Goal: Task Accomplishment & Management: Manage account settings

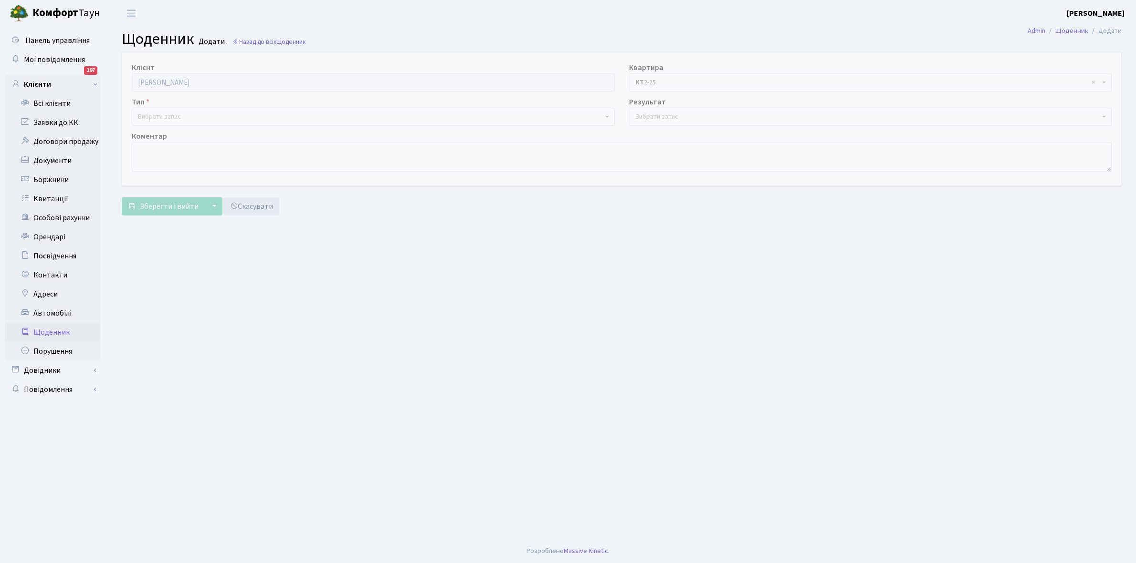
click at [179, 114] on span "Вибрати запис" at bounding box center [159, 117] width 43 height 10
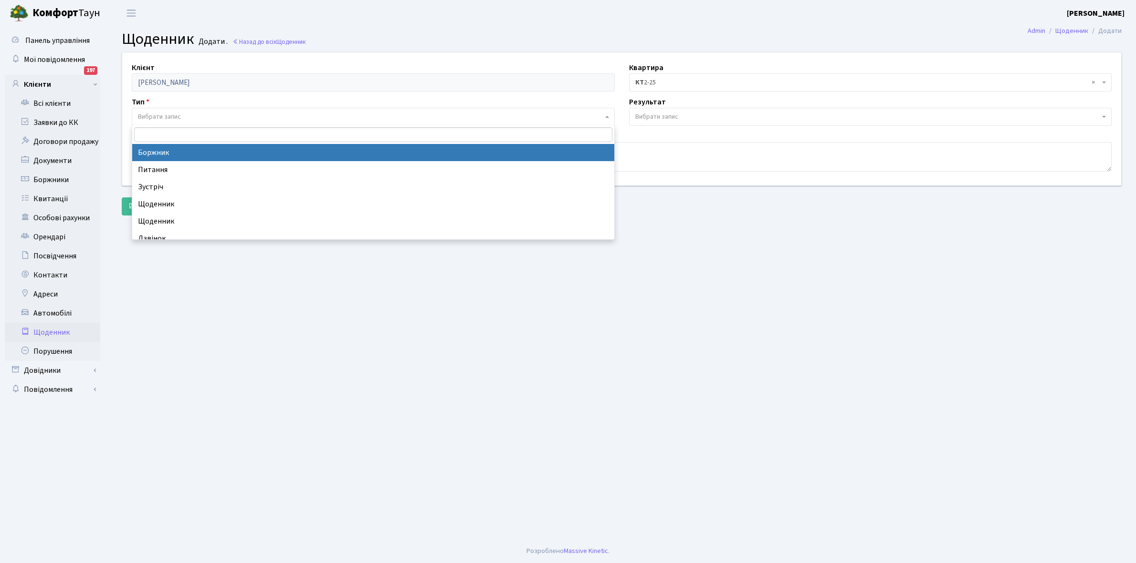
select select "189"
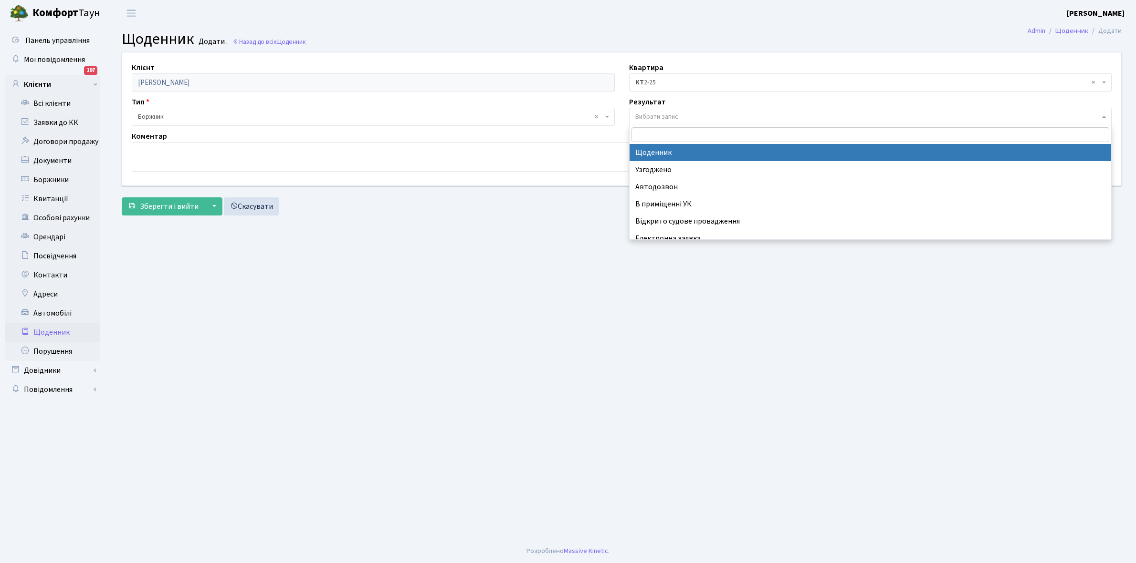
click at [667, 110] on span "Вибрати запис" at bounding box center [870, 117] width 483 height 18
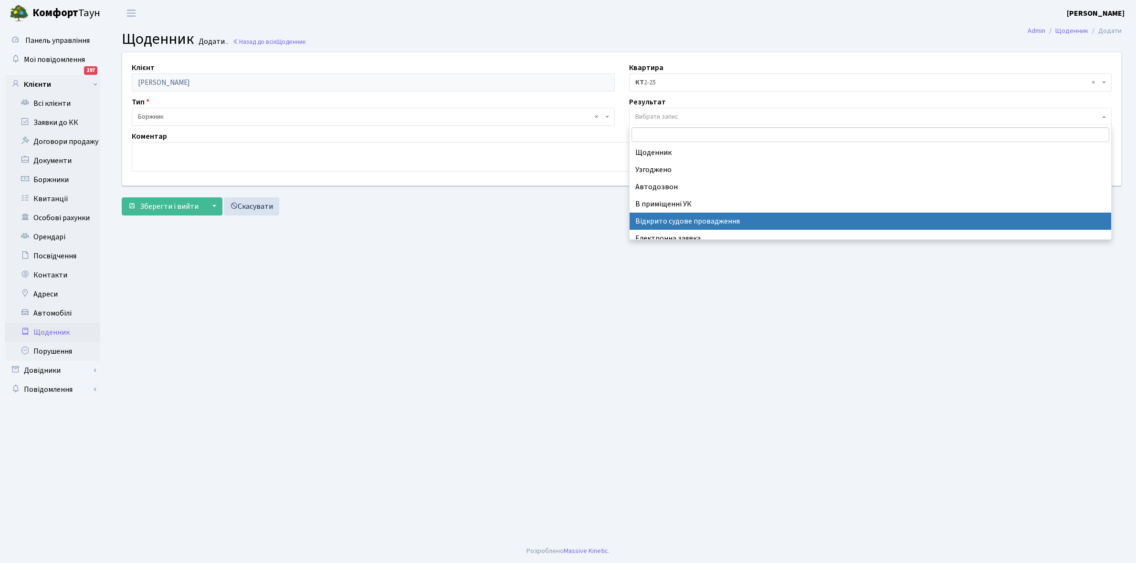
scroll to position [59, 0]
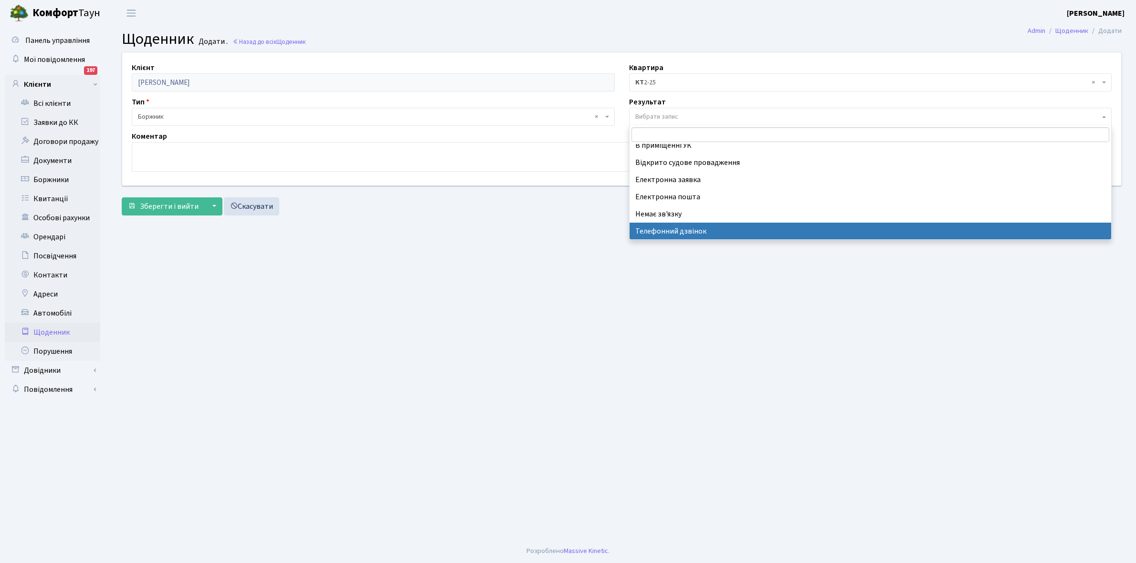
select select "196"
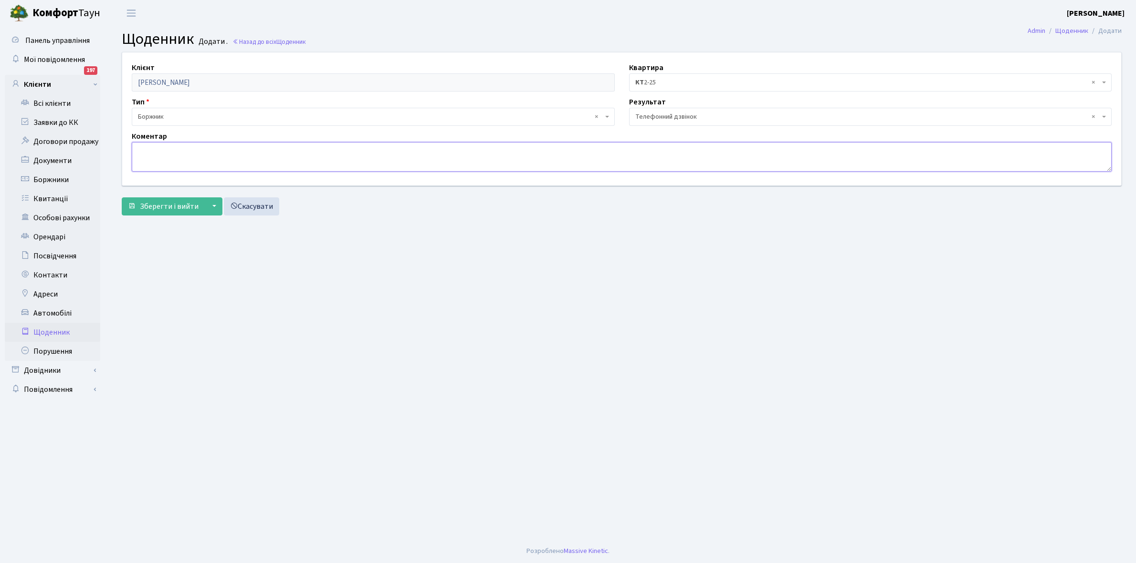
click at [142, 155] on textarea at bounding box center [622, 157] width 980 height 30
paste textarea "Не бере трубку телефона"
type textarea "Не бере трубку телефона"
click at [151, 206] on span "Зберегти і вийти" at bounding box center [169, 206] width 59 height 10
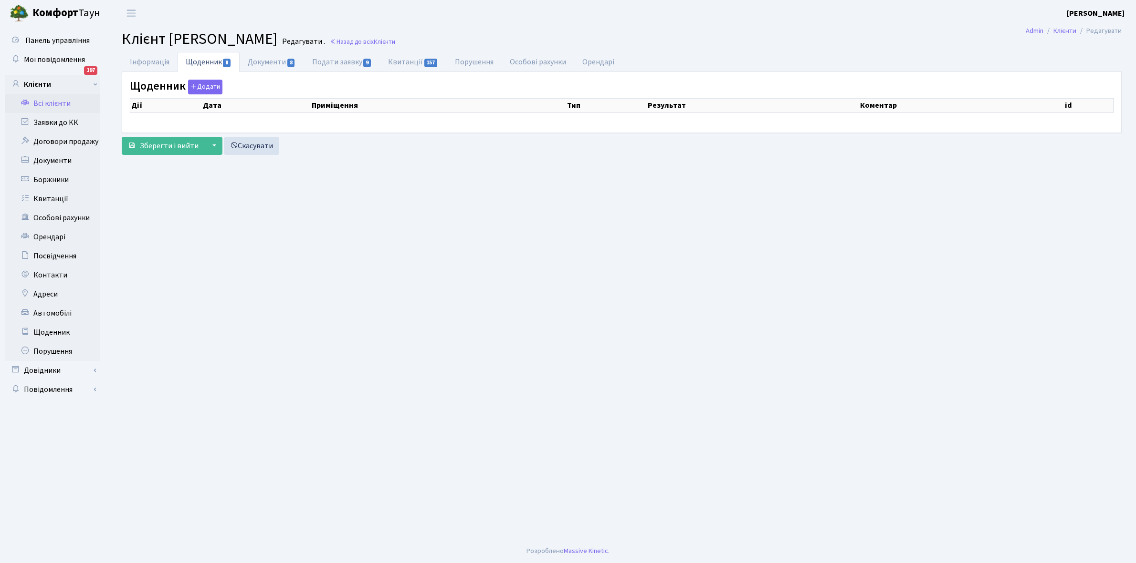
select select "25"
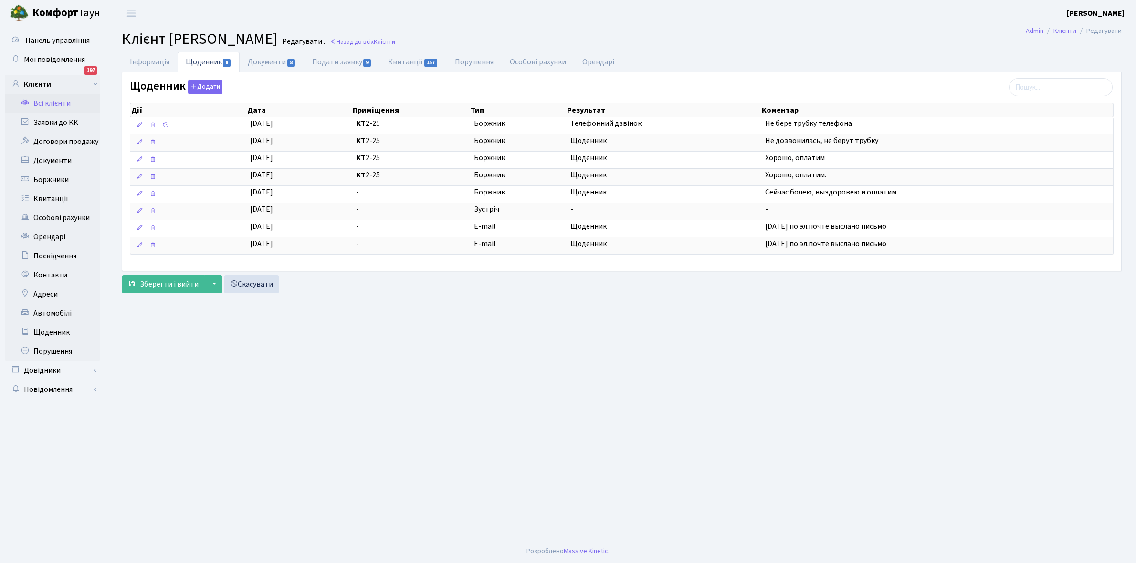
click at [44, 102] on link "Всі клієнти" at bounding box center [52, 103] width 95 height 19
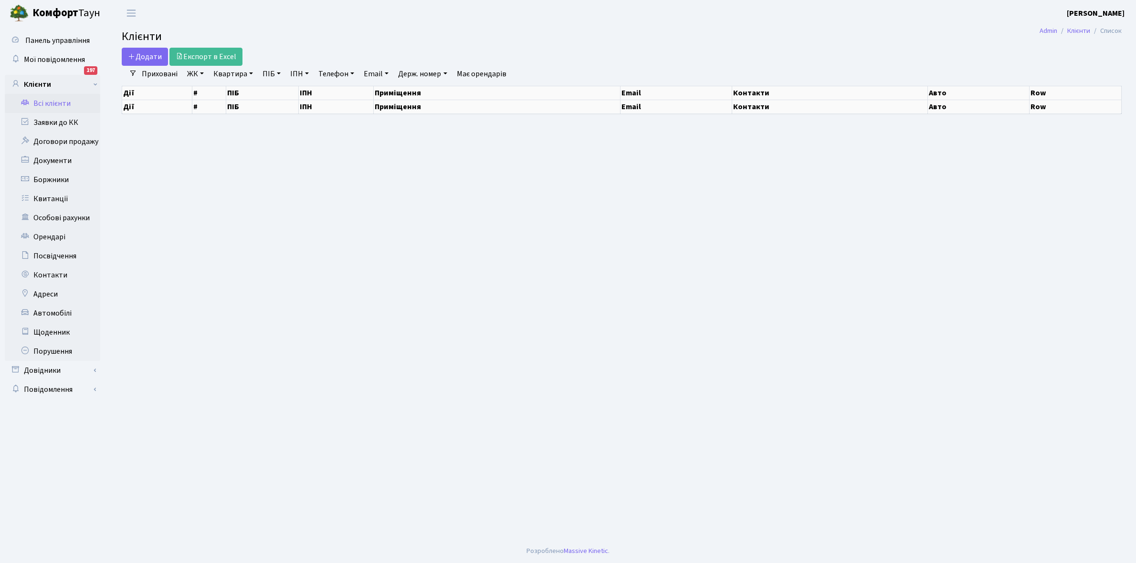
select select "25"
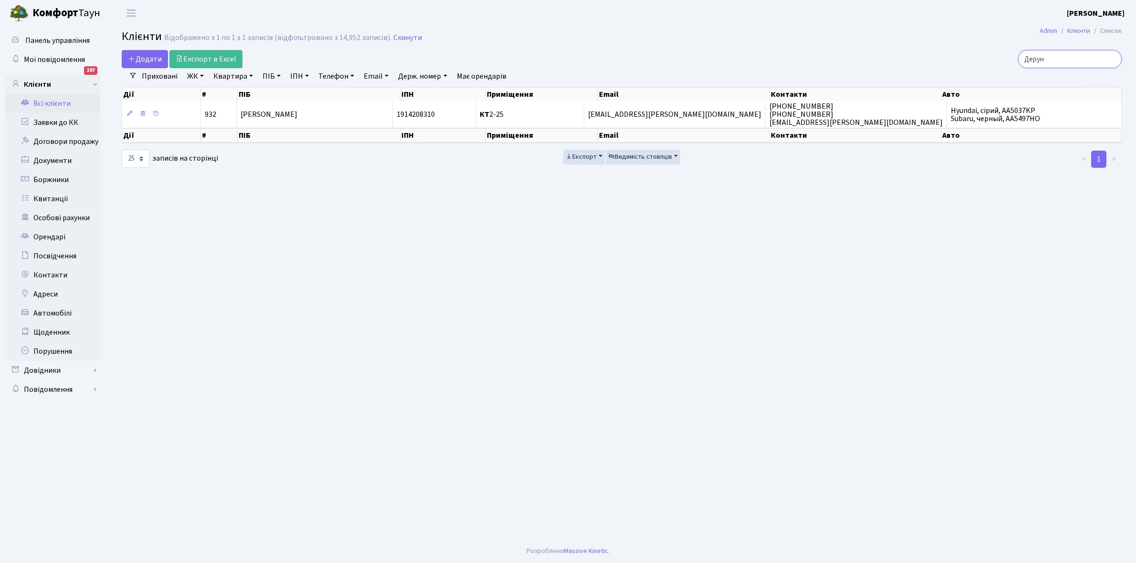
click at [1070, 60] on input "Дерун" at bounding box center [1070, 59] width 104 height 18
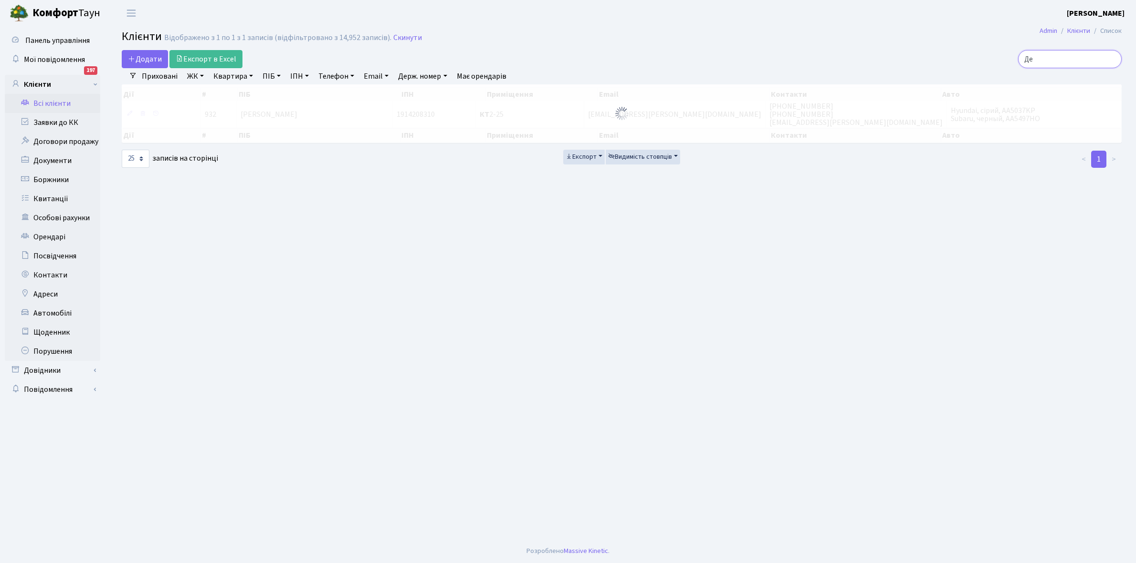
type input "Д"
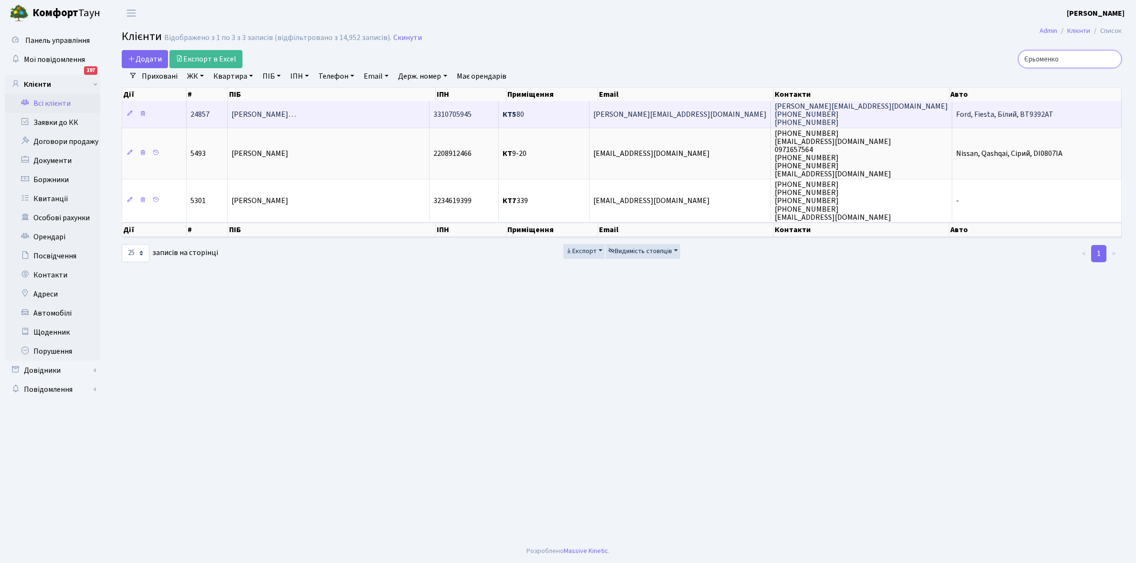
type input "Єрьоменко"
click at [296, 113] on span "Єрьоменко Анастасія Володимирівн…" at bounding box center [263, 114] width 64 height 10
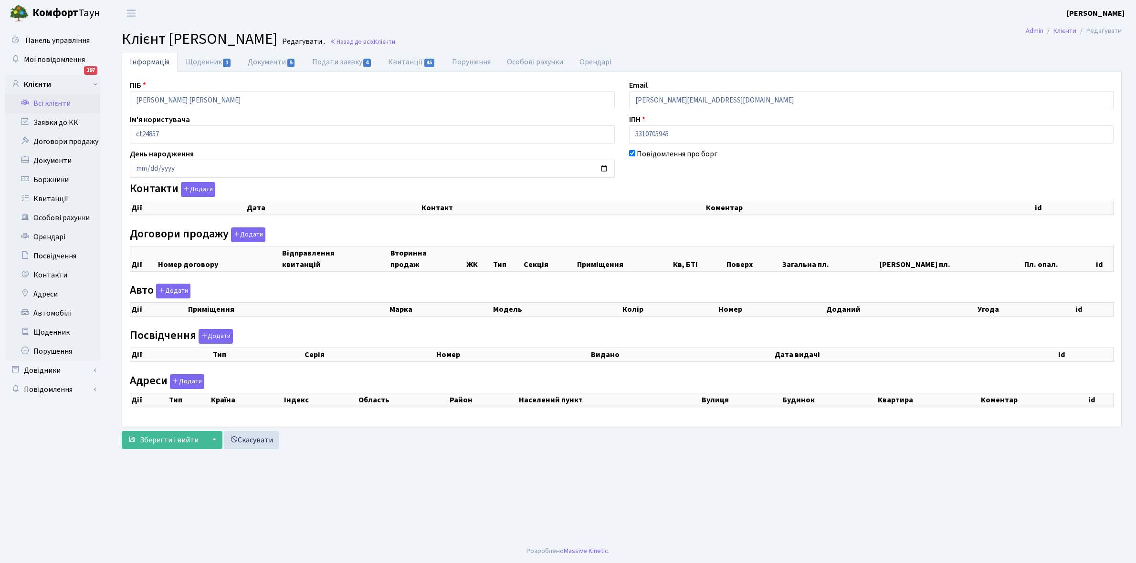
checkbox input "true"
select select "25"
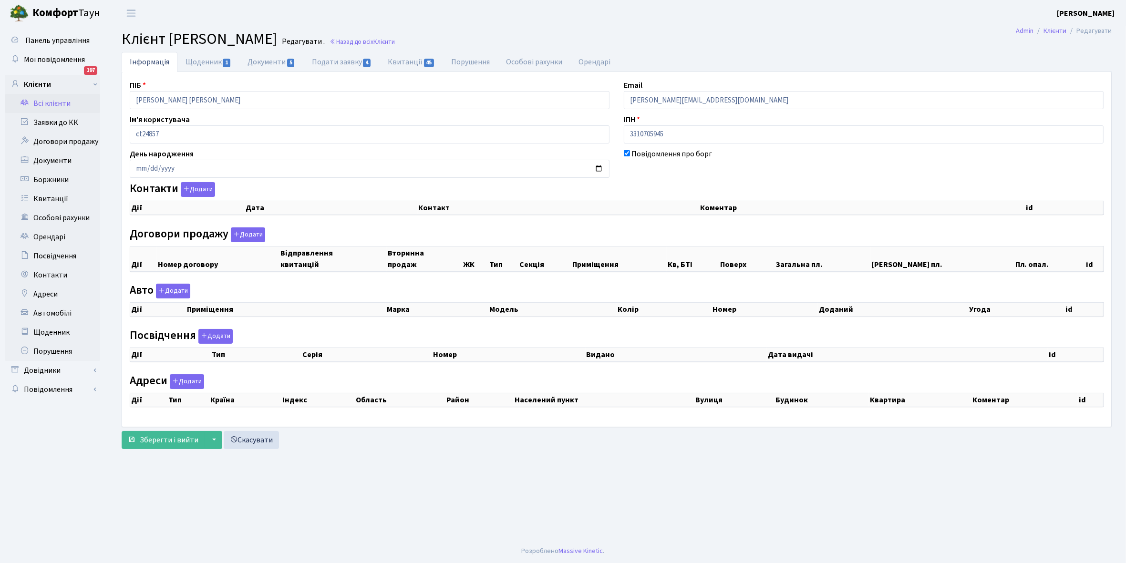
select select "25"
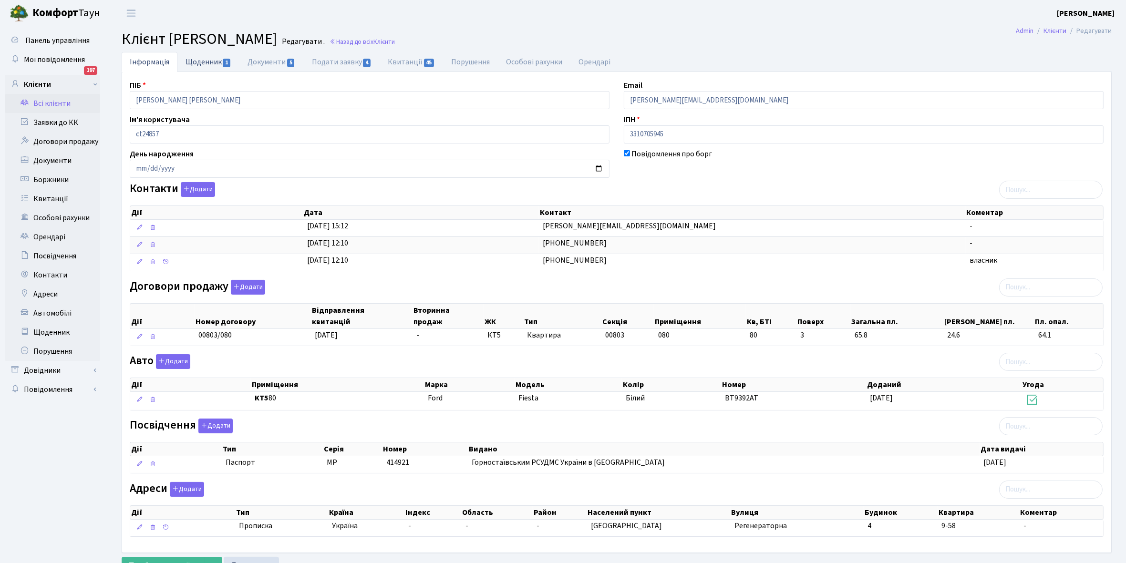
click at [199, 61] on link "Щоденник 1" at bounding box center [208, 62] width 62 height 20
select select "25"
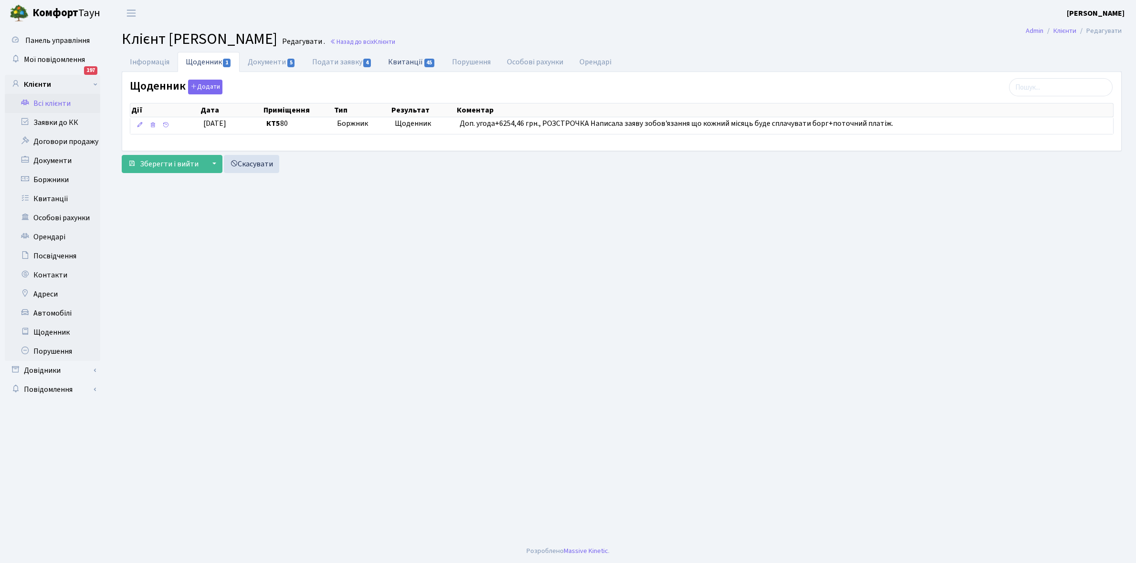
click at [406, 63] on link "Квитанції 45" at bounding box center [411, 62] width 63 height 20
select select "25"
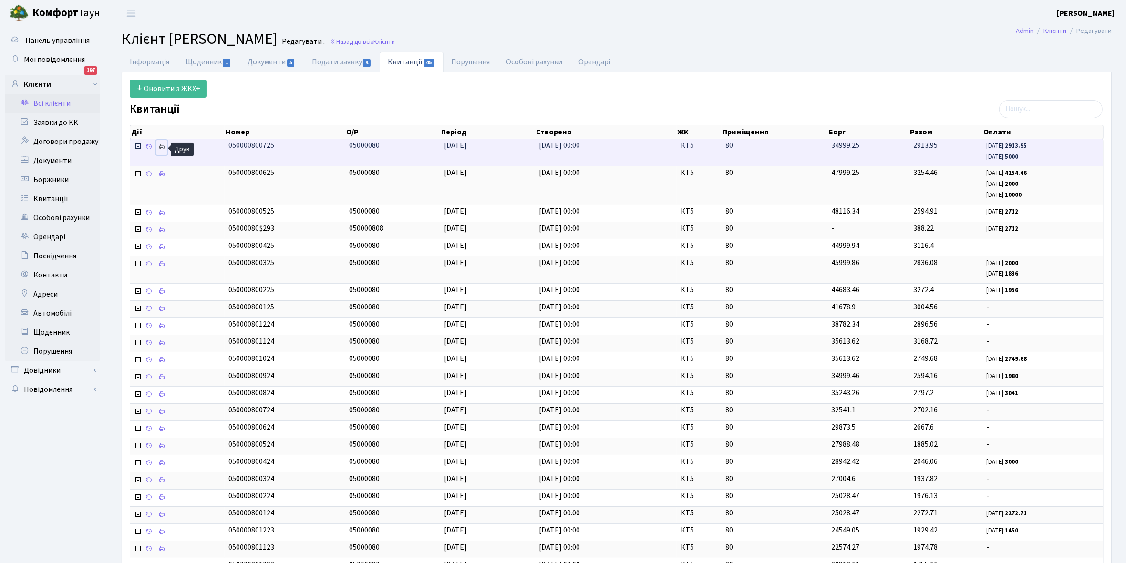
click at [164, 148] on icon at bounding box center [161, 147] width 7 height 7
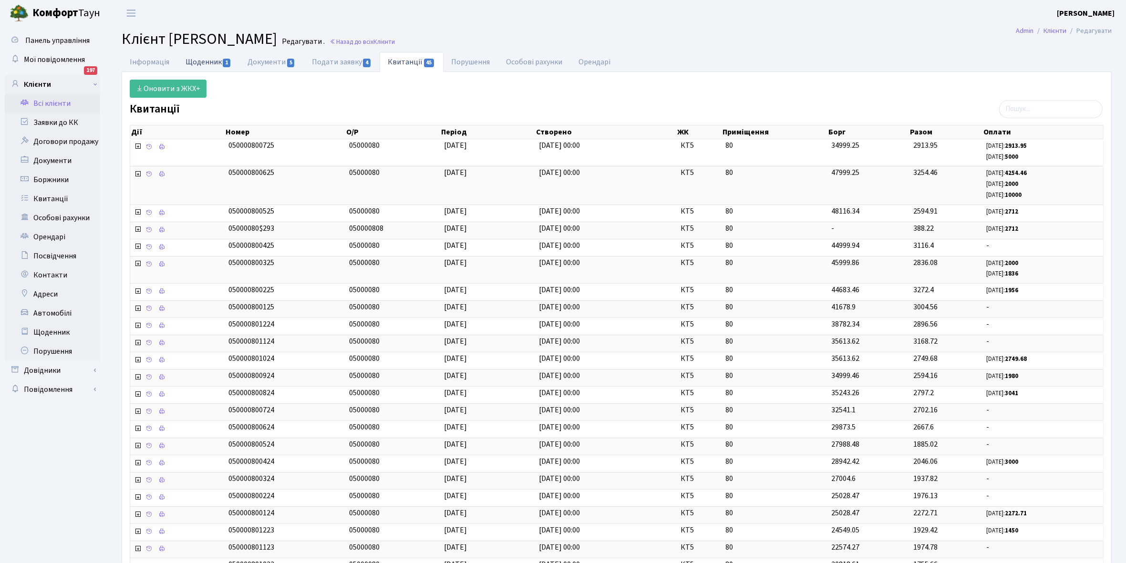
click at [200, 63] on link "Щоденник 1" at bounding box center [208, 62] width 62 height 20
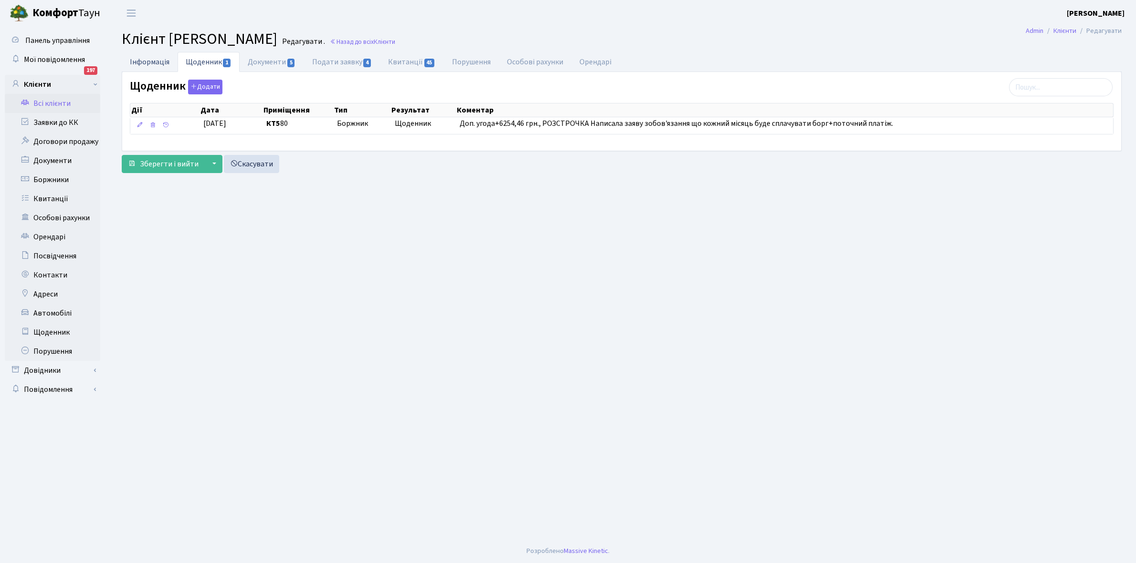
click at [148, 58] on link "Інформація" at bounding box center [150, 62] width 56 height 20
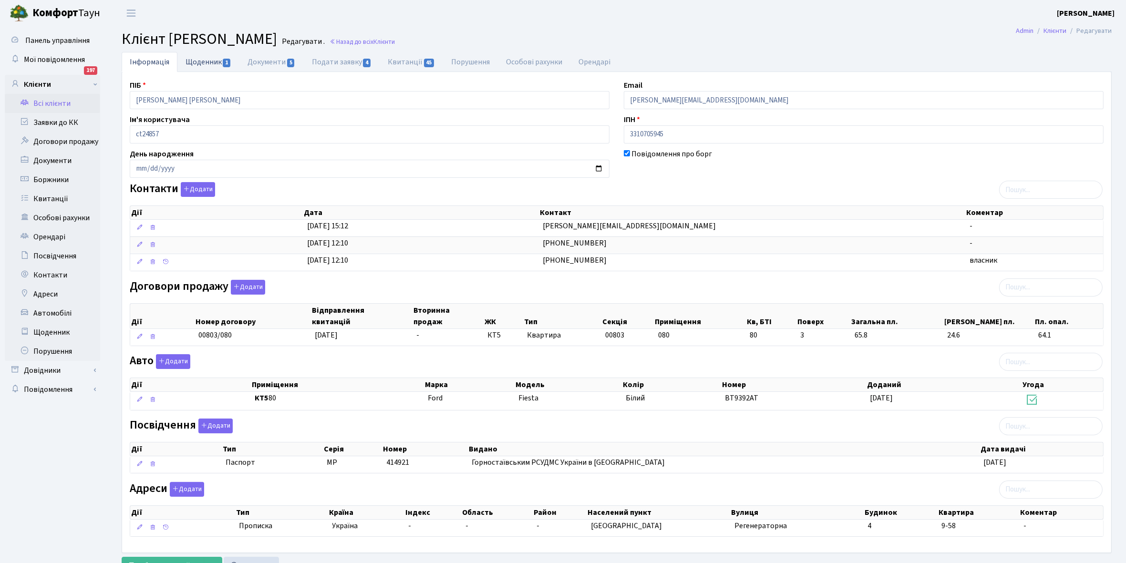
click at [198, 60] on link "Щоденник 1" at bounding box center [208, 62] width 62 height 20
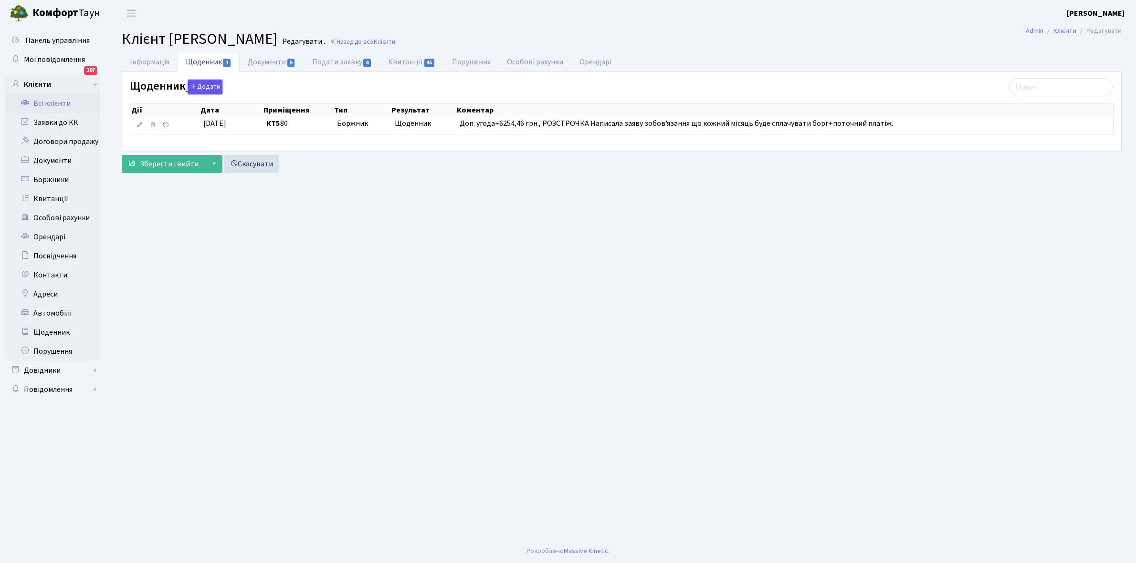
click at [206, 83] on button "Додати" at bounding box center [205, 87] width 34 height 15
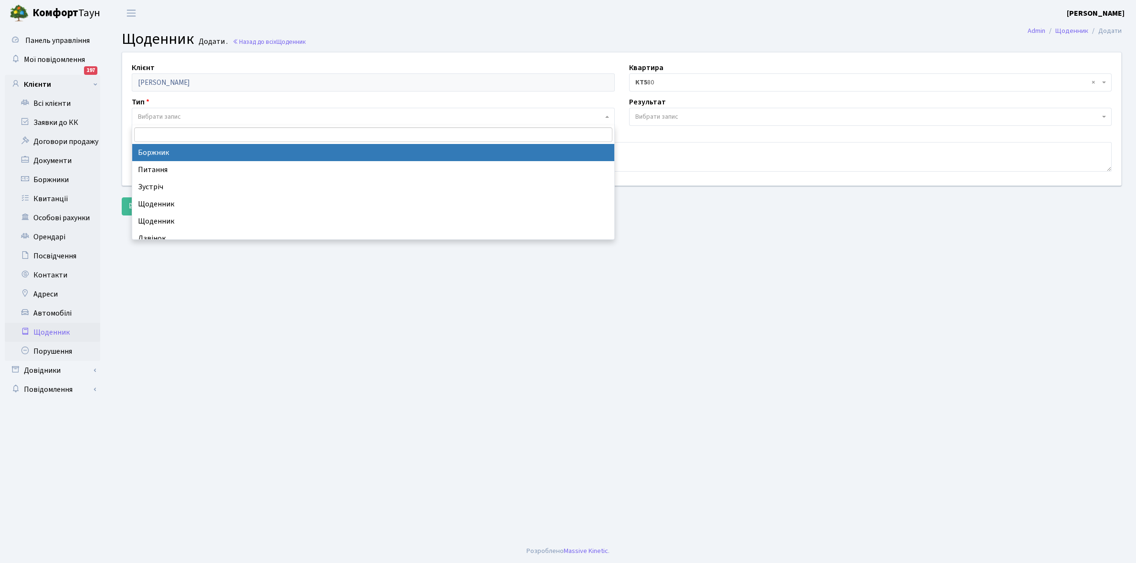
click at [177, 115] on span "Вибрати запис" at bounding box center [159, 117] width 43 height 10
select select "189"
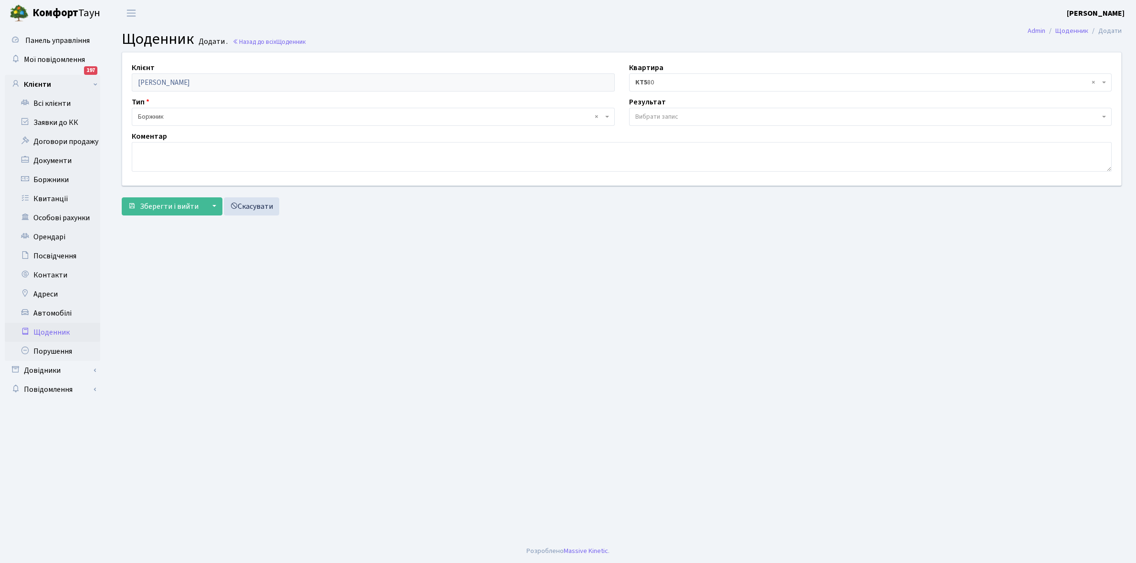
click at [695, 119] on span "Вибрати запис" at bounding box center [867, 117] width 465 height 10
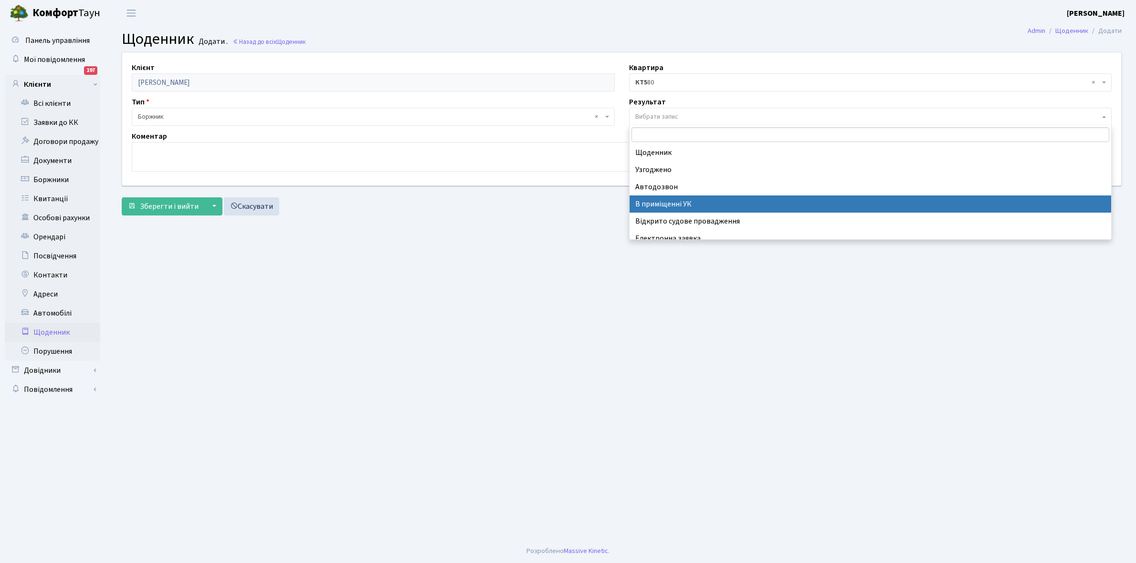
scroll to position [59, 0]
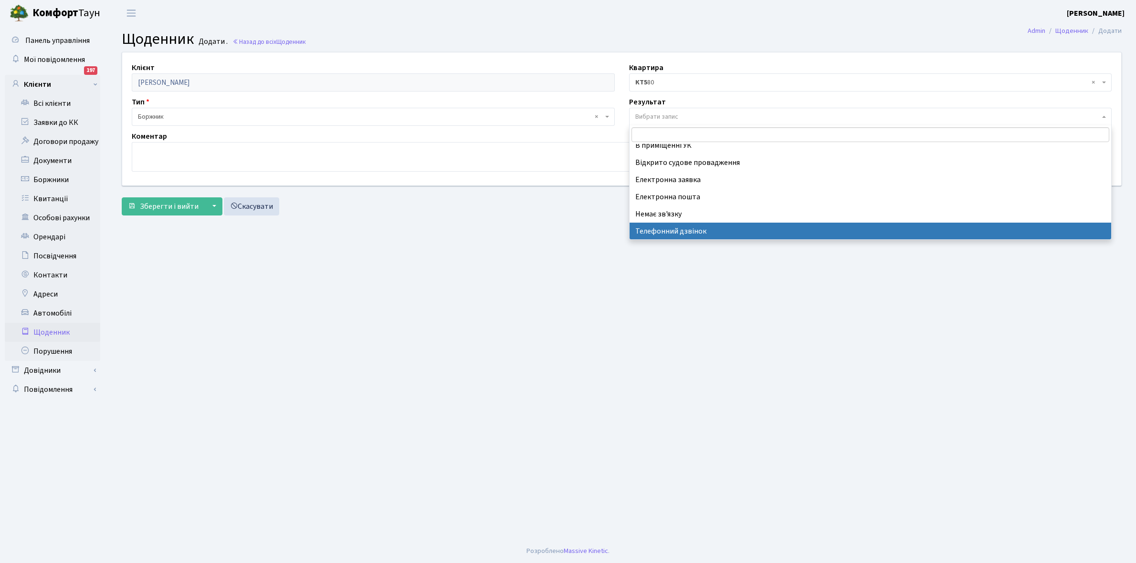
select select "196"
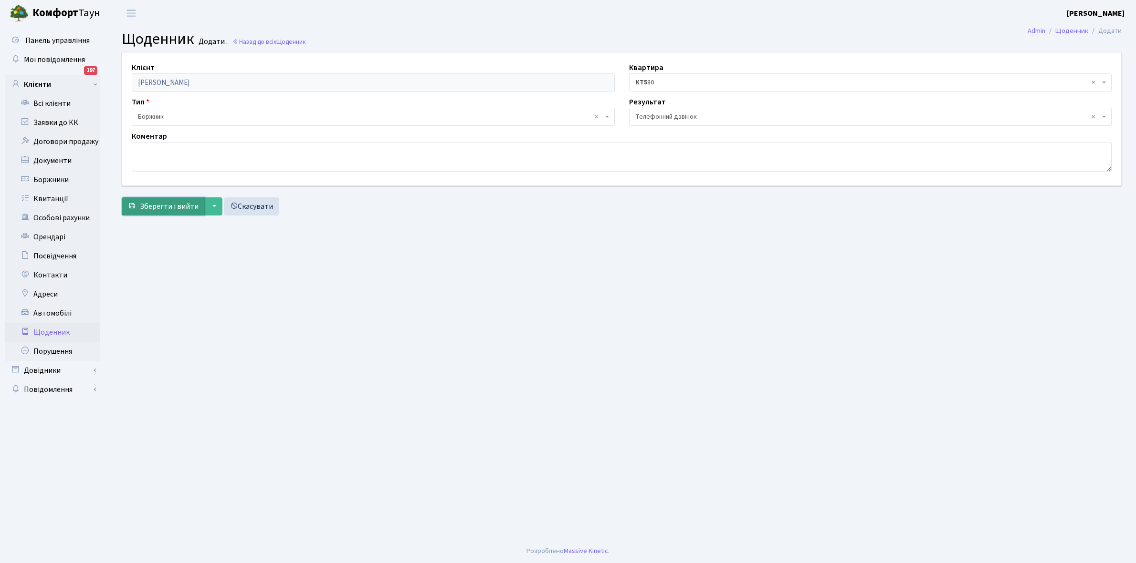
click at [156, 207] on span "Зберегти і вийти" at bounding box center [169, 206] width 59 height 10
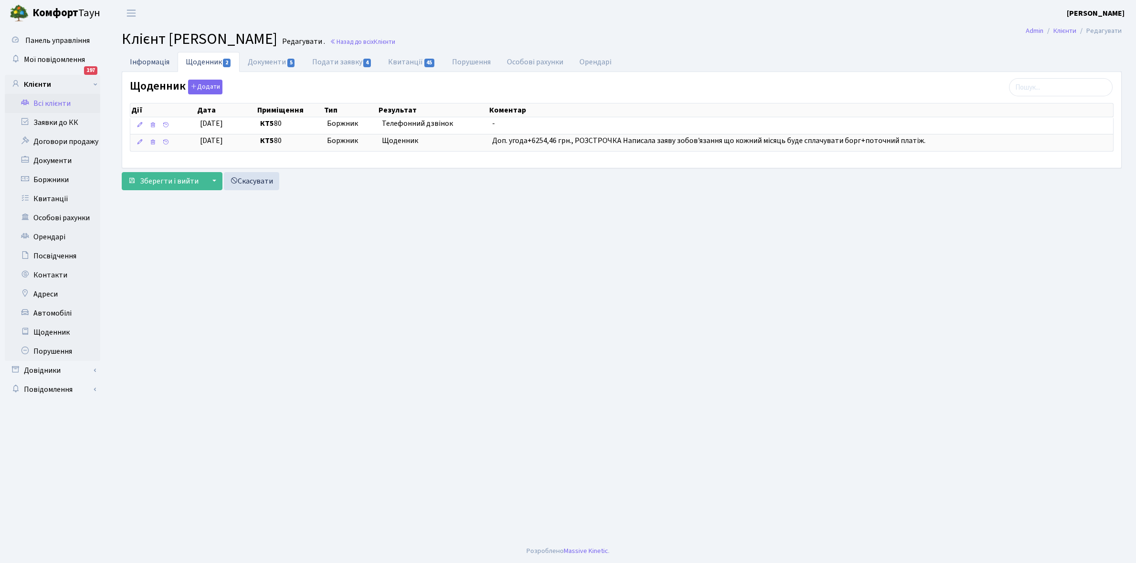
click at [141, 61] on link "Інформація" at bounding box center [150, 62] width 56 height 20
select select "25"
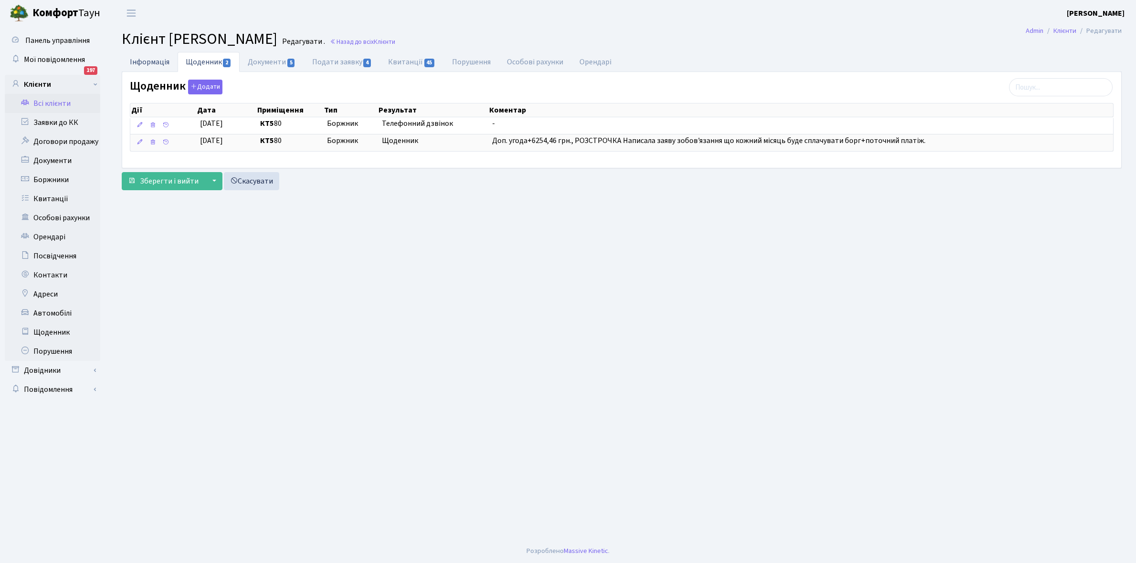
select select "25"
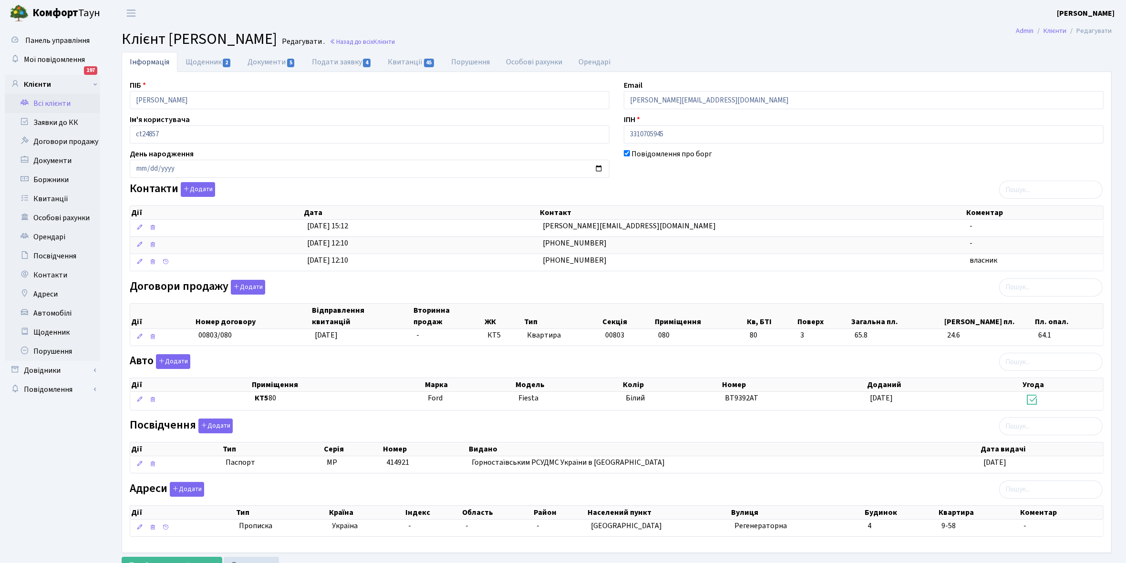
click at [62, 99] on link "Всі клієнти" at bounding box center [52, 103] width 95 height 19
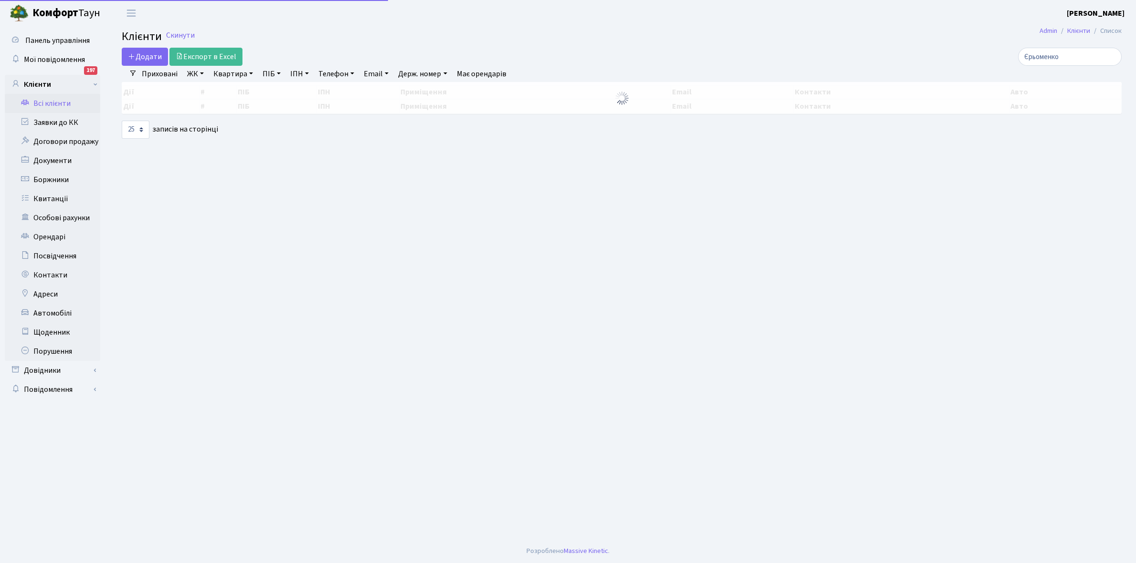
select select "25"
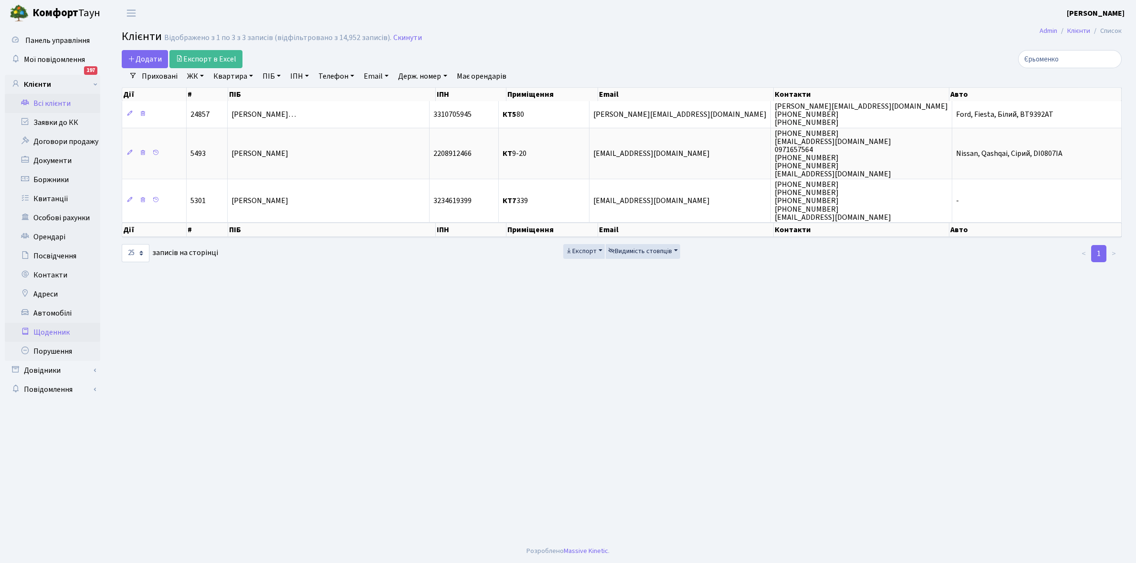
click at [51, 330] on link "Щоденник" at bounding box center [52, 332] width 95 height 19
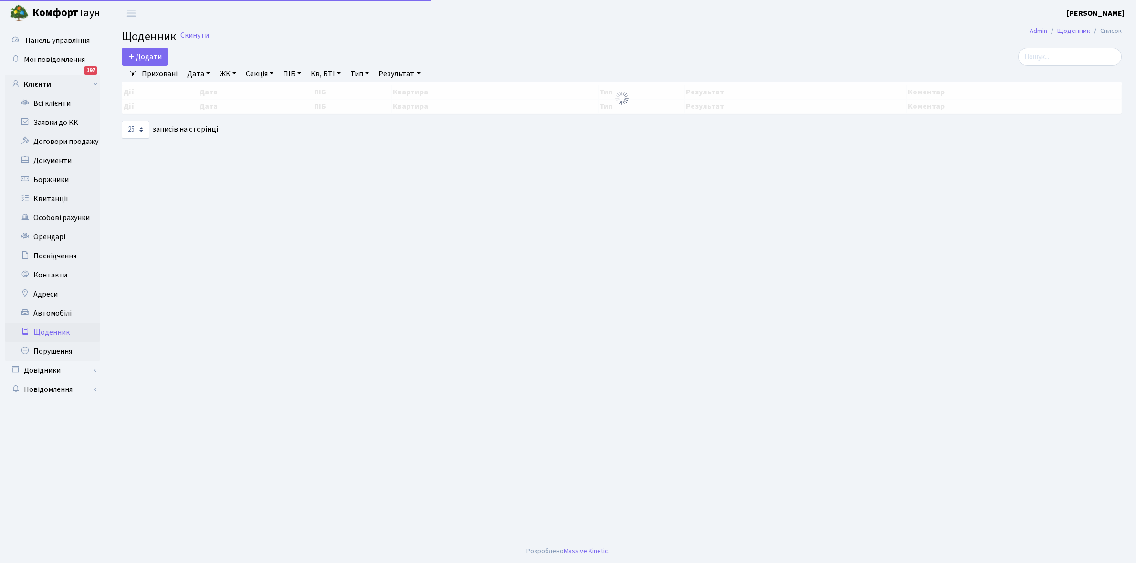
select select "25"
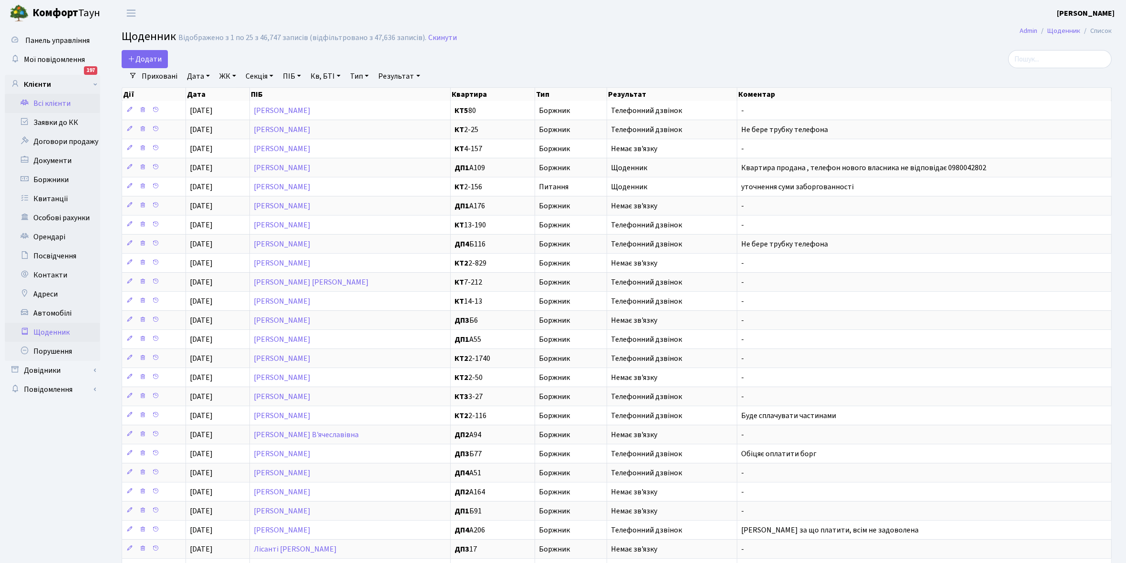
click at [55, 97] on link "Всі клієнти" at bounding box center [52, 103] width 95 height 19
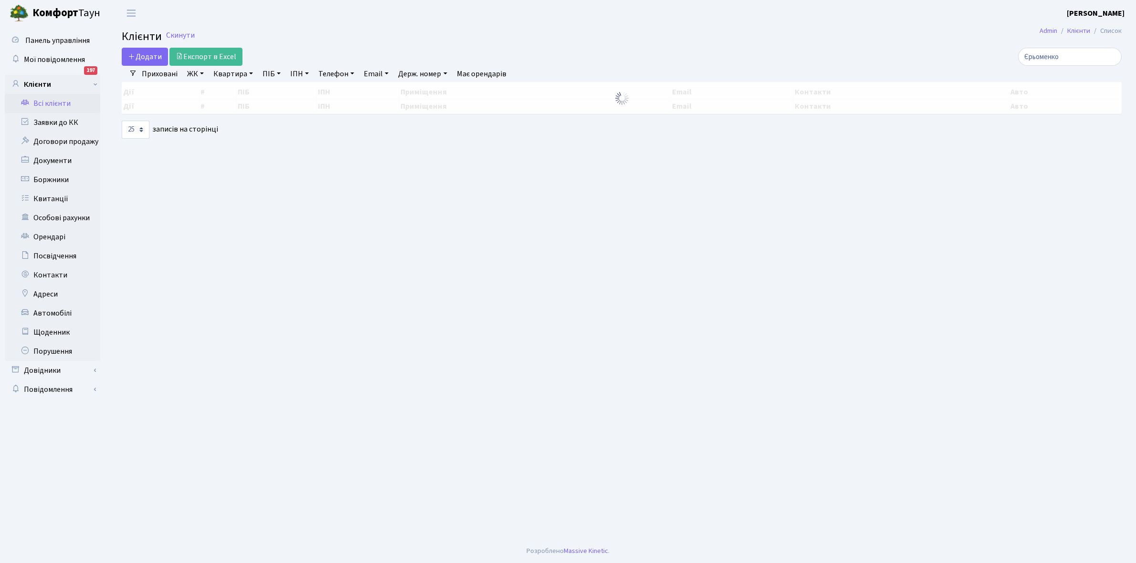
select select "25"
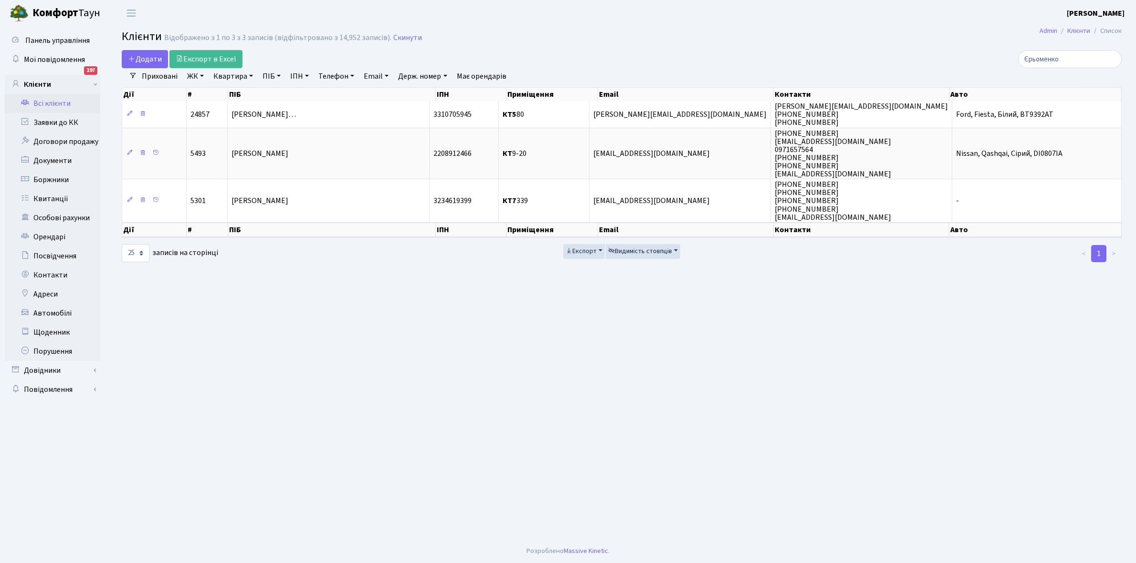
click at [58, 99] on link "Всі клієнти" at bounding box center [52, 103] width 95 height 19
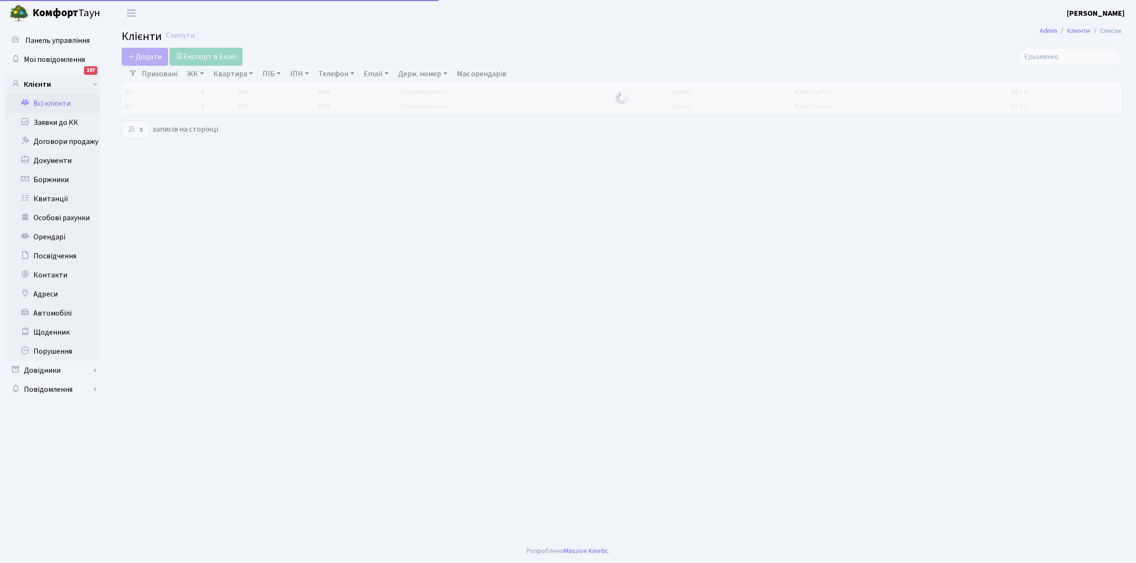
select select "25"
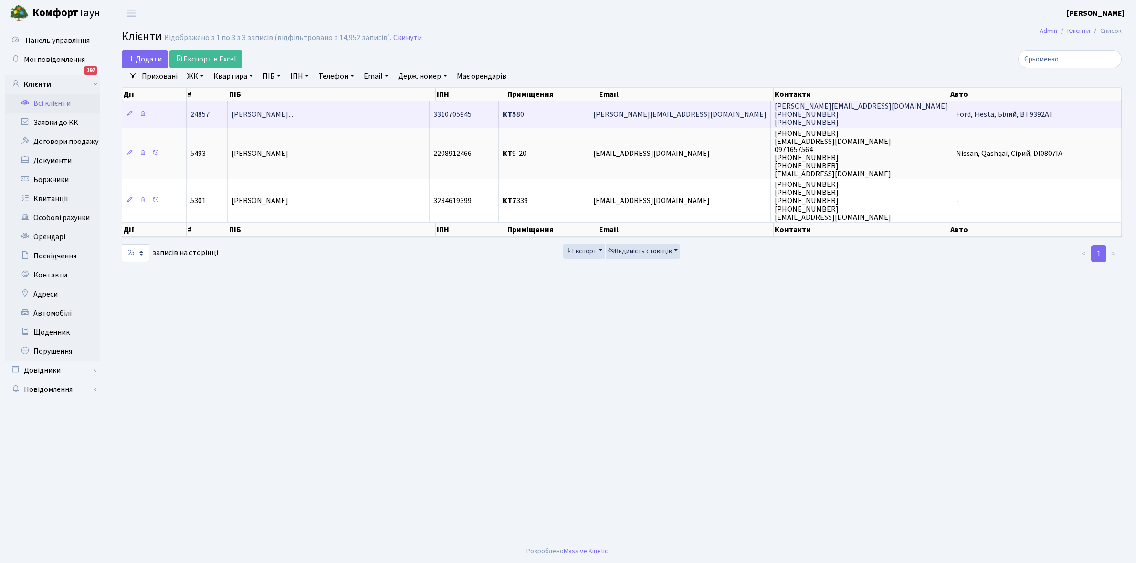
click at [365, 112] on td "[PERSON_NAME]…" at bounding box center [329, 114] width 202 height 26
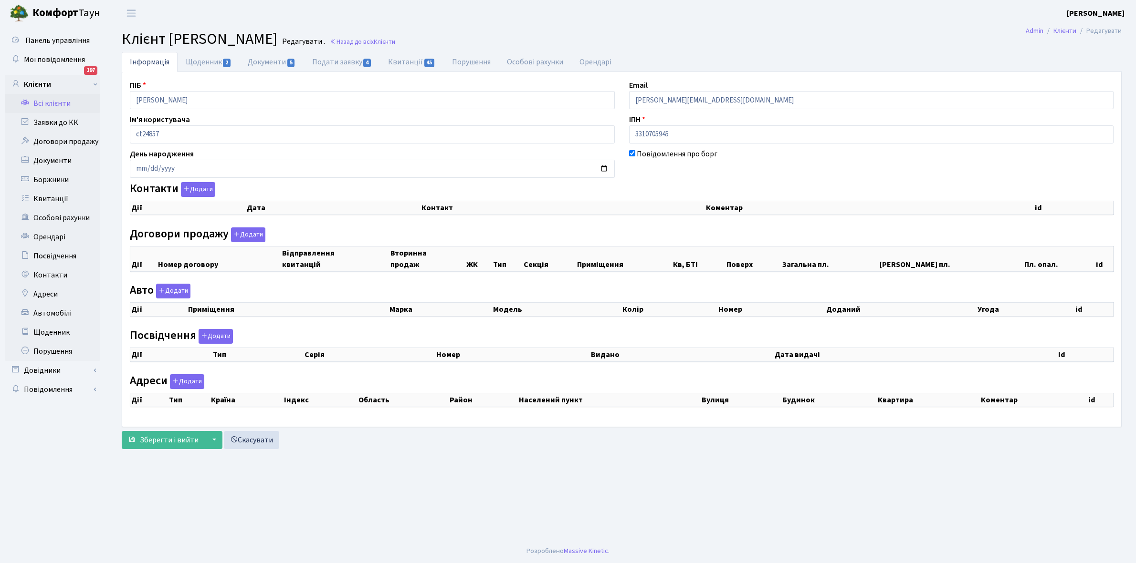
checkbox input "true"
select select "25"
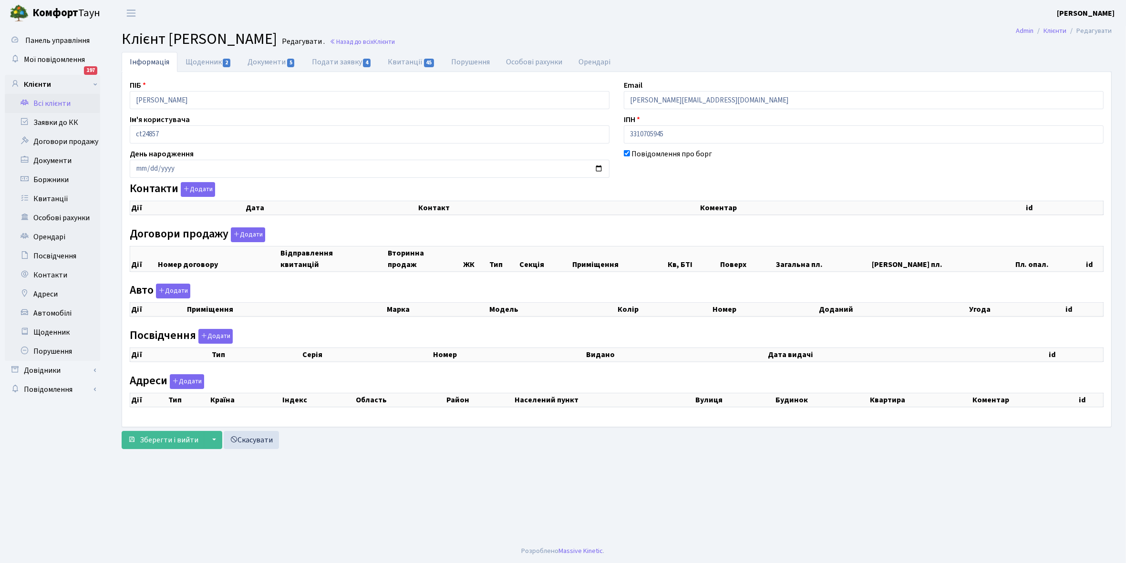
select select "25"
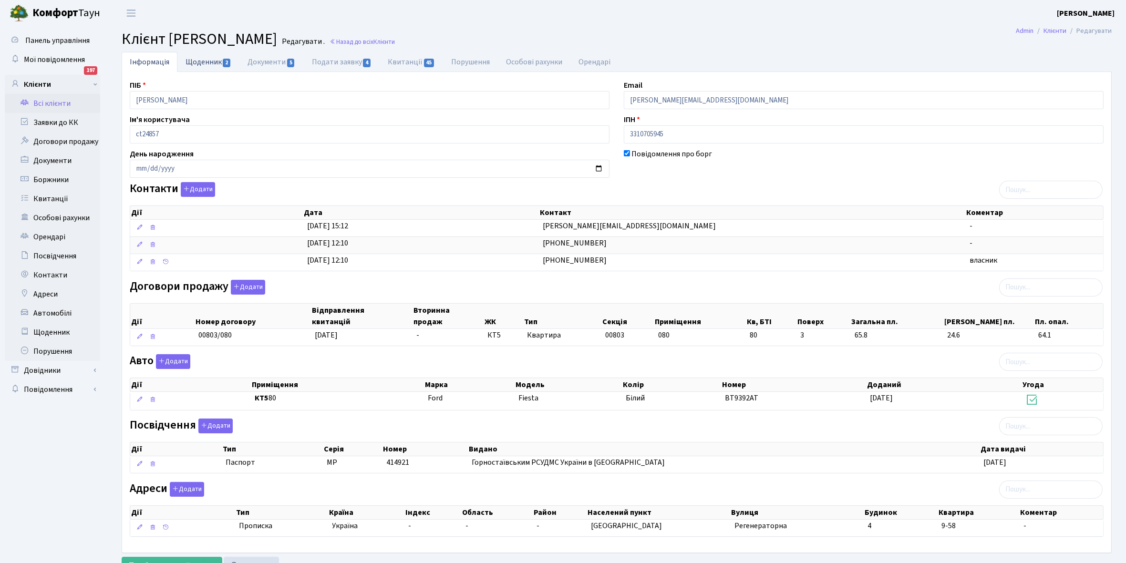
click at [206, 62] on link "Щоденник 2" at bounding box center [208, 62] width 62 height 20
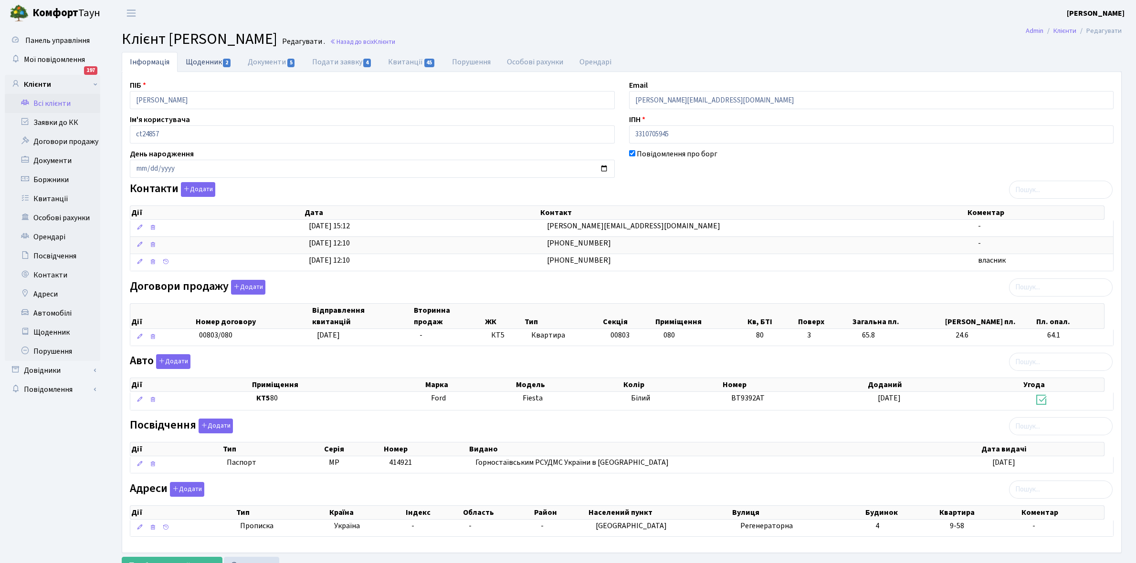
select select "25"
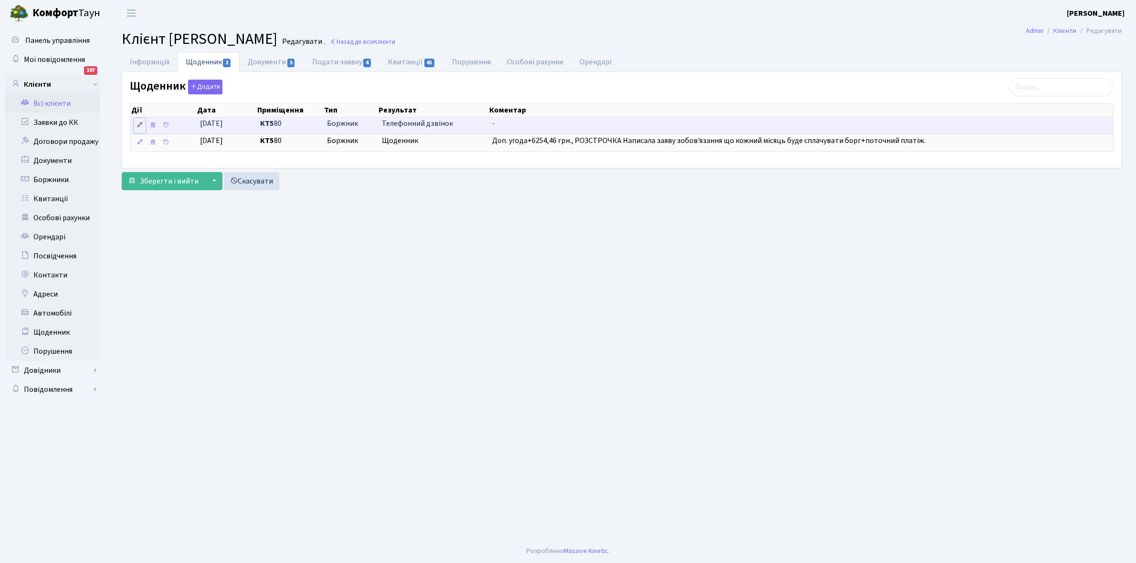
click at [137, 128] on icon at bounding box center [139, 125] width 7 height 7
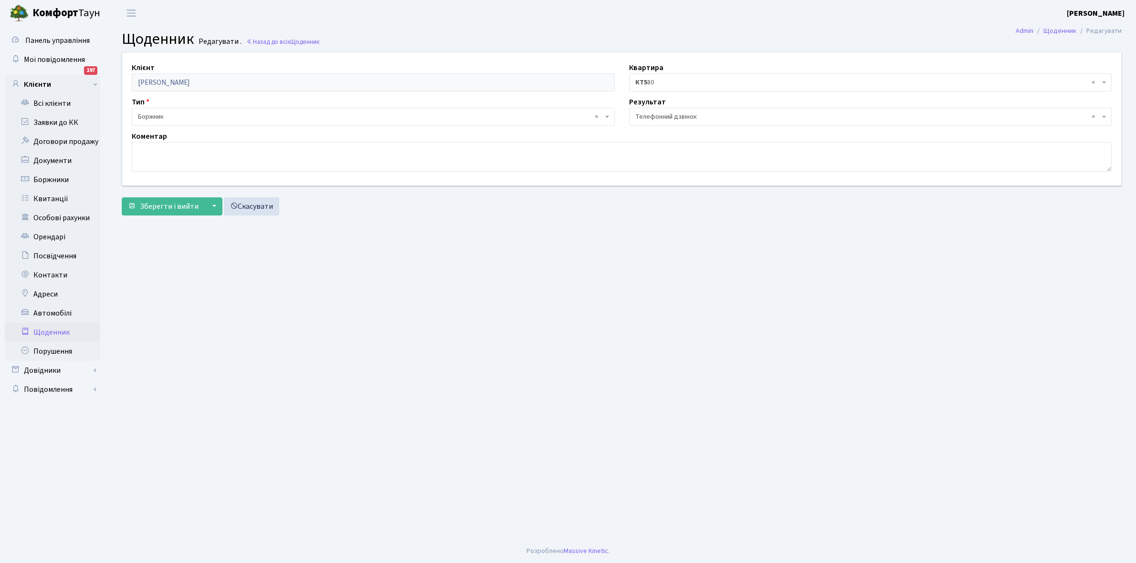
click at [645, 114] on span "× Телефонний дзвінок" at bounding box center [867, 117] width 465 height 10
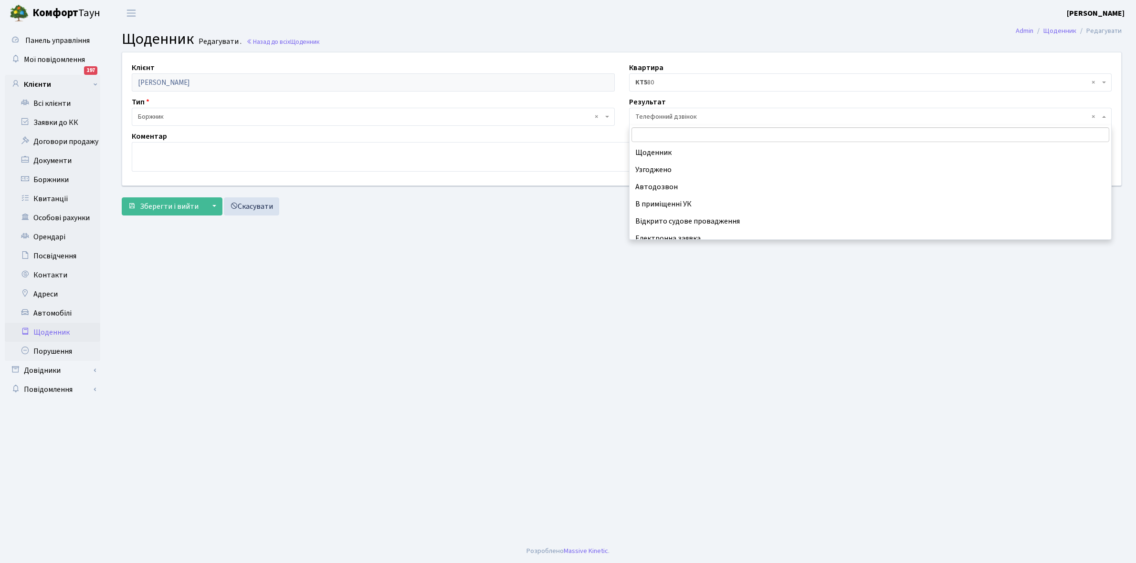
scroll to position [59, 0]
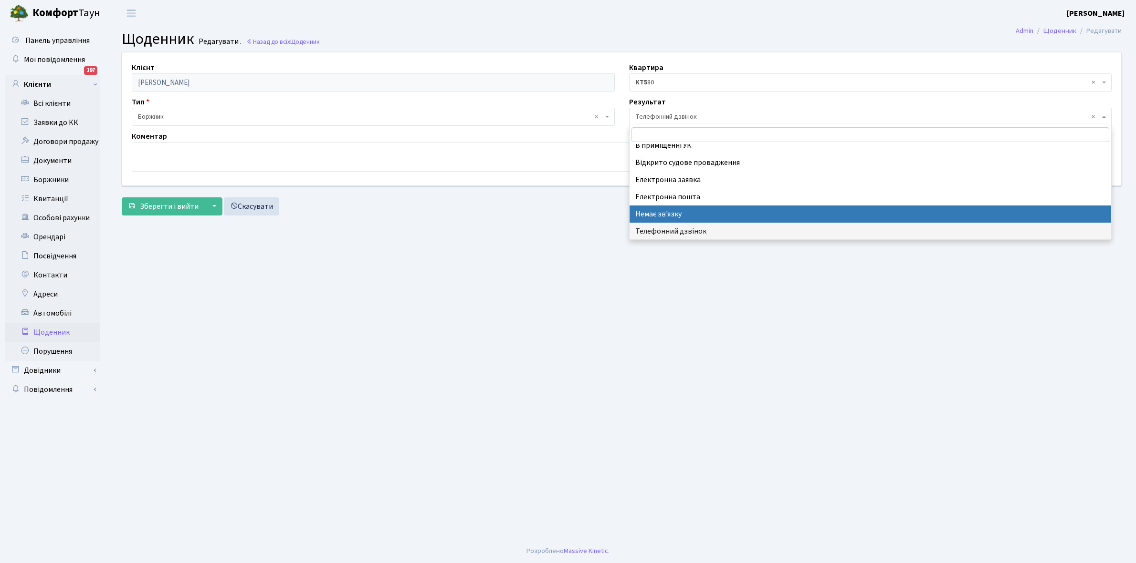
select select "197"
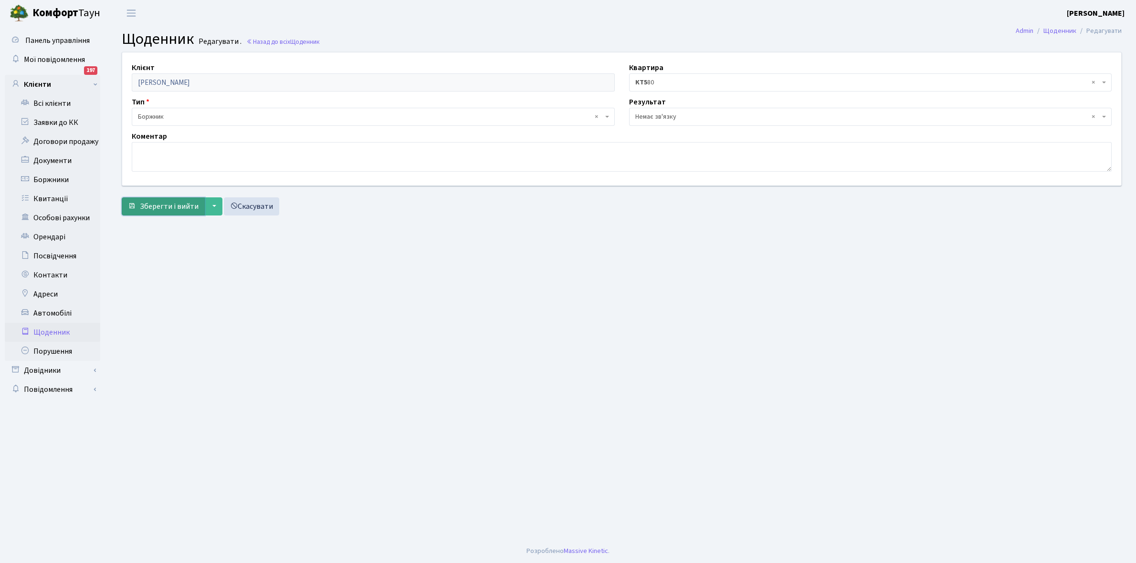
click at [160, 207] on span "Зберегти і вийти" at bounding box center [169, 206] width 59 height 10
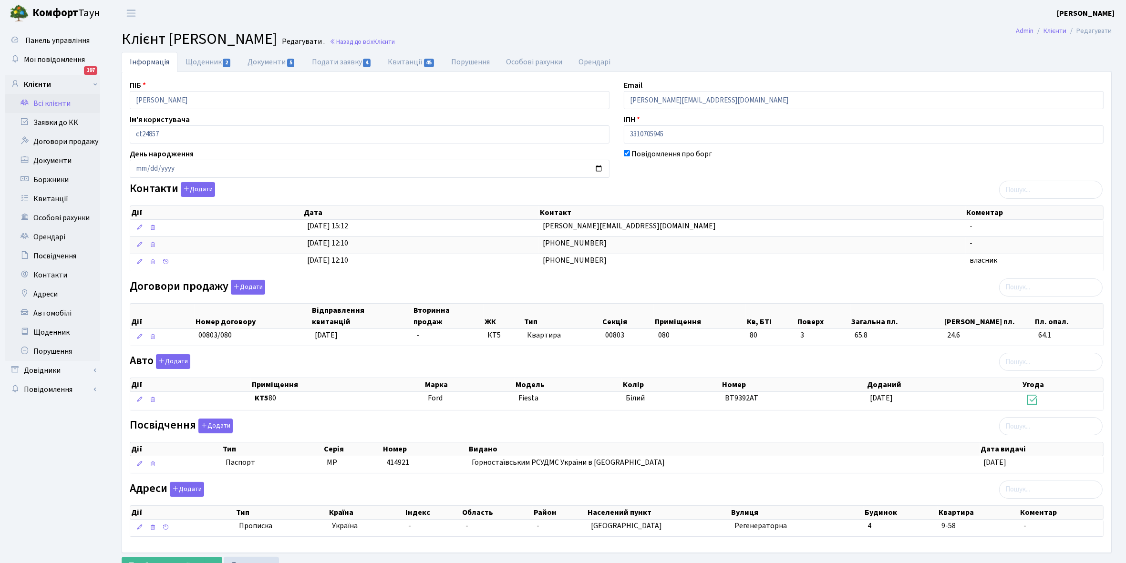
click at [52, 101] on link "Всі клієнти" at bounding box center [52, 103] width 95 height 19
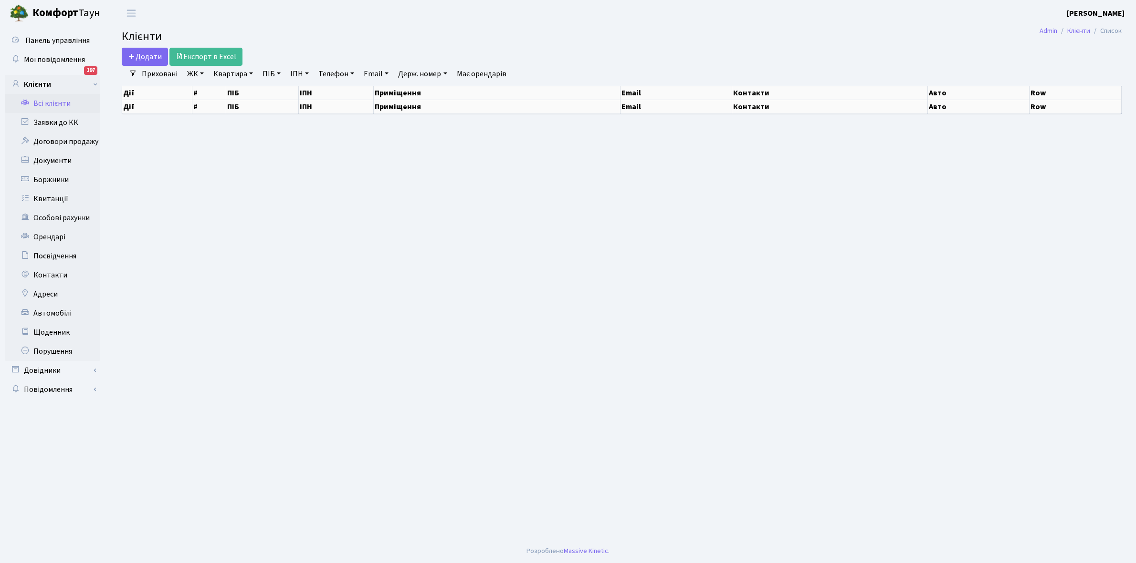
select select "25"
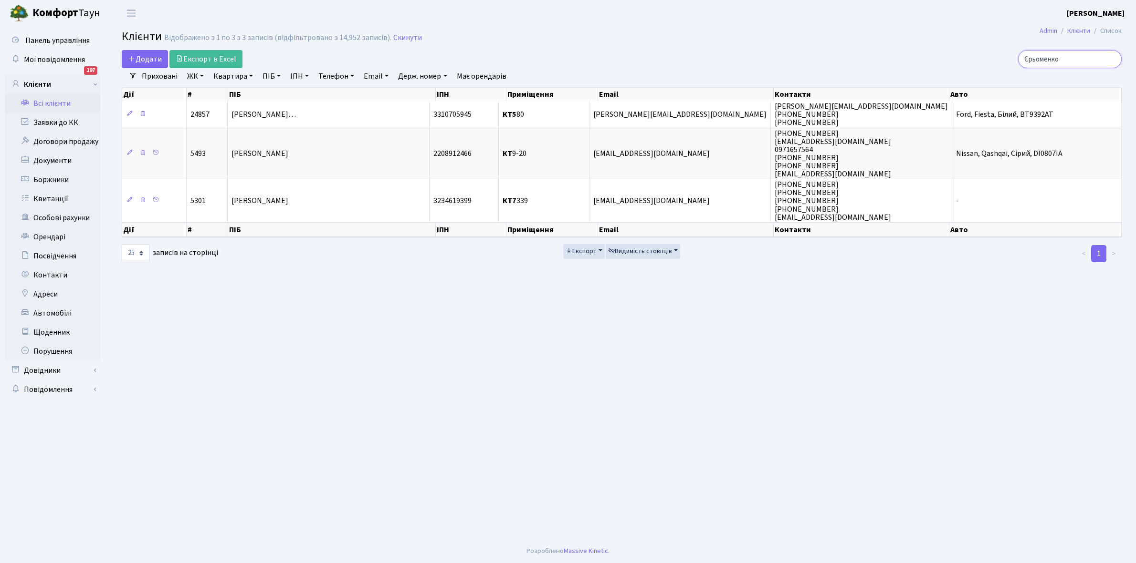
click at [1082, 56] on input "Єрьоменко" at bounding box center [1070, 59] width 104 height 18
type input "Є"
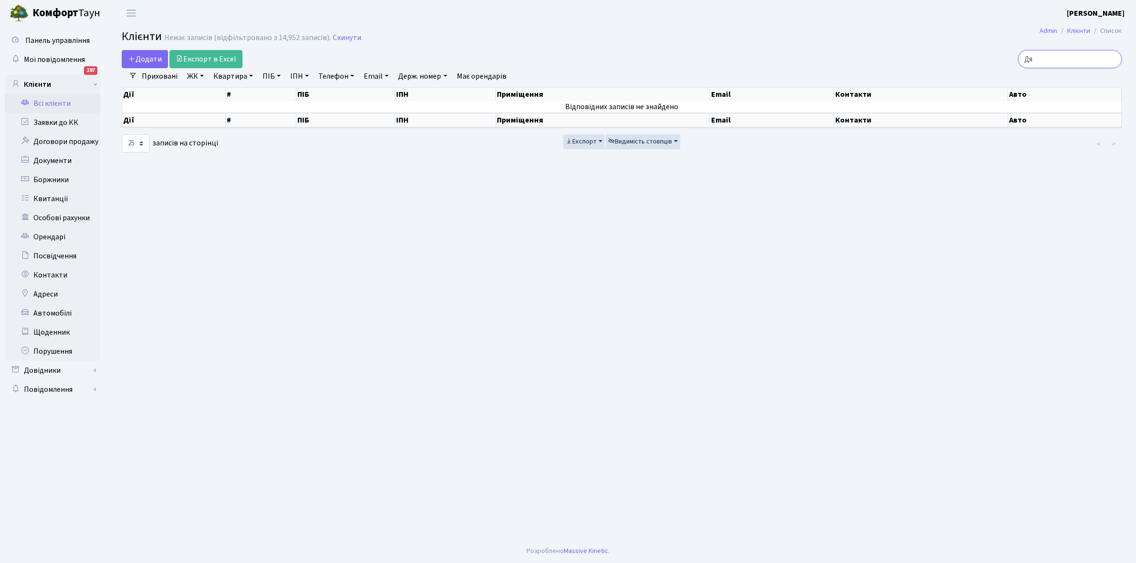
type input "Д"
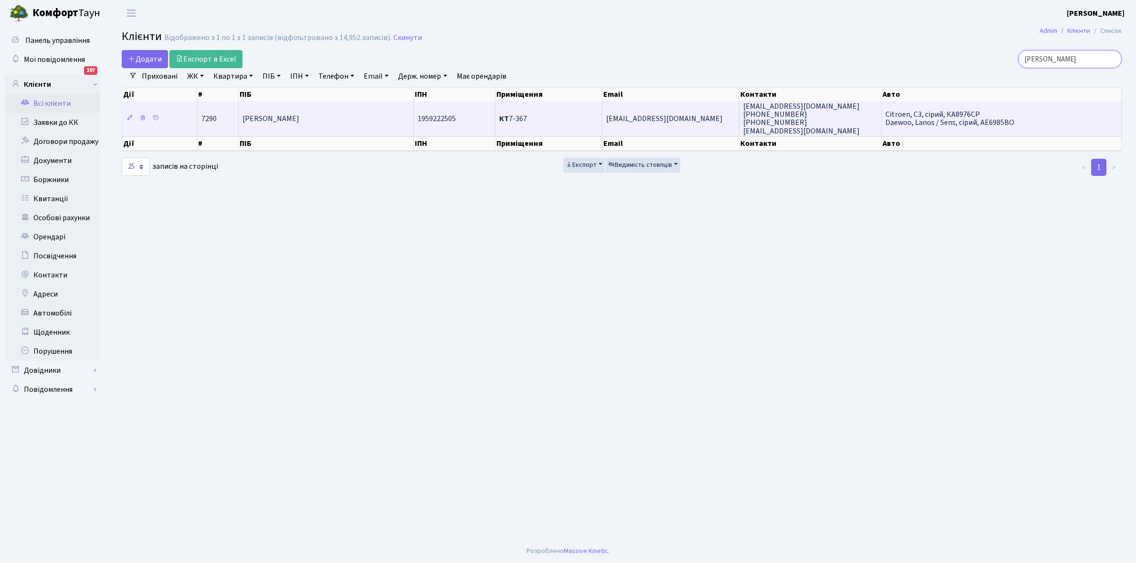
type input "Лященко"
click at [358, 117] on td "[PERSON_NAME]" at bounding box center [326, 118] width 175 height 34
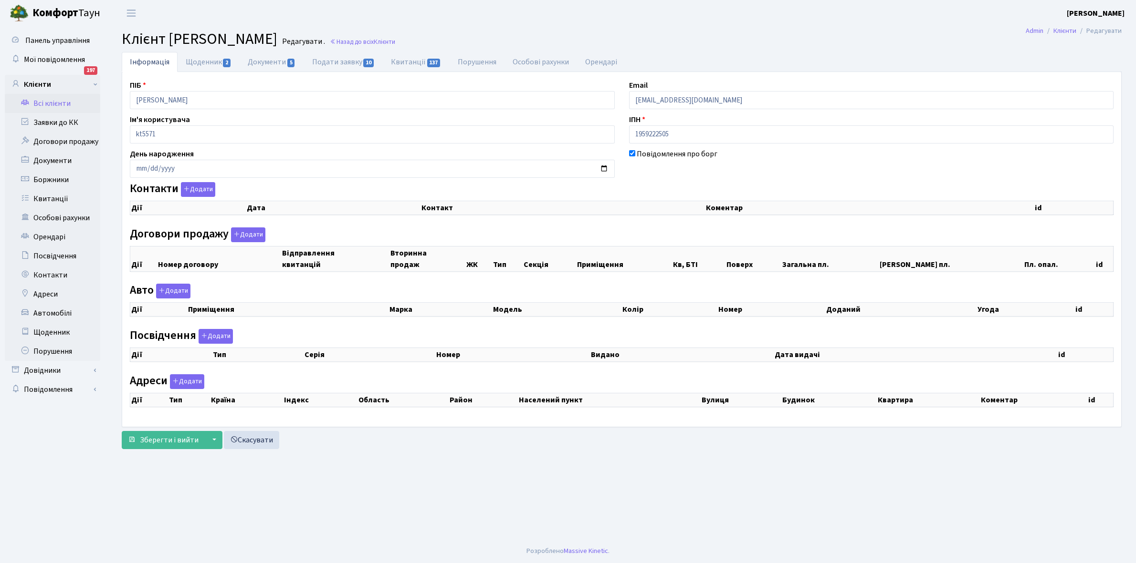
select select "25"
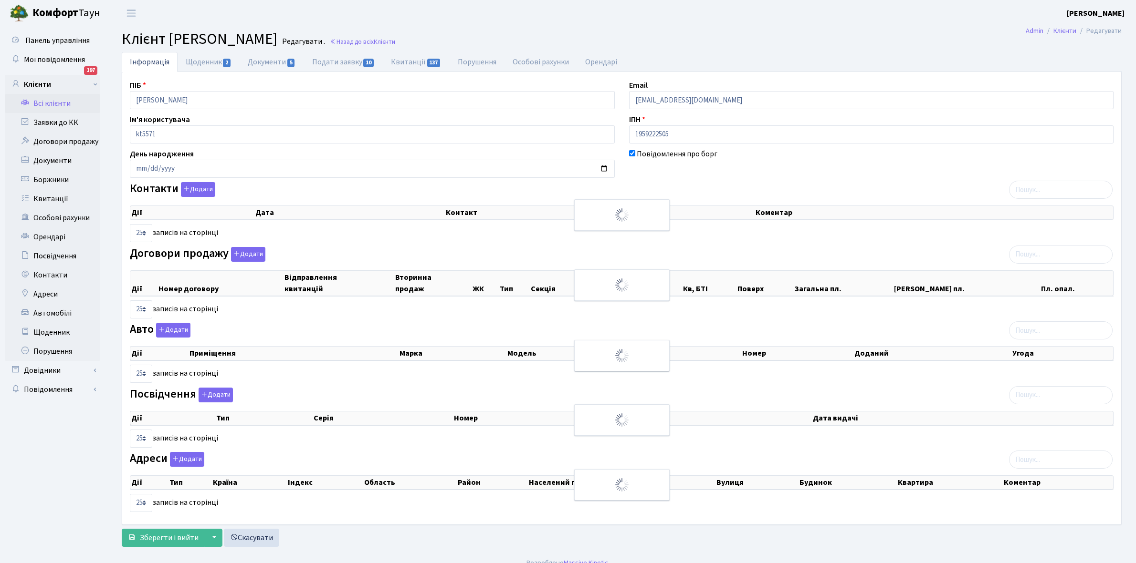
checkbox input "true"
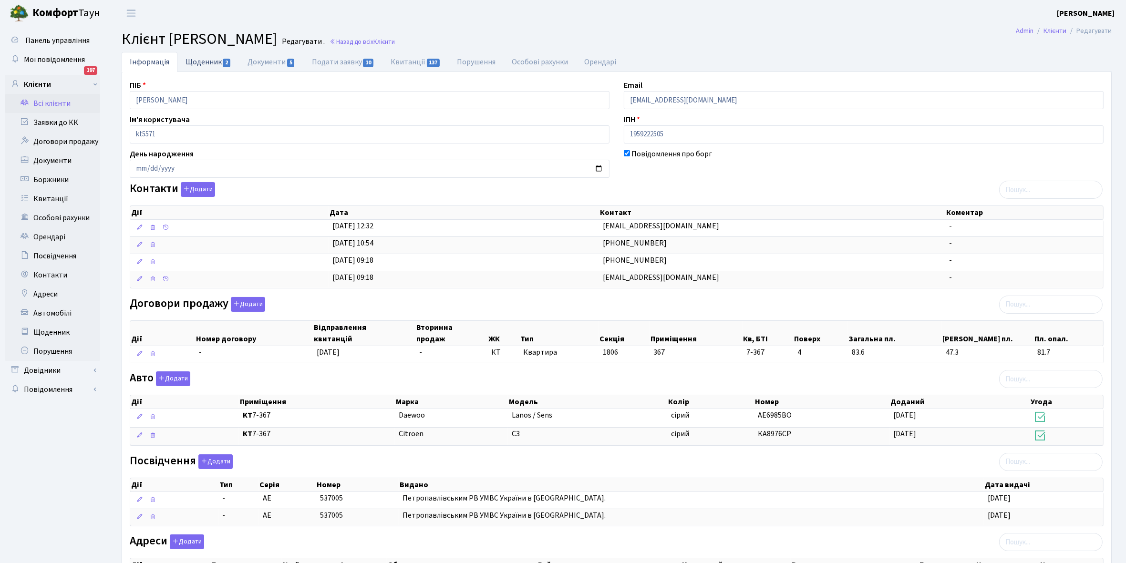
click at [196, 63] on link "Щоденник 2" at bounding box center [208, 62] width 62 height 20
select select "25"
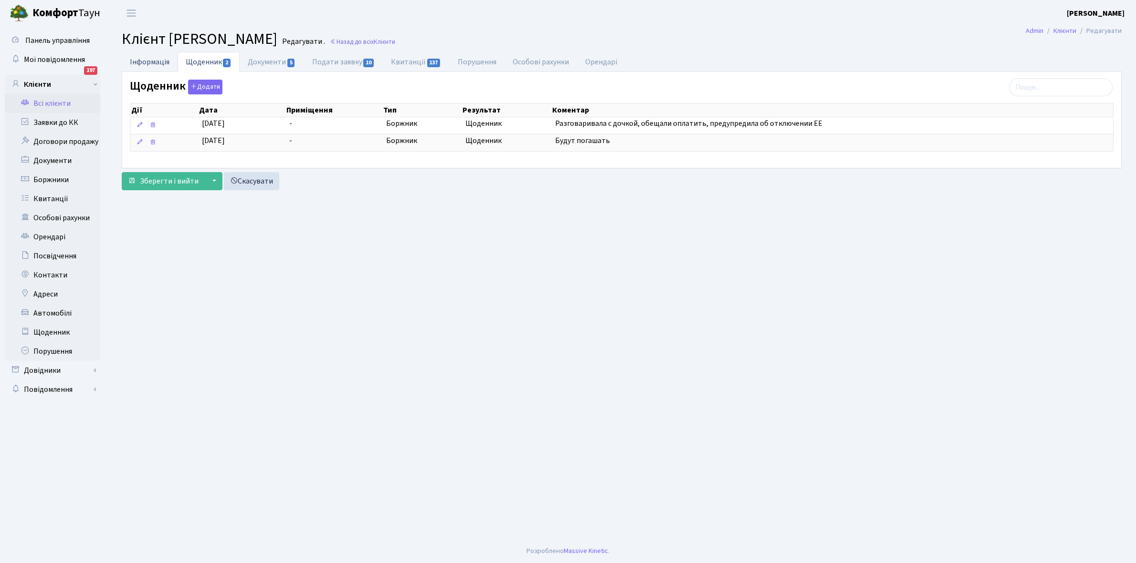
click at [142, 61] on link "Інформація" at bounding box center [150, 62] width 56 height 20
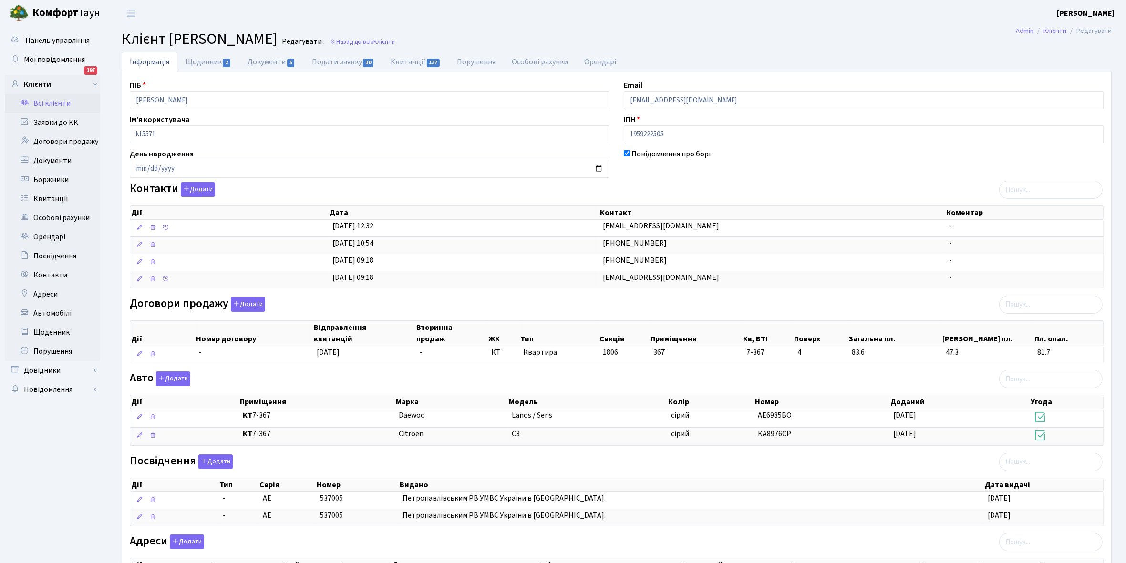
click at [53, 104] on link "Всі клієнти" at bounding box center [52, 103] width 95 height 19
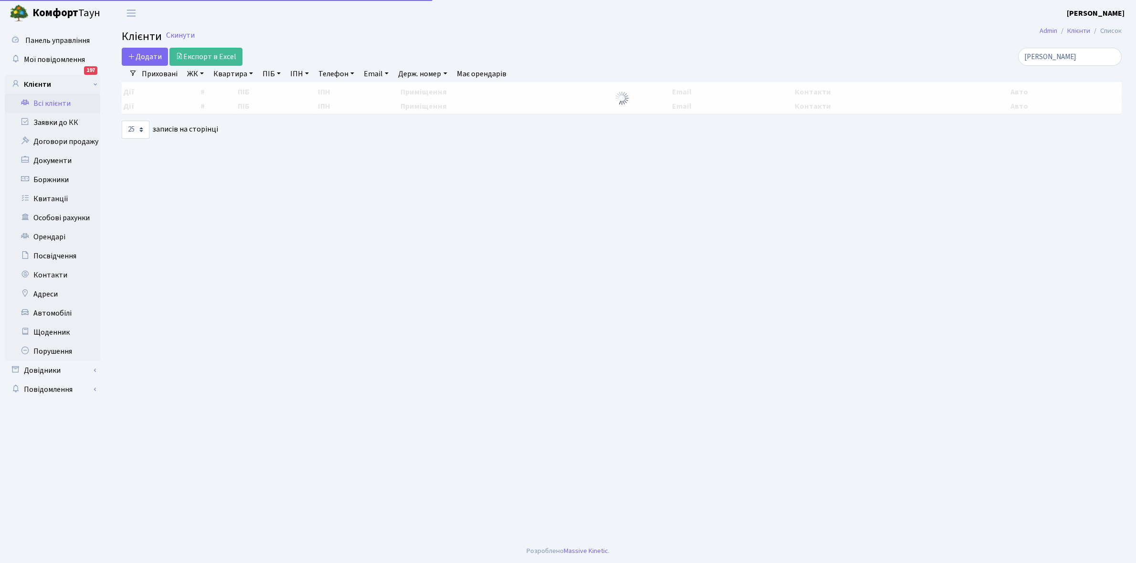
select select "25"
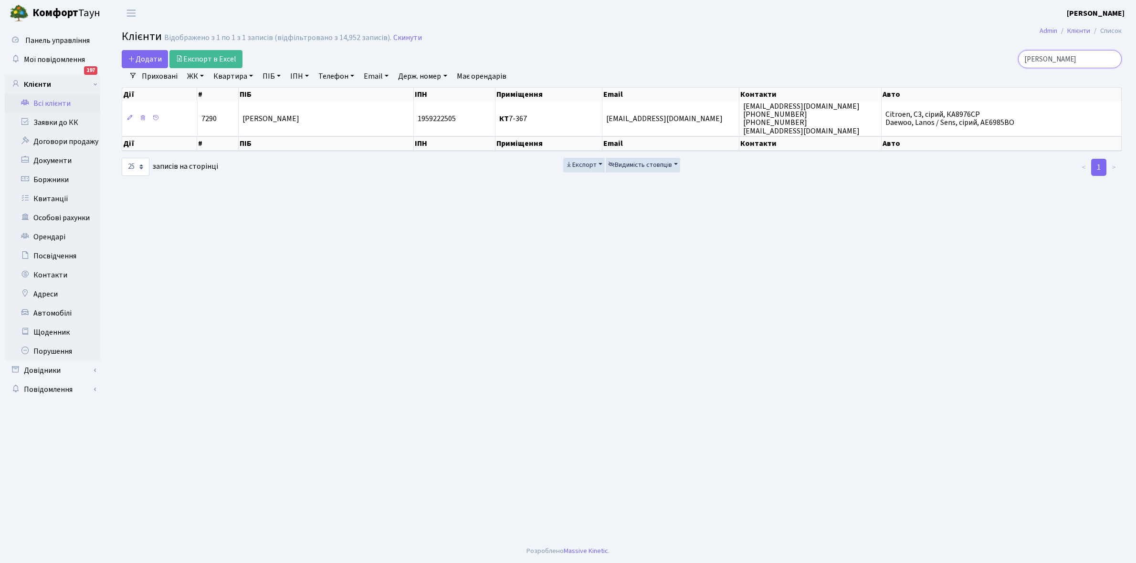
click at [1067, 60] on input "[PERSON_NAME]" at bounding box center [1070, 59] width 104 height 18
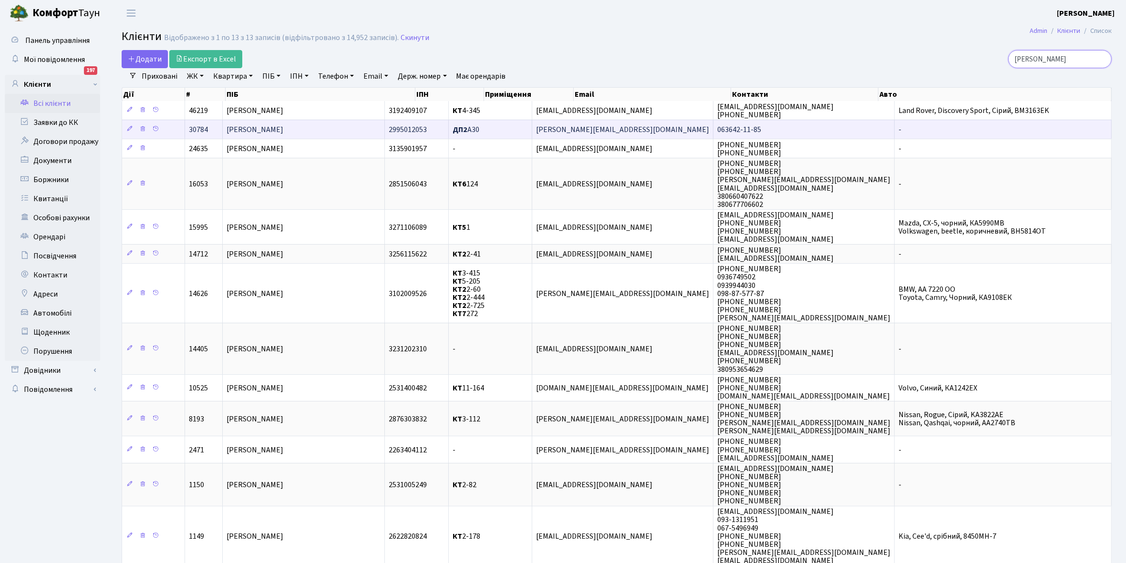
type input "Ляшенко"
click at [283, 126] on span "[PERSON_NAME]" at bounding box center [255, 130] width 57 height 10
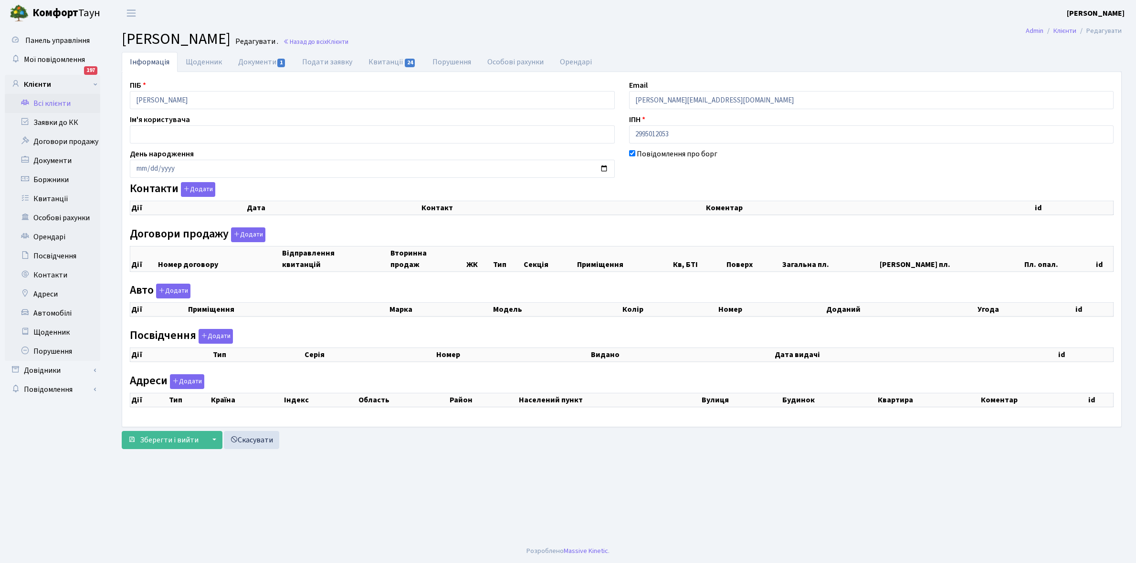
checkbox input "true"
select select "25"
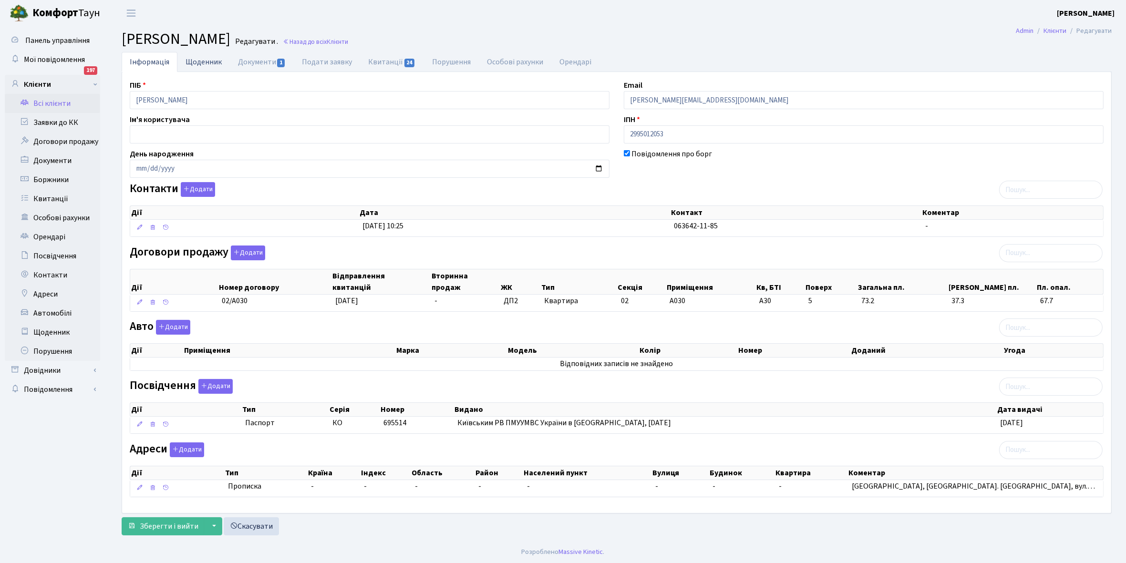
click at [197, 58] on link "Щоденник" at bounding box center [203, 62] width 52 height 20
select select "25"
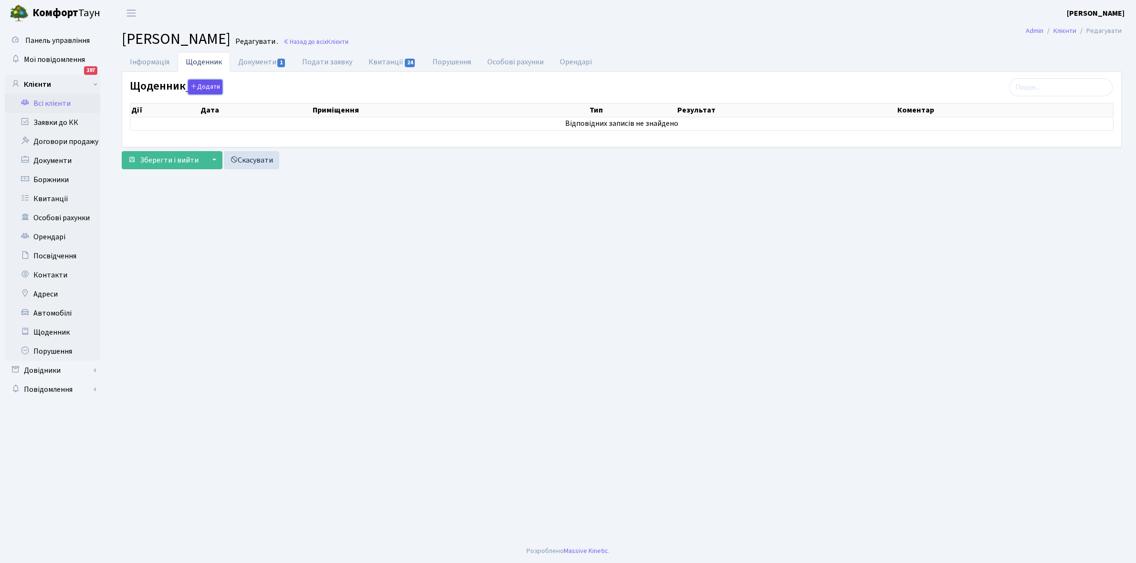
click at [198, 86] on button "Додати" at bounding box center [205, 87] width 34 height 15
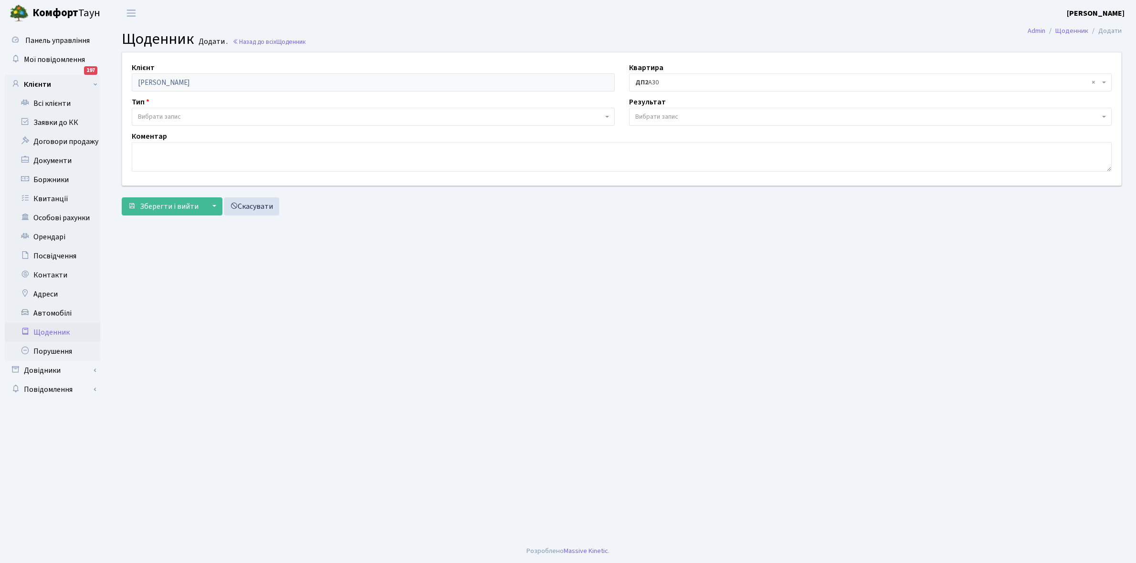
click at [188, 117] on span "Вибрати запис" at bounding box center [370, 117] width 465 height 10
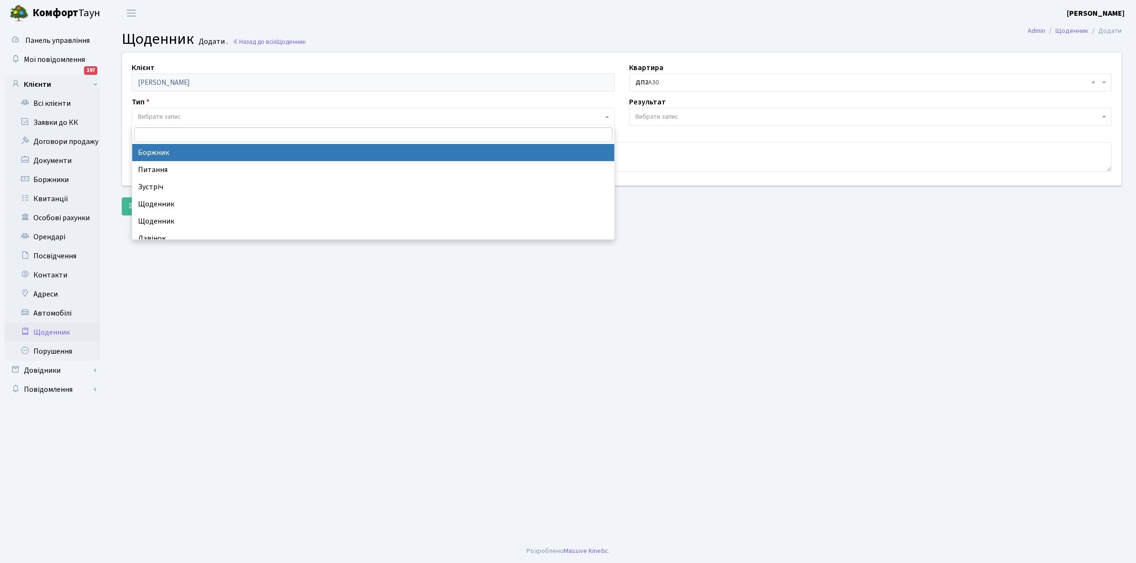
select select "189"
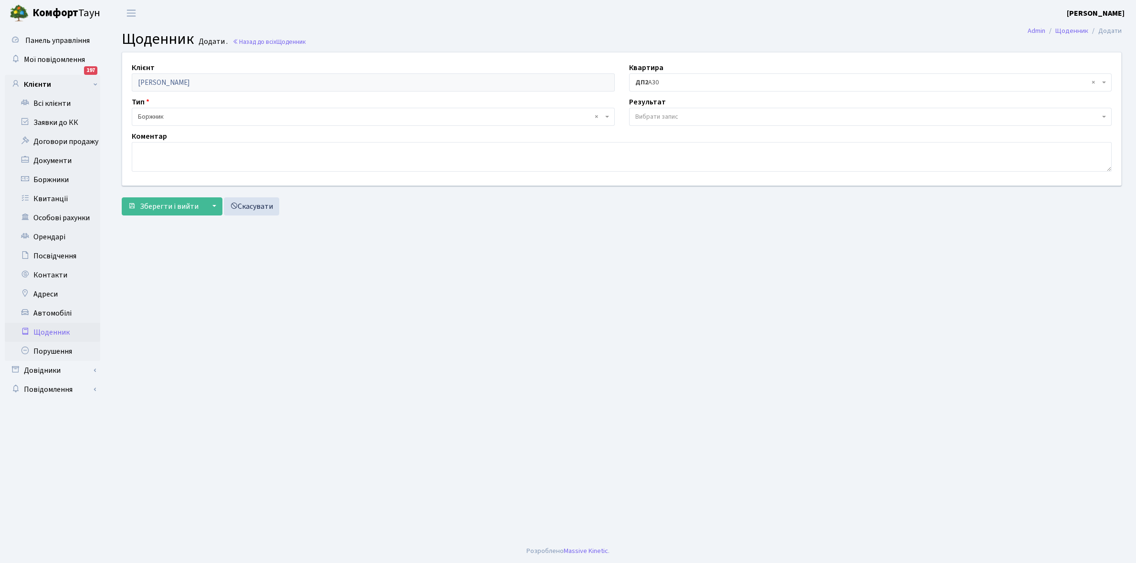
click at [674, 112] on span "Вибрати запис" at bounding box center [656, 117] width 43 height 10
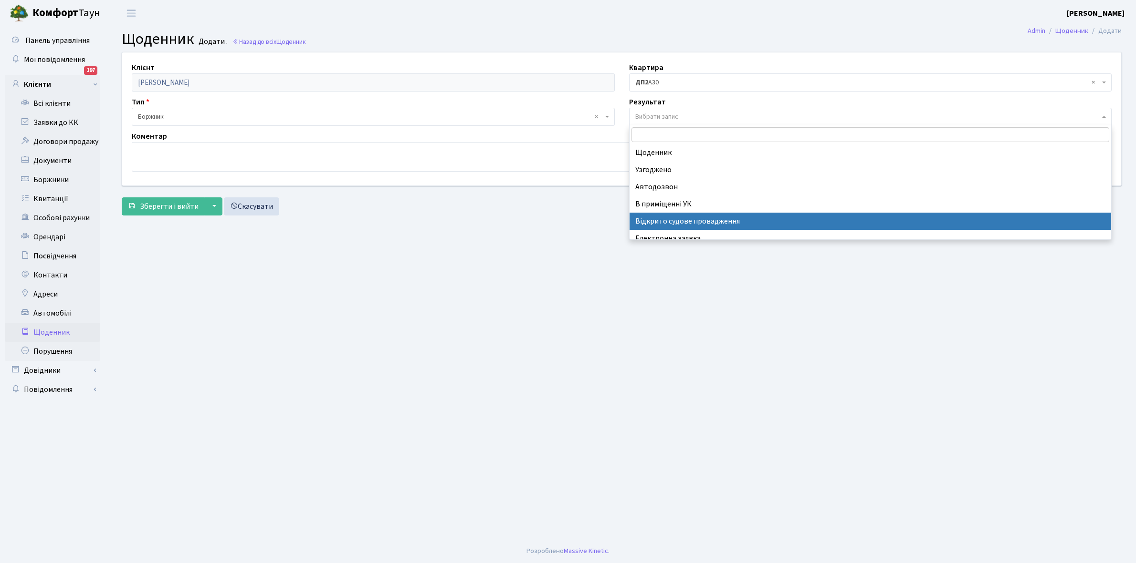
scroll to position [59, 0]
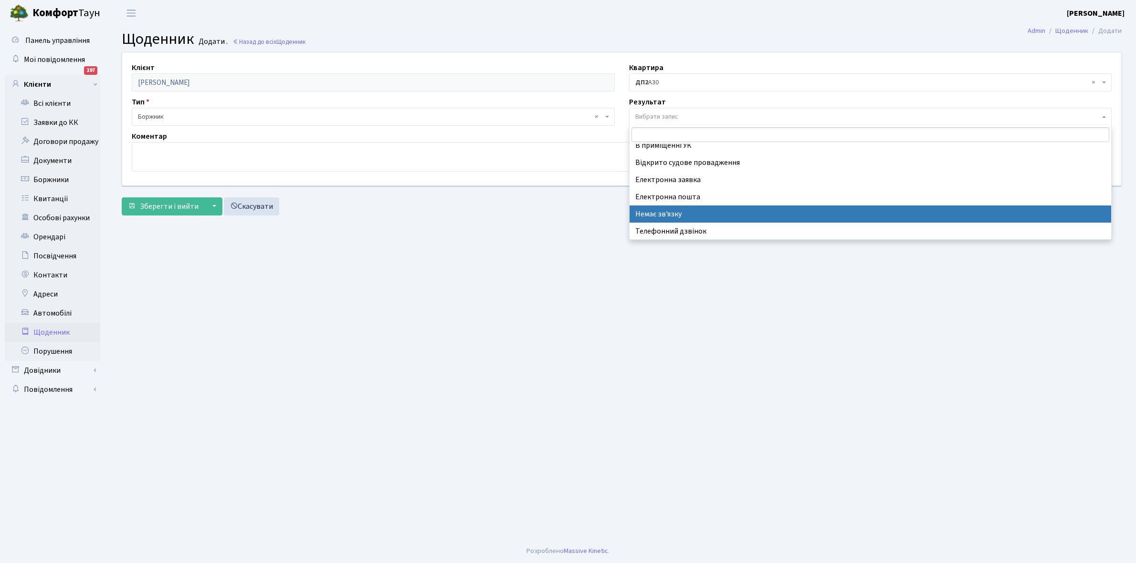
select select "197"
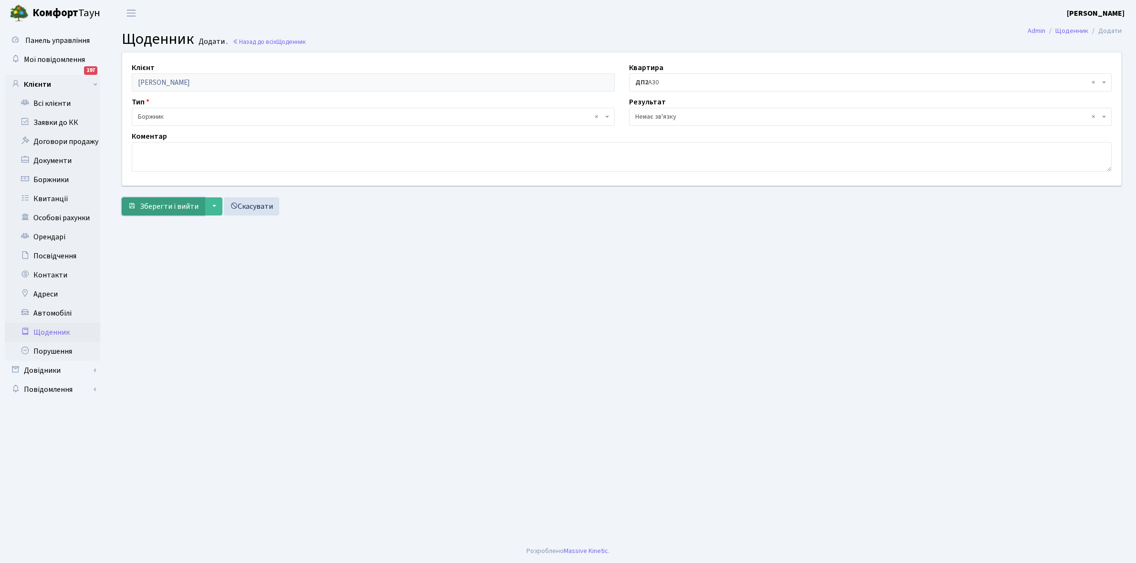
click at [165, 204] on span "Зберегти і вийти" at bounding box center [169, 206] width 59 height 10
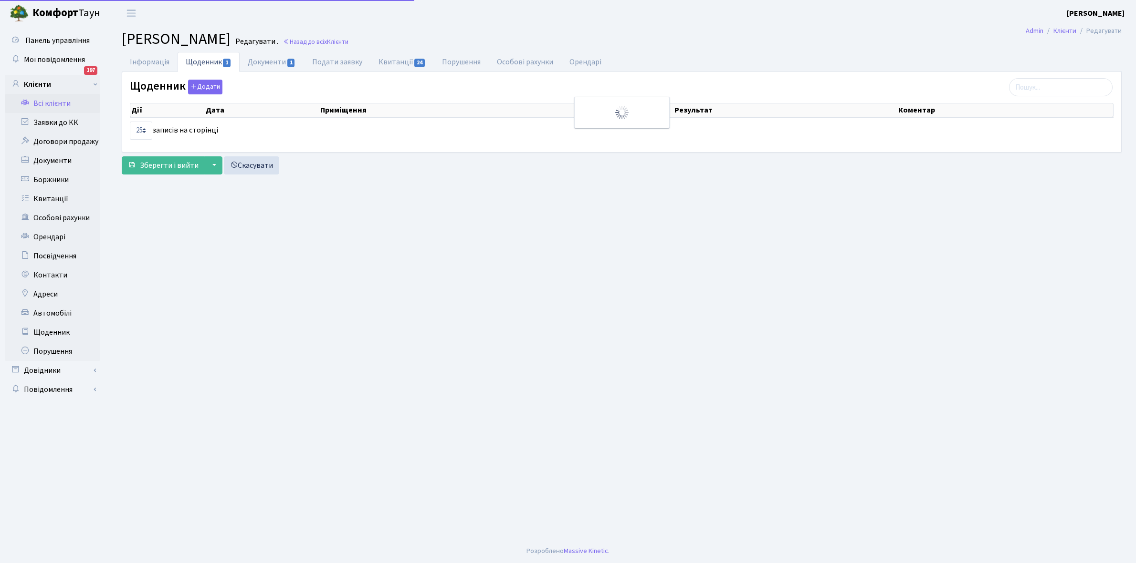
select select "25"
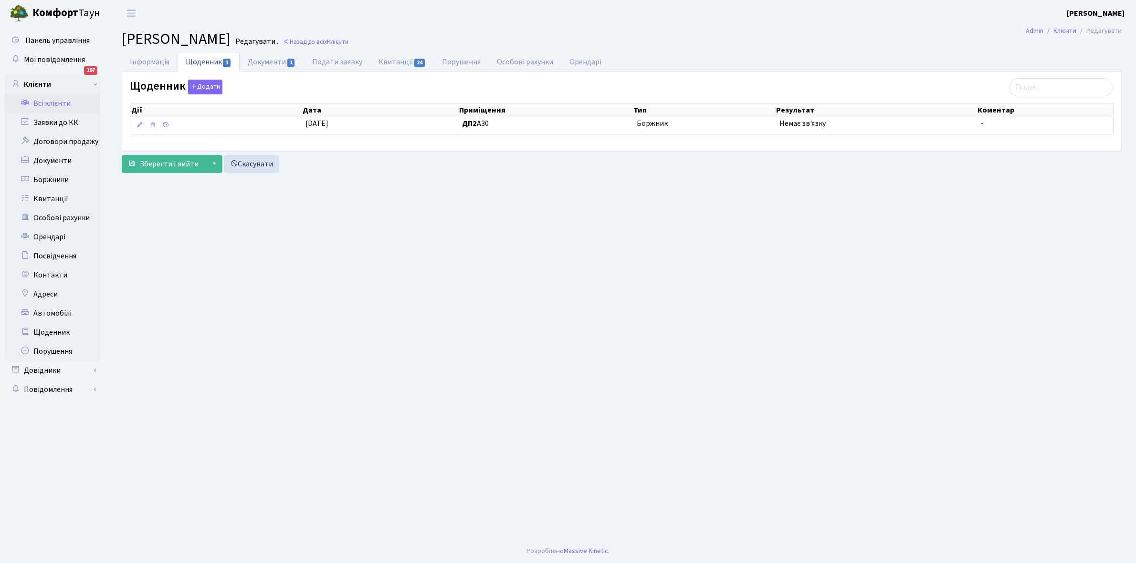
click at [44, 97] on link "Всі клієнти" at bounding box center [52, 103] width 95 height 19
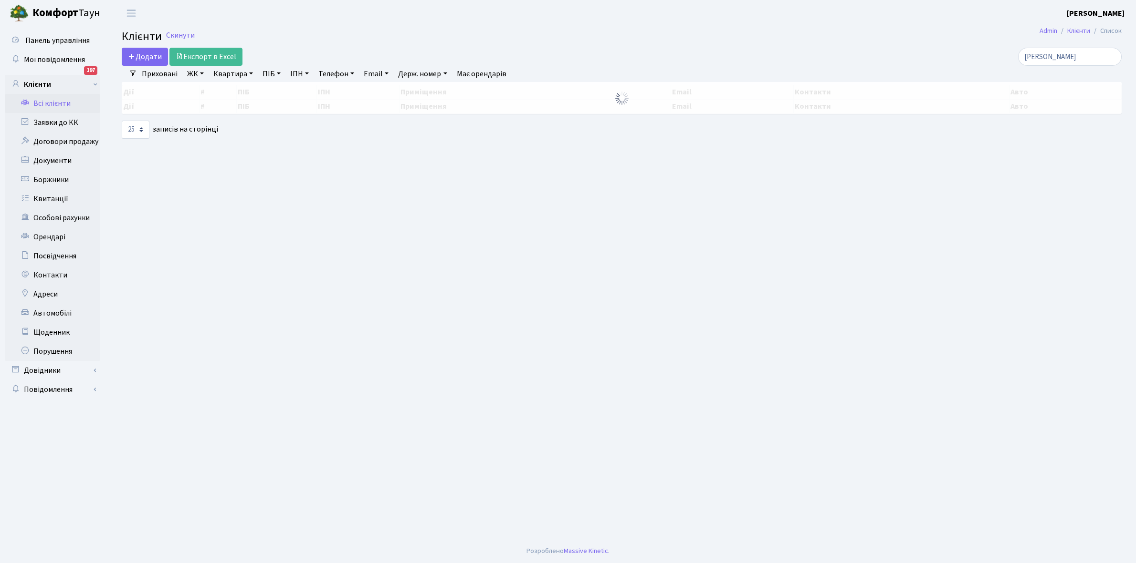
select select "25"
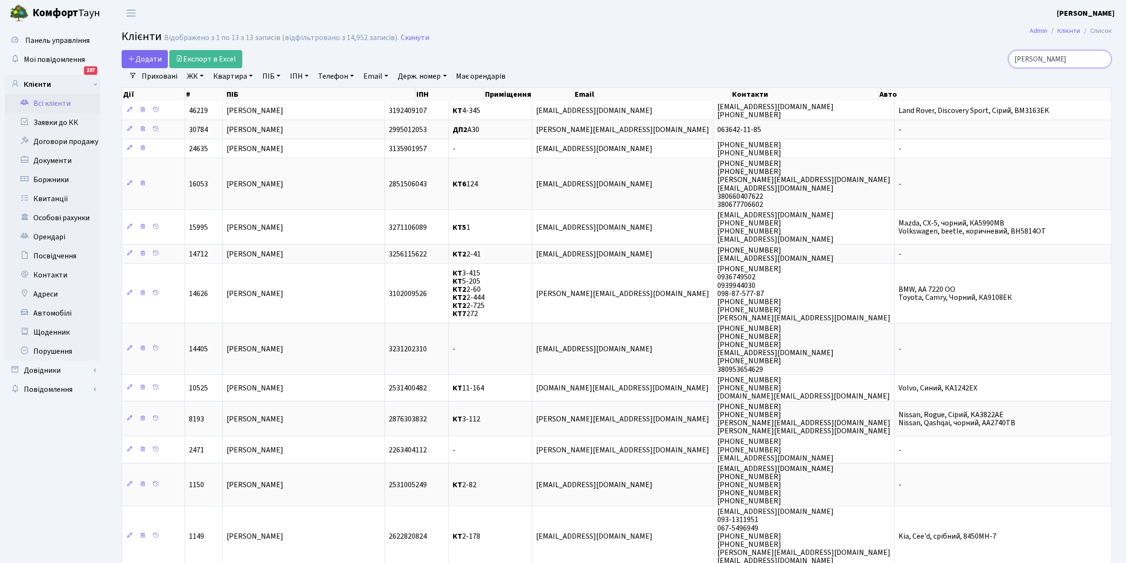
click at [1073, 56] on input "Ляшенко" at bounding box center [1061, 59] width 104 height 18
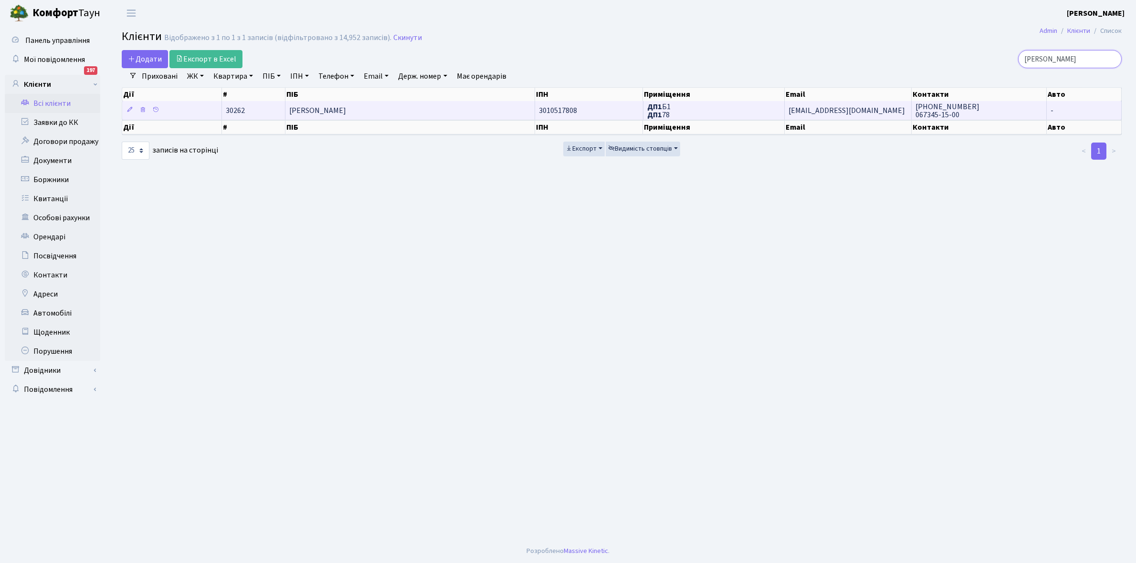
type input "Лягодович"
click at [395, 109] on td "[PERSON_NAME]" at bounding box center [410, 110] width 250 height 19
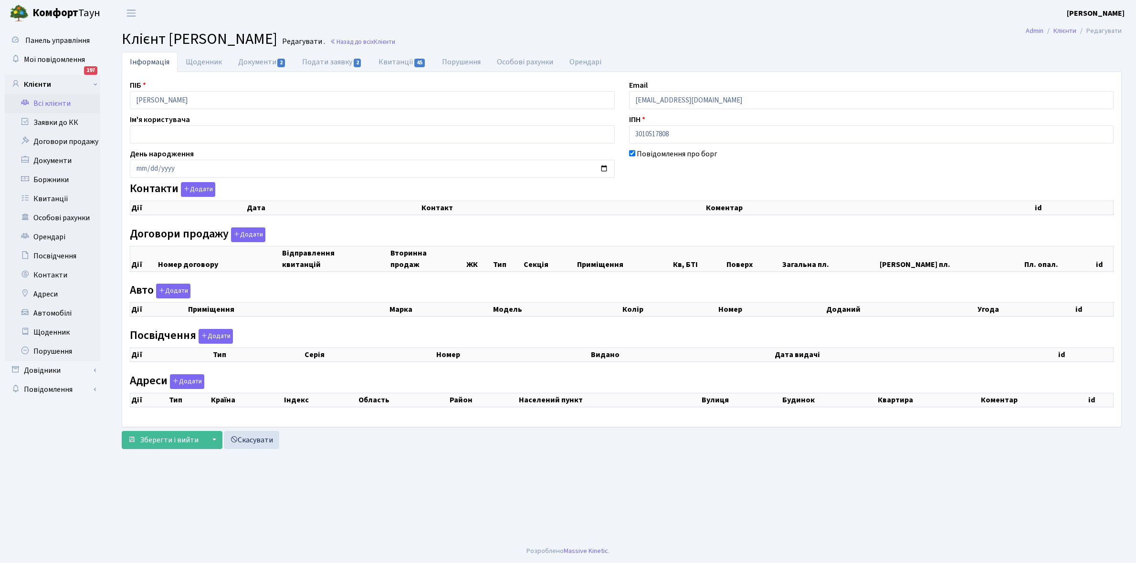
checkbox input "true"
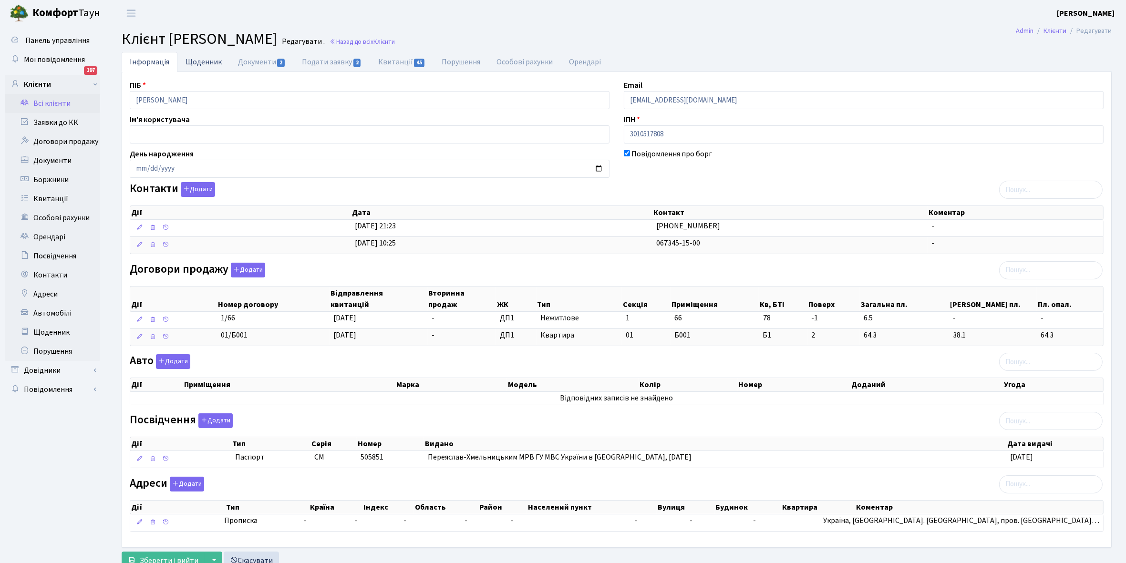
click at [198, 58] on link "Щоденник" at bounding box center [203, 62] width 52 height 20
select select "25"
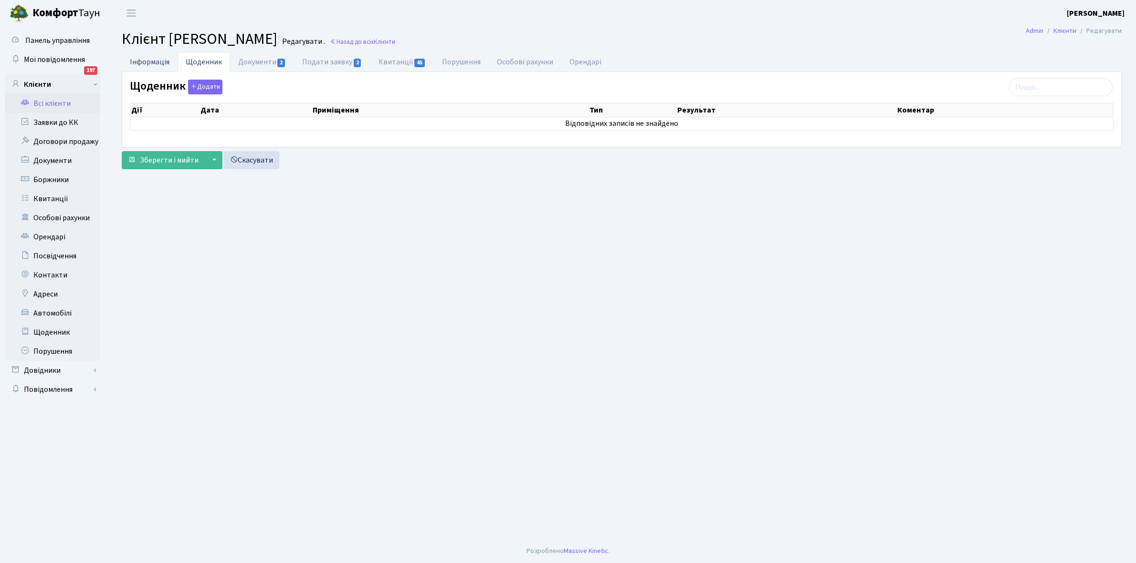
click at [150, 58] on link "Інформація" at bounding box center [150, 62] width 56 height 20
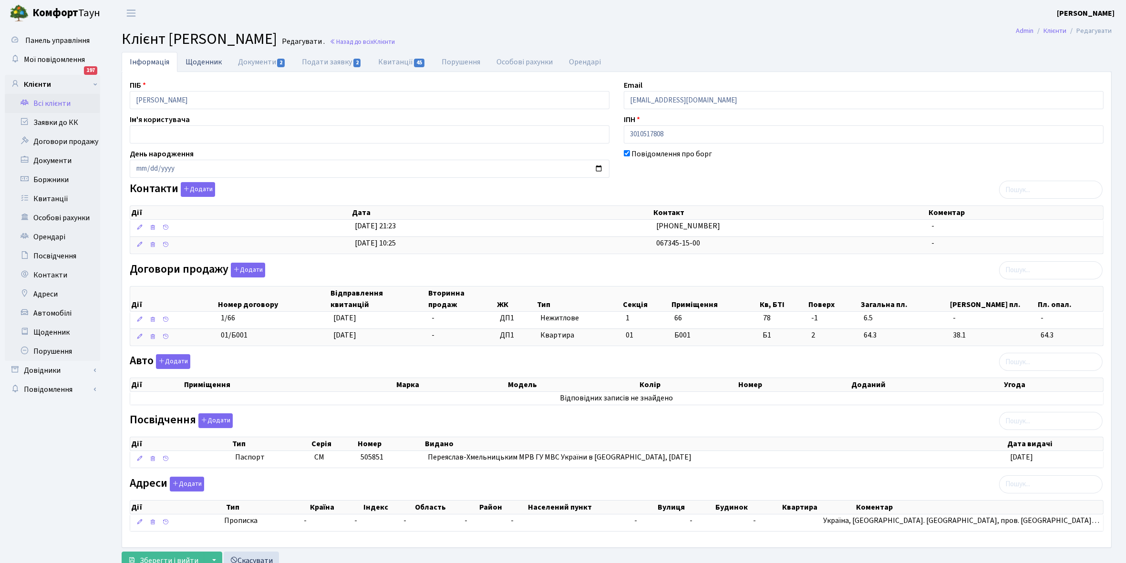
click at [199, 60] on link "Щоденник" at bounding box center [203, 62] width 52 height 20
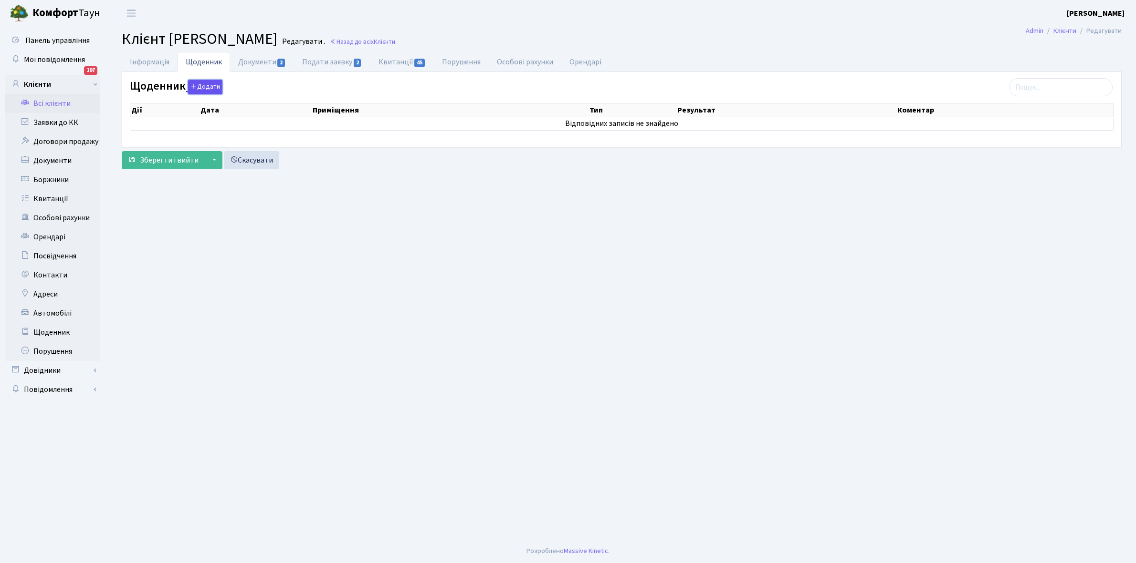
click at [208, 83] on button "Додати" at bounding box center [205, 87] width 34 height 15
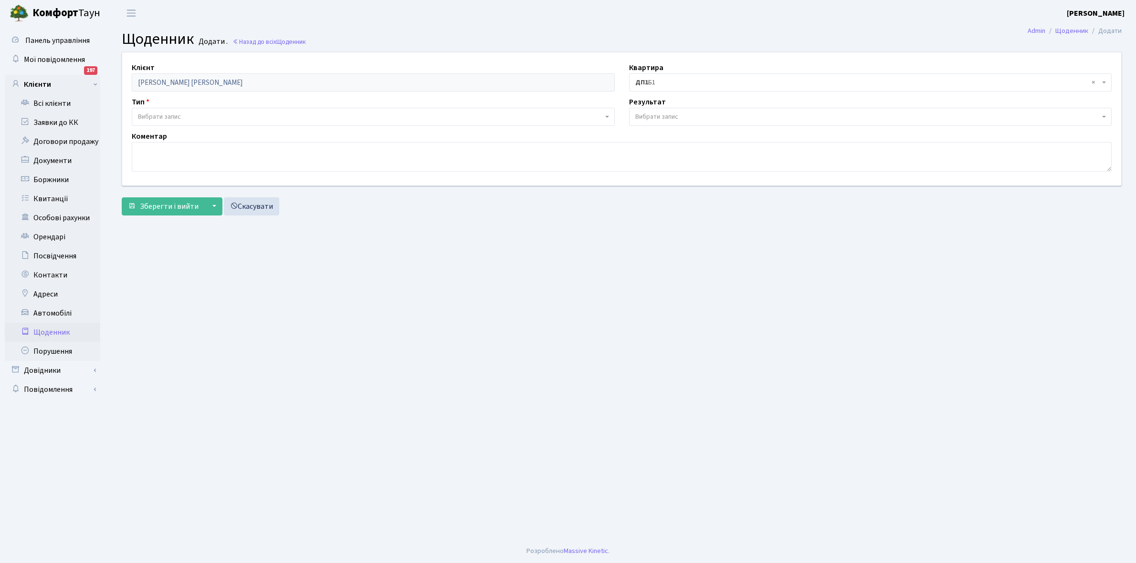
click at [187, 115] on span "Вибрати запис" at bounding box center [370, 117] width 465 height 10
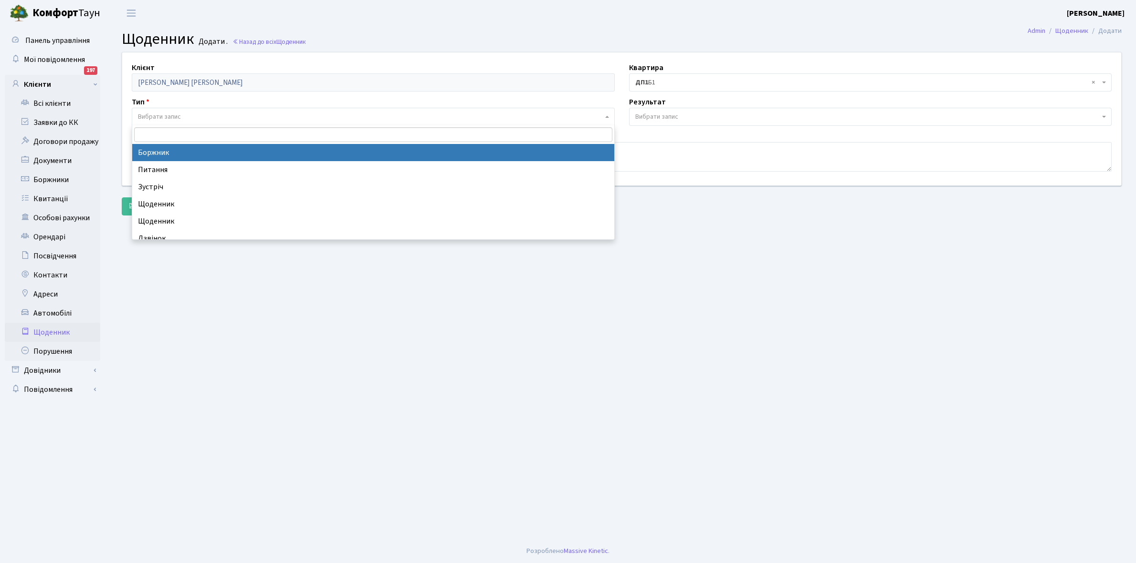
select select "189"
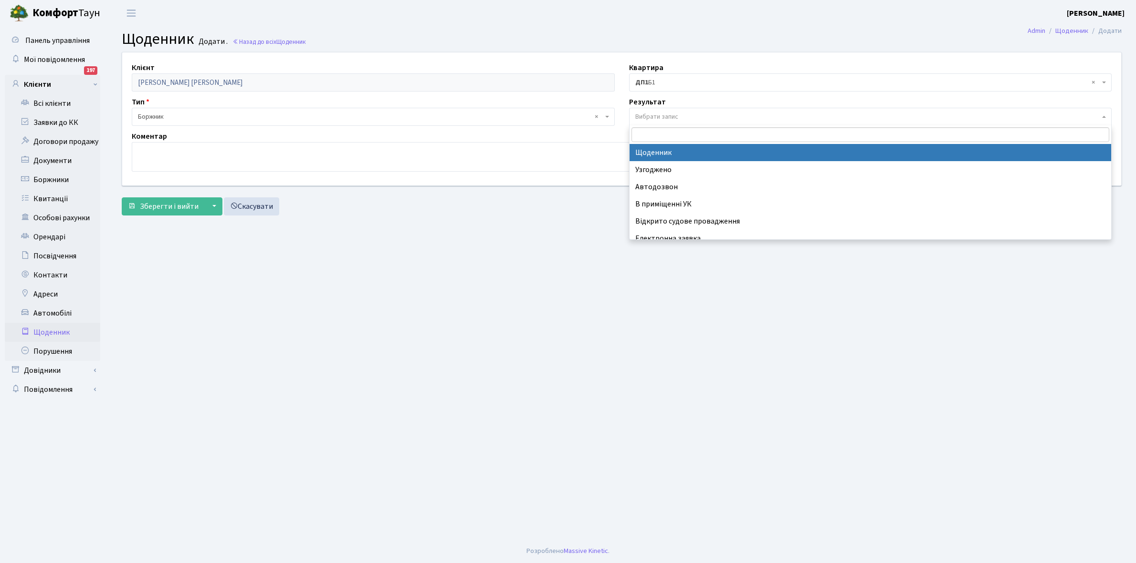
click at [662, 115] on span "Вибрати запис" at bounding box center [656, 117] width 43 height 10
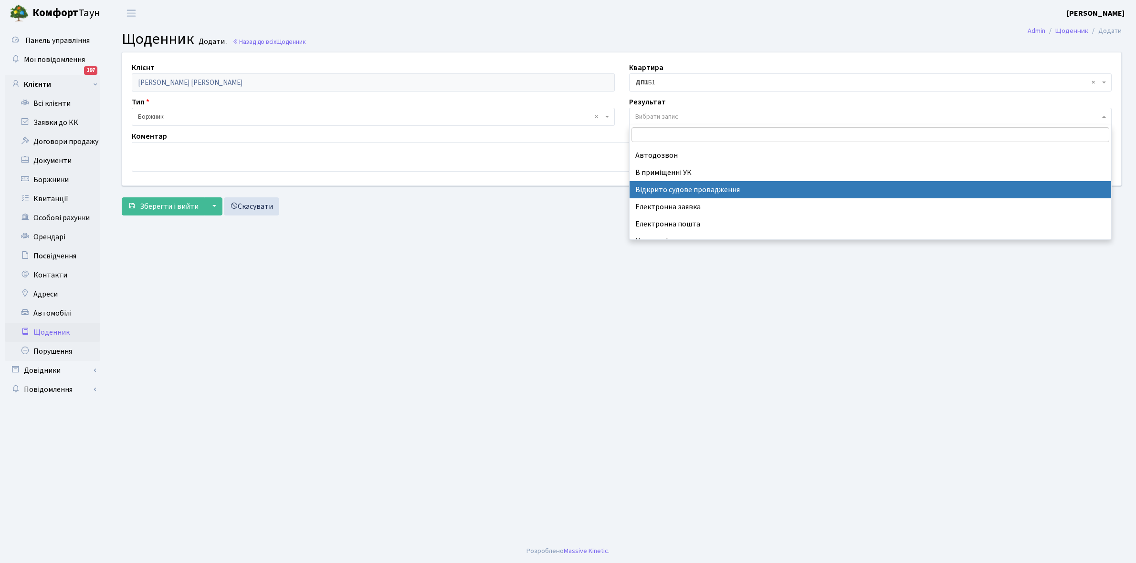
scroll to position [59, 0]
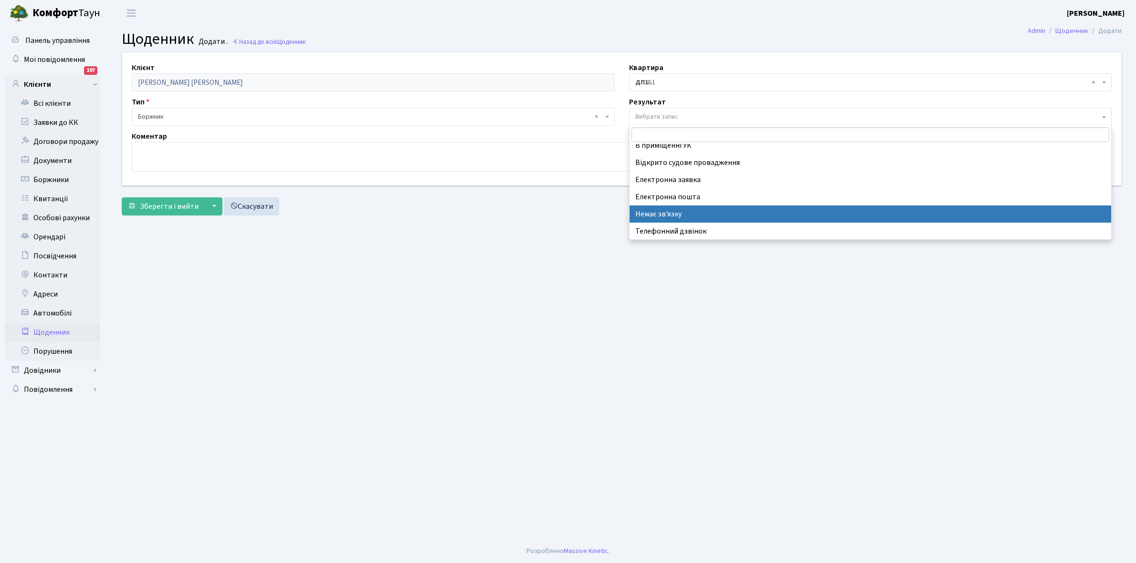
select select "197"
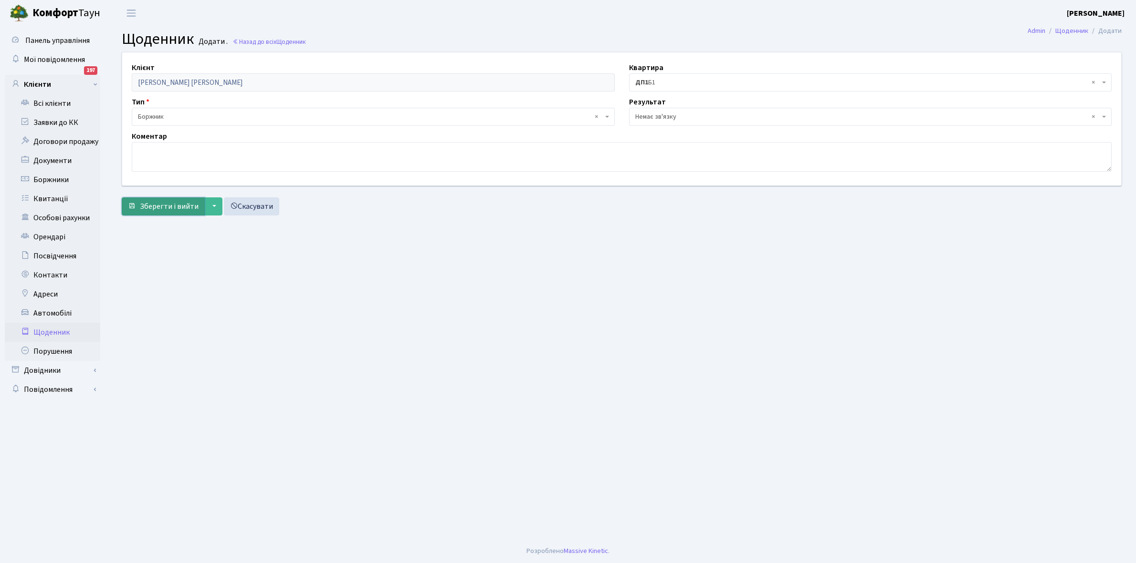
click at [157, 208] on span "Зберегти і вийти" at bounding box center [169, 206] width 59 height 10
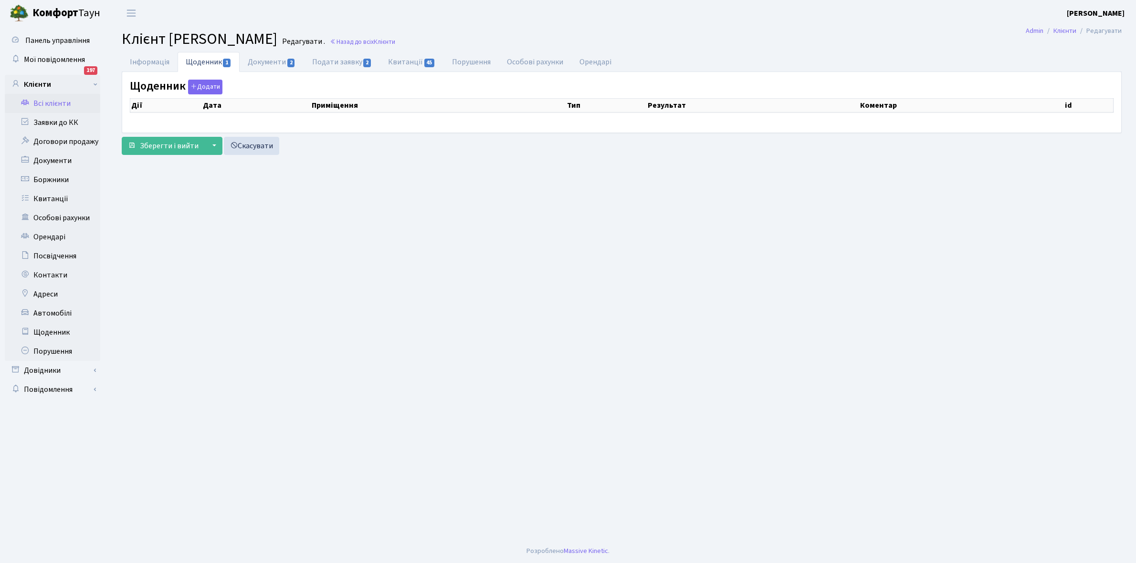
select select "25"
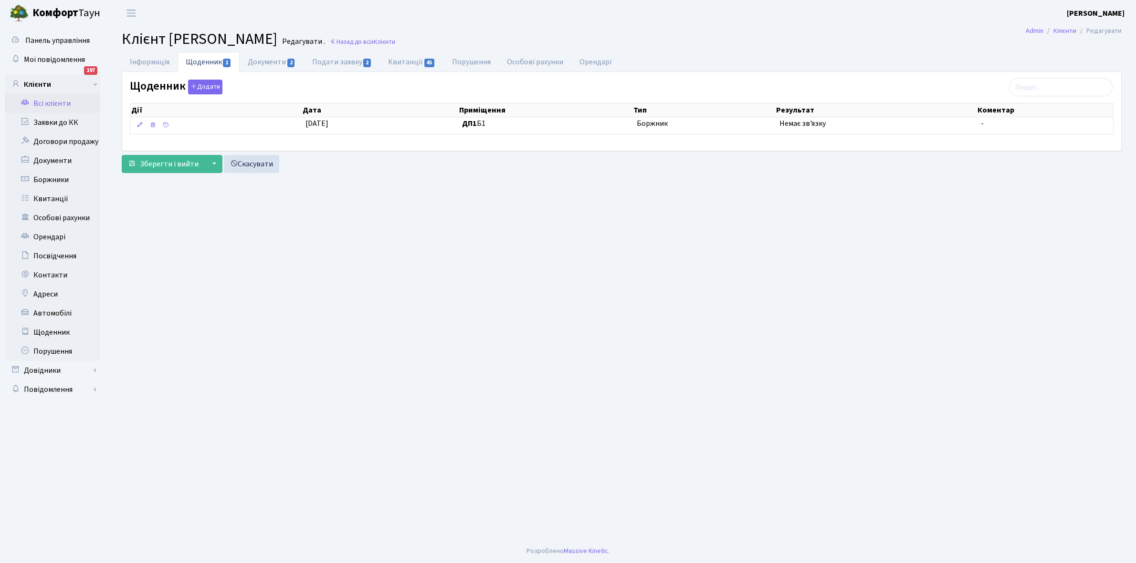
click at [55, 105] on link "Всі клієнти" at bounding box center [52, 103] width 95 height 19
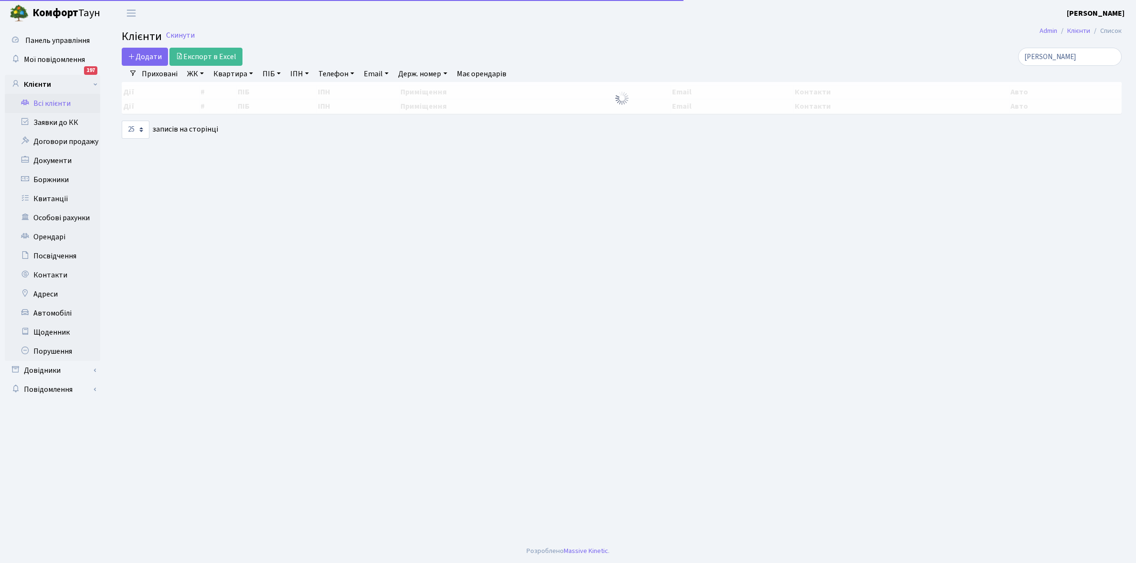
select select "25"
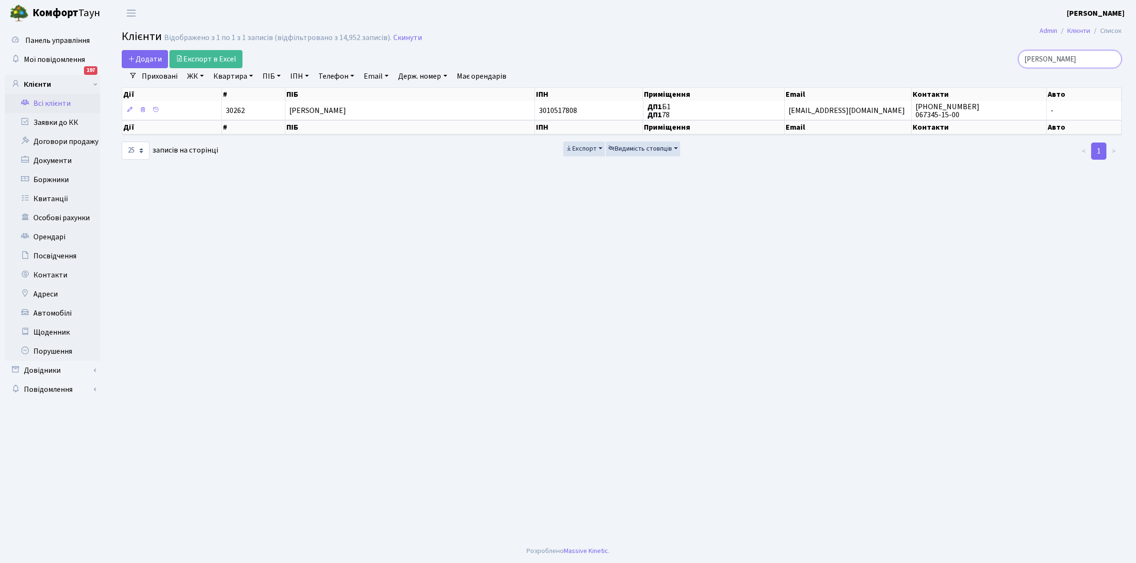
click at [1081, 60] on input "[PERSON_NAME]" at bounding box center [1070, 59] width 104 height 18
type input "[PERSON_NAME]"
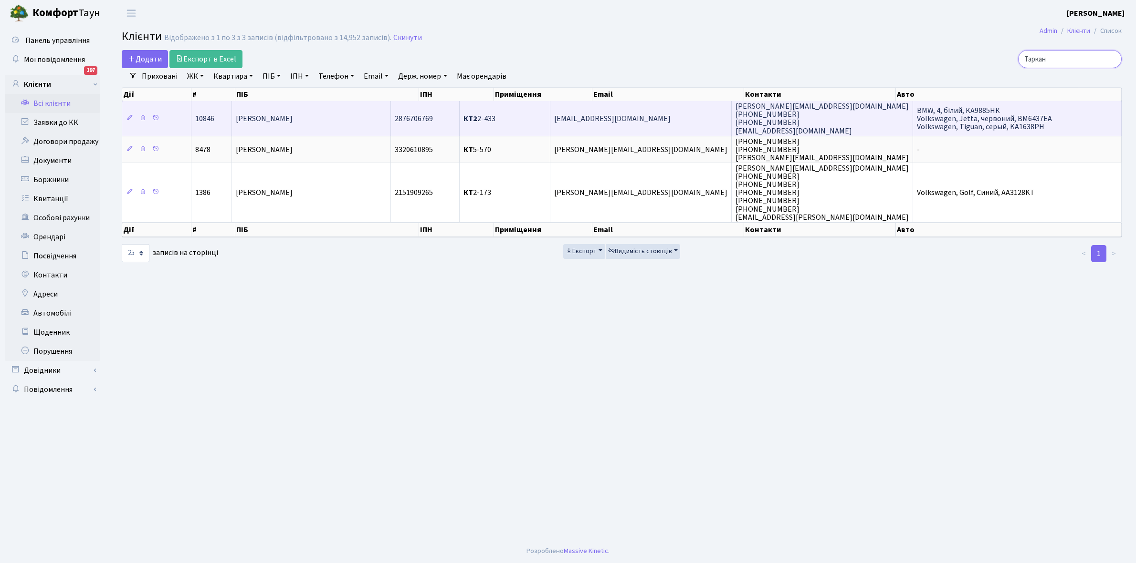
type input "Таркан"
click at [328, 122] on td "[PERSON_NAME]" at bounding box center [311, 118] width 159 height 34
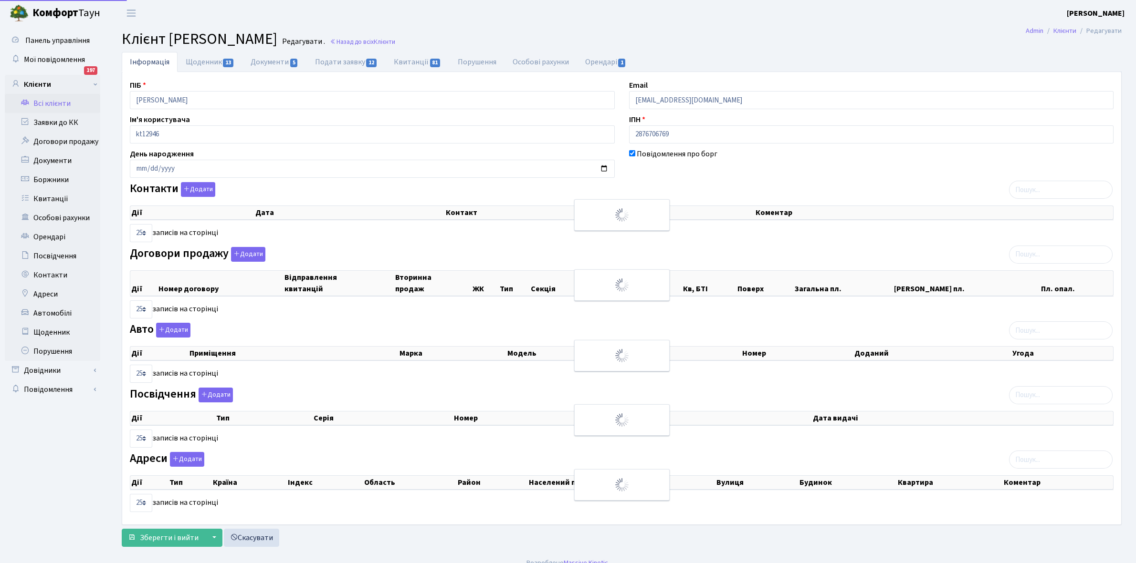
select select "25"
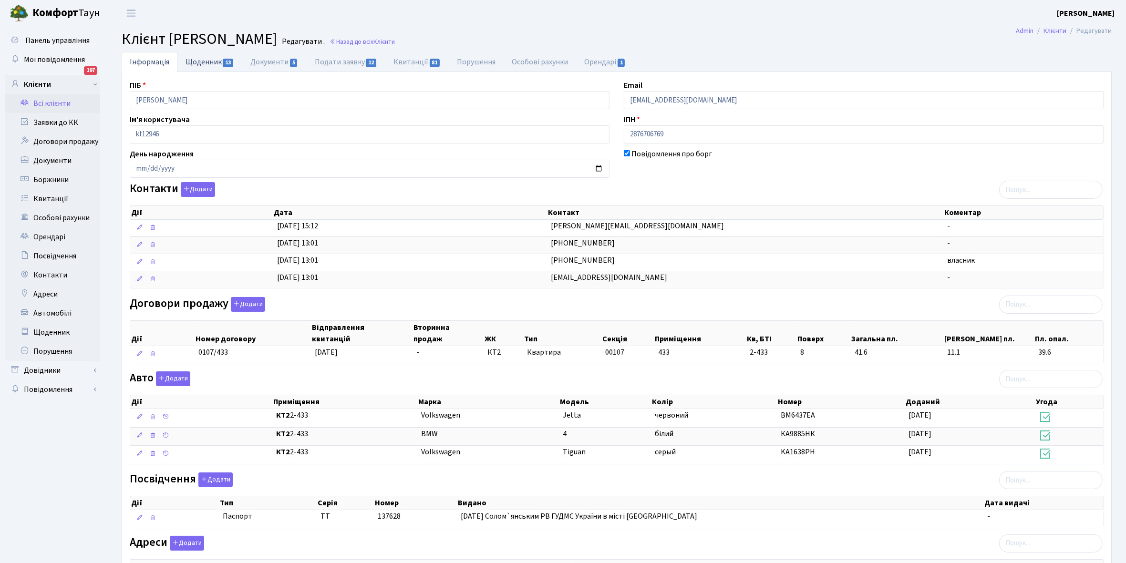
click at [203, 58] on link "Щоденник 13" at bounding box center [209, 62] width 65 height 20
select select "25"
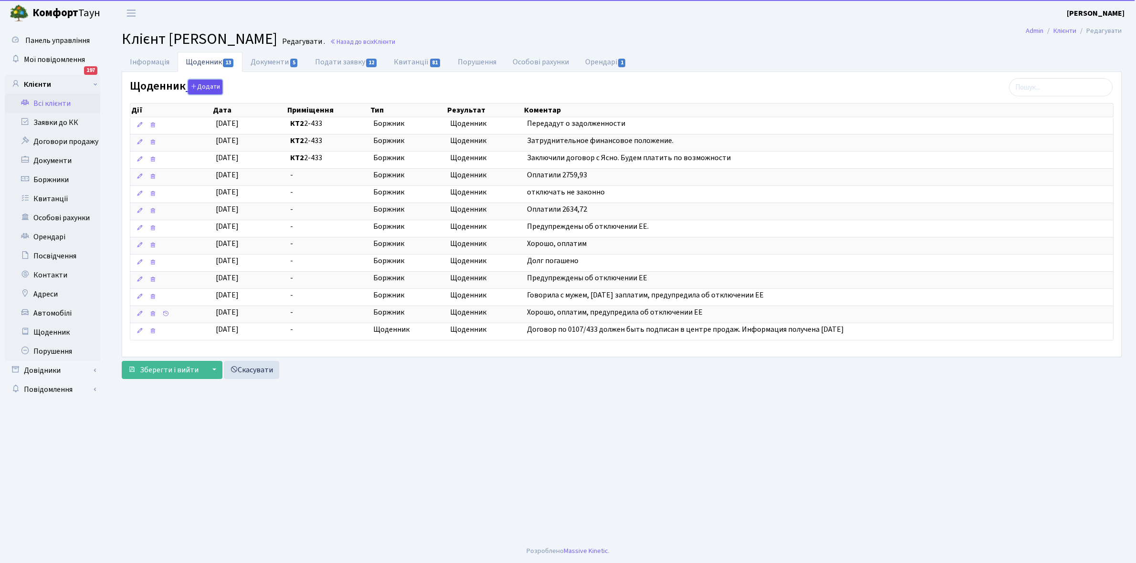
click at [212, 84] on button "Додати" at bounding box center [205, 87] width 34 height 15
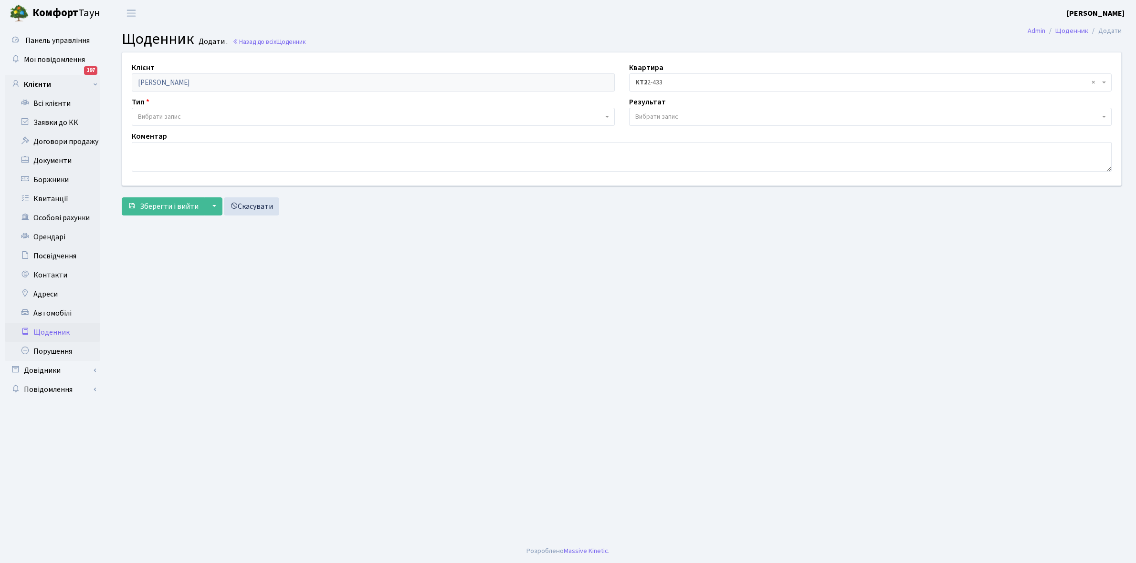
click at [163, 113] on span "Вибрати запис" at bounding box center [159, 117] width 43 height 10
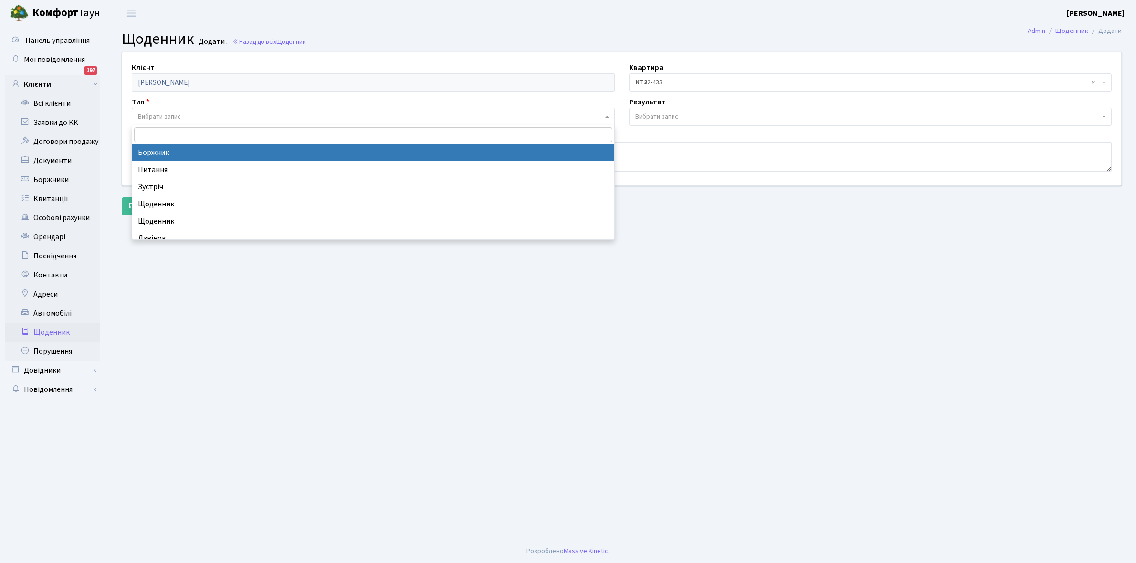
select select "189"
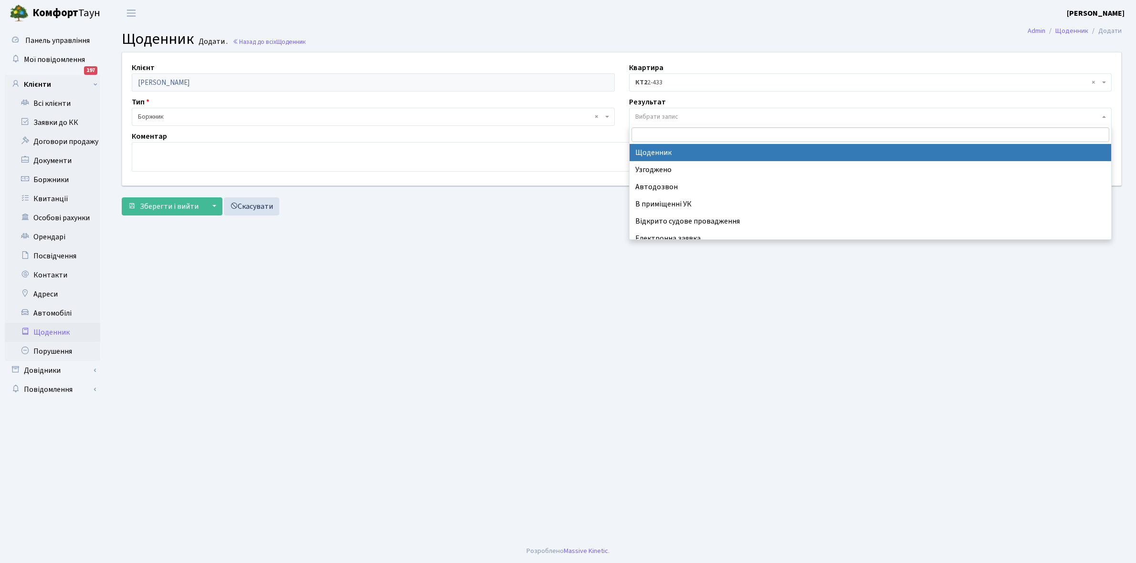
click at [659, 115] on span "Вибрати запис" at bounding box center [656, 117] width 43 height 10
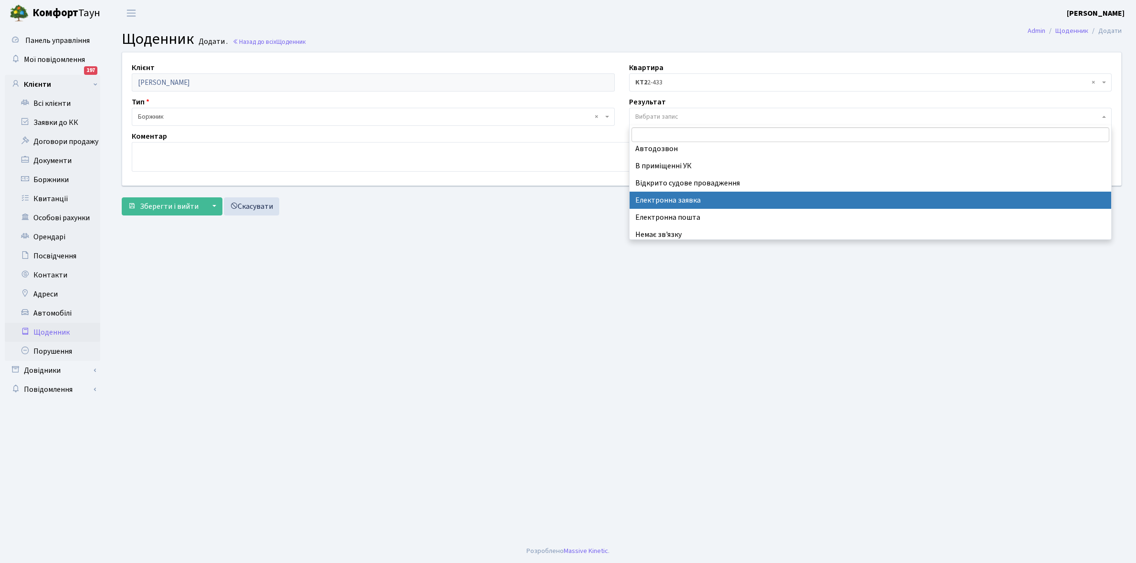
scroll to position [59, 0]
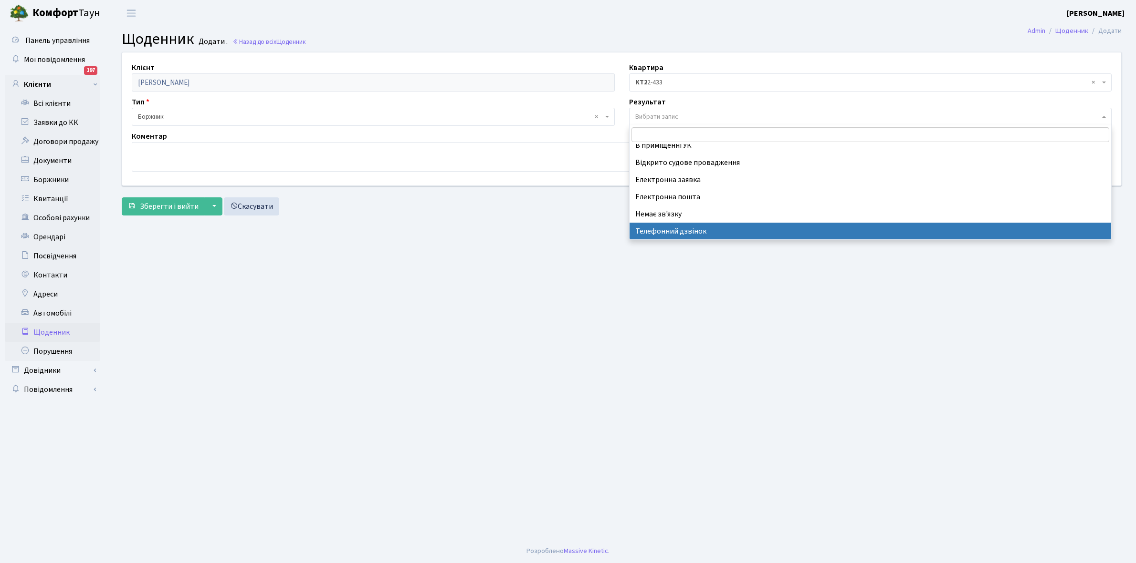
select select "196"
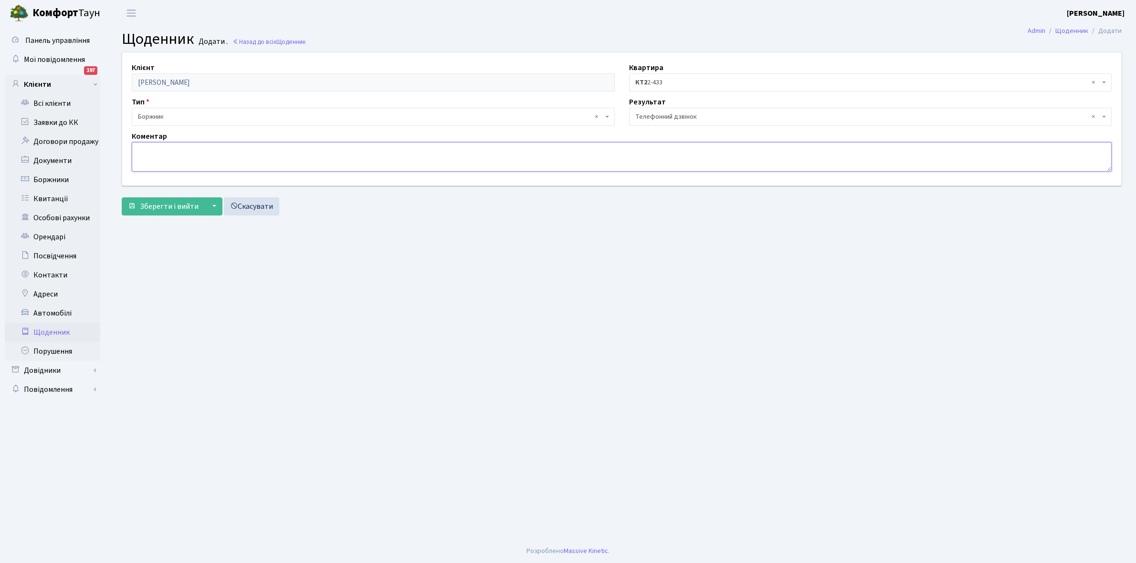
click at [158, 149] on textarea at bounding box center [622, 157] width 980 height 30
paste textarea "Не бере трубку телефона"
type textarea "Не бере трубку телефона"
click at [172, 204] on span "Зберегти і вийти" at bounding box center [169, 206] width 59 height 10
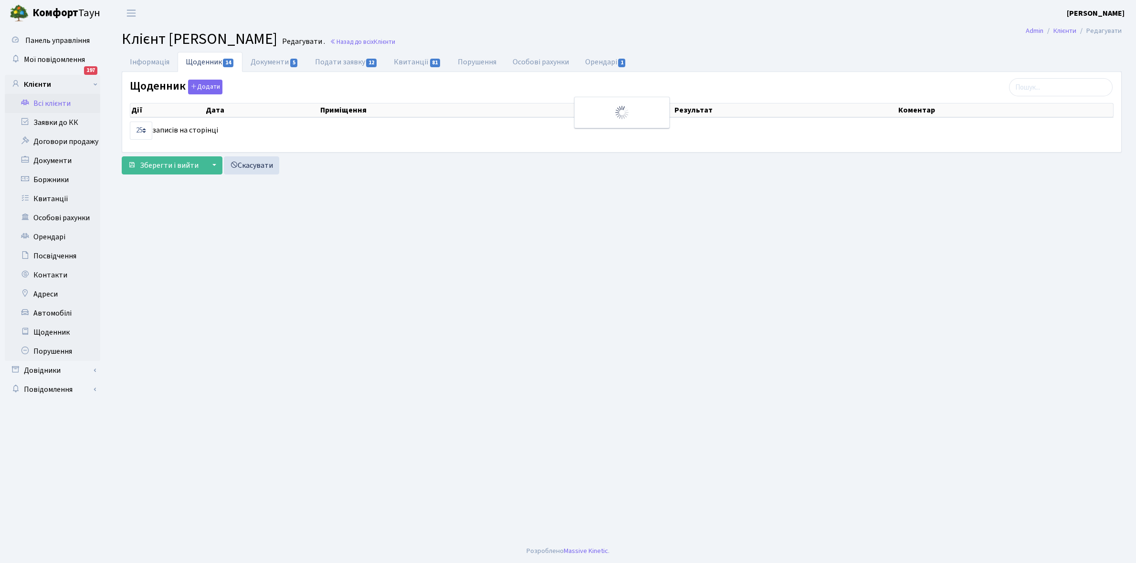
select select "25"
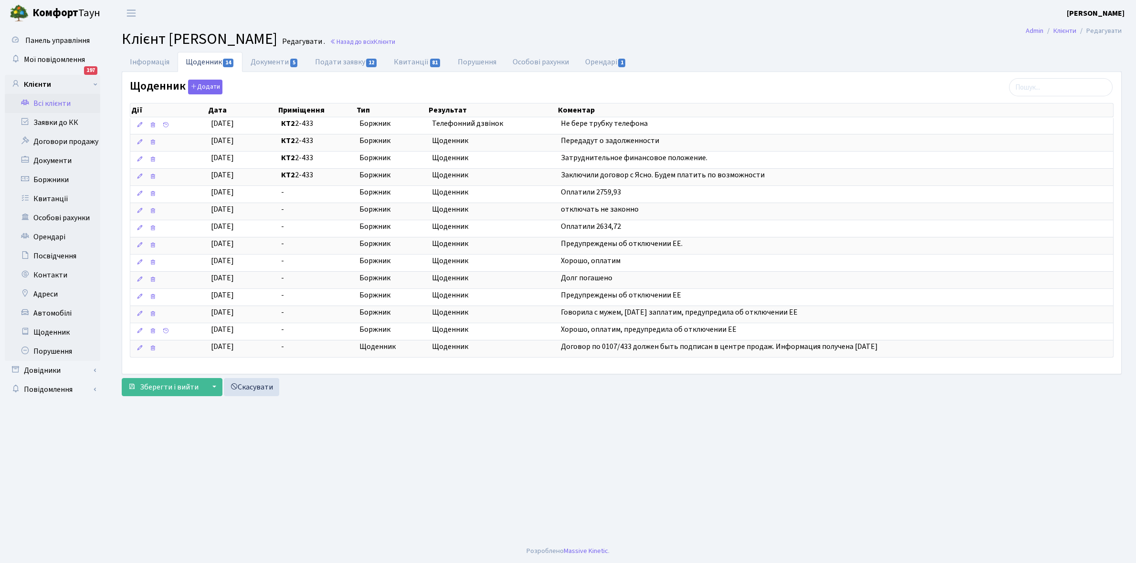
click at [70, 99] on link "Всі клієнти" at bounding box center [52, 103] width 95 height 19
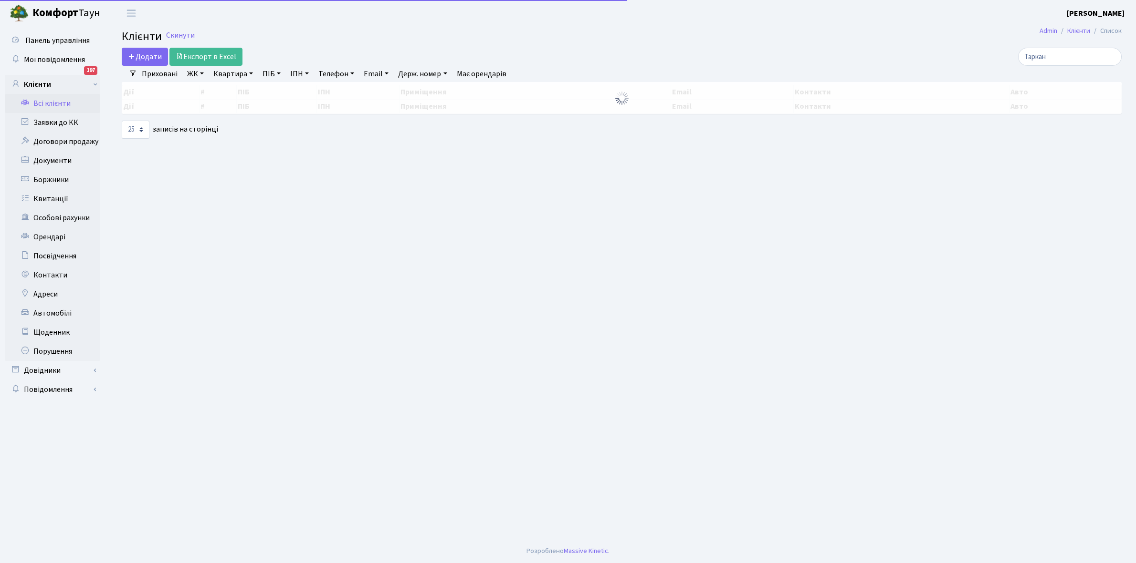
select select "25"
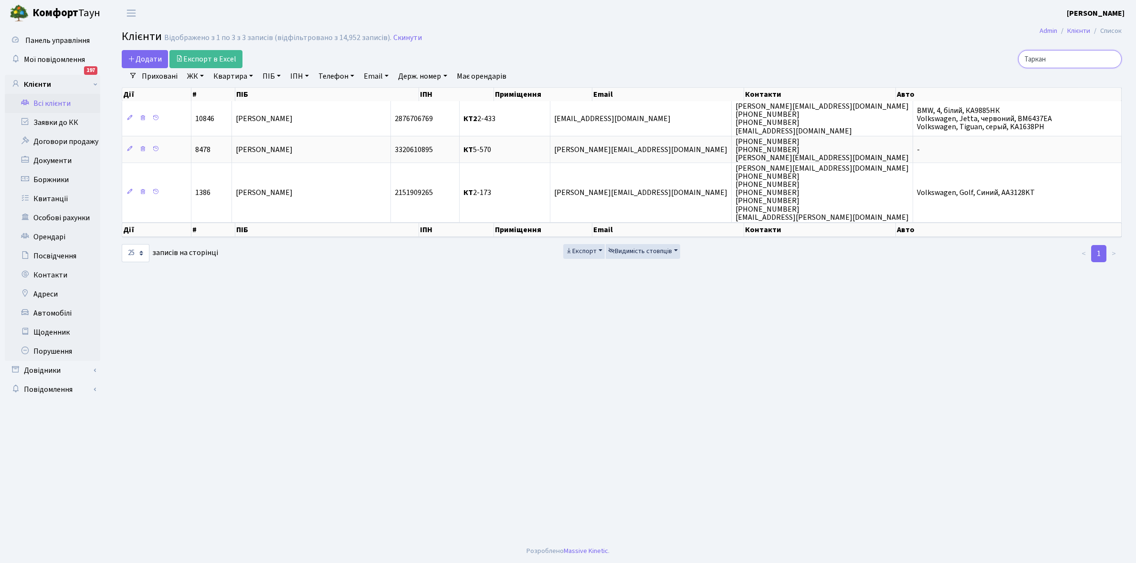
click at [1062, 61] on input "Таркан" at bounding box center [1070, 59] width 104 height 18
type input "Т"
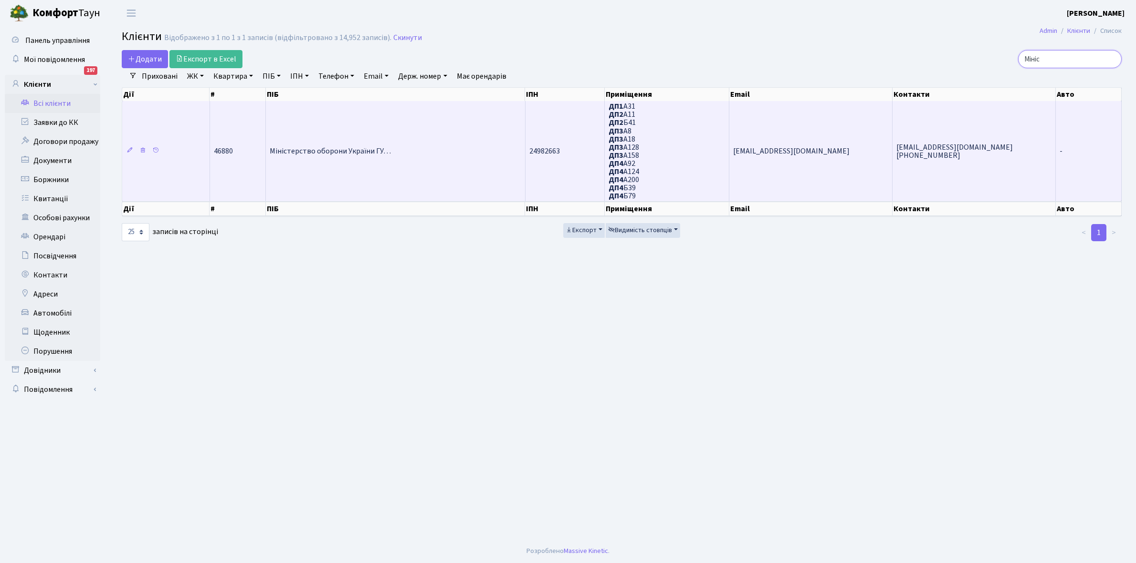
type input "Мініс"
click at [377, 160] on td "Міністерство оборони України ГУ…" at bounding box center [395, 151] width 259 height 100
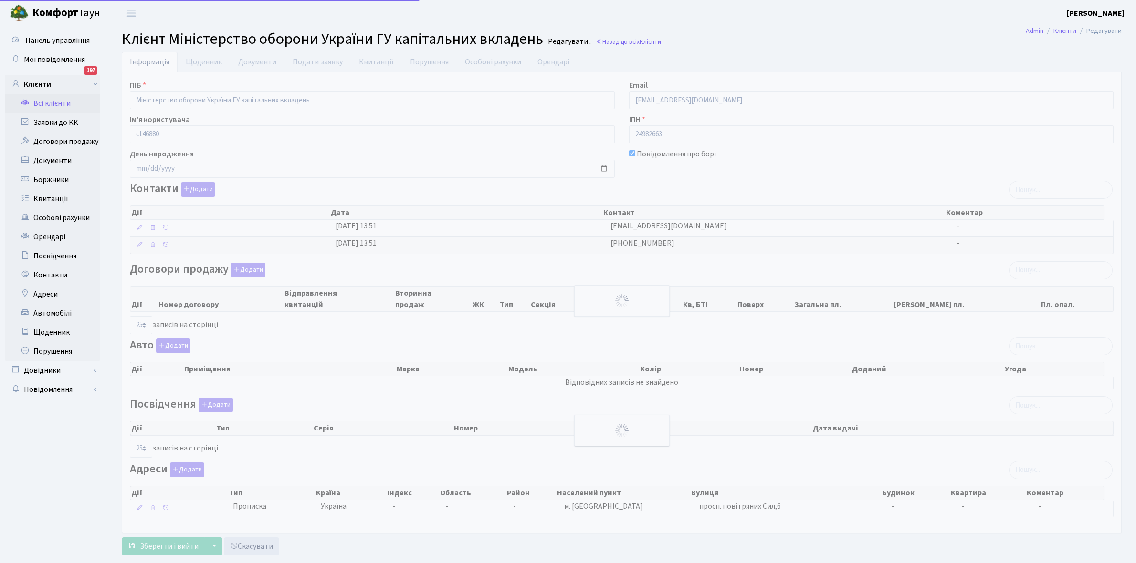
select select "25"
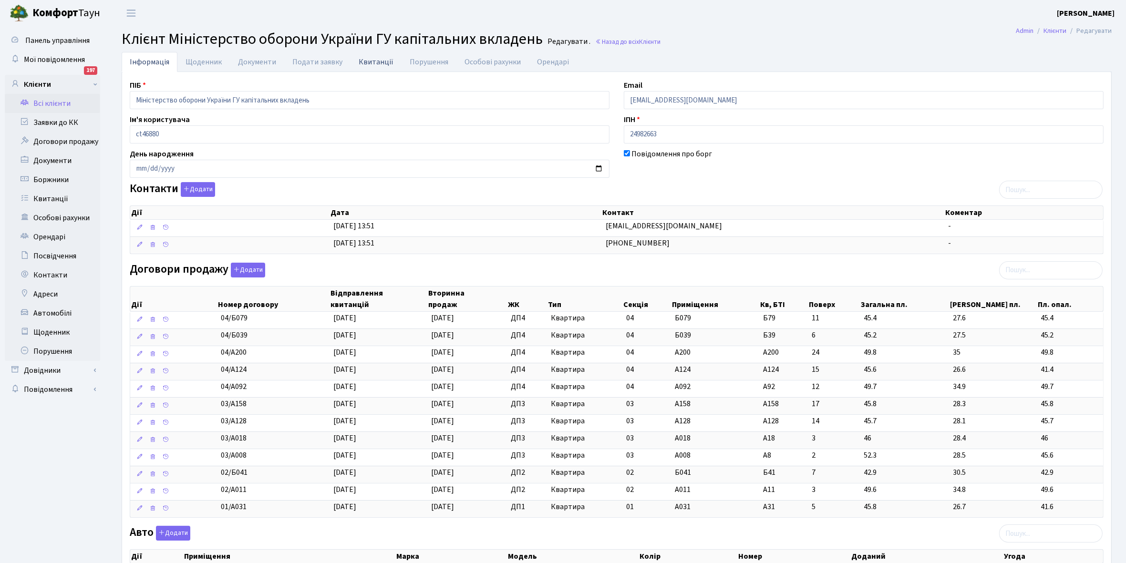
click at [368, 59] on link "Квитанції" at bounding box center [376, 62] width 51 height 20
select select "25"
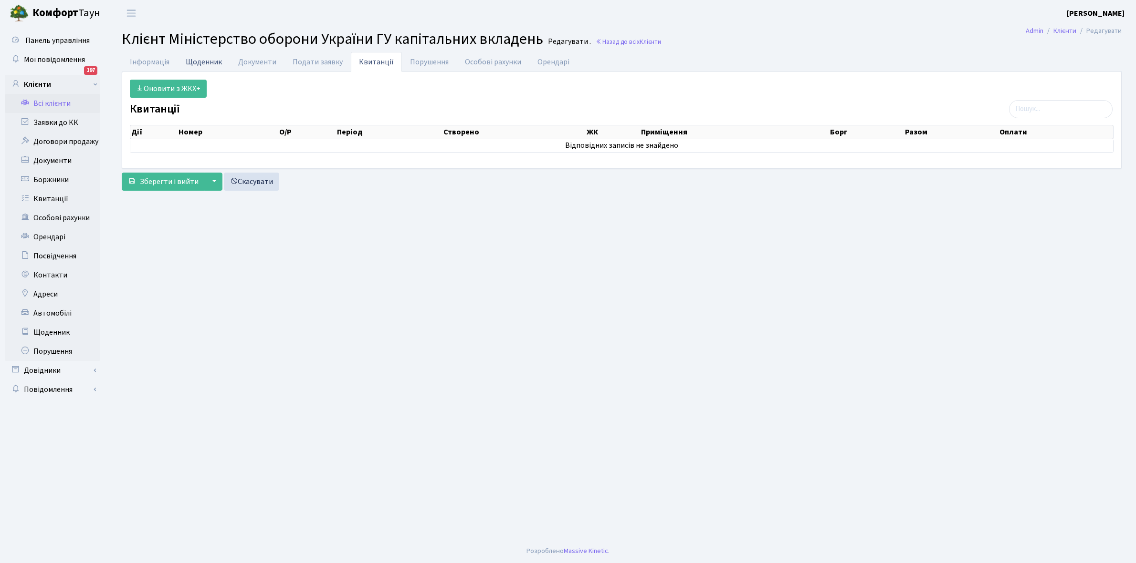
click at [201, 60] on link "Щоденник" at bounding box center [203, 62] width 52 height 20
select select "25"
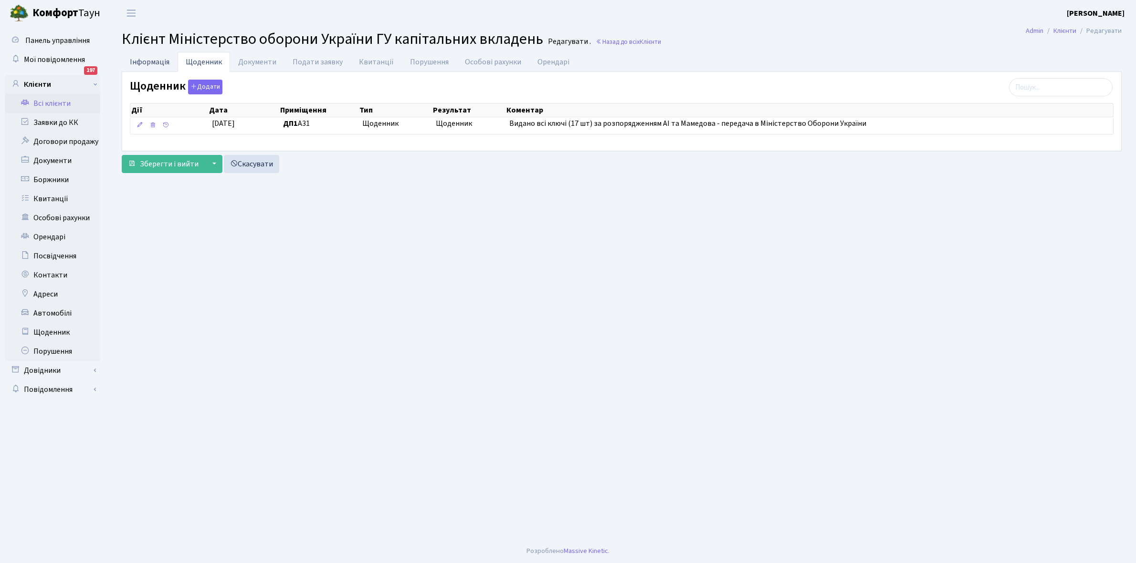
click at [148, 63] on link "Інформація" at bounding box center [150, 62] width 56 height 20
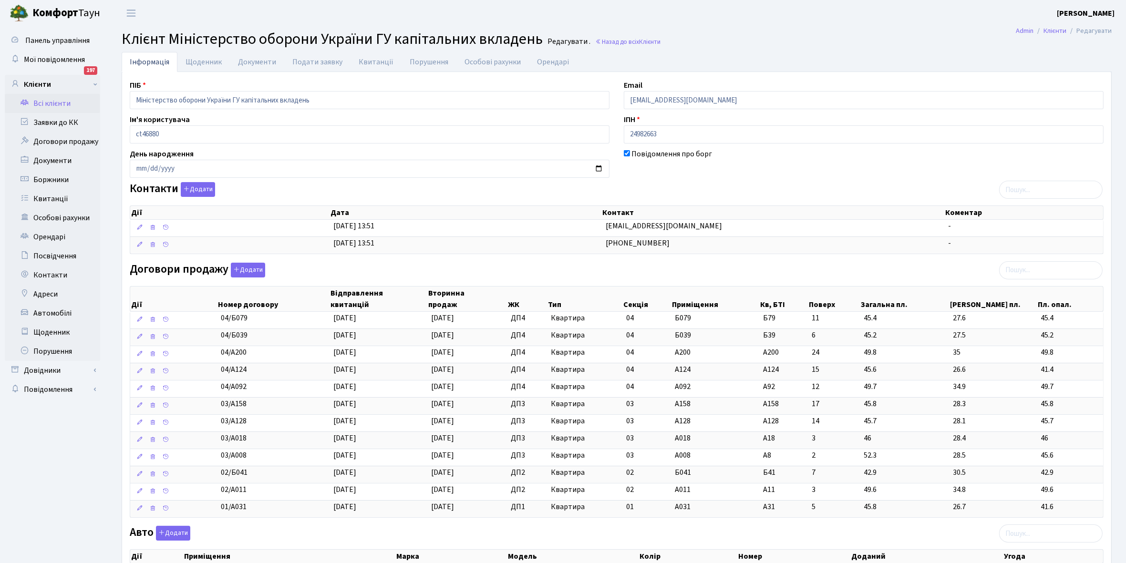
click at [65, 108] on link "Всі клієнти" at bounding box center [52, 103] width 95 height 19
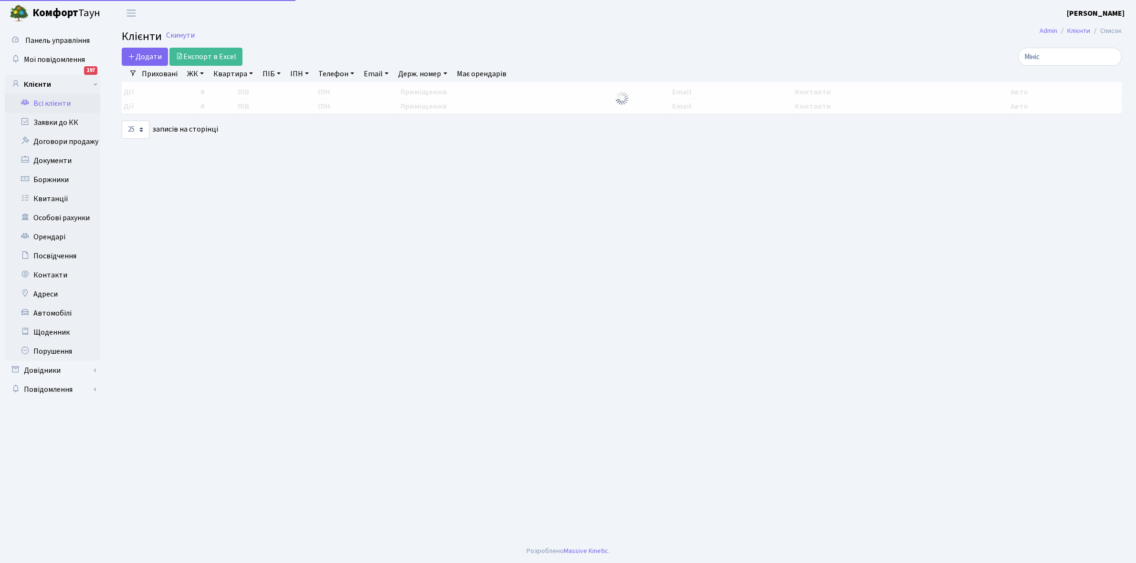
select select "25"
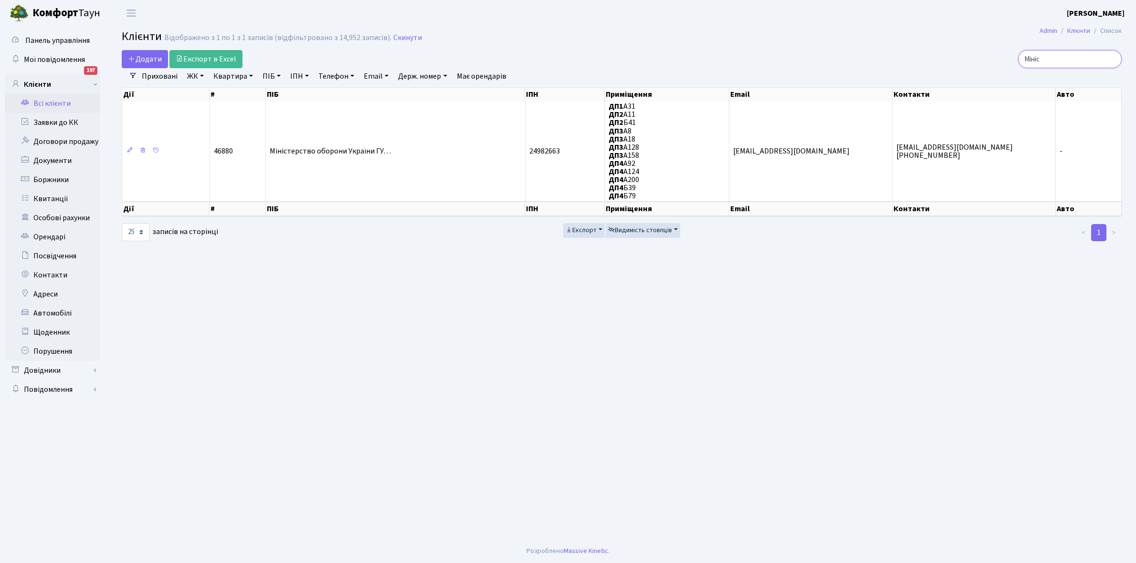
click at [1060, 61] on input "Мініс" at bounding box center [1070, 59] width 104 height 18
type input "М"
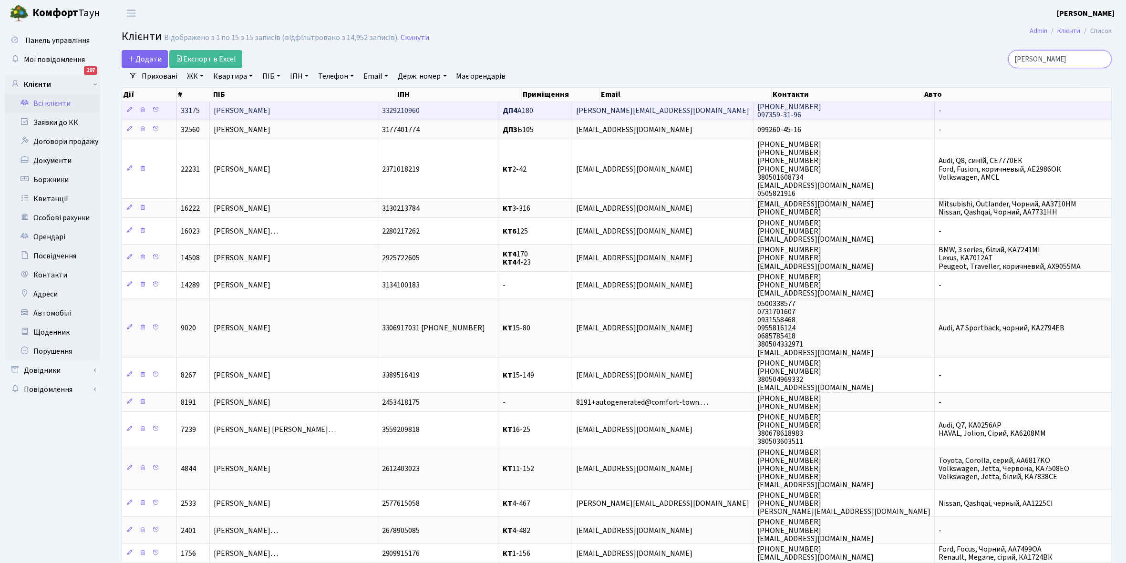
type input "Мірошн"
click at [271, 109] on span "[PERSON_NAME] [PERSON_NAME]" at bounding box center [242, 110] width 57 height 10
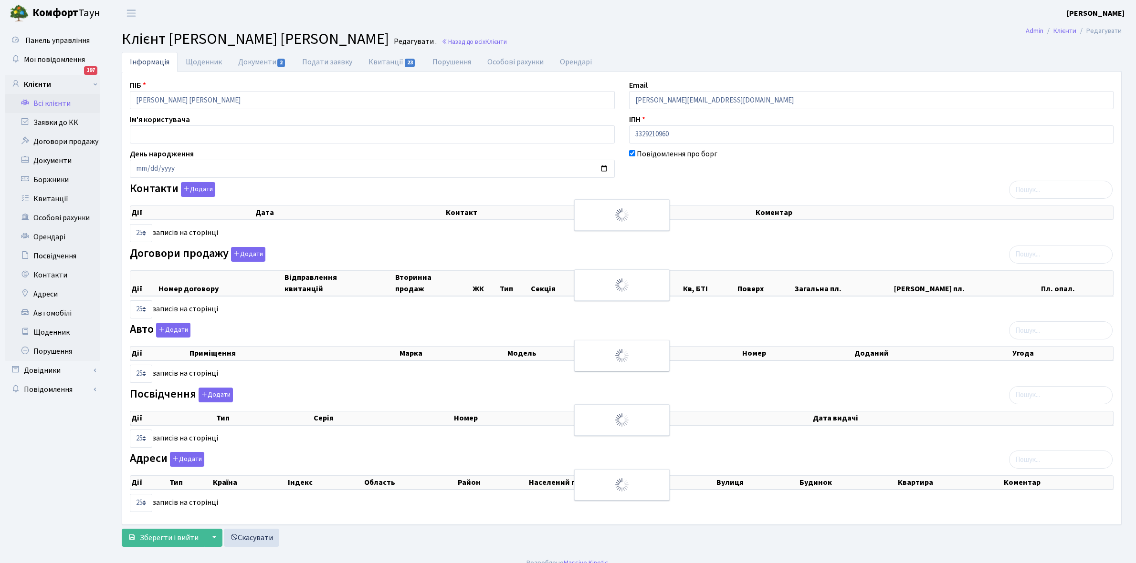
select select "25"
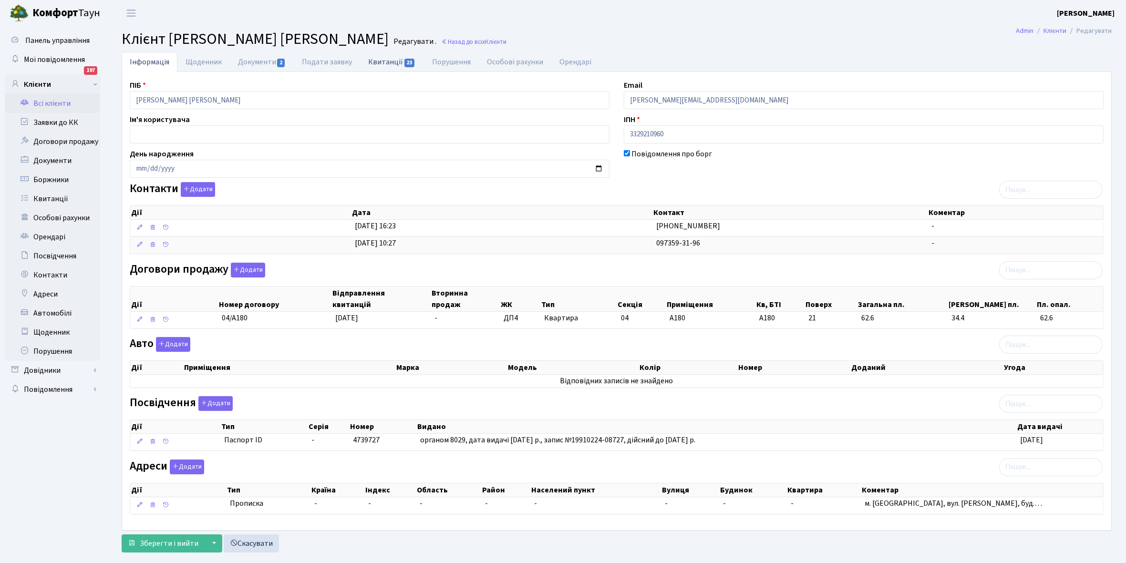
click at [377, 60] on link "Квитанції 23" at bounding box center [391, 62] width 63 height 20
select select "25"
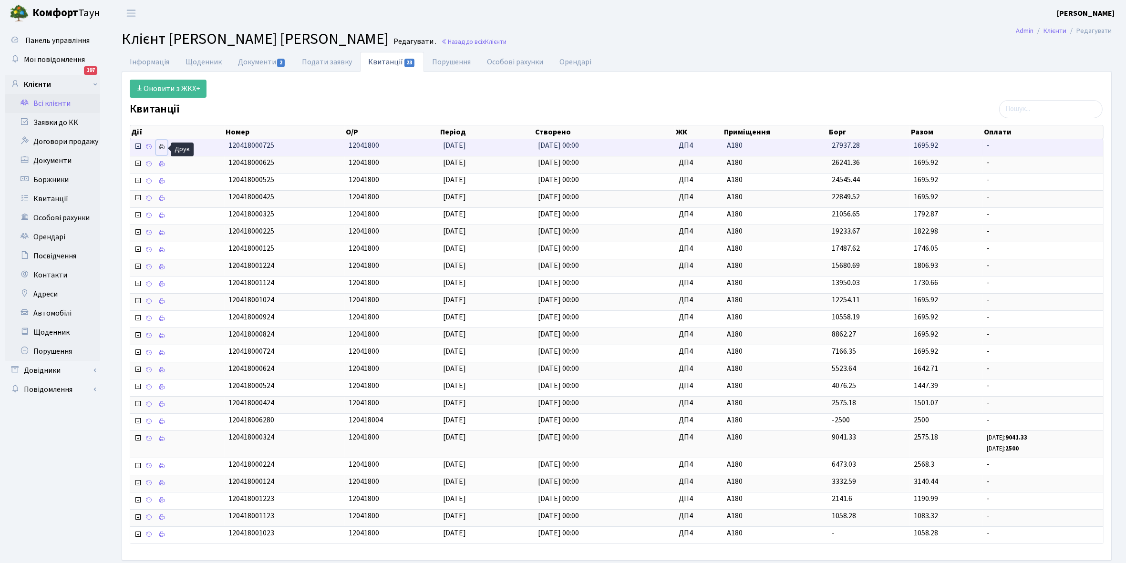
click at [161, 148] on icon at bounding box center [161, 147] width 7 height 7
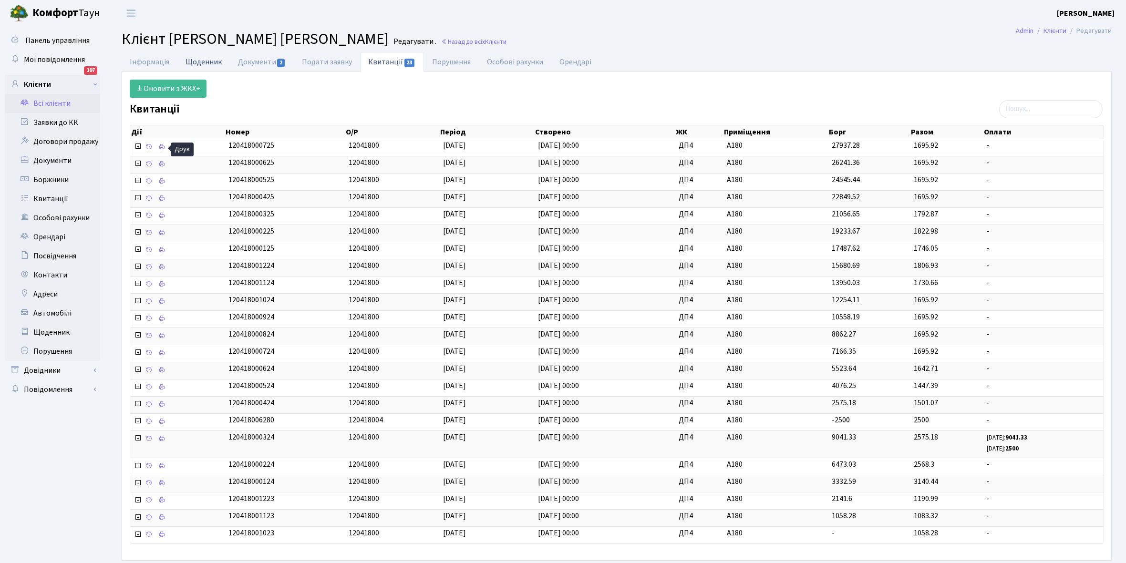
click at [201, 56] on link "Щоденник" at bounding box center [203, 62] width 52 height 20
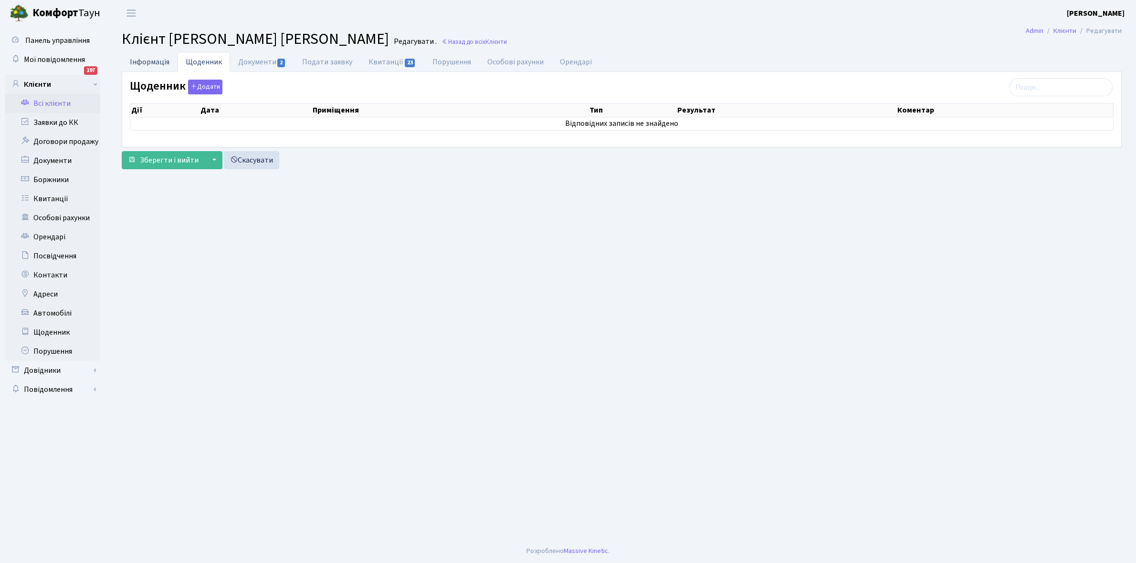
click at [155, 59] on link "Інформація" at bounding box center [150, 62] width 56 height 20
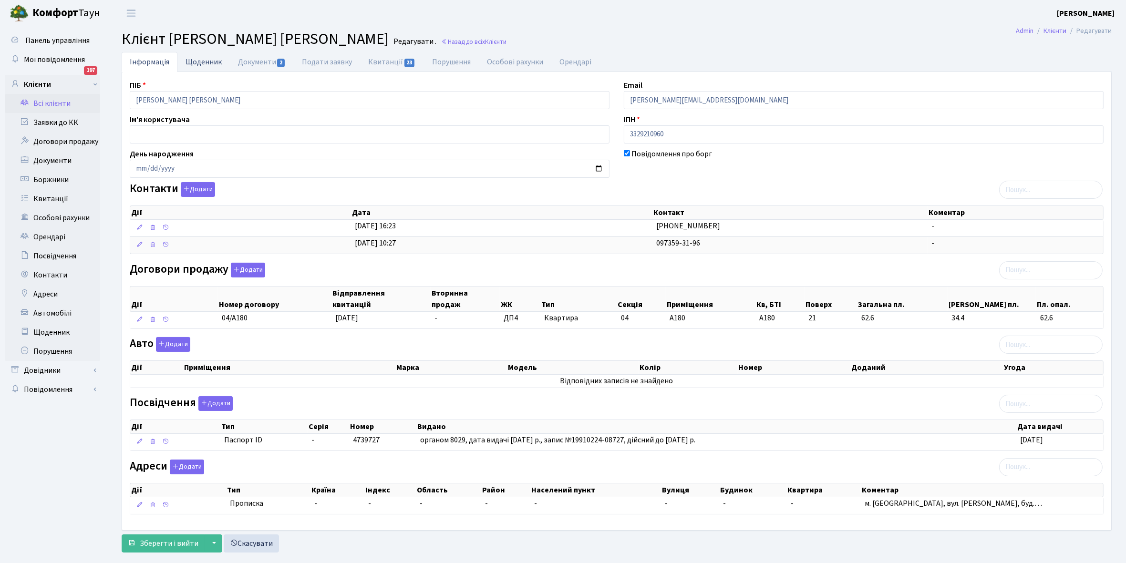
click at [197, 62] on link "Щоденник" at bounding box center [203, 62] width 52 height 20
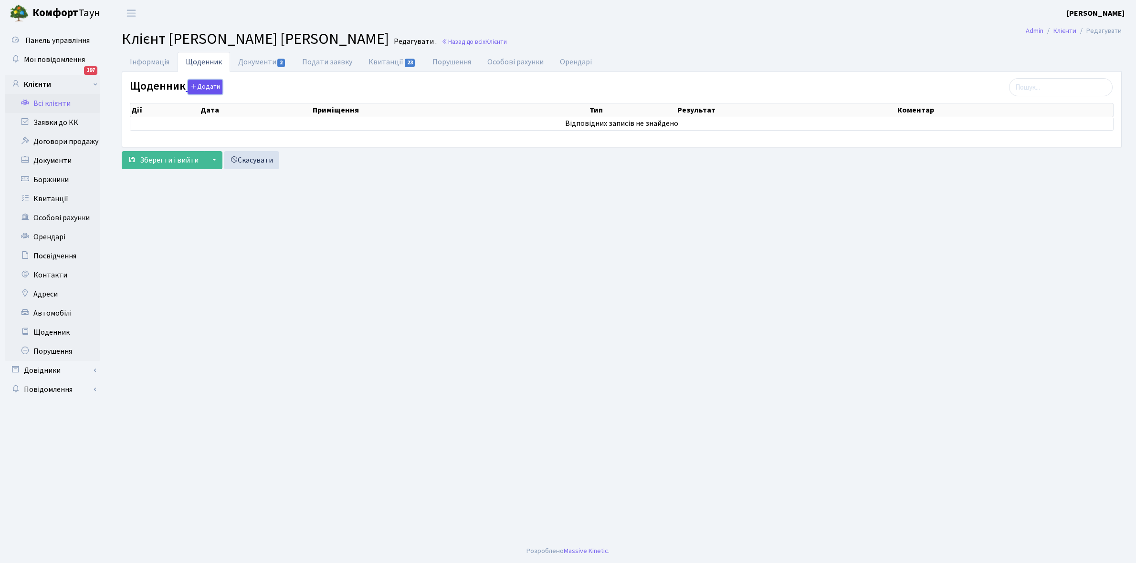
click at [203, 84] on button "Додати" at bounding box center [205, 87] width 34 height 15
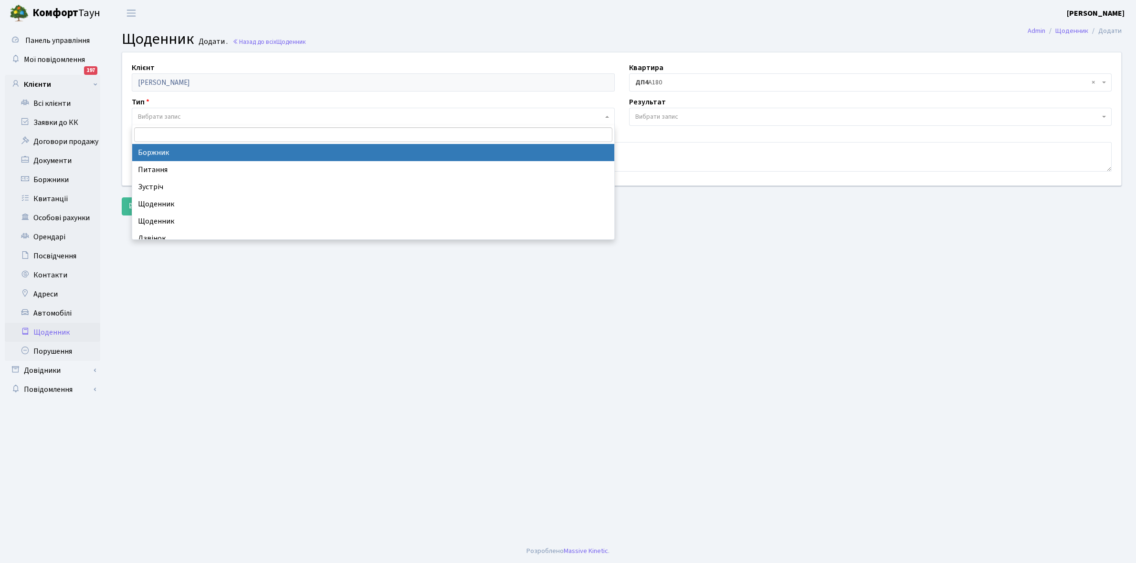
click at [165, 115] on span "Вибрати запис" at bounding box center [159, 117] width 43 height 10
select select "189"
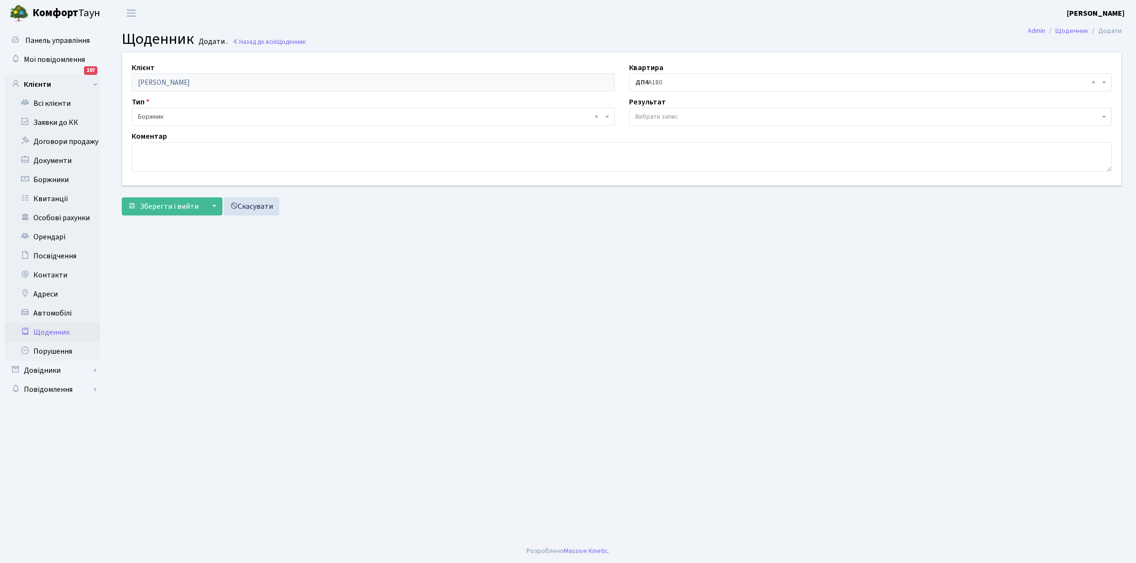
click at [696, 120] on span "Вибрати запис" at bounding box center [867, 117] width 465 height 10
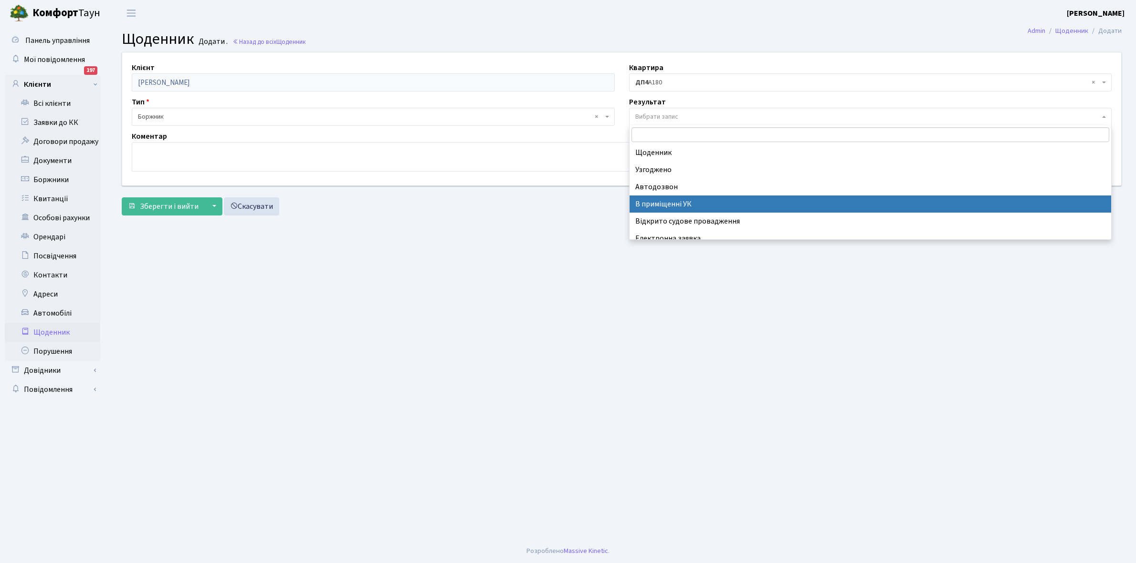
scroll to position [59, 0]
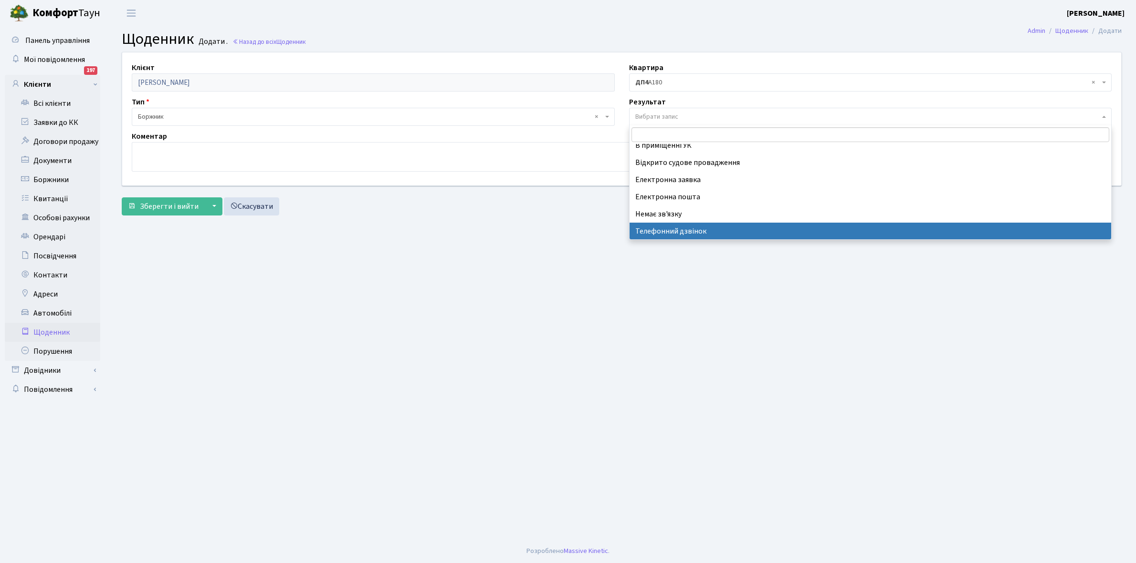
select select "196"
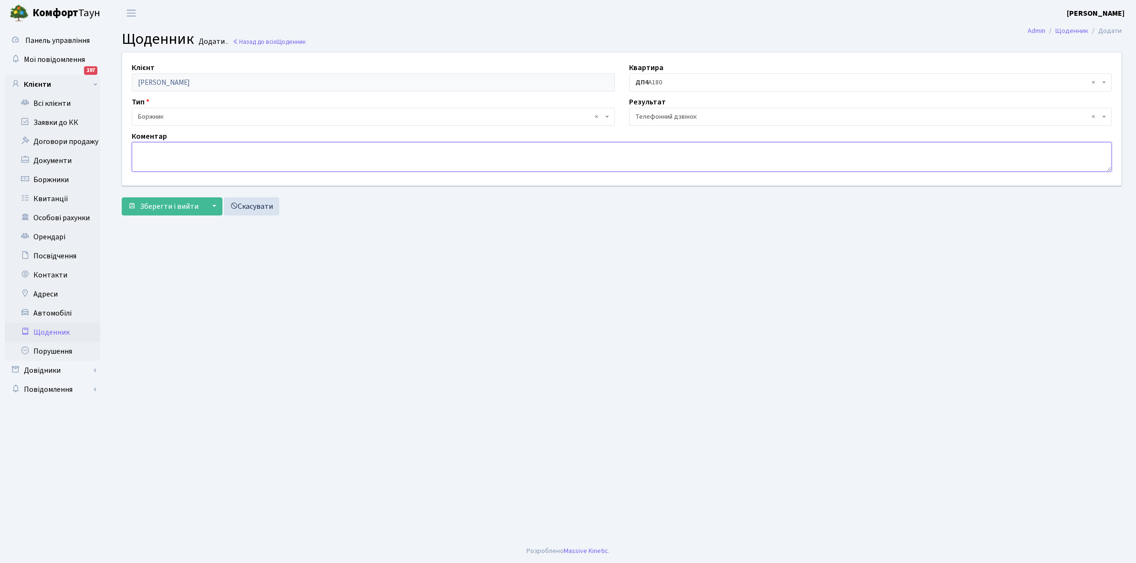
click at [146, 161] on textarea at bounding box center [622, 157] width 980 height 30
paste textarea "Не бере трубку телефона"
type textarea "Н"
click at [169, 208] on span "Зберегти і вийти" at bounding box center [169, 206] width 59 height 10
click at [139, 151] on textarea at bounding box center [622, 157] width 980 height 30
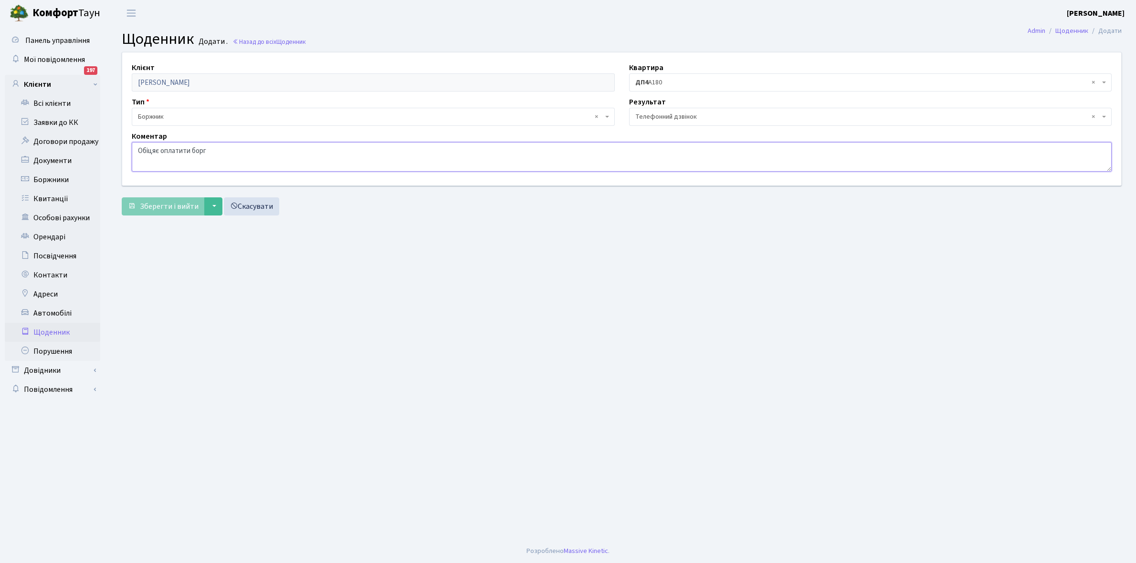
type textarea "Обіцяє оплатити борг"
click at [51, 328] on link "Щоденник" at bounding box center [52, 332] width 95 height 19
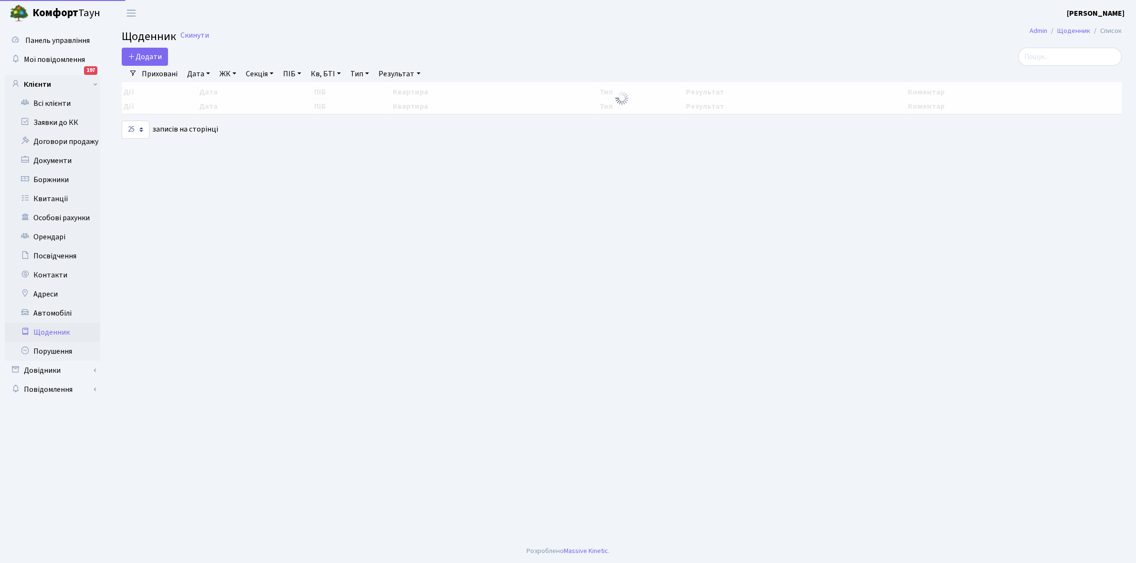
select select "25"
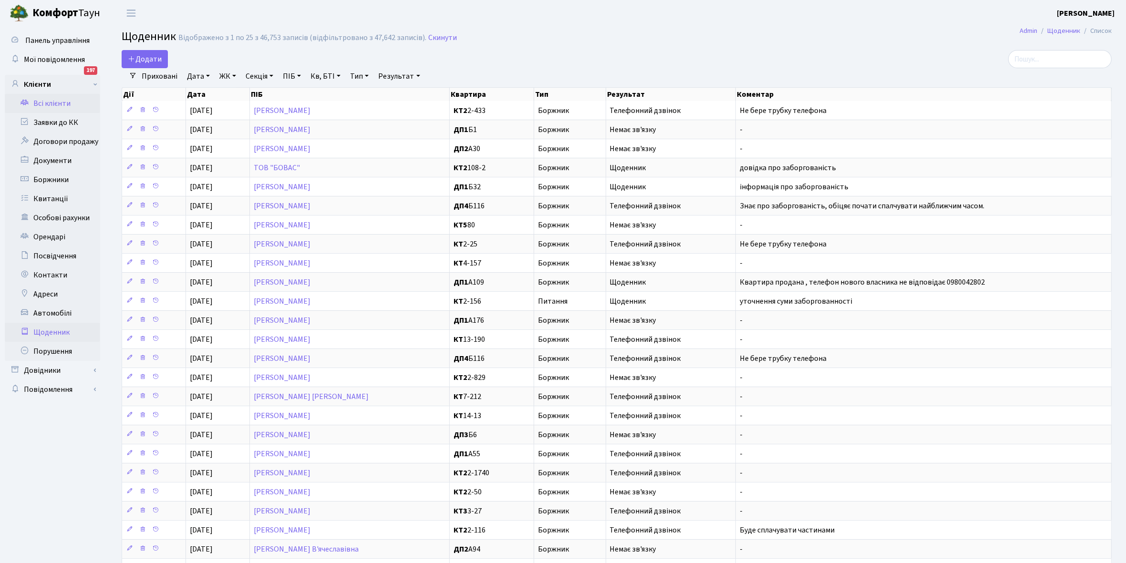
click at [53, 102] on link "Всі клієнти" at bounding box center [52, 103] width 95 height 19
click at [46, 332] on link "Щоденник" at bounding box center [52, 332] width 95 height 19
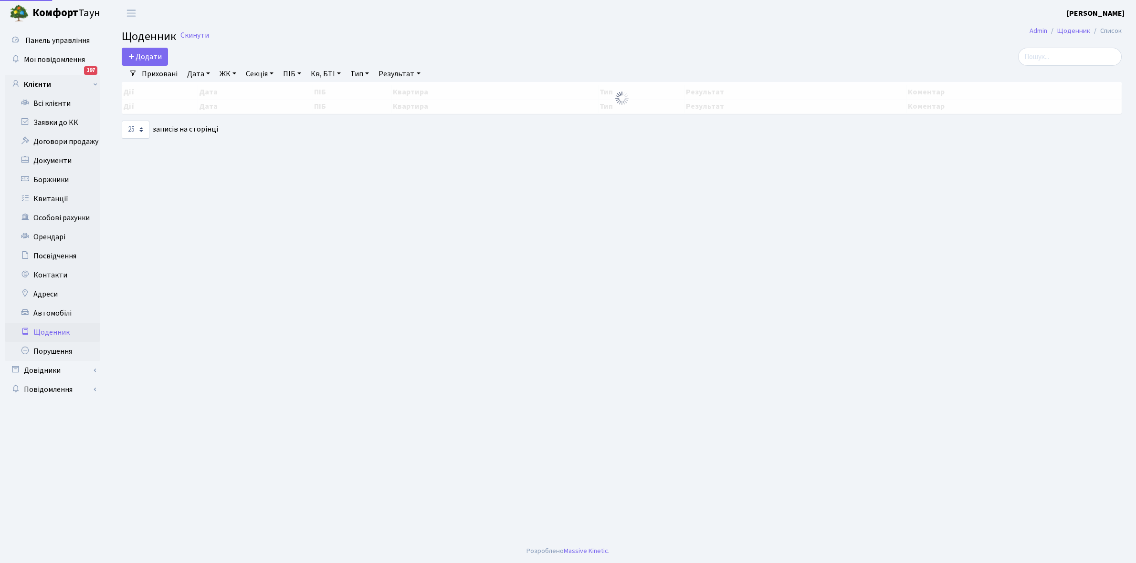
select select "25"
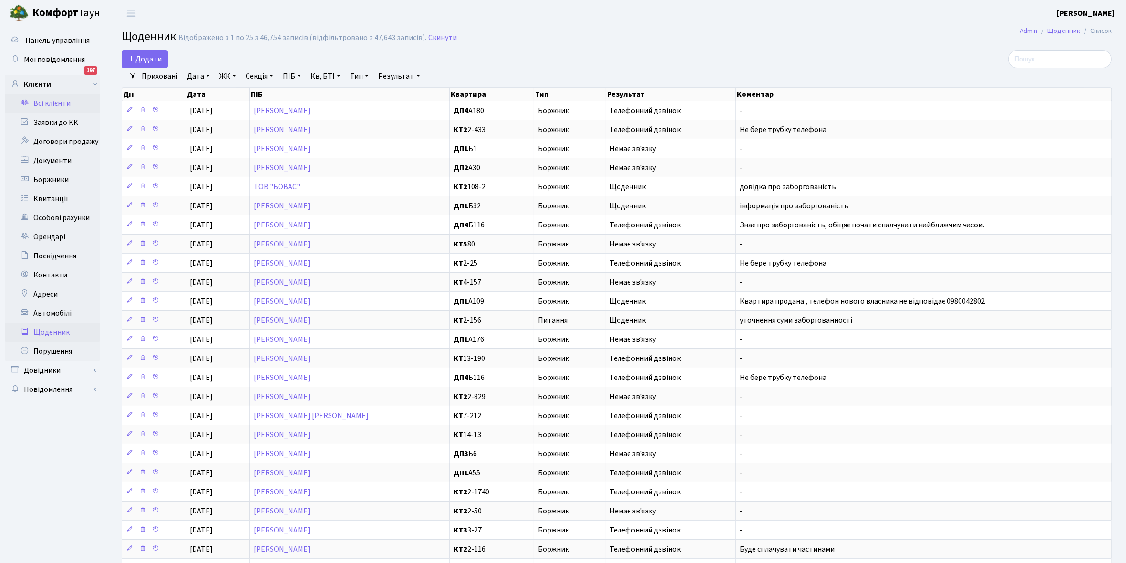
click at [42, 103] on link "Всі клієнти" at bounding box center [52, 103] width 95 height 19
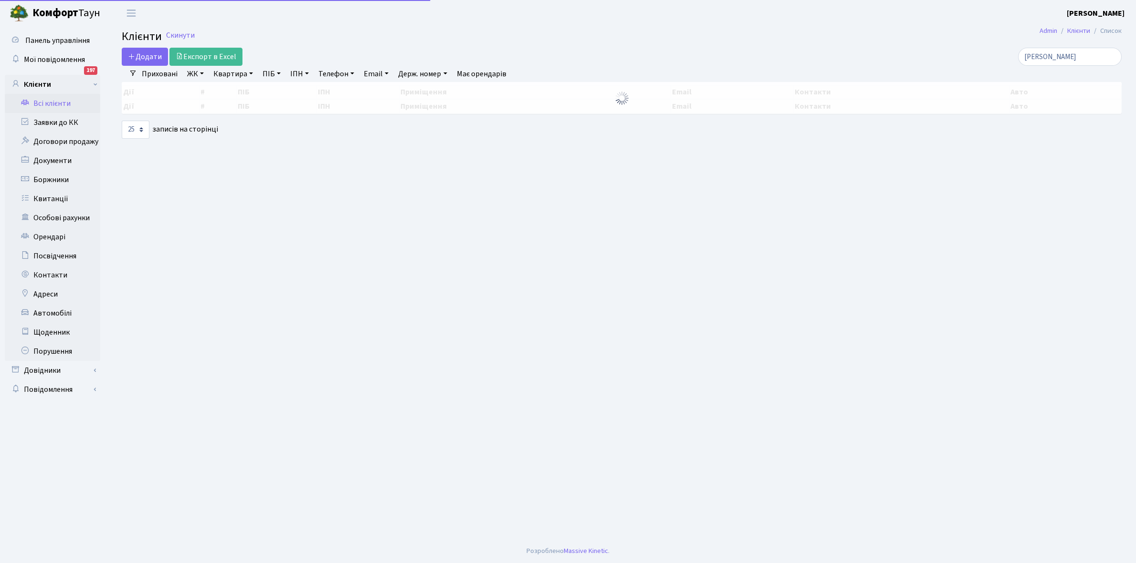
select select "25"
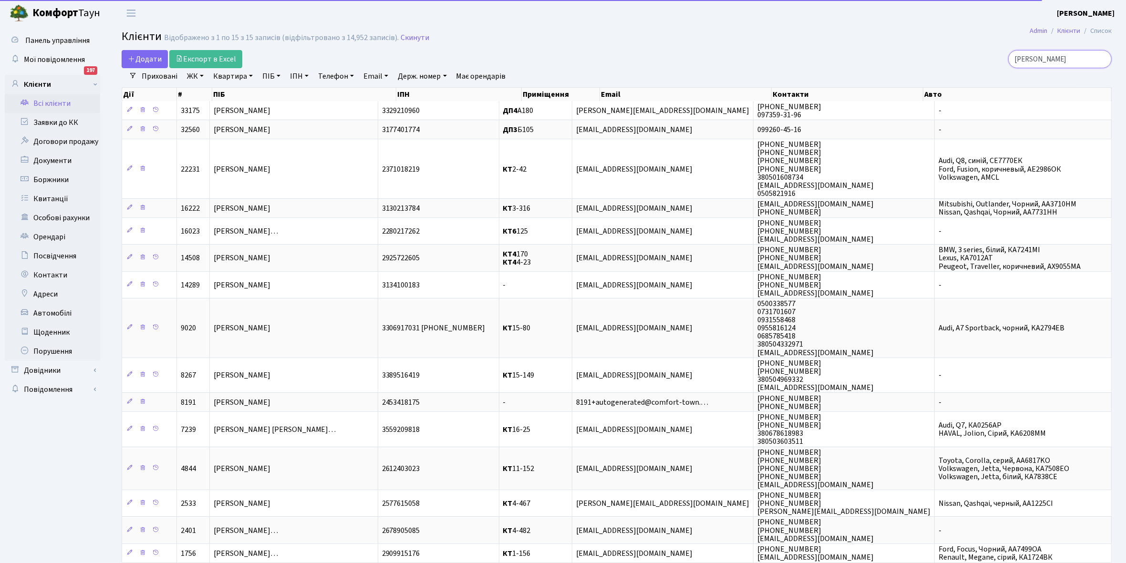
click at [1062, 62] on input "Мірошн" at bounding box center [1061, 59] width 104 height 18
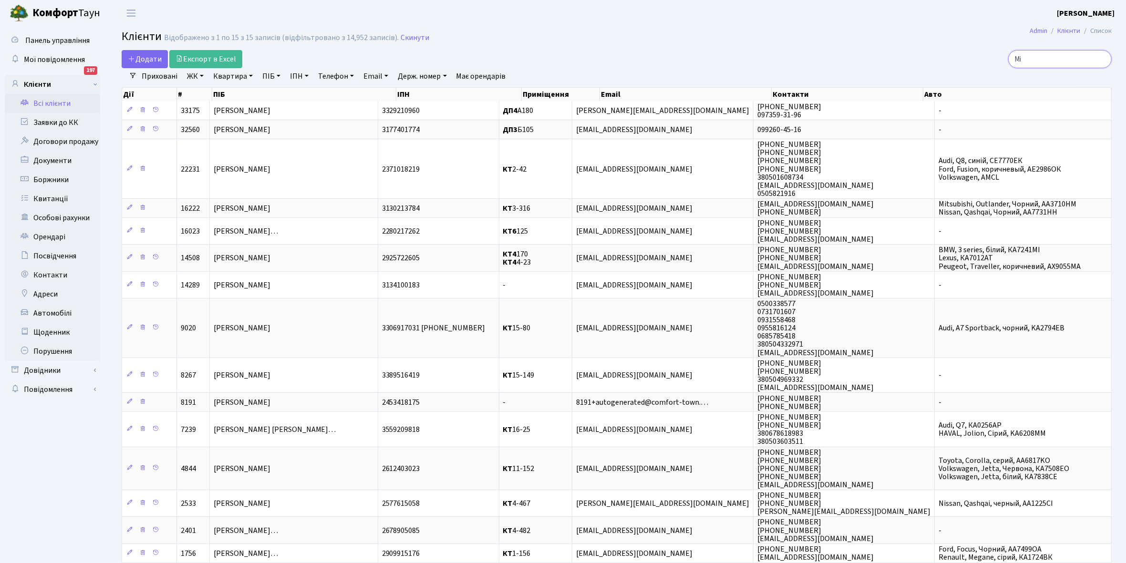
type input "М"
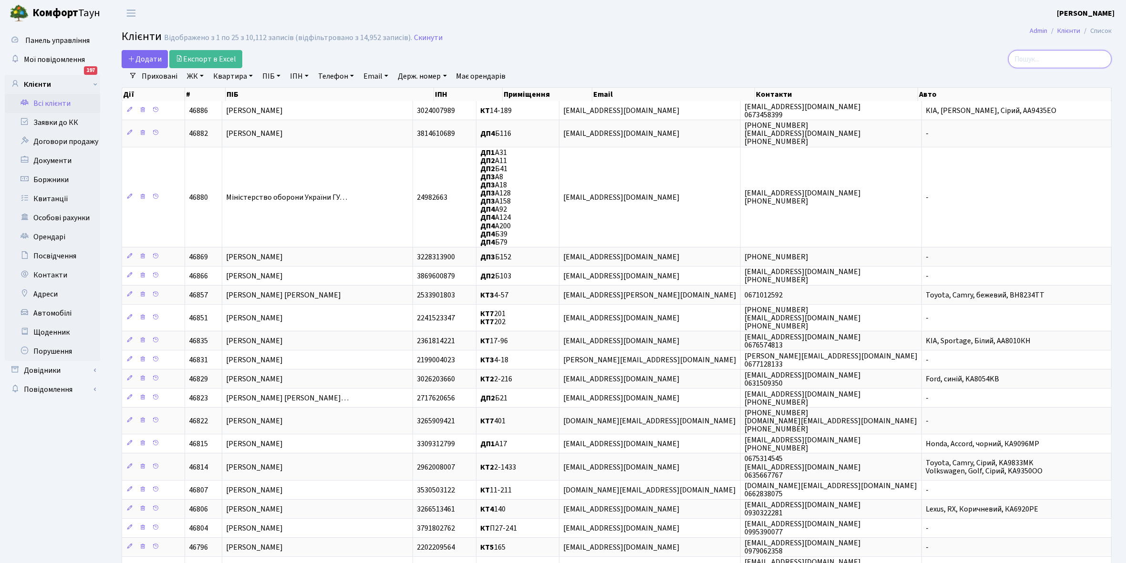
click at [1060, 63] on input "search" at bounding box center [1061, 59] width 104 height 18
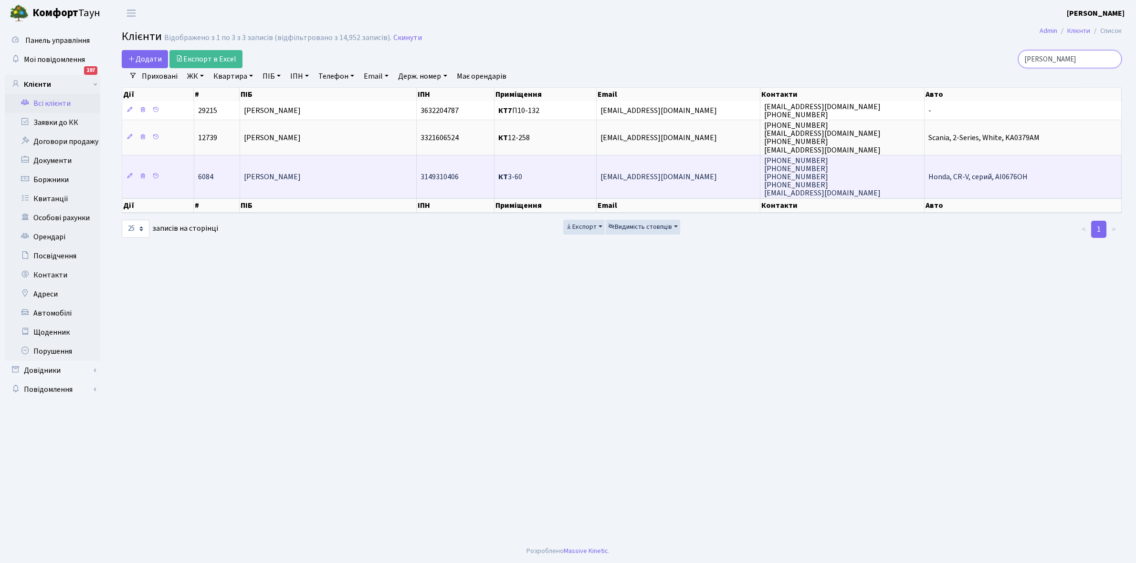
type input "Панчук"
click at [340, 185] on td "[PERSON_NAME]" at bounding box center [328, 176] width 177 height 43
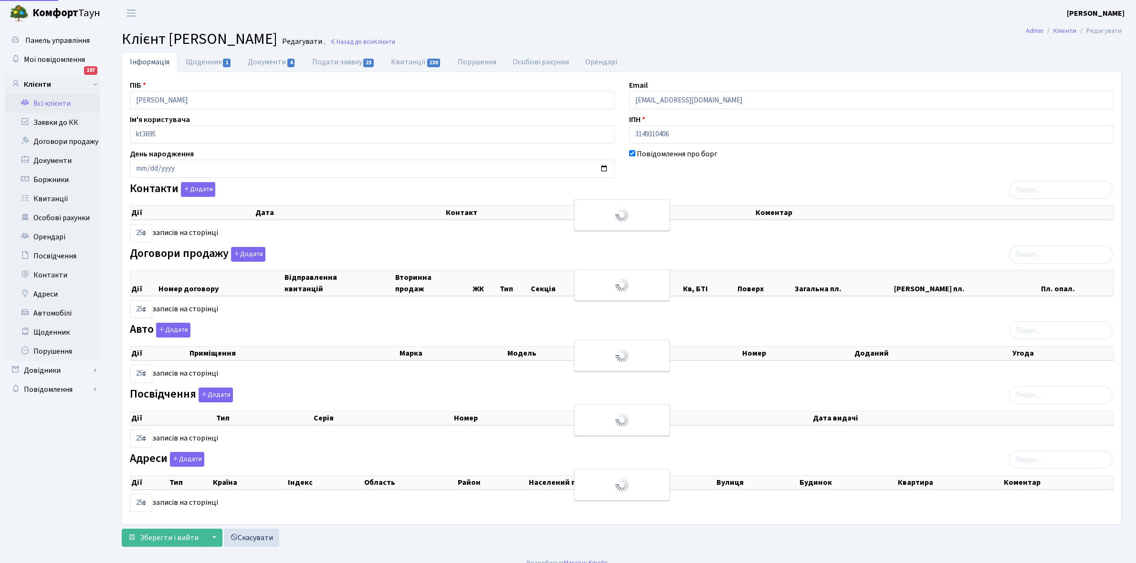
select select "25"
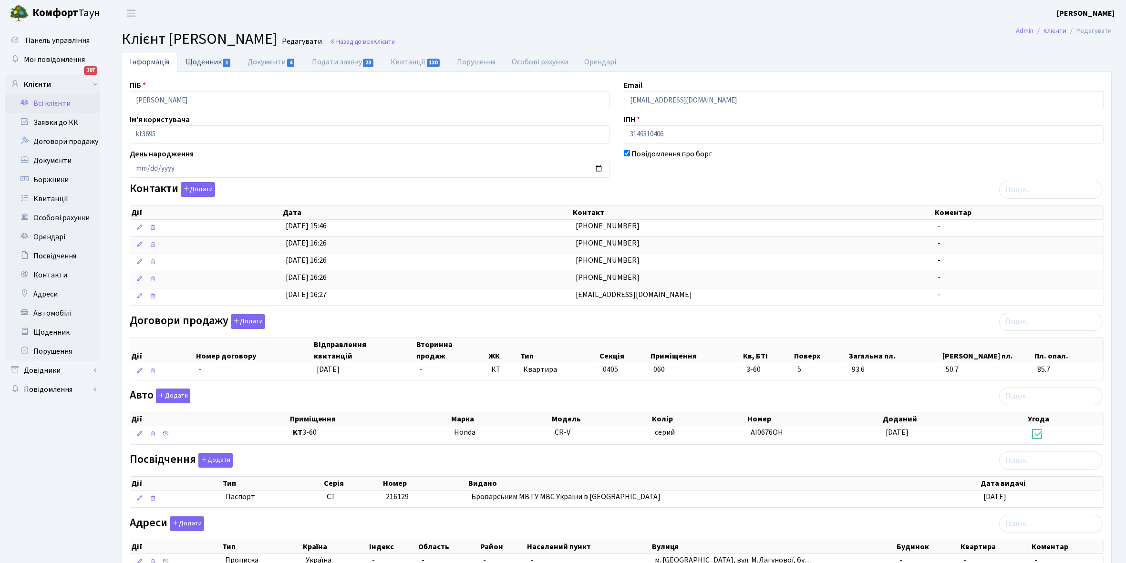
click at [193, 61] on link "Щоденник 1" at bounding box center [208, 62] width 62 height 20
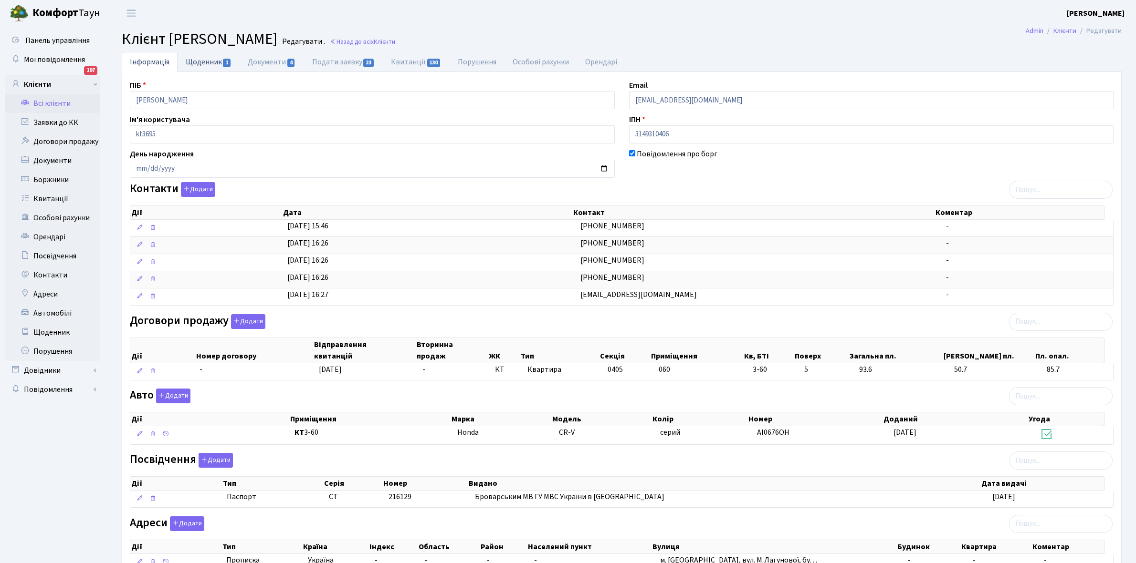
select select "25"
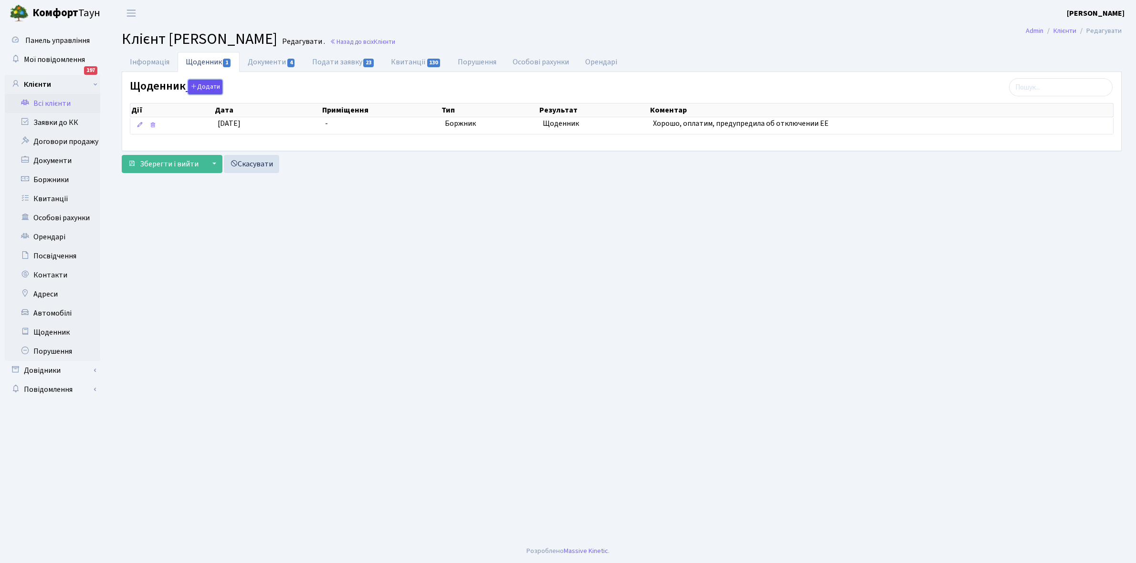
click at [206, 87] on button "Додати" at bounding box center [205, 87] width 34 height 15
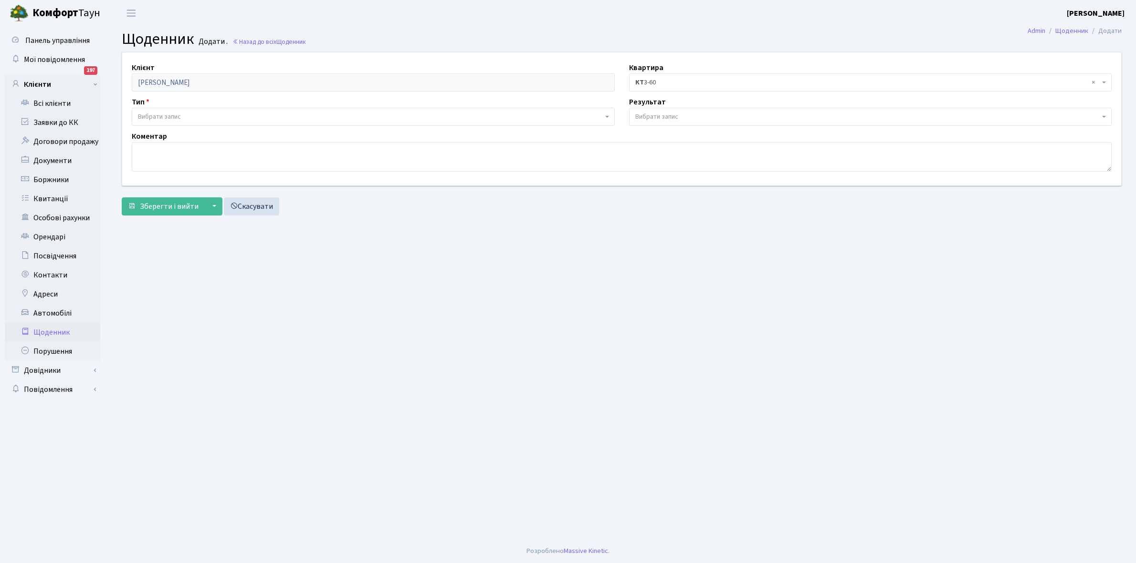
click at [172, 113] on span "Вибрати запис" at bounding box center [159, 117] width 43 height 10
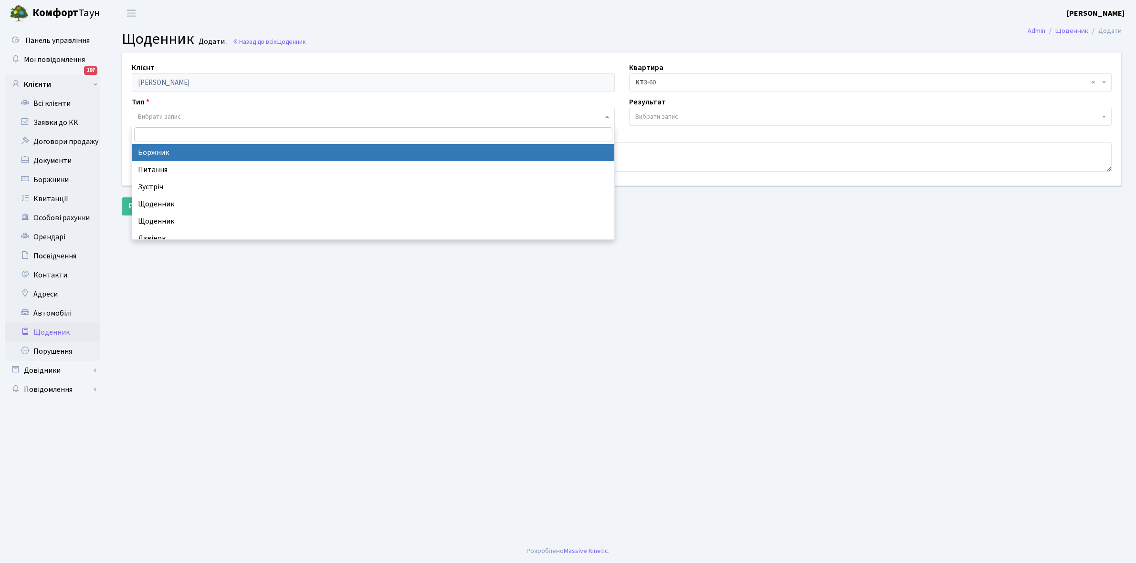
select select "189"
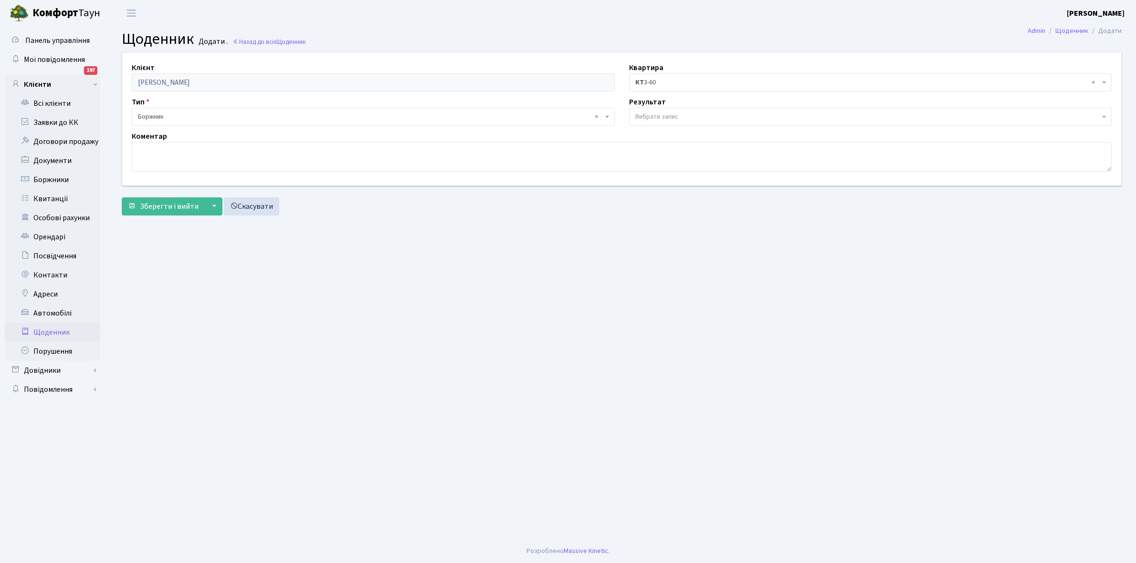
click at [657, 108] on span "Вибрати запис" at bounding box center [870, 117] width 483 height 18
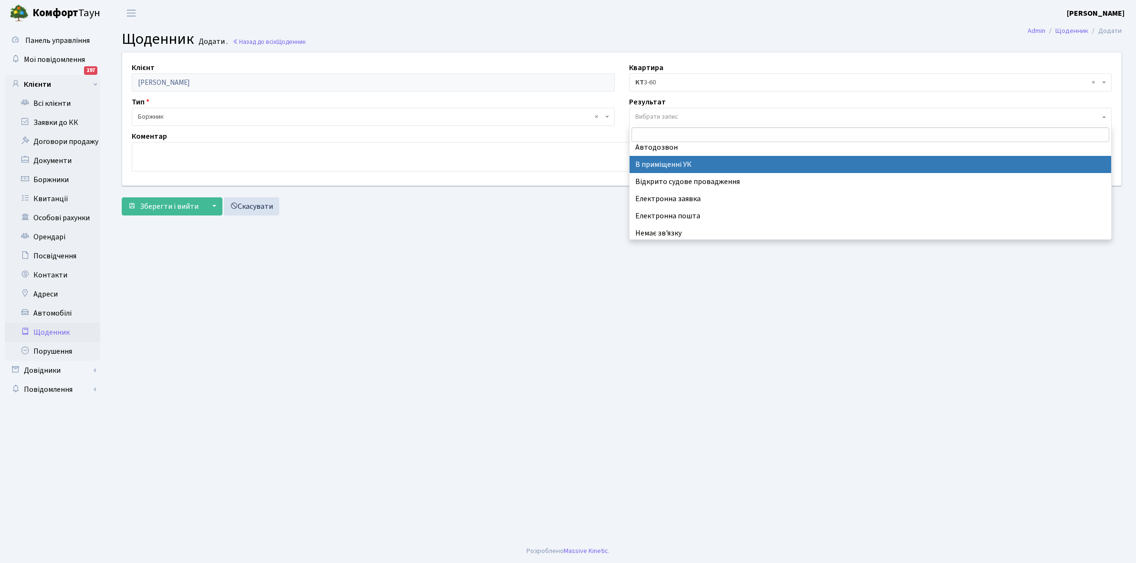
scroll to position [59, 0]
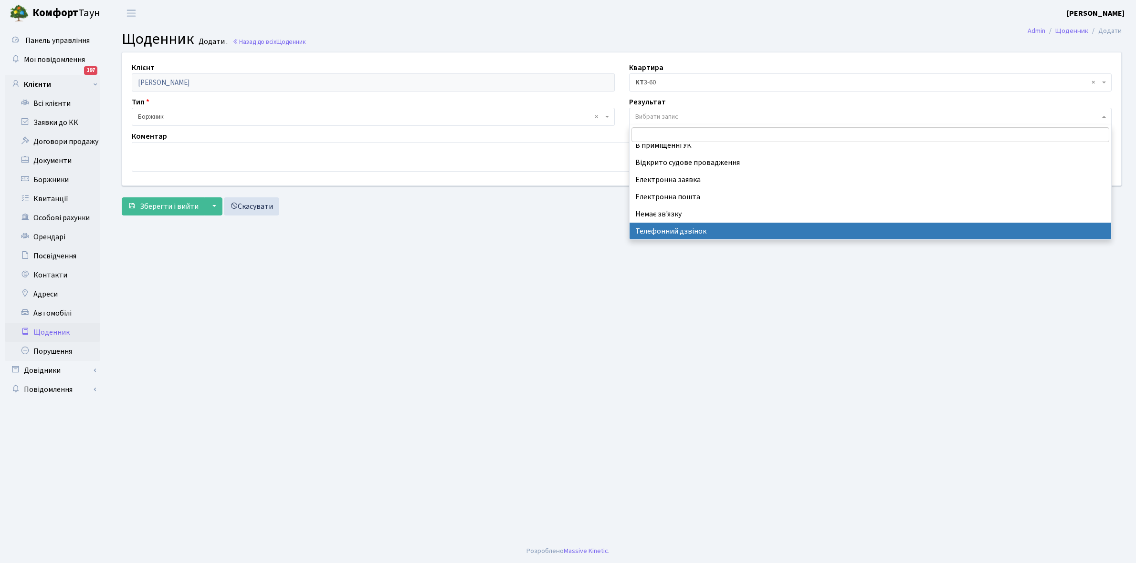
select select "196"
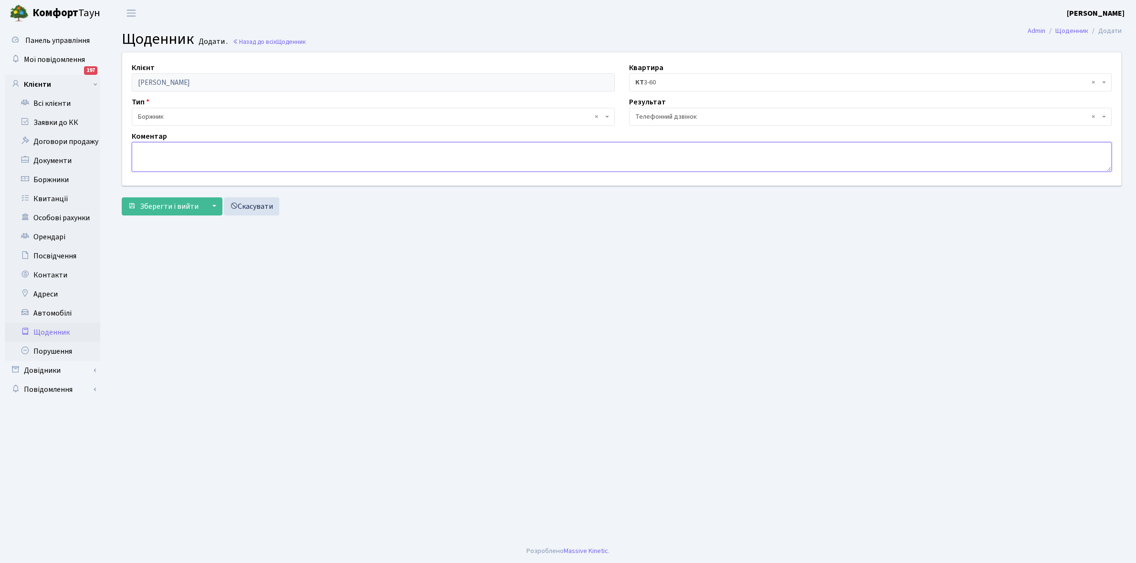
click at [151, 155] on textarea at bounding box center [622, 157] width 980 height 30
paste textarea "Не бере трубку телефона"
type textarea "Не бере трубку телефона"
click at [173, 209] on span "Зберегти і вийти" at bounding box center [169, 206] width 59 height 10
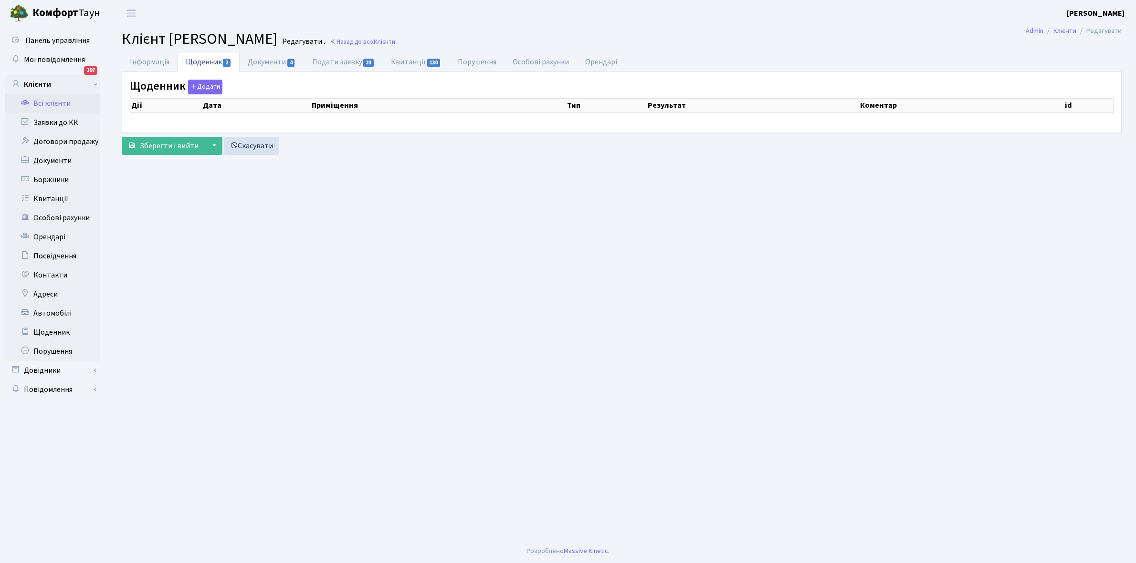
select select "25"
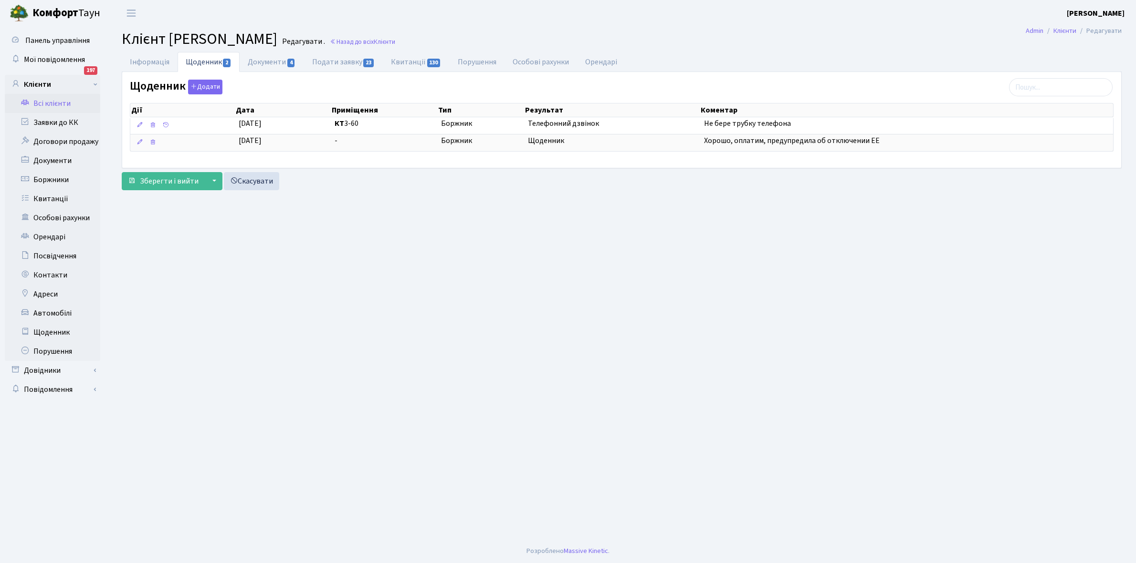
click at [58, 104] on link "Всі клієнти" at bounding box center [52, 103] width 95 height 19
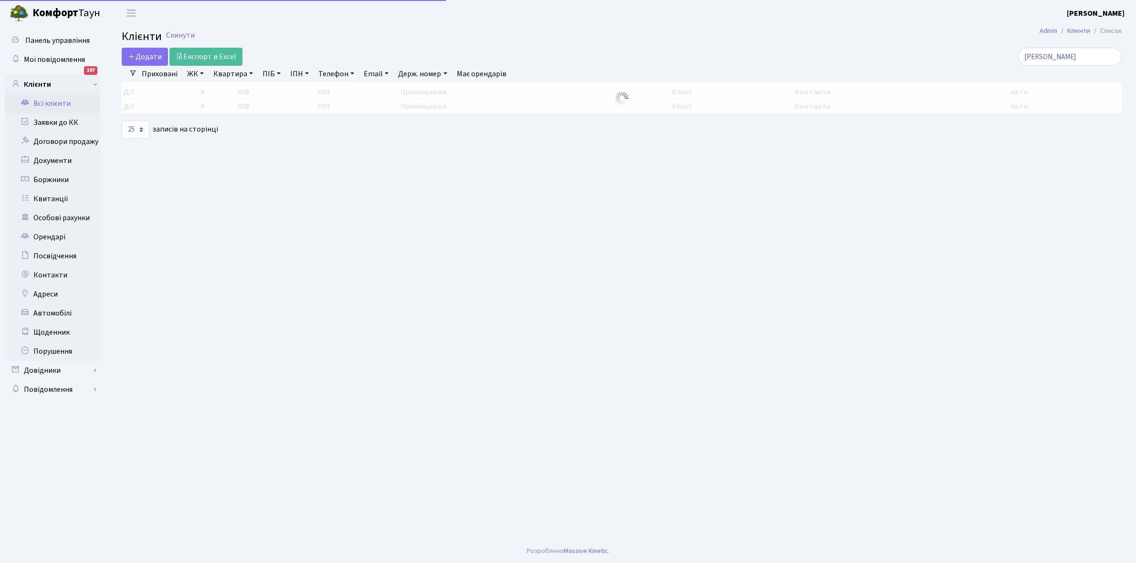
select select "25"
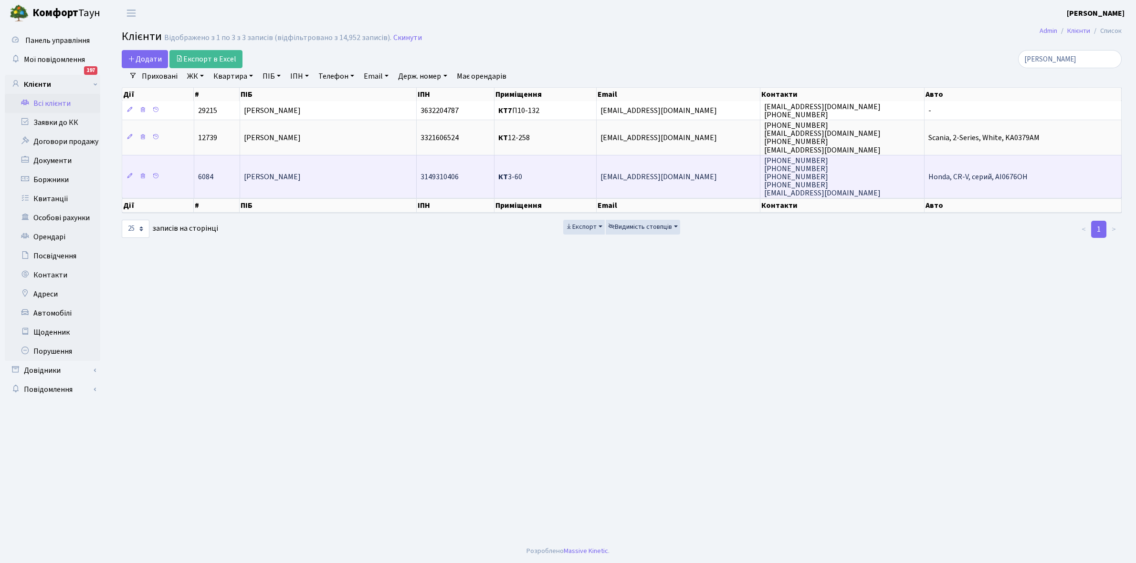
click at [344, 180] on td "[PERSON_NAME]" at bounding box center [328, 176] width 177 height 43
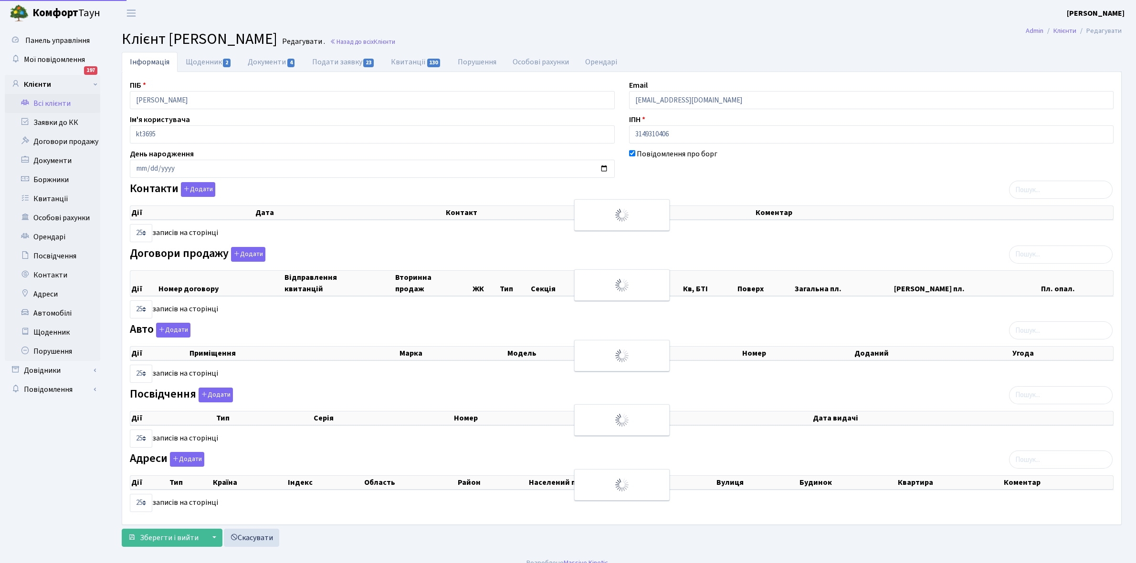
select select "25"
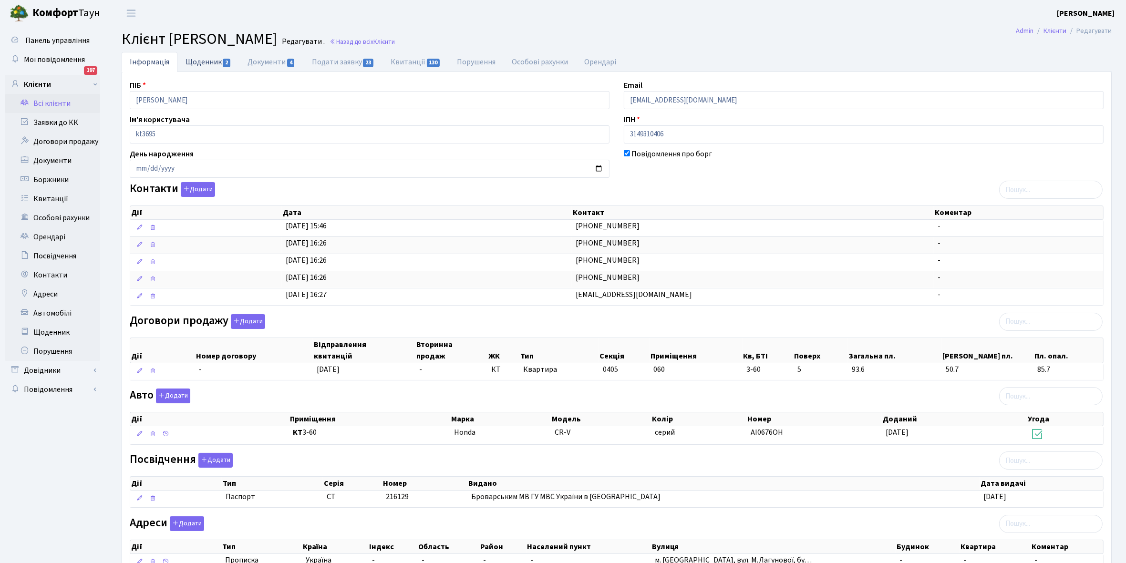
click at [211, 60] on link "Щоденник 2" at bounding box center [208, 62] width 62 height 20
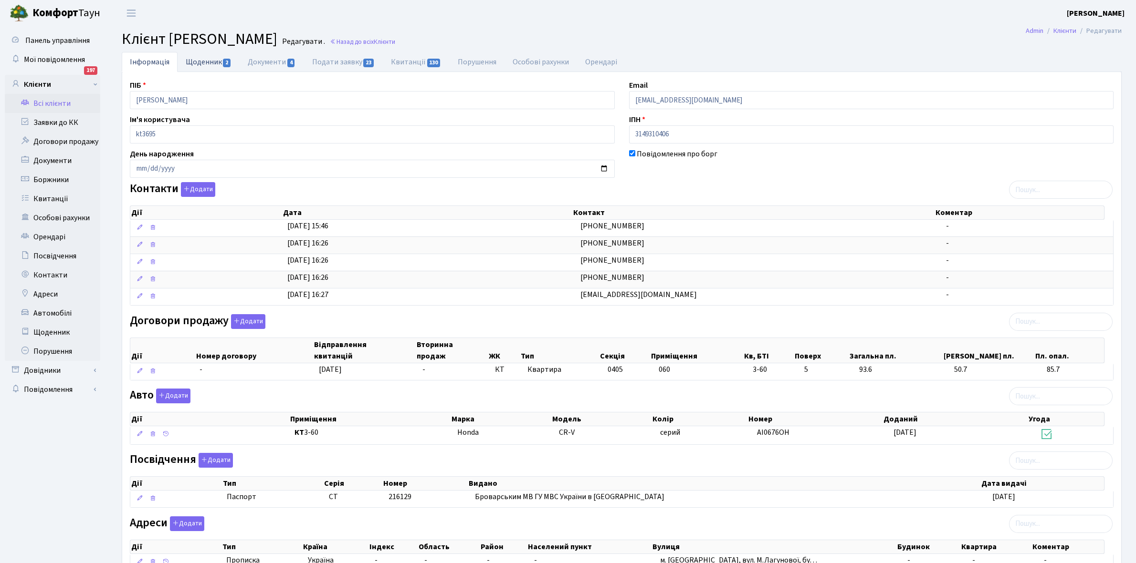
select select "25"
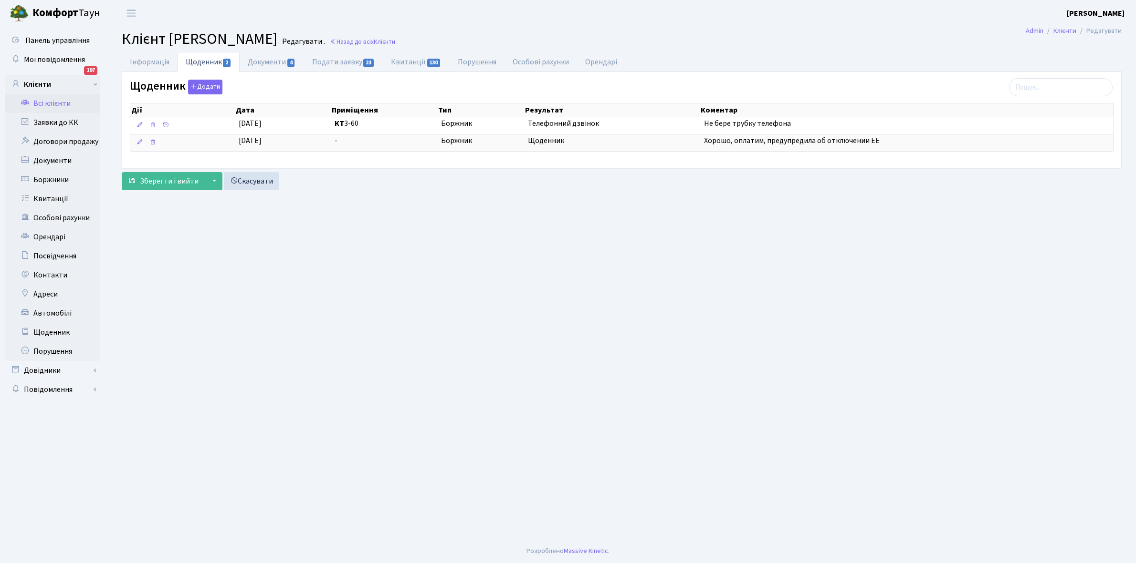
click at [51, 101] on link "Всі клієнти" at bounding box center [52, 103] width 95 height 19
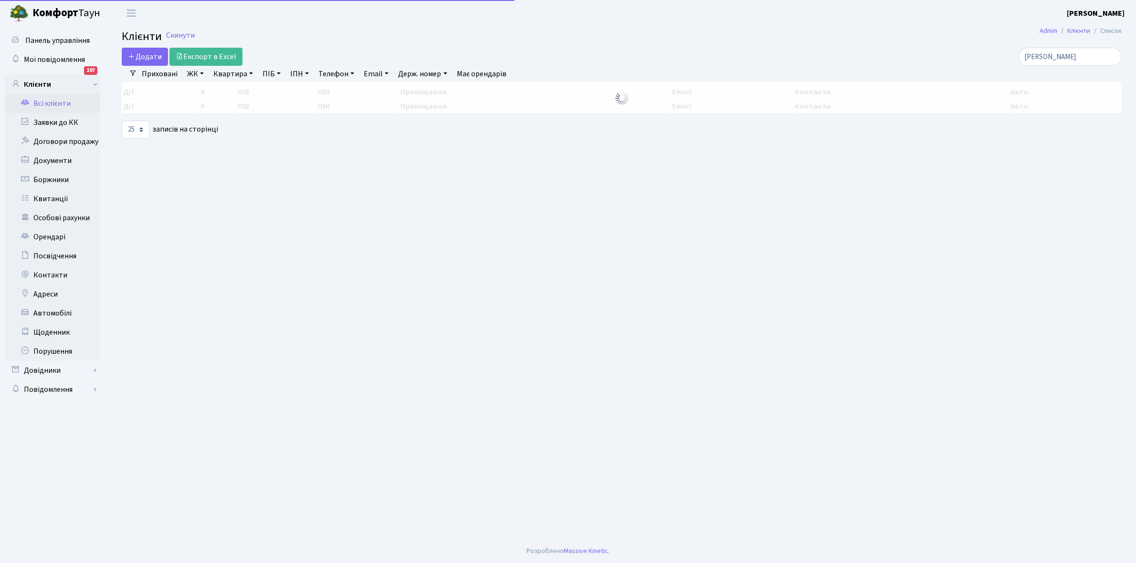
select select "25"
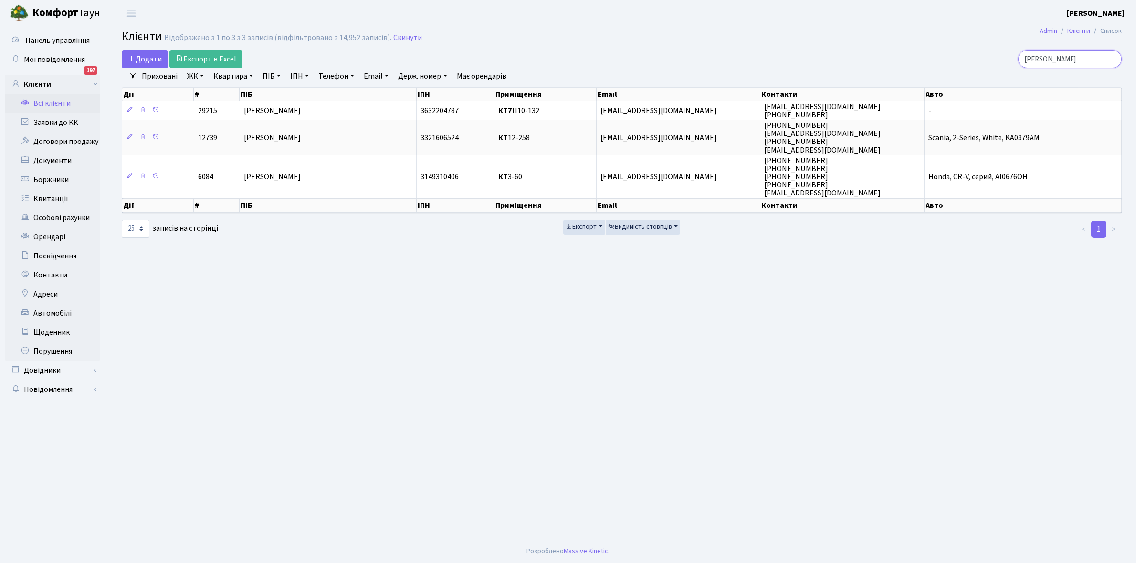
click at [1065, 60] on input "Панчук" at bounding box center [1070, 59] width 104 height 18
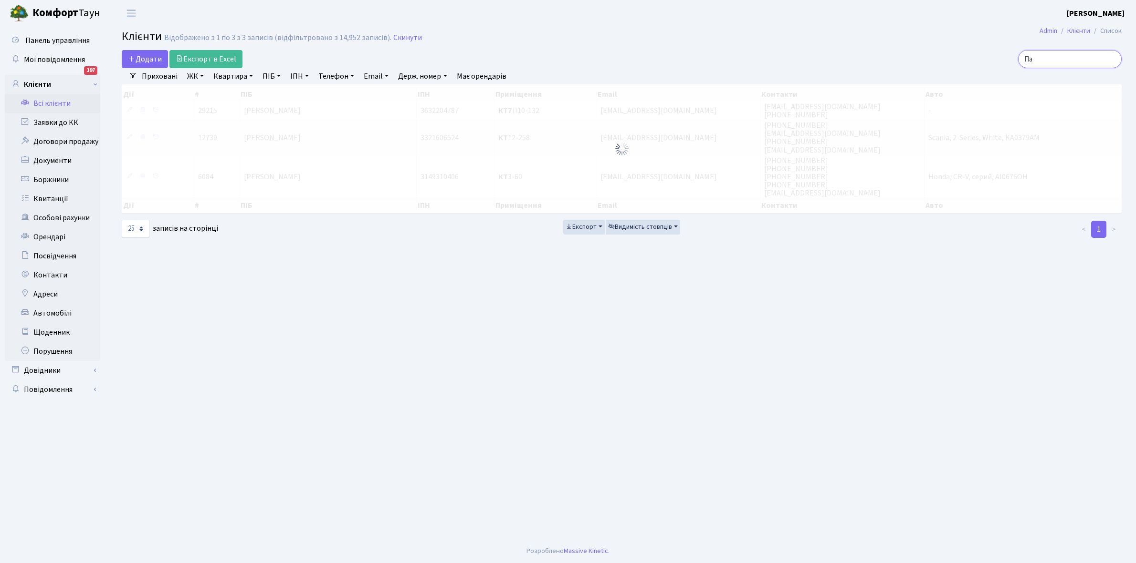
type input "П"
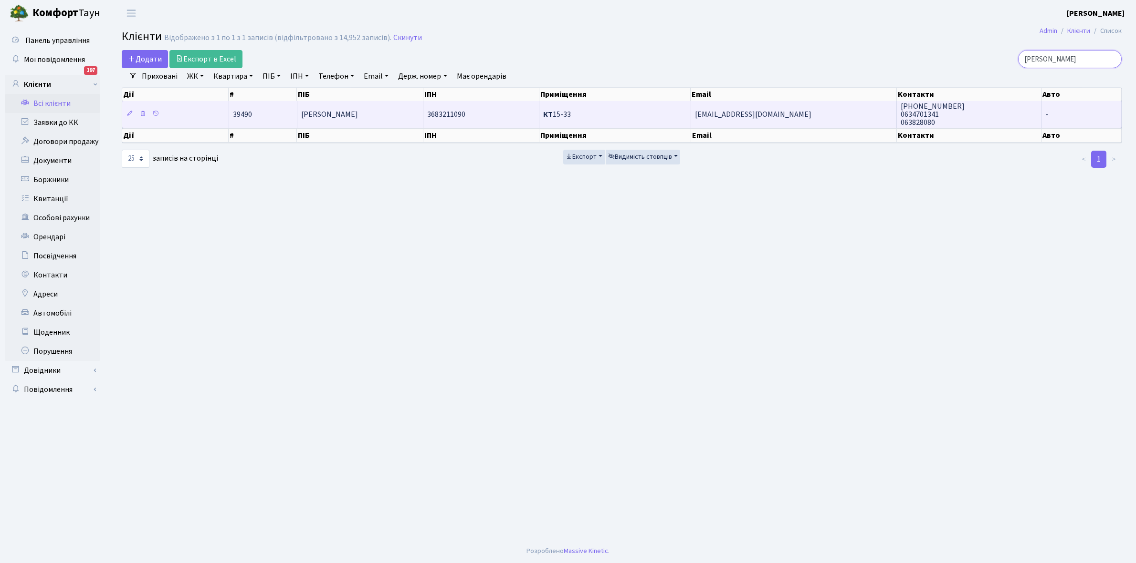
type input "Лю Жунь"
click at [377, 105] on td "[PERSON_NAME]" at bounding box center [360, 114] width 126 height 26
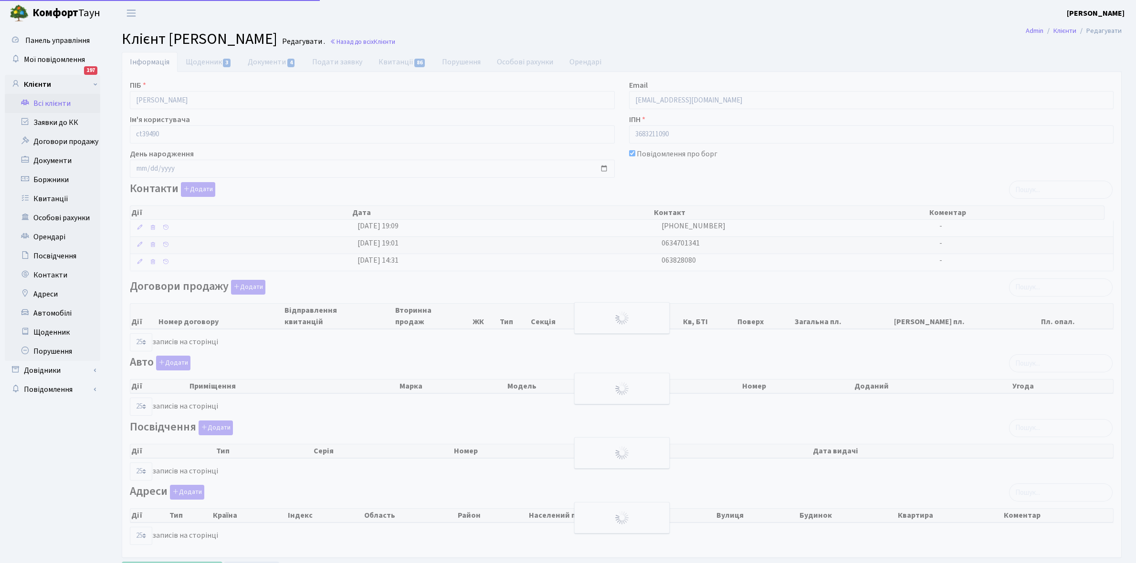
select select "25"
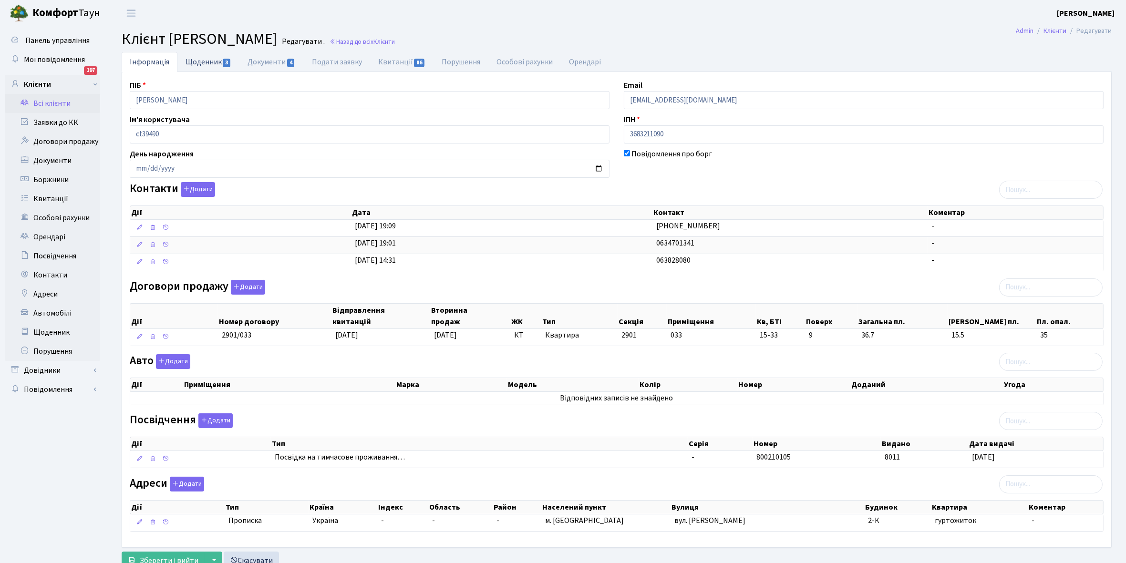
click at [196, 58] on link "Щоденник 3" at bounding box center [208, 62] width 62 height 20
select select "25"
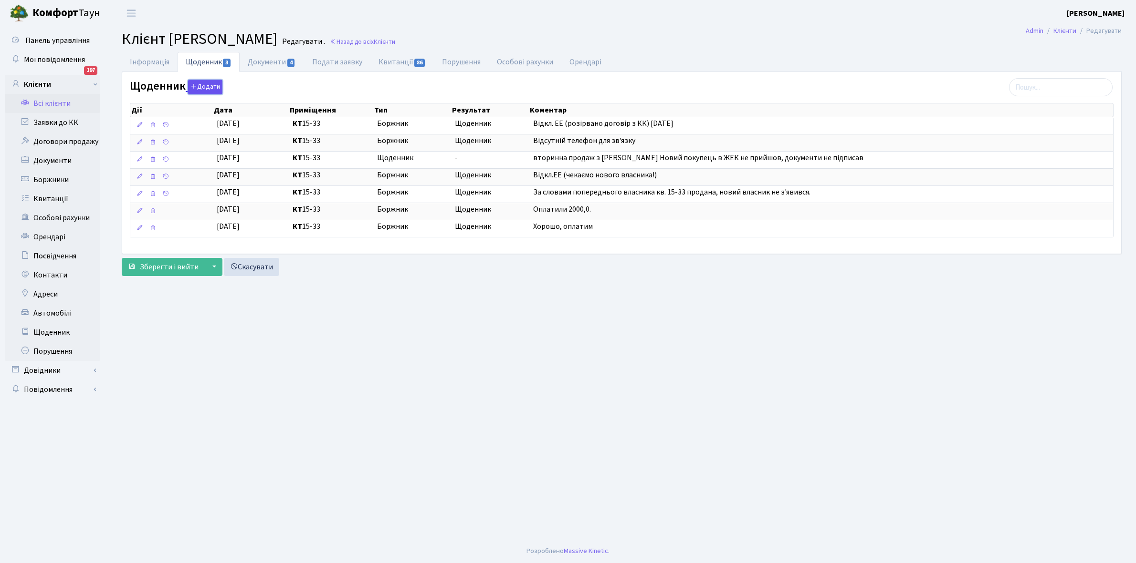
click at [204, 89] on button "Додати" at bounding box center [205, 87] width 34 height 15
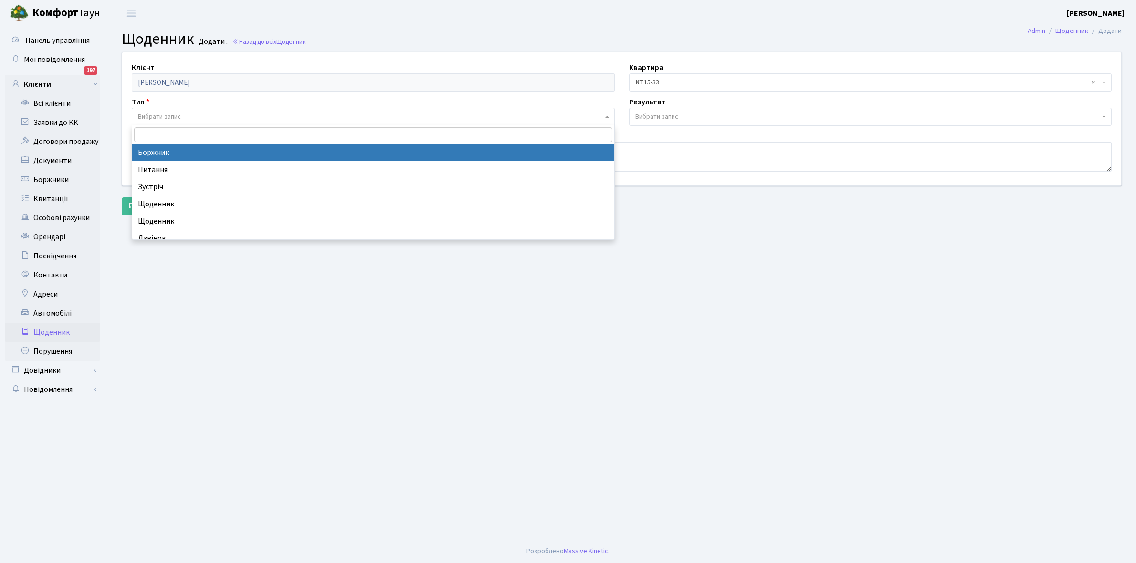
click at [168, 109] on span "Вибрати запис" at bounding box center [373, 117] width 483 height 18
select select "189"
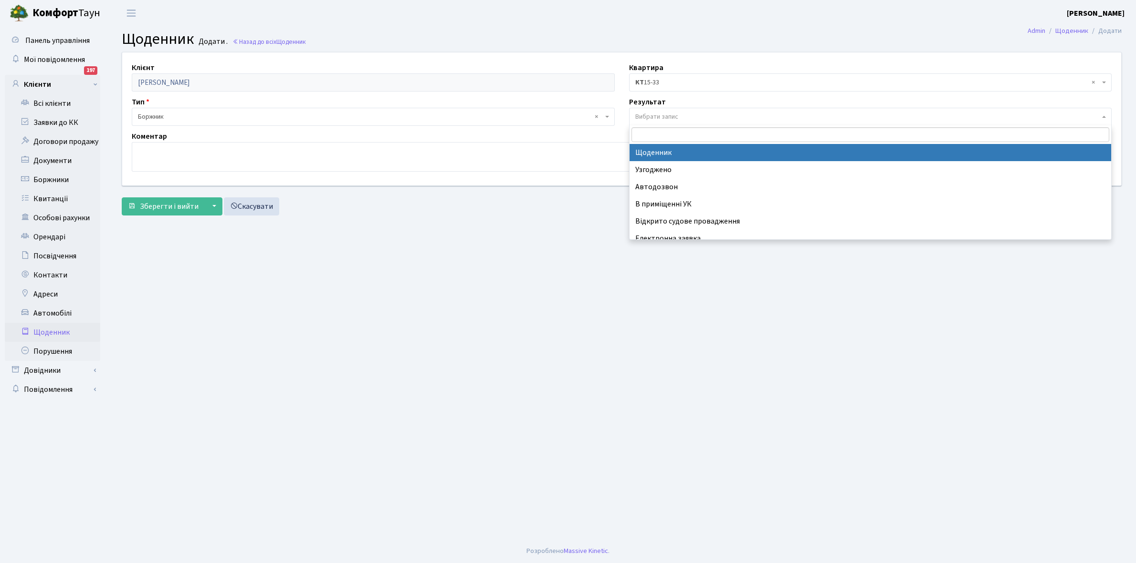
click at [693, 117] on span "Вибрати запис" at bounding box center [867, 117] width 465 height 10
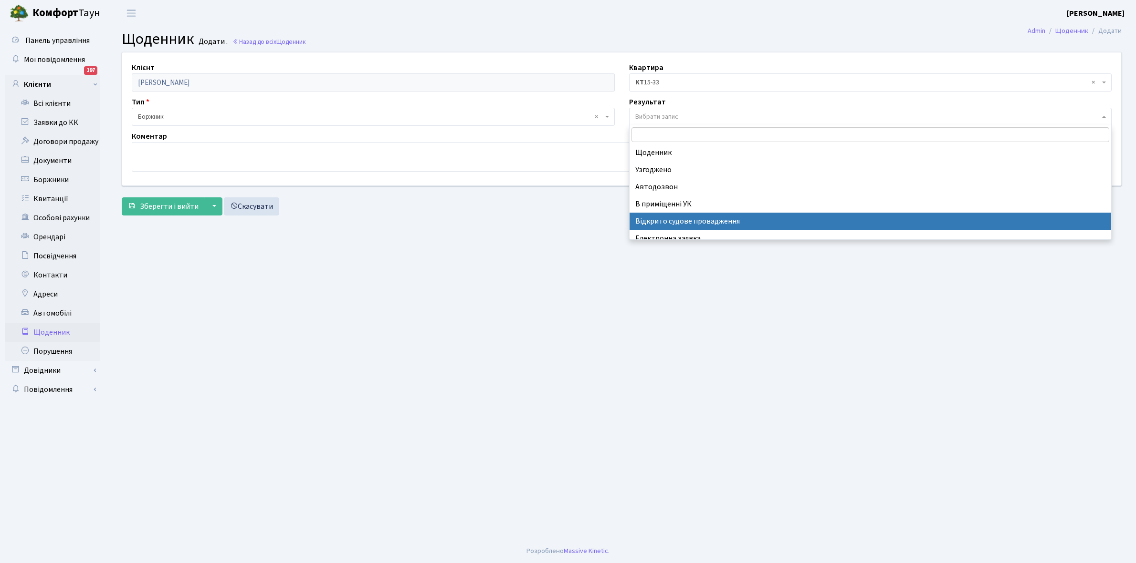
scroll to position [59, 0]
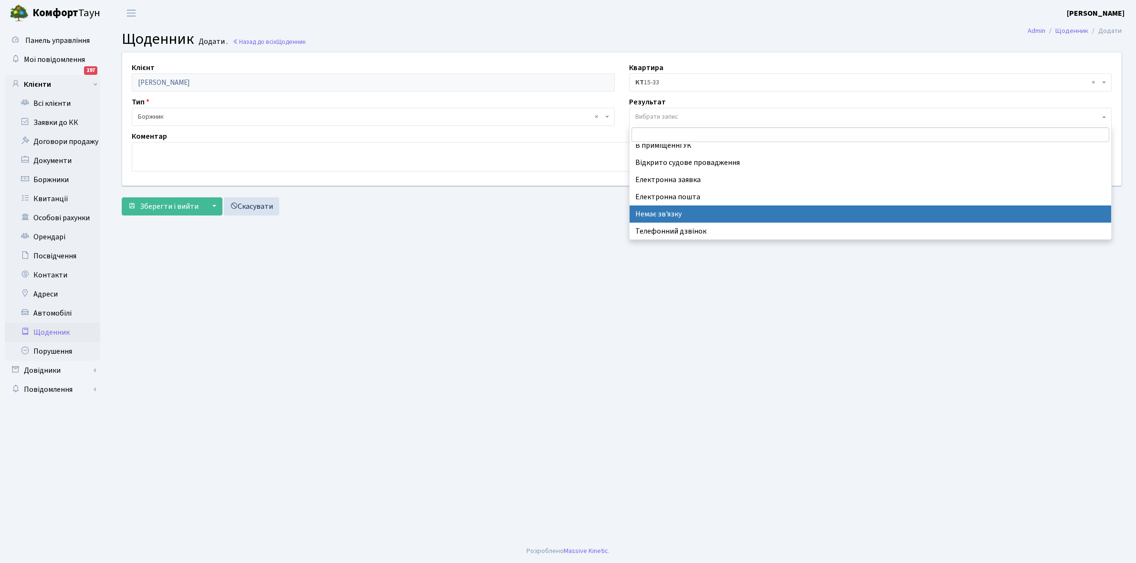
select select "197"
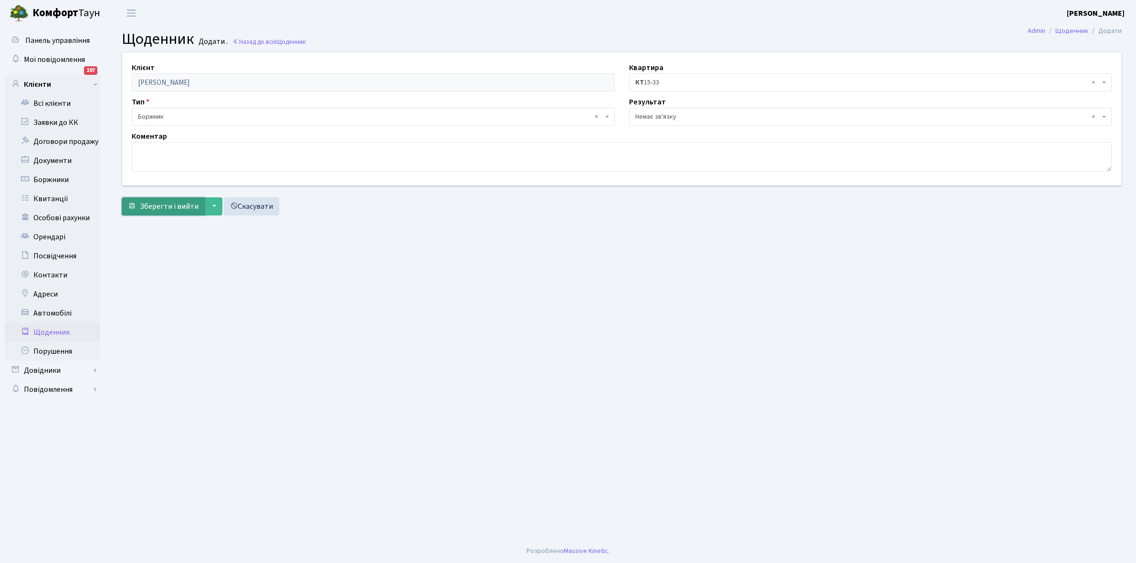
click at [161, 208] on span "Зберегти і вийти" at bounding box center [169, 206] width 59 height 10
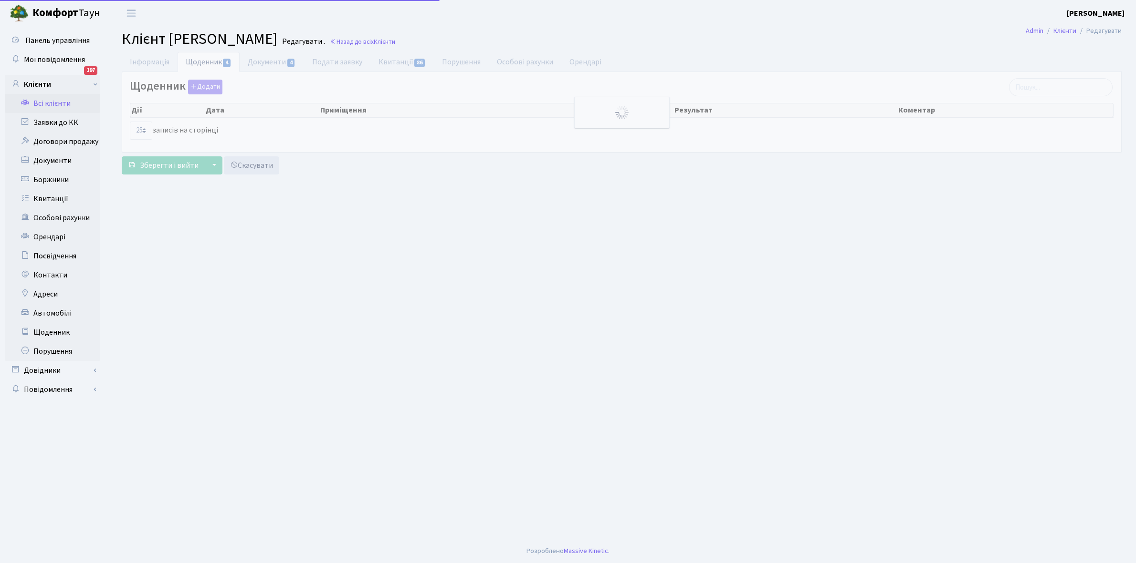
select select "25"
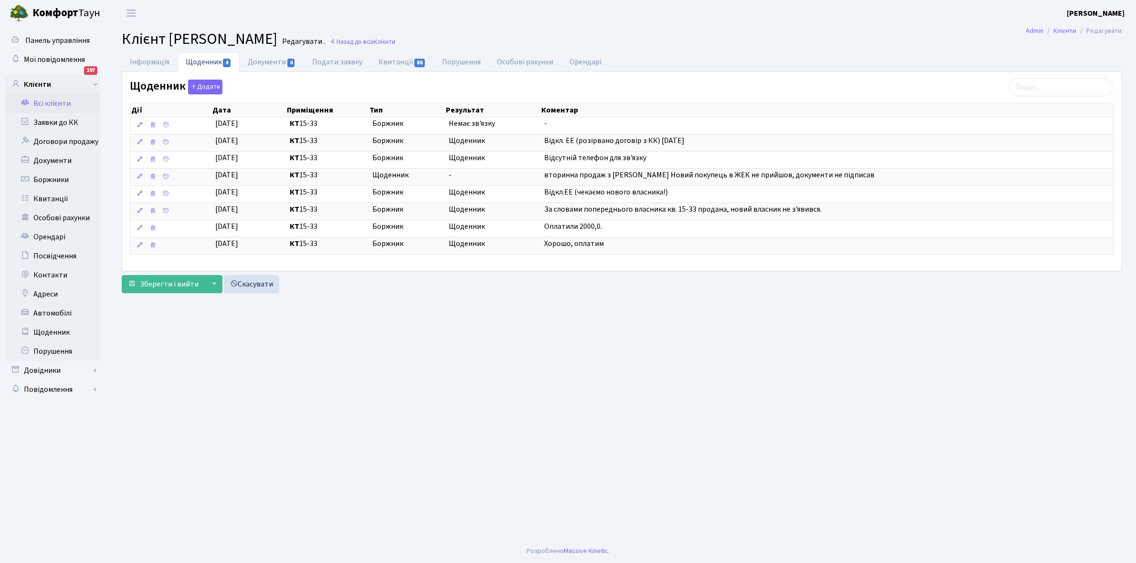
click at [39, 101] on link "Всі клієнти" at bounding box center [52, 103] width 95 height 19
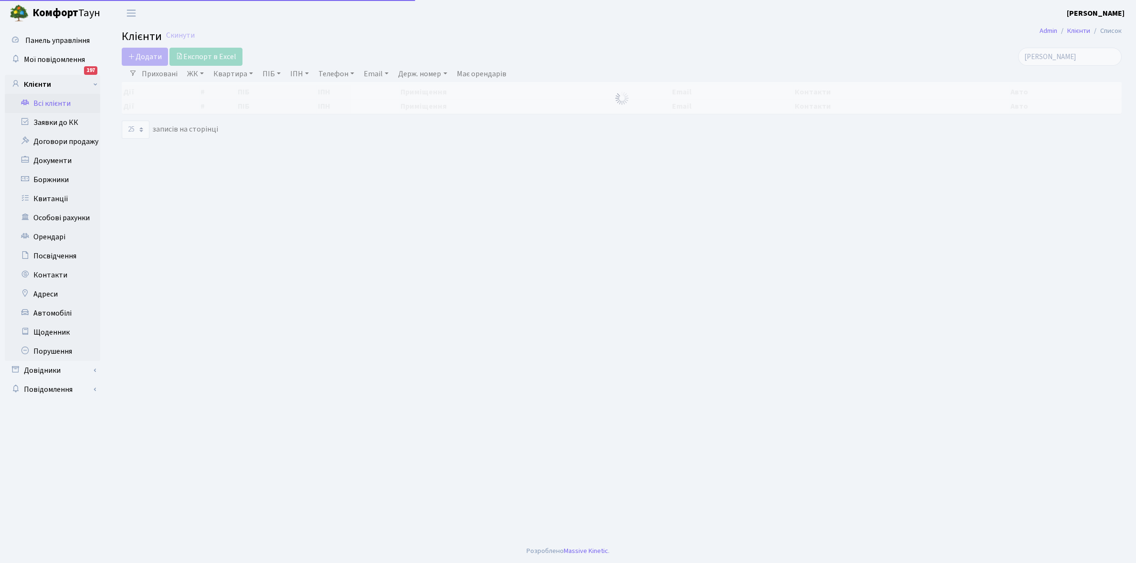
select select "25"
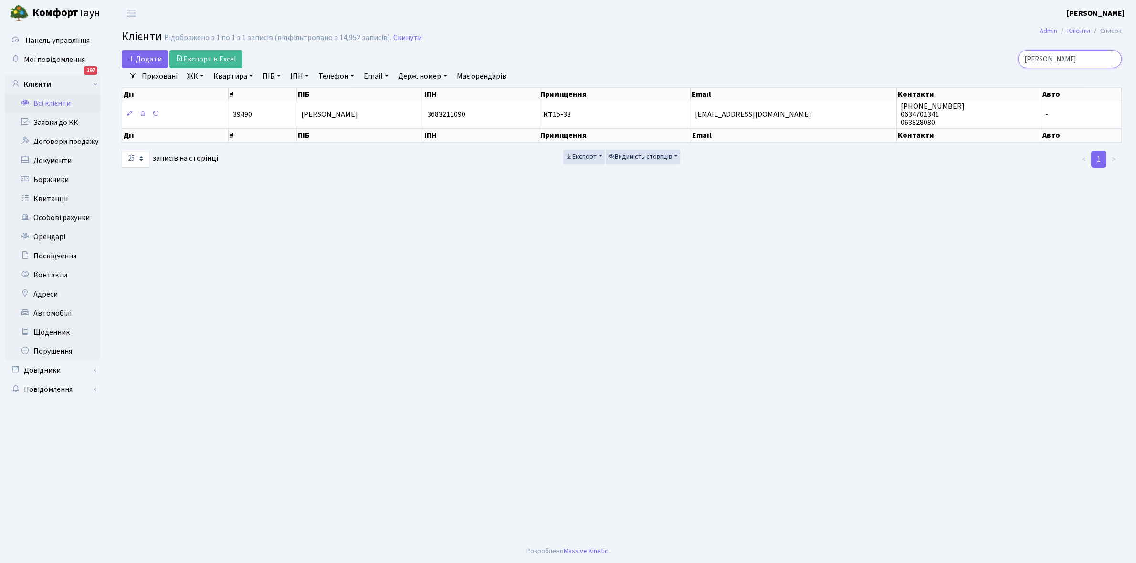
click at [1066, 61] on input "[PERSON_NAME]" at bounding box center [1070, 59] width 104 height 18
type input "[PERSON_NAME]"
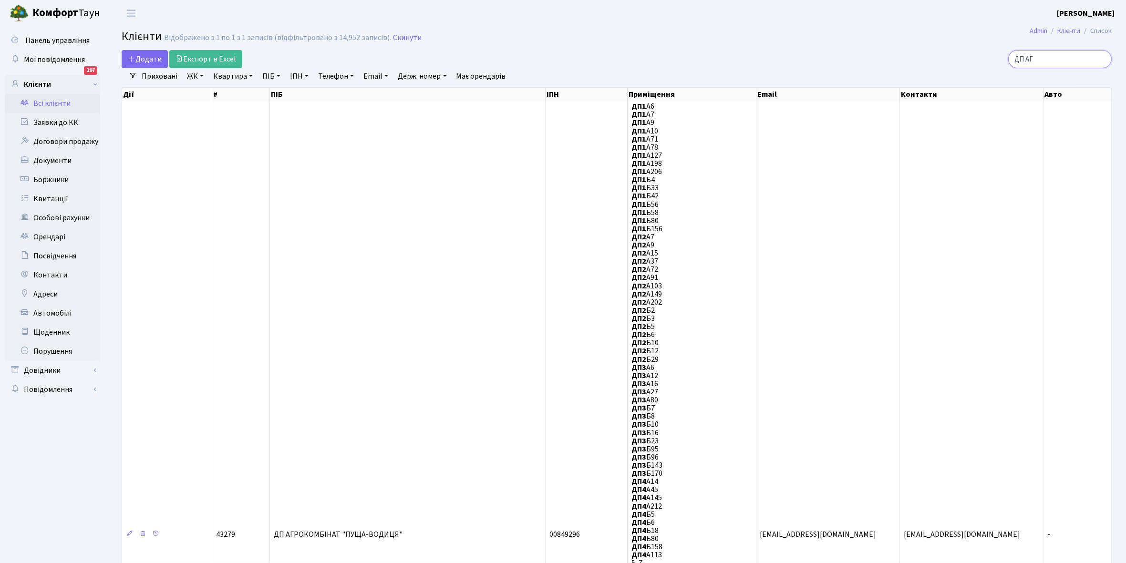
type input "ДП АГ"
click at [53, 102] on link "Всі клієнти" at bounding box center [52, 103] width 95 height 19
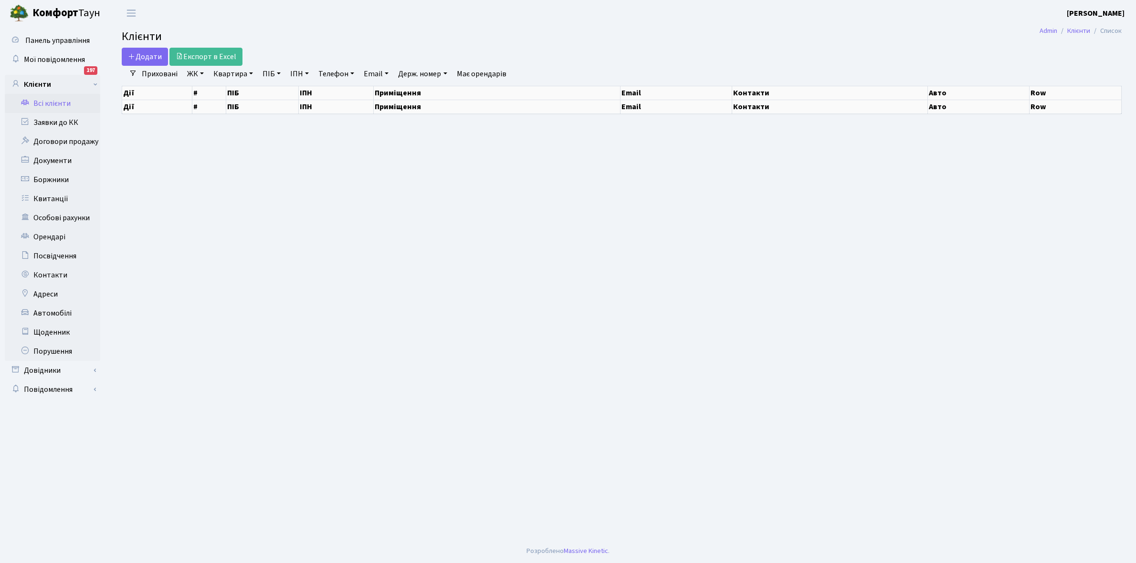
select select "25"
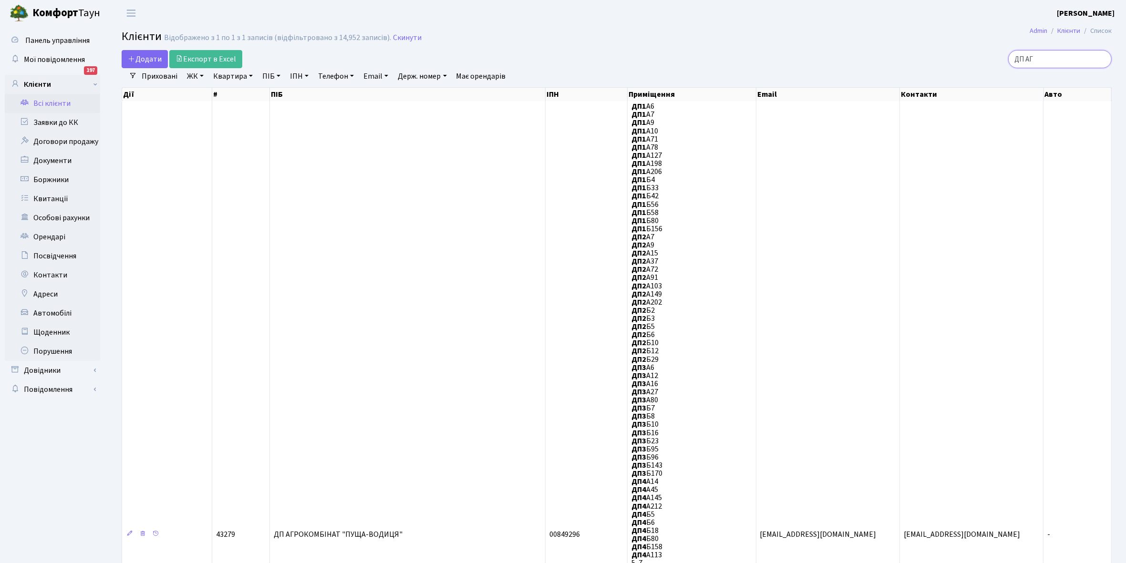
click at [1055, 60] on input "ДП АГ" at bounding box center [1061, 59] width 104 height 18
type input "Д"
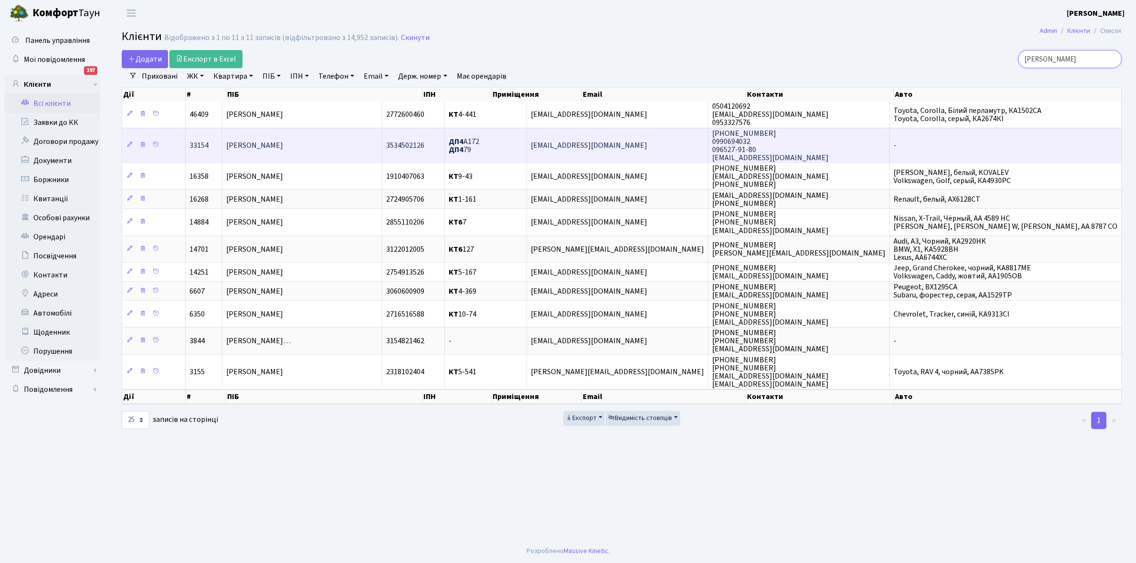
type input "Ковальова"
click at [340, 136] on td "[PERSON_NAME]" at bounding box center [302, 145] width 160 height 35
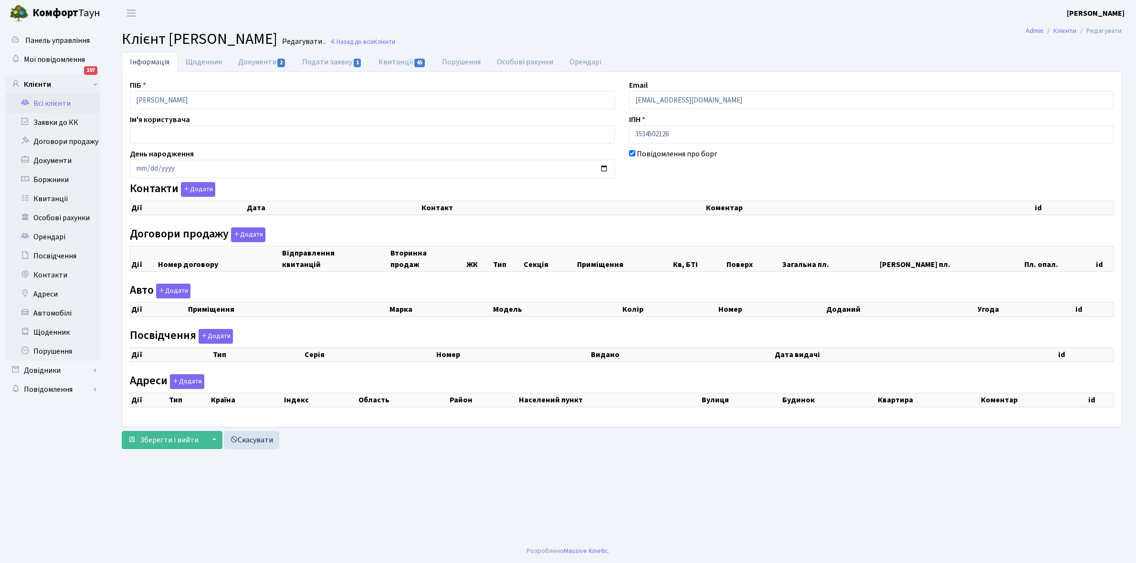
checkbox input "true"
select select "25"
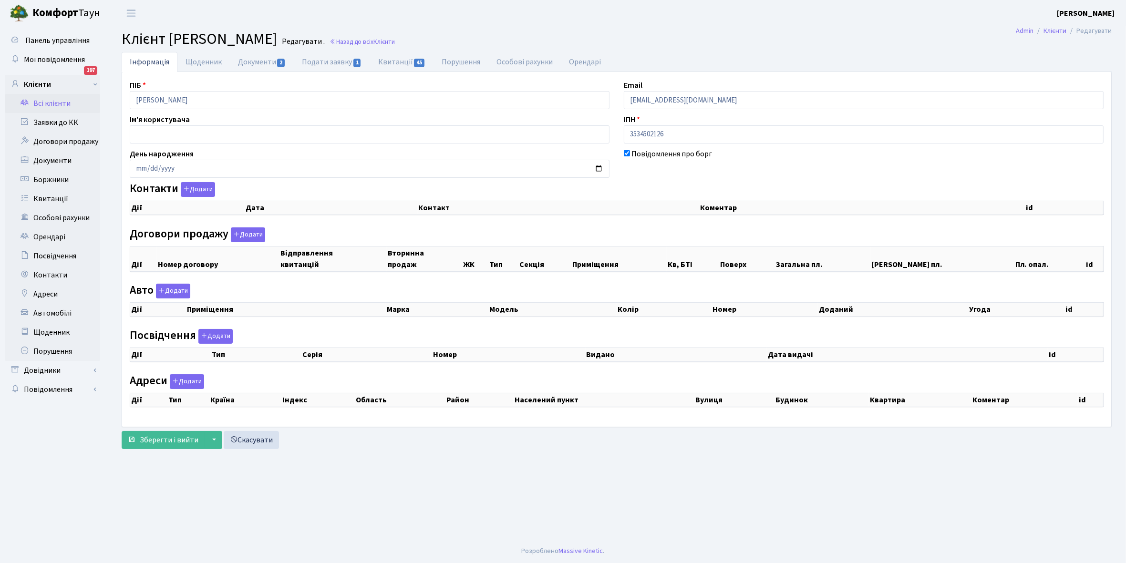
select select "25"
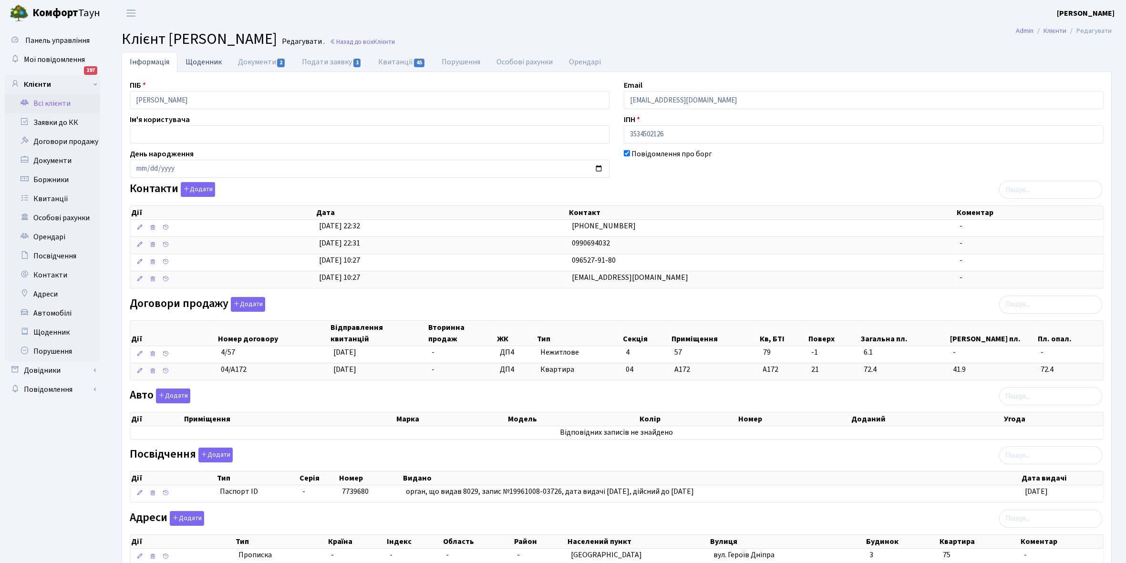
click at [203, 60] on link "Щоденник" at bounding box center [203, 62] width 52 height 20
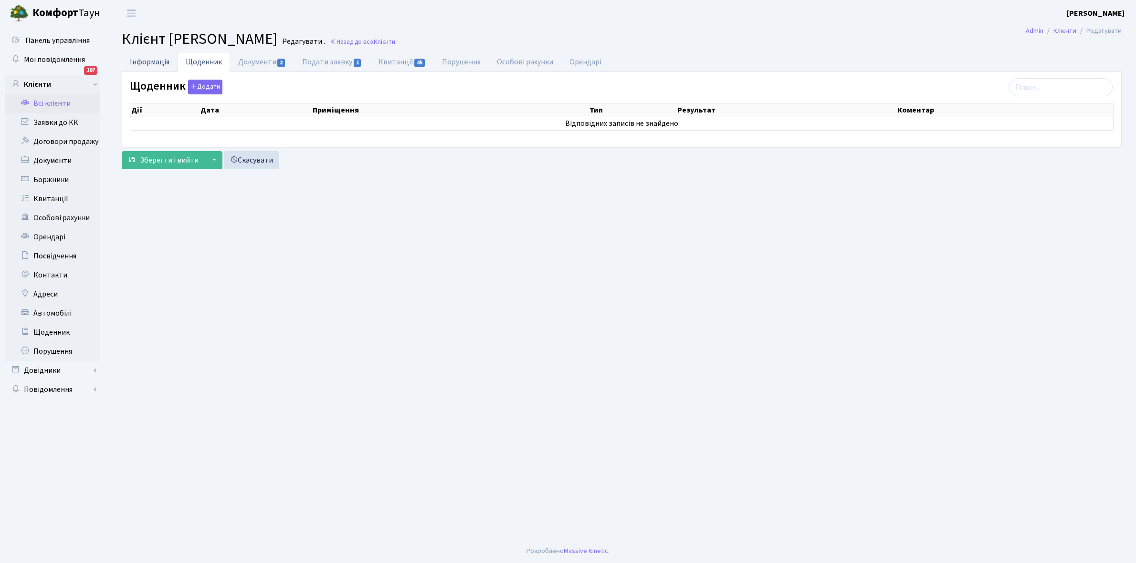
click at [156, 65] on link "Інформація" at bounding box center [150, 62] width 56 height 20
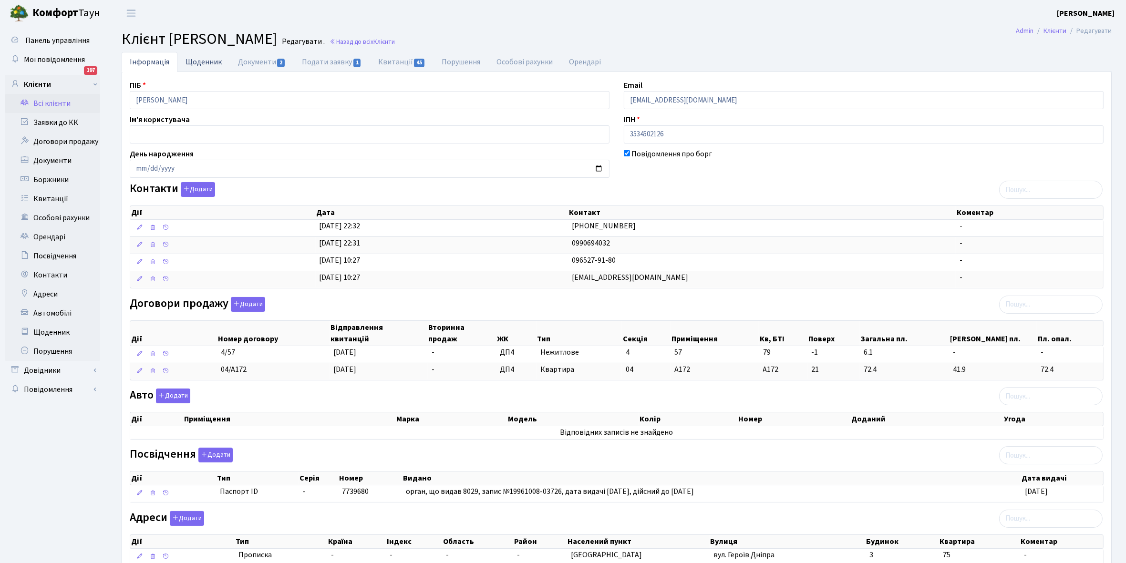
click at [199, 60] on link "Щоденник" at bounding box center [203, 62] width 52 height 20
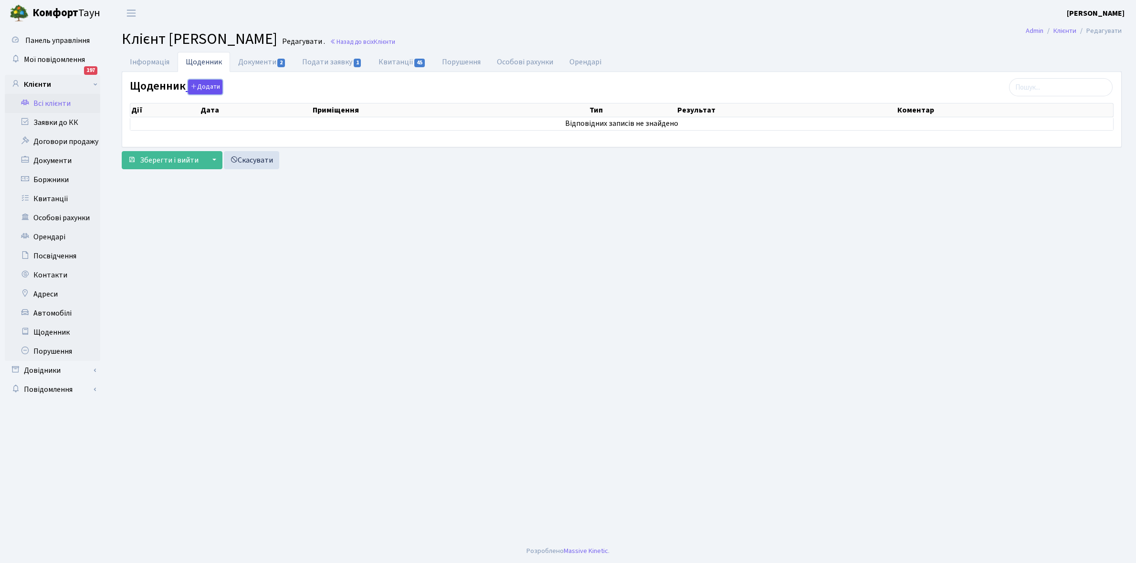
click at [198, 85] on button "Додати" at bounding box center [205, 87] width 34 height 15
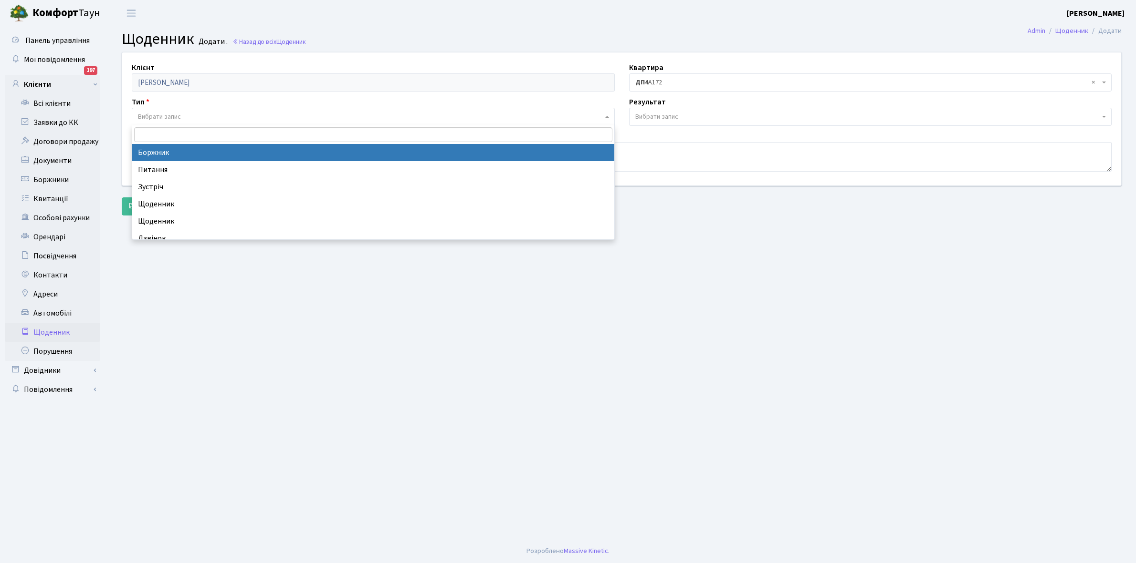
click at [157, 112] on span "Вибрати запис" at bounding box center [159, 117] width 43 height 10
select select "189"
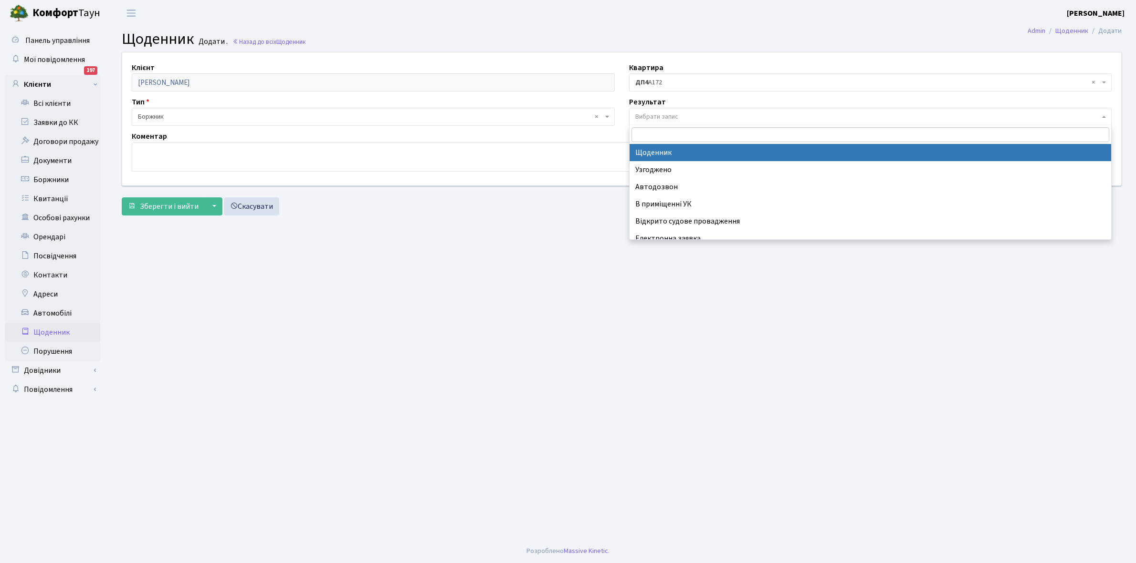
click at [693, 118] on span "Вибрати запис" at bounding box center [867, 117] width 465 height 10
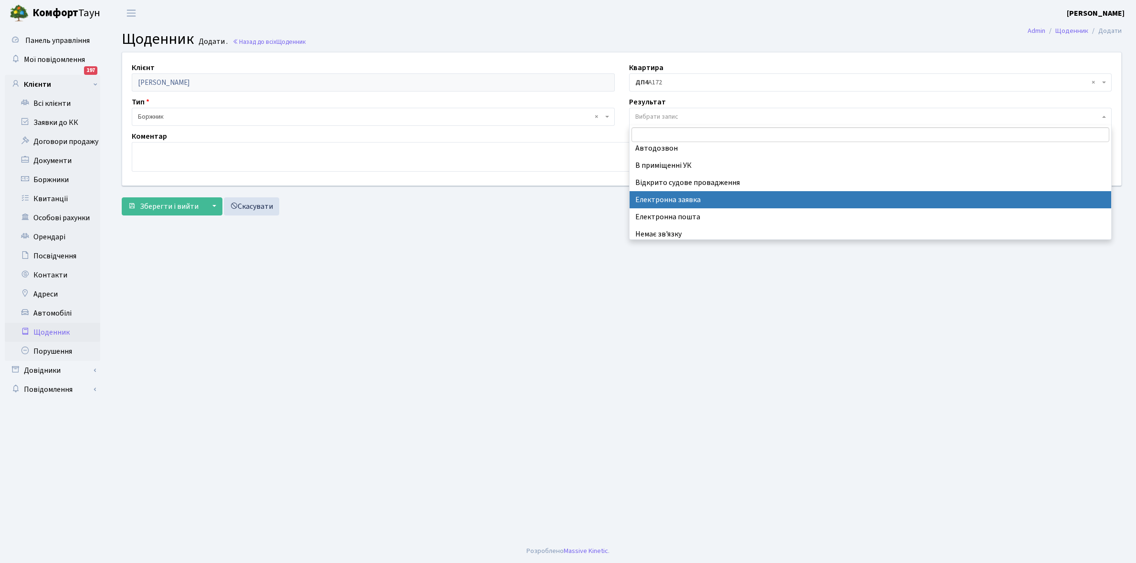
scroll to position [59, 0]
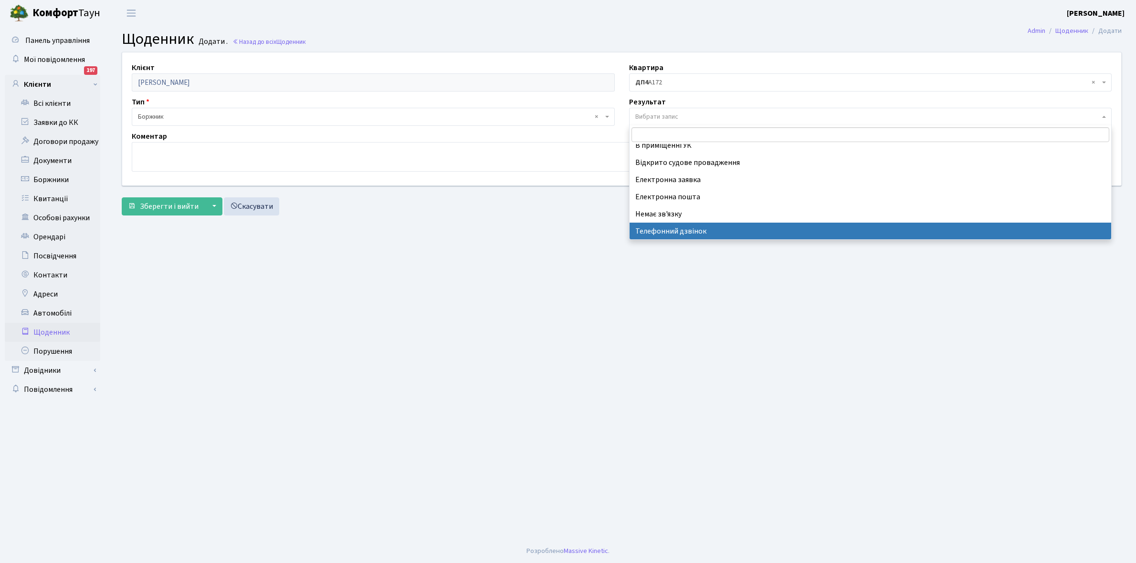
select select "196"
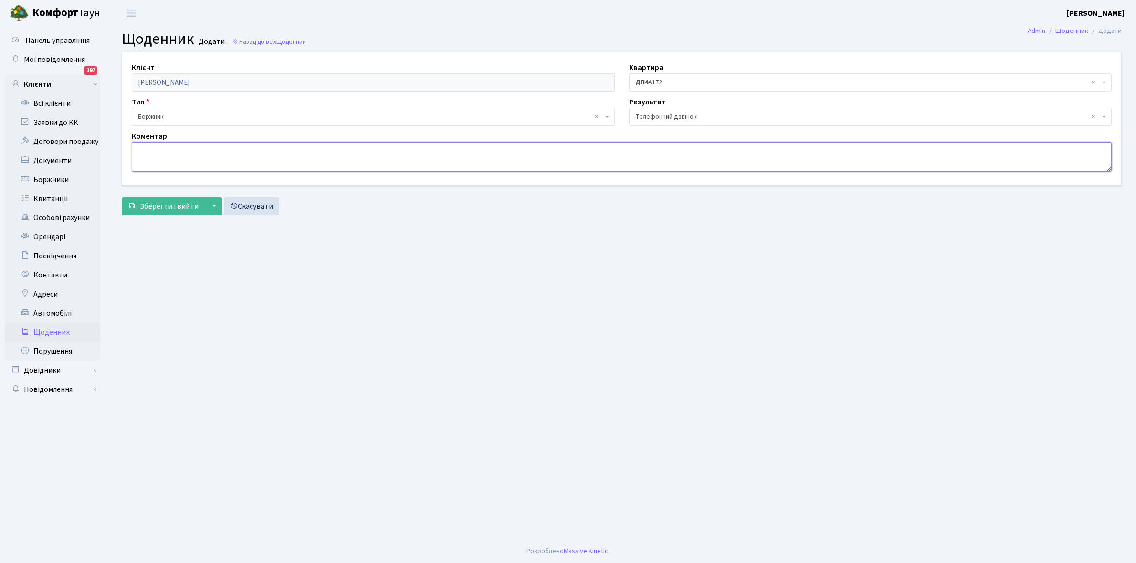
click at [168, 151] on textarea at bounding box center [622, 157] width 980 height 30
click at [164, 149] on textarea "Частину боргу сплати" at bounding box center [622, 157] width 980 height 30
type textarea "Обіцяють частину боргу сплати"
click at [160, 207] on span "Зберегти і вийти" at bounding box center [169, 206] width 59 height 10
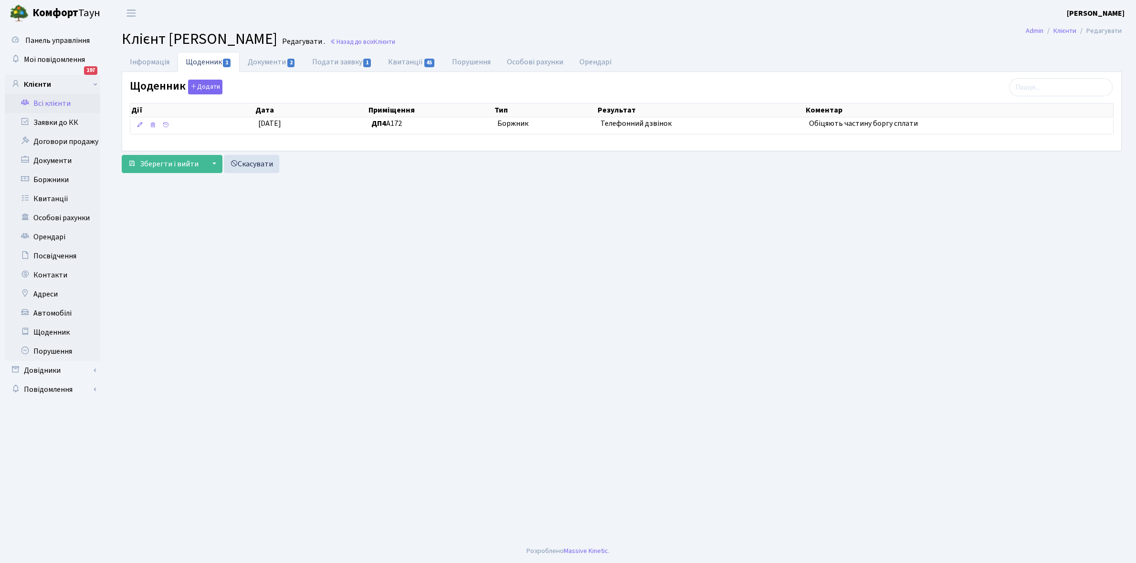
click at [65, 101] on link "Всі клієнти" at bounding box center [52, 103] width 95 height 19
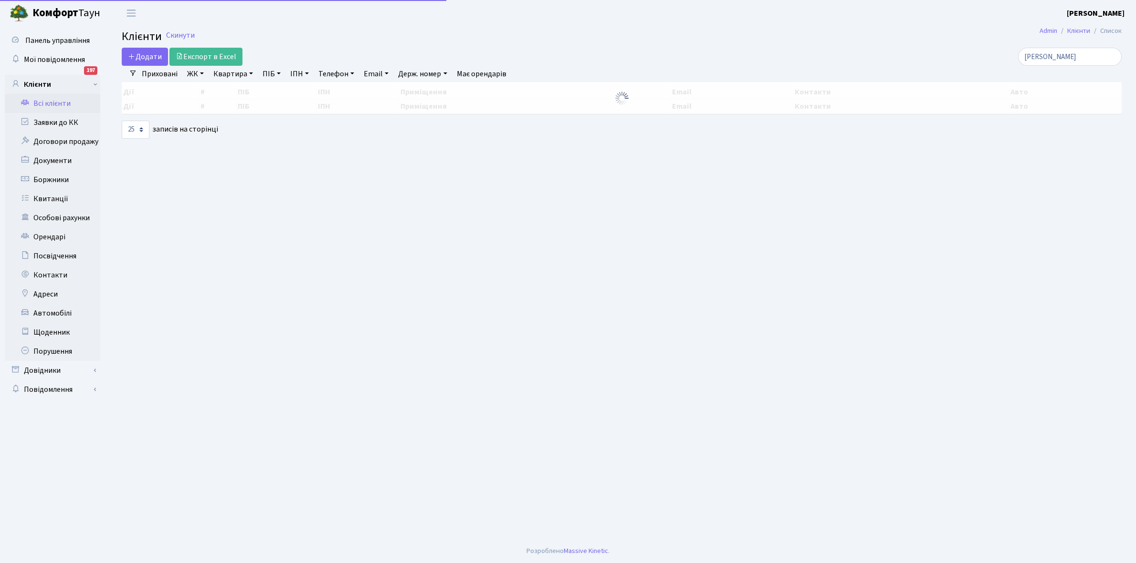
select select "25"
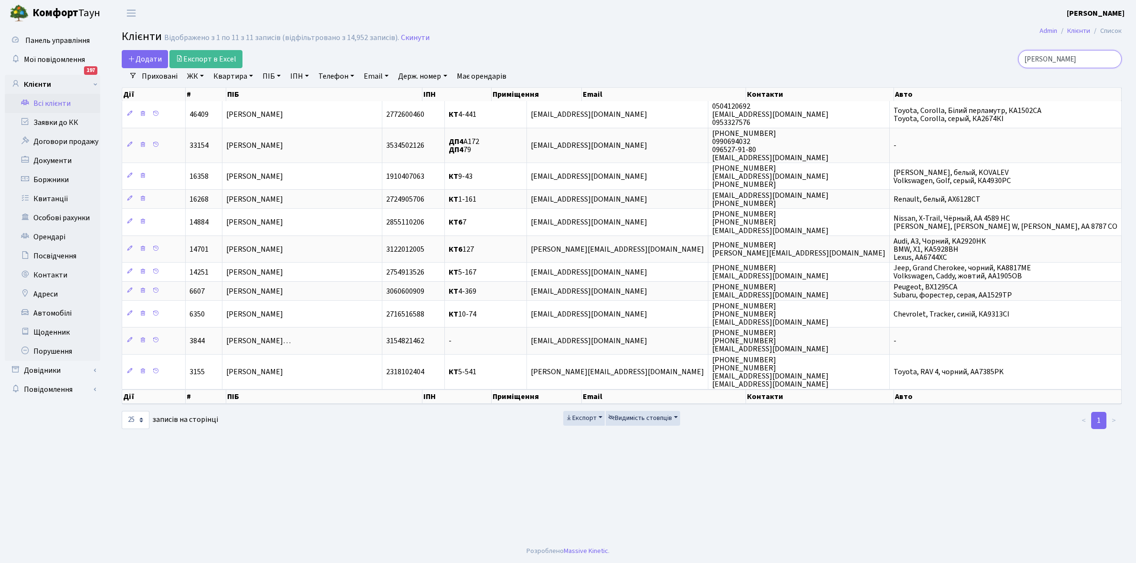
click at [1074, 58] on input "Ковальова" at bounding box center [1070, 59] width 104 height 18
type input "К"
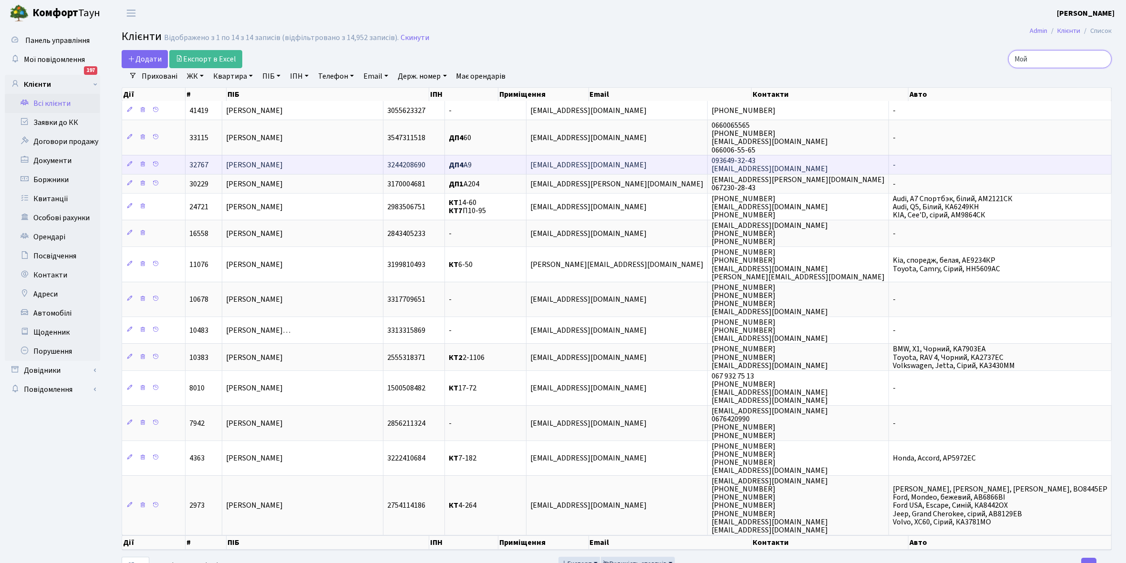
type input "Мой"
click at [277, 165] on span "[PERSON_NAME]" at bounding box center [254, 165] width 57 height 10
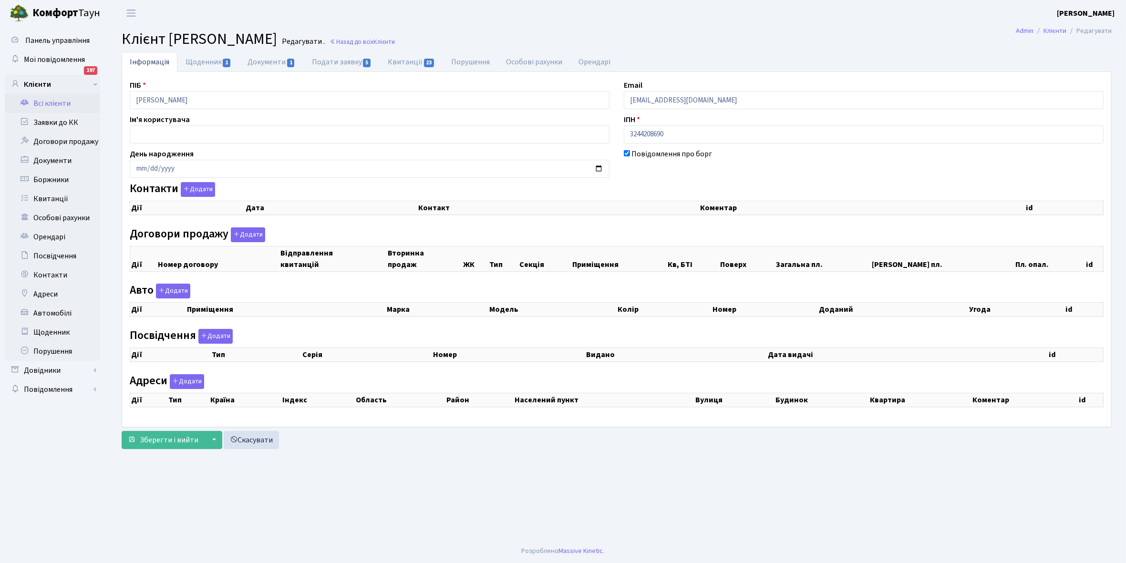
checkbox input "true"
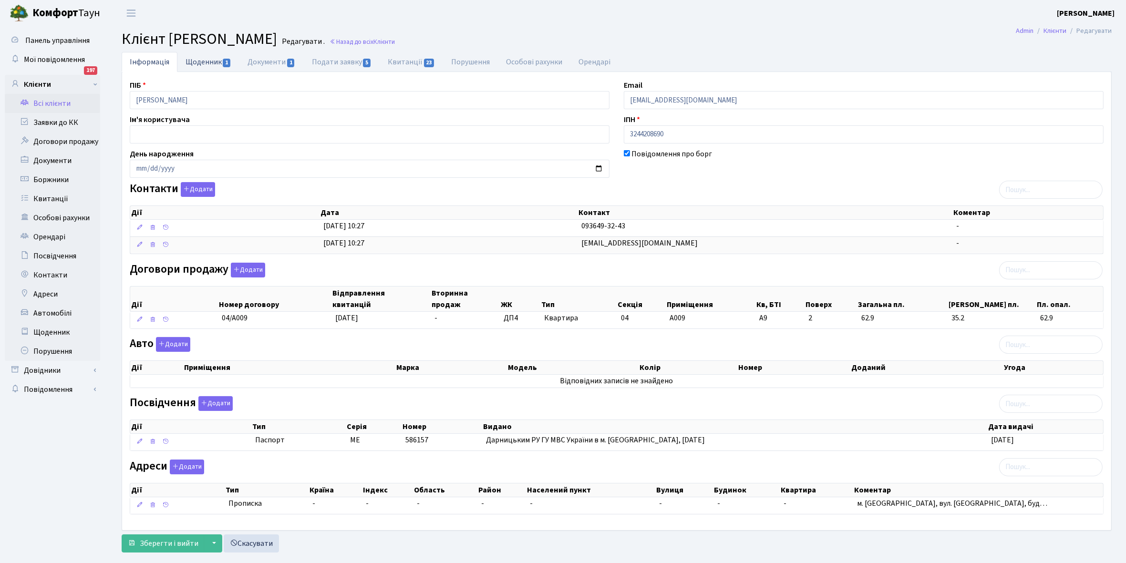
click at [202, 58] on link "Щоденник 1" at bounding box center [208, 62] width 62 height 20
select select "25"
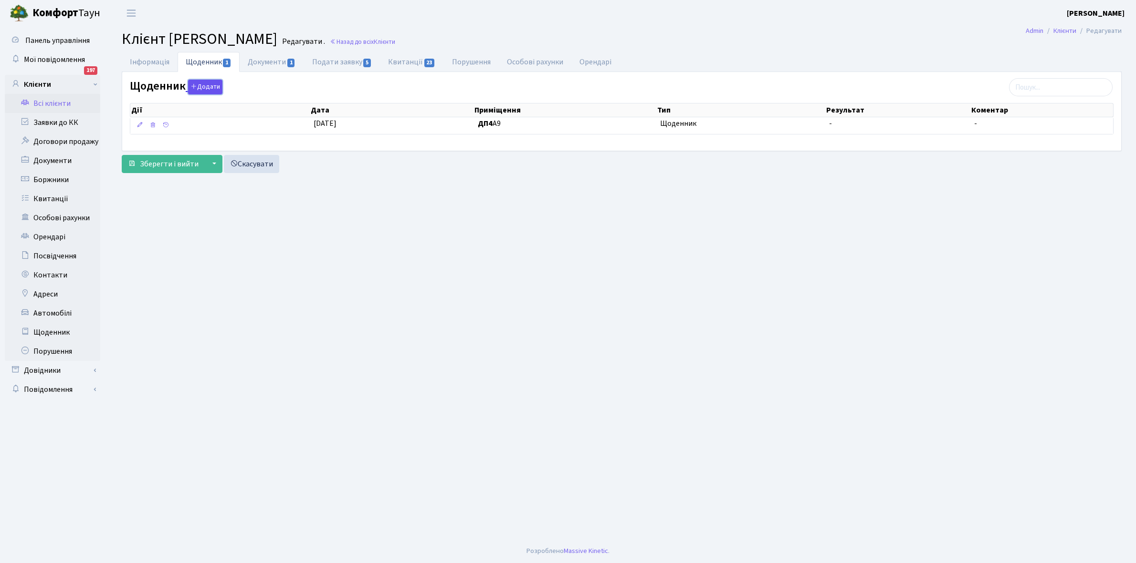
click at [208, 87] on button "Додати" at bounding box center [205, 87] width 34 height 15
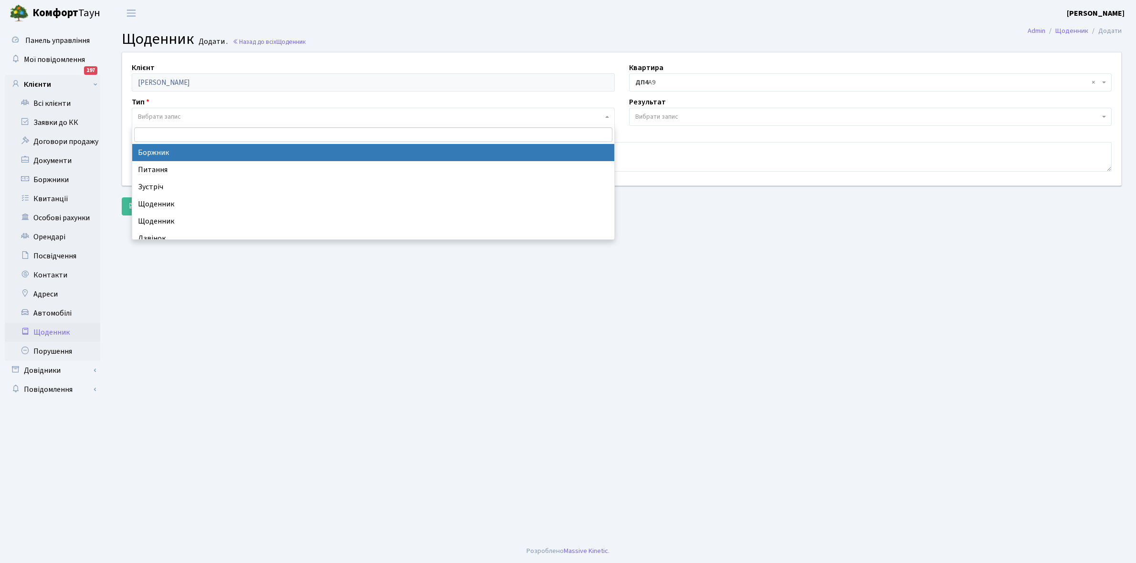
click at [175, 115] on span "Вибрати запис" at bounding box center [159, 117] width 43 height 10
select select "189"
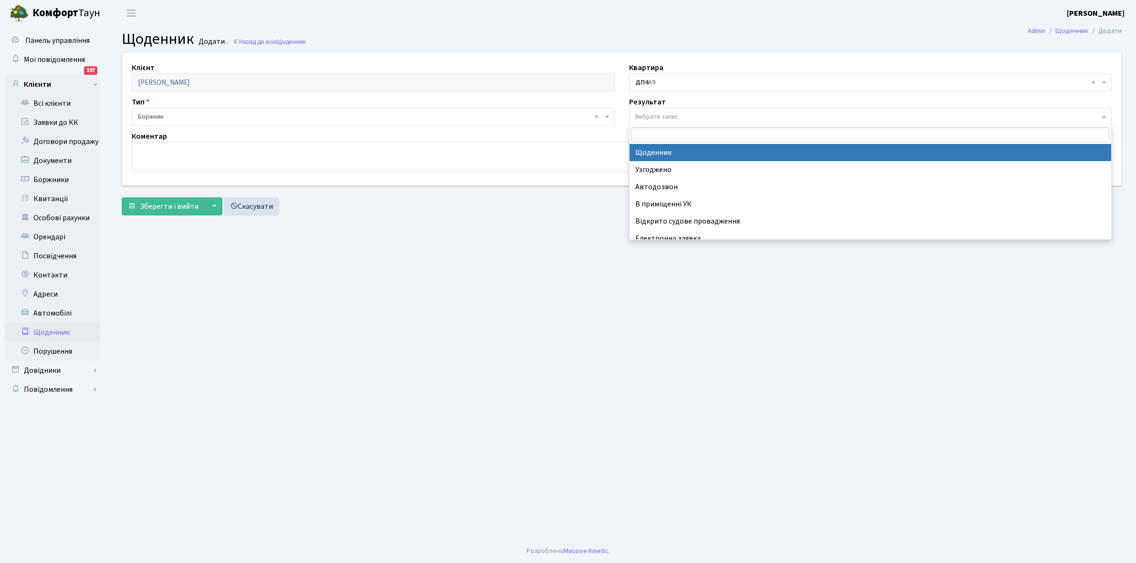
click at [649, 113] on span "Вибрати запис" at bounding box center [656, 117] width 43 height 10
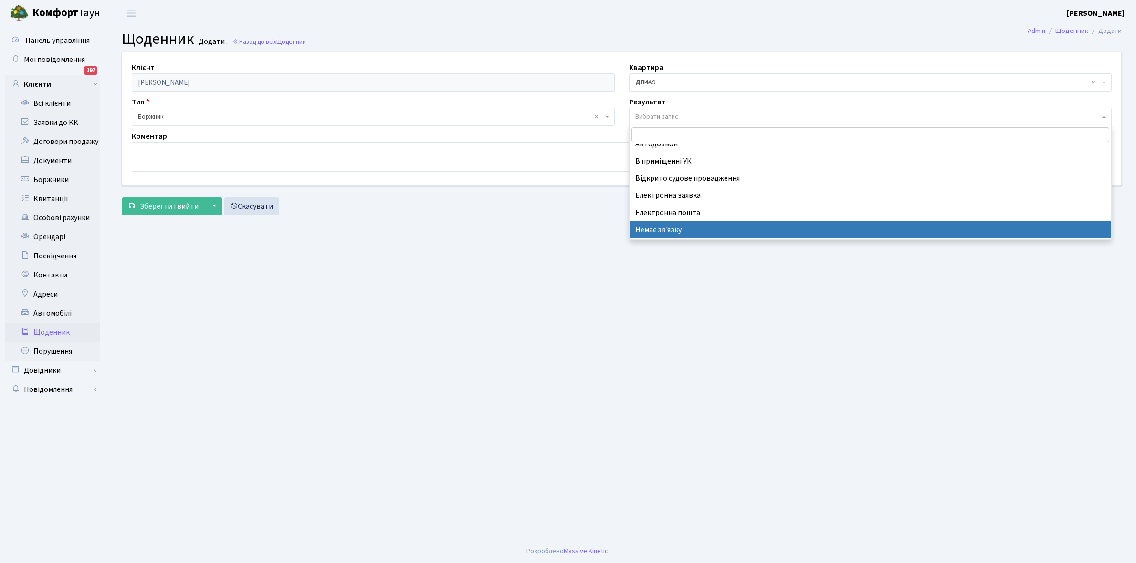
scroll to position [59, 0]
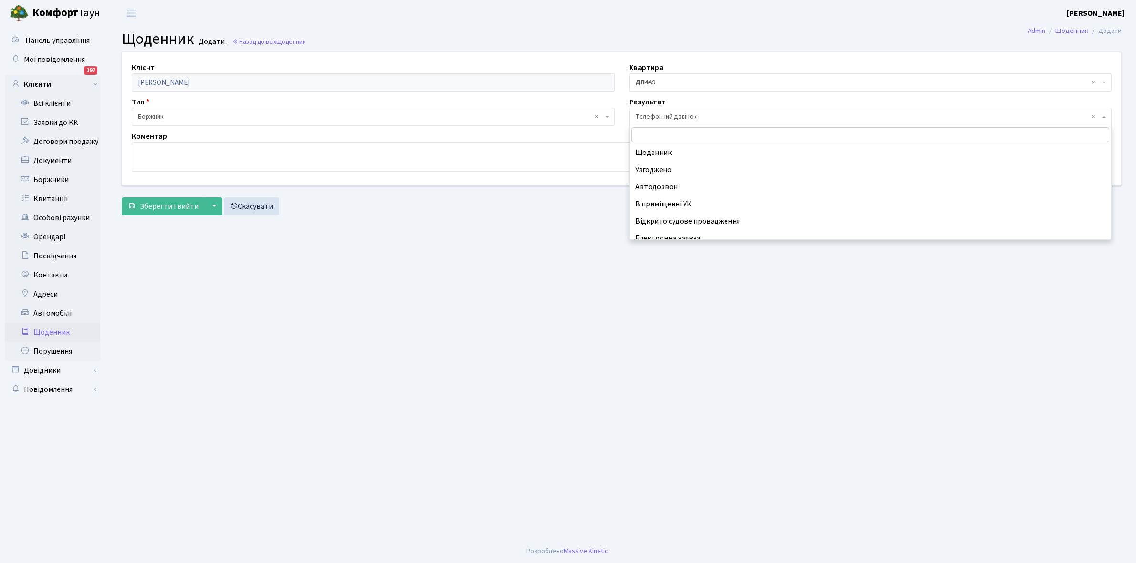
click at [655, 117] on span "× Телефонний дзвінок" at bounding box center [867, 117] width 465 height 10
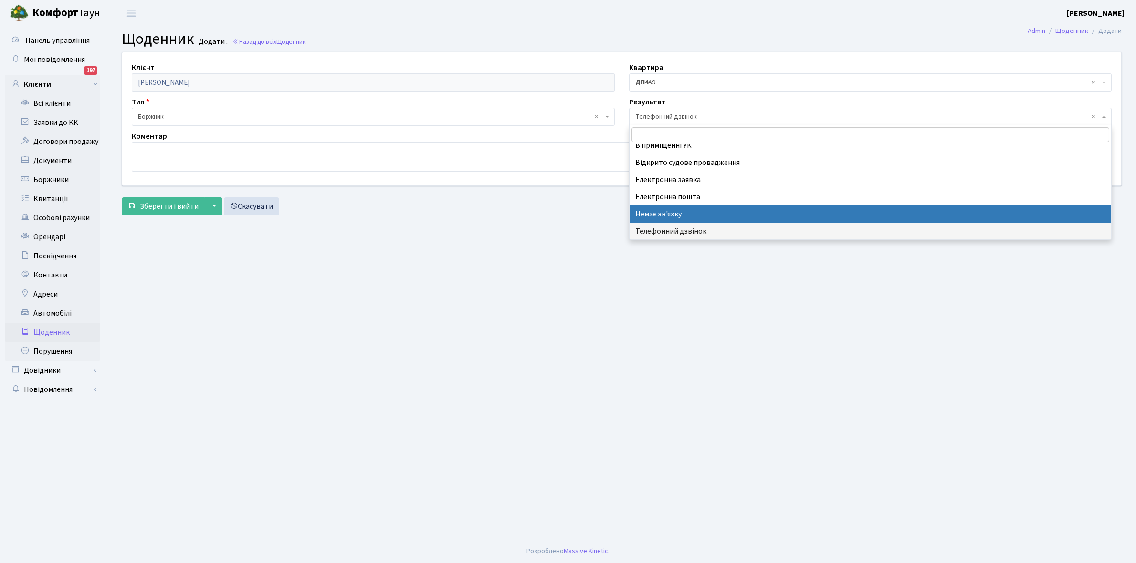
select select "197"
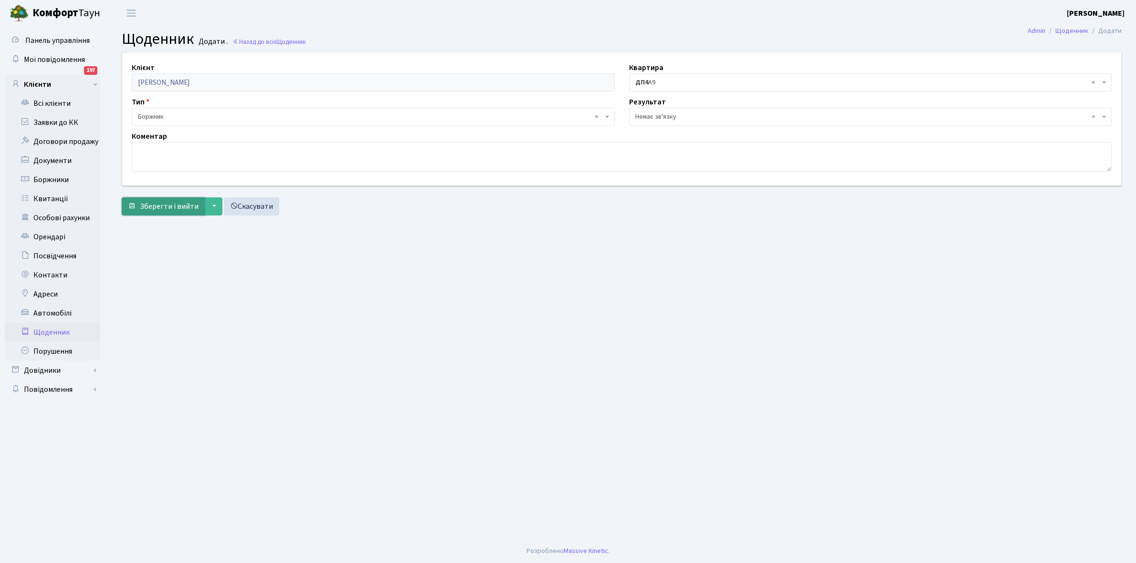
click at [175, 208] on span "Зберегти і вийти" at bounding box center [169, 206] width 59 height 10
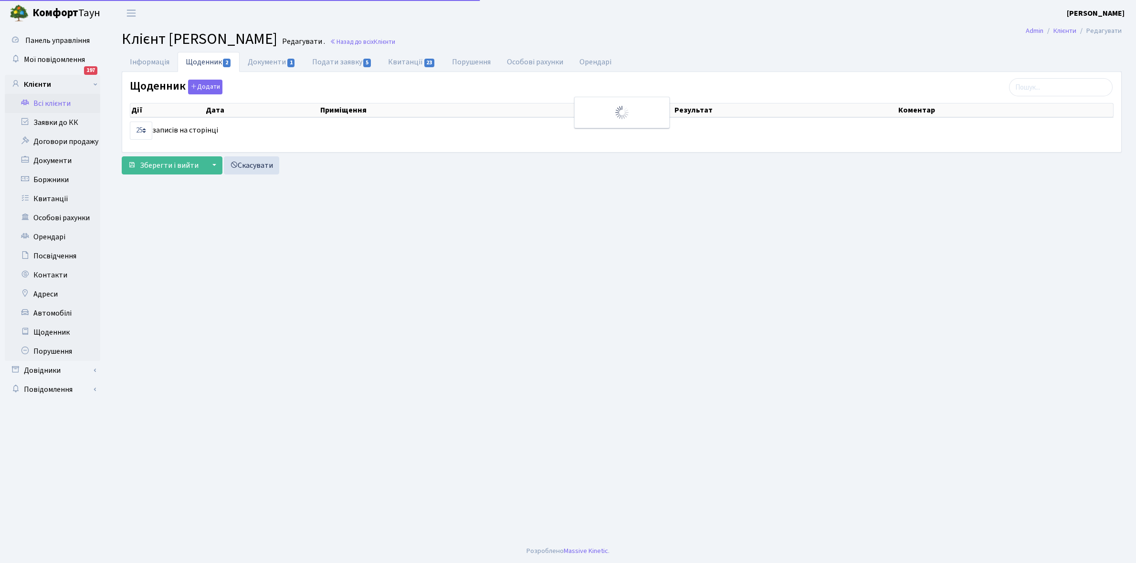
select select "25"
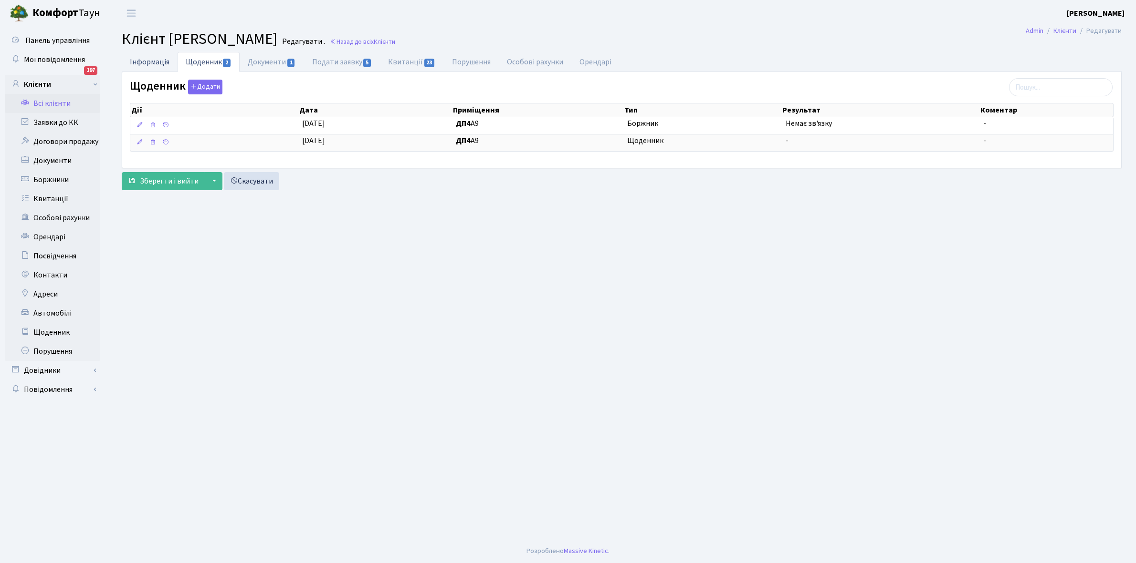
click at [135, 60] on link "Інформація" at bounding box center [150, 62] width 56 height 20
select select "25"
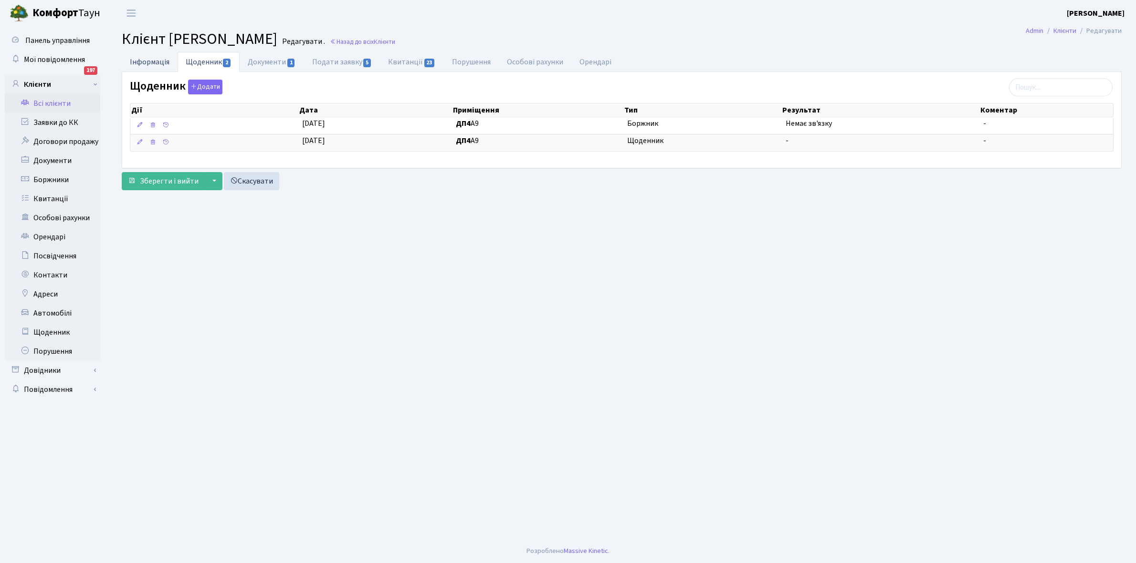
select select "25"
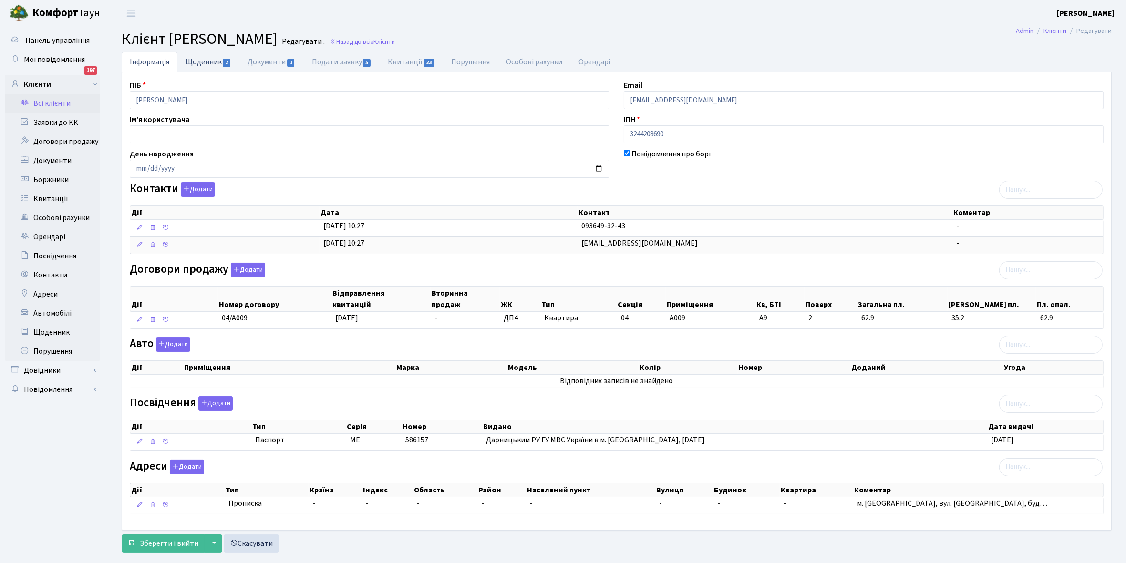
click at [206, 56] on link "Щоденник 2" at bounding box center [208, 62] width 62 height 20
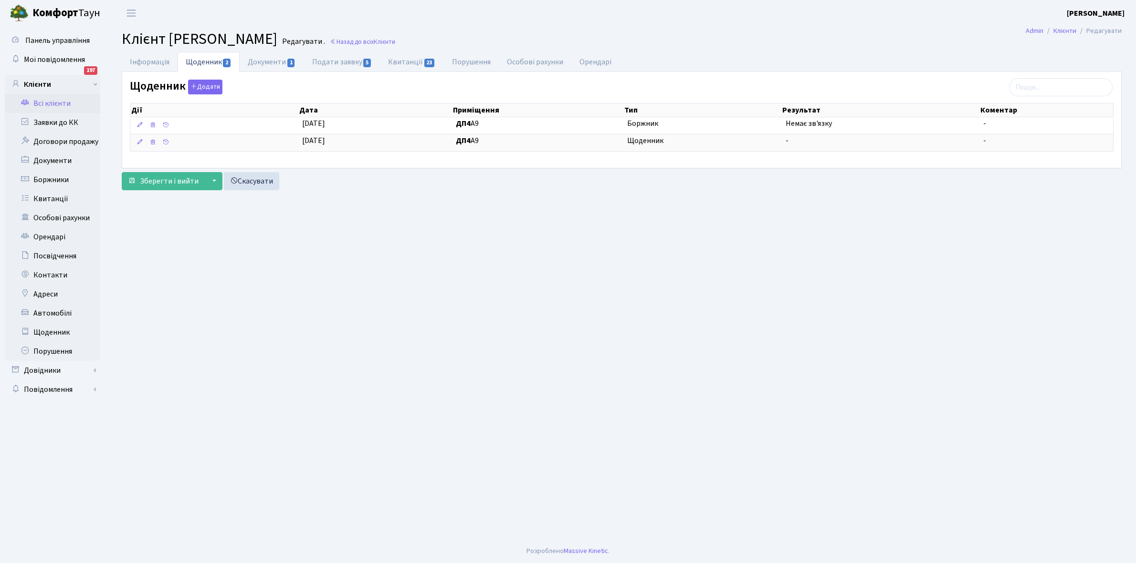
click at [46, 103] on link "Всі клієнти" at bounding box center [52, 103] width 95 height 19
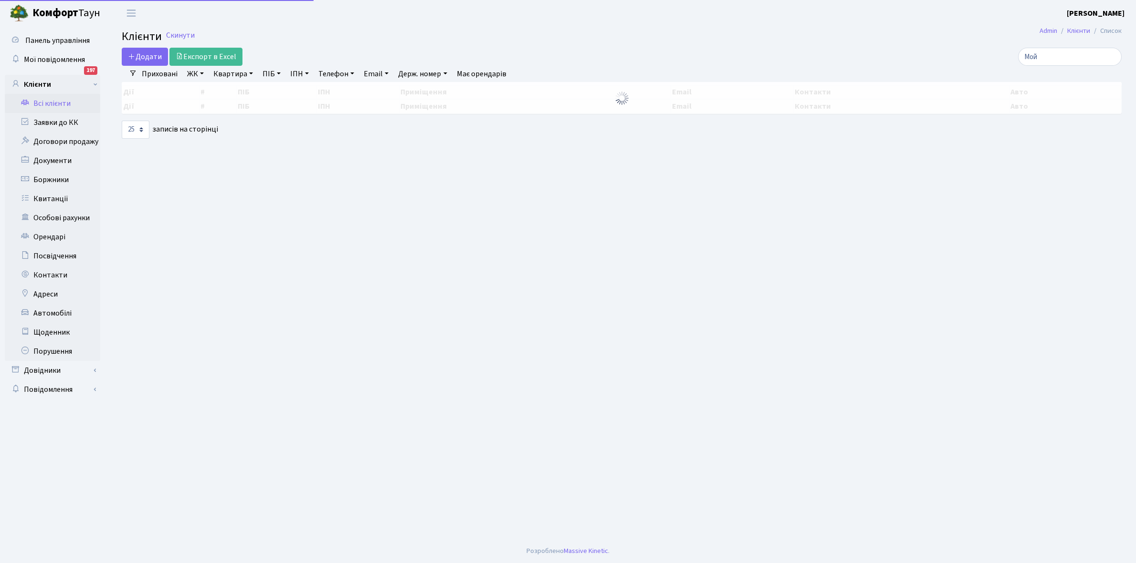
select select "25"
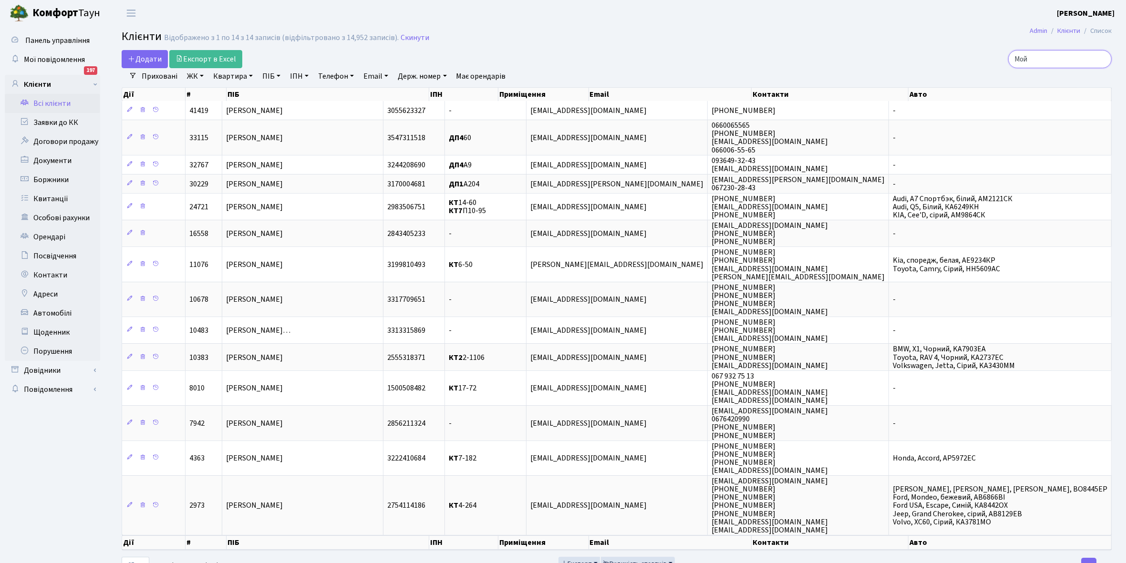
click at [1067, 57] on input "Мой" at bounding box center [1061, 59] width 104 height 18
type input "М"
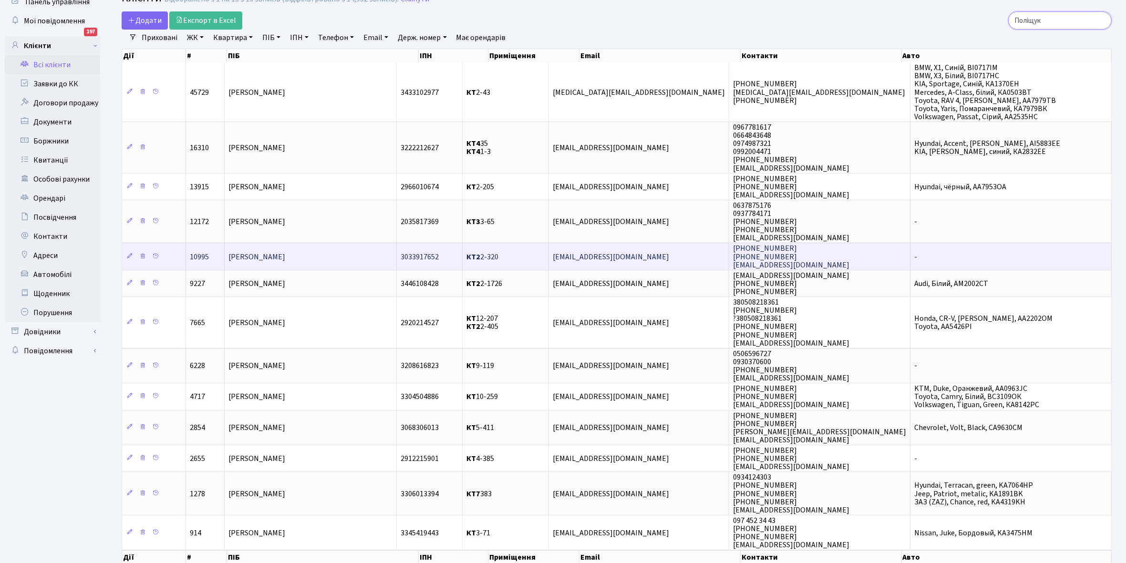
scroll to position [60, 0]
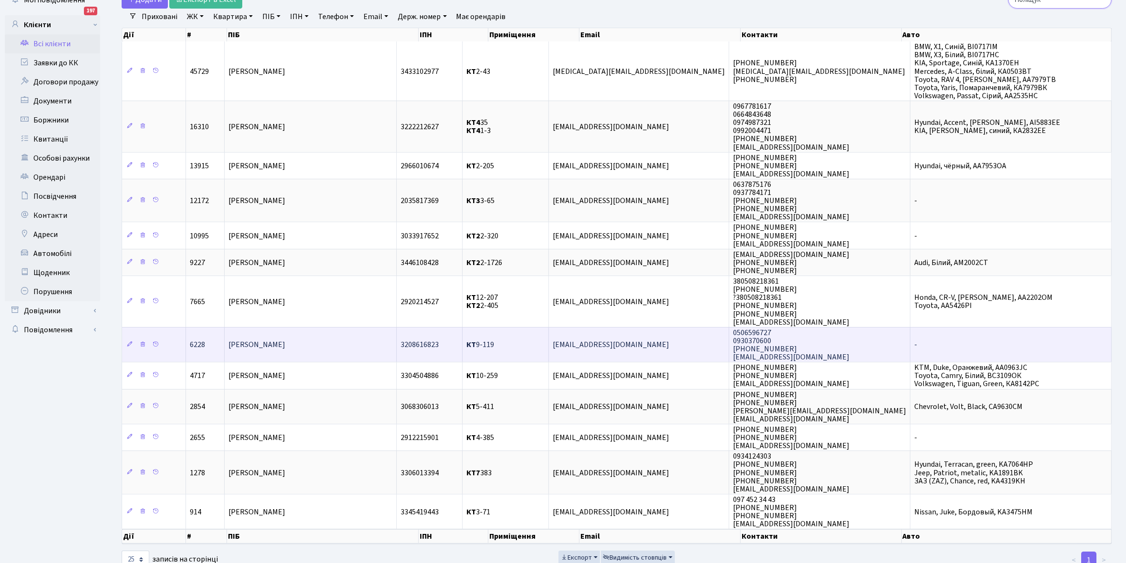
type input "Поліщук"
click at [317, 335] on td "[PERSON_NAME]" at bounding box center [311, 344] width 172 height 35
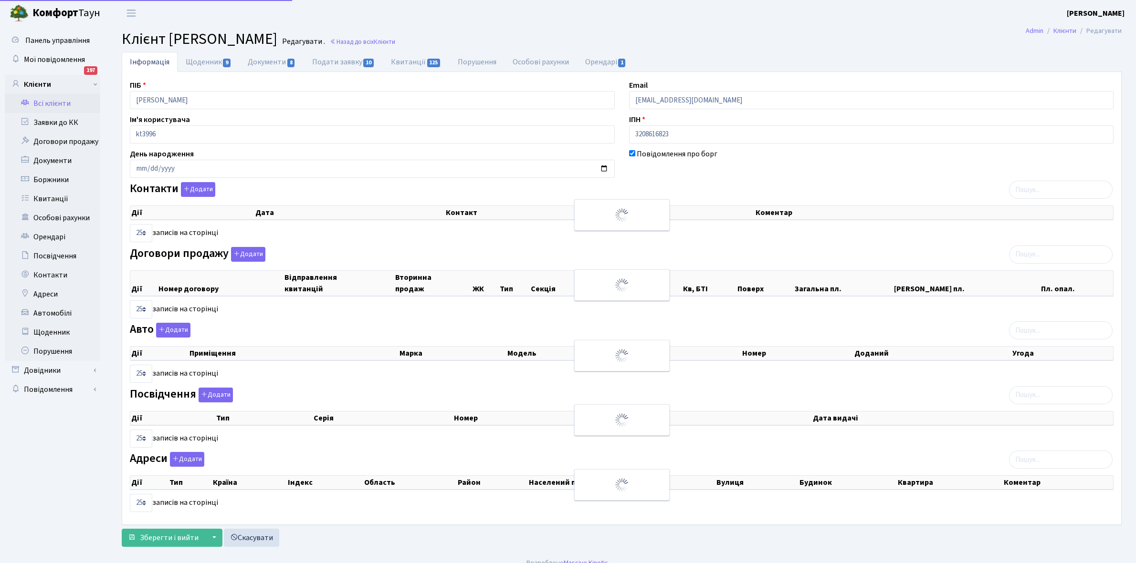
select select "25"
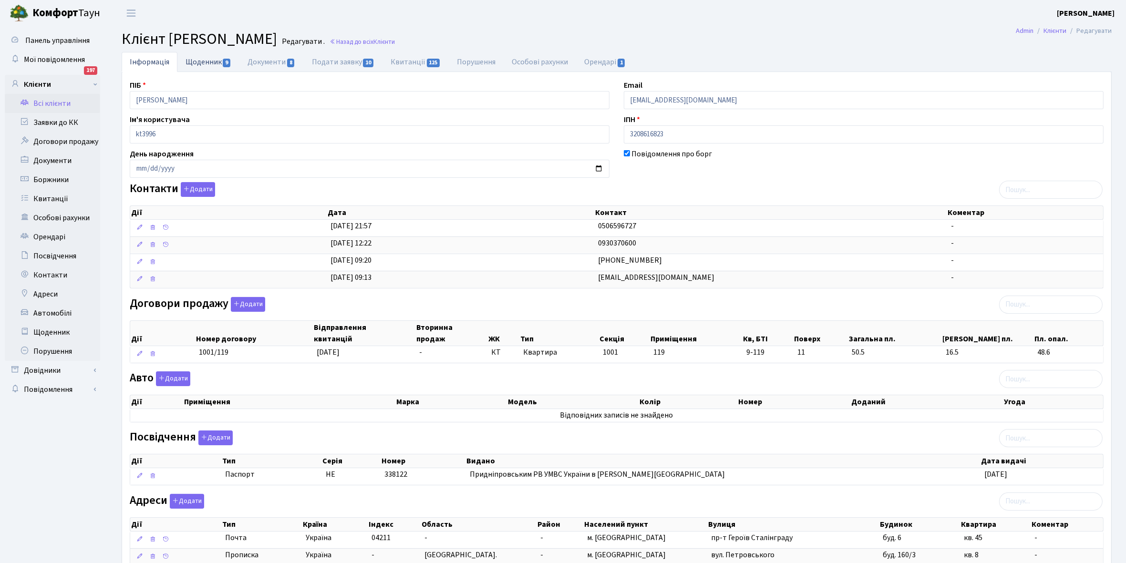
click at [200, 61] on link "Щоденник 9" at bounding box center [208, 62] width 62 height 20
select select "25"
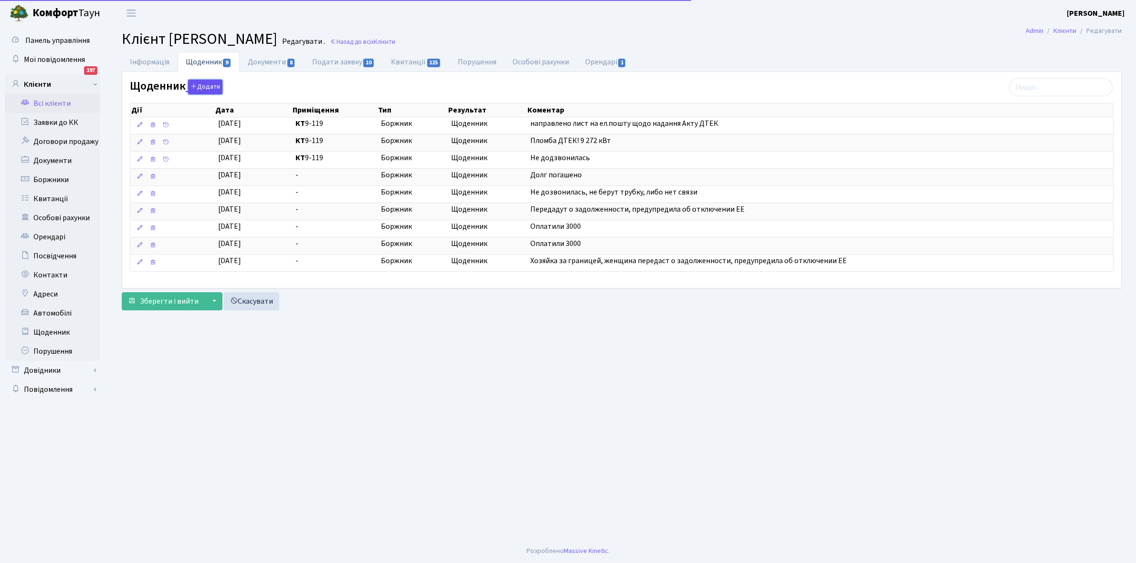
click at [206, 87] on button "Додати" at bounding box center [205, 87] width 34 height 15
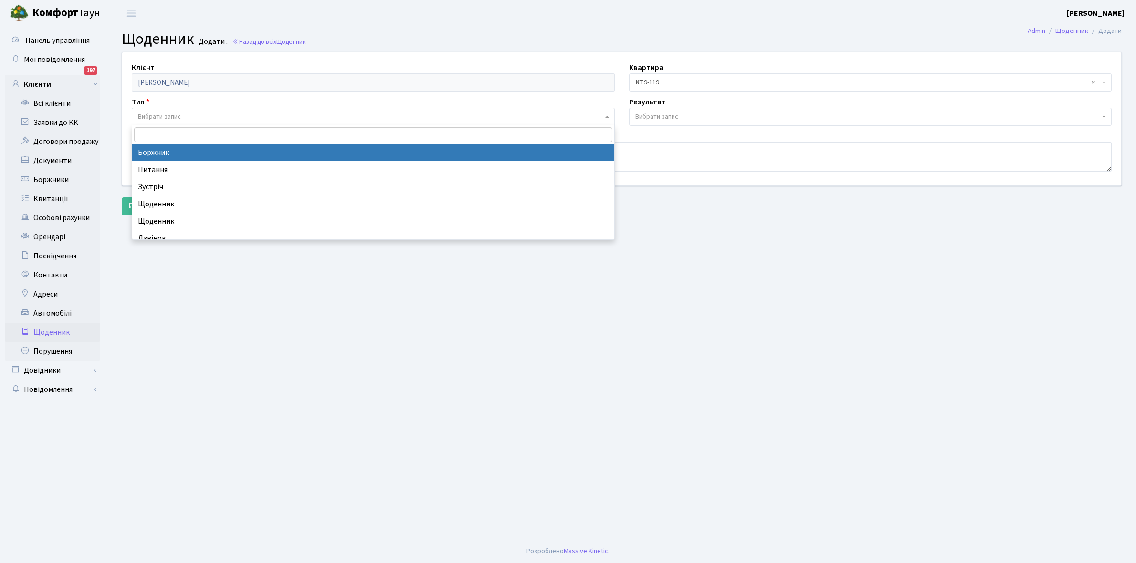
click at [166, 111] on span "Вибрати запис" at bounding box center [373, 117] width 483 height 18
select select "189"
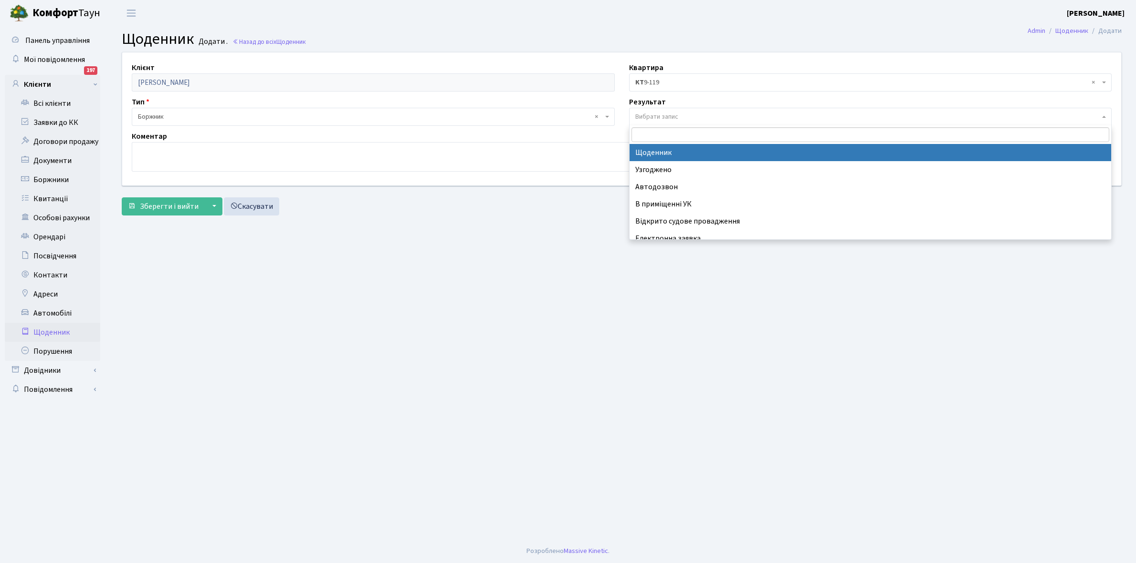
click at [675, 115] on span "Вибрати запис" at bounding box center [656, 117] width 43 height 10
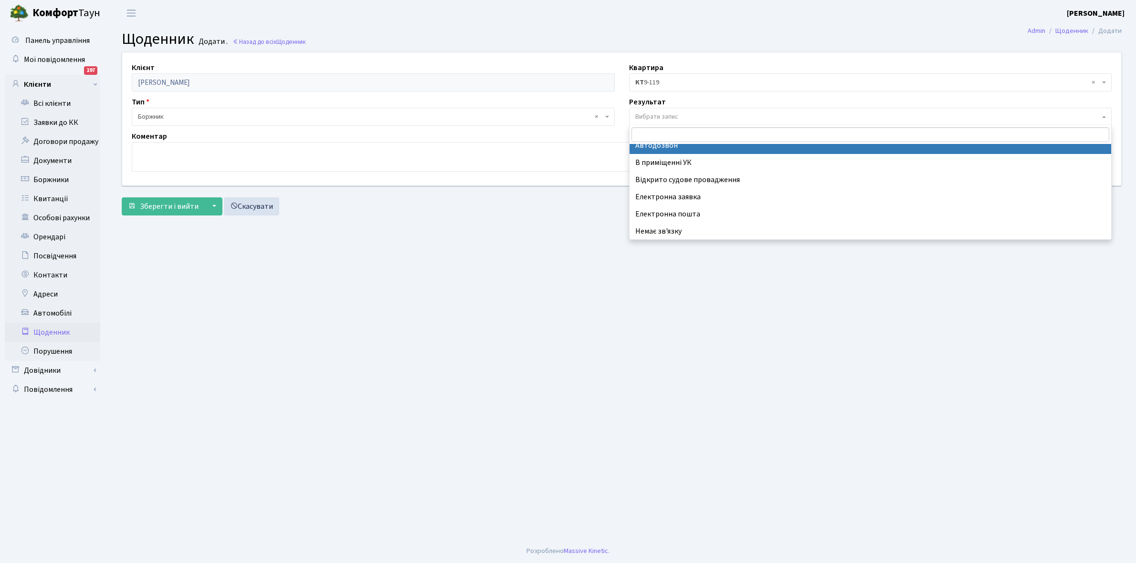
scroll to position [59, 0]
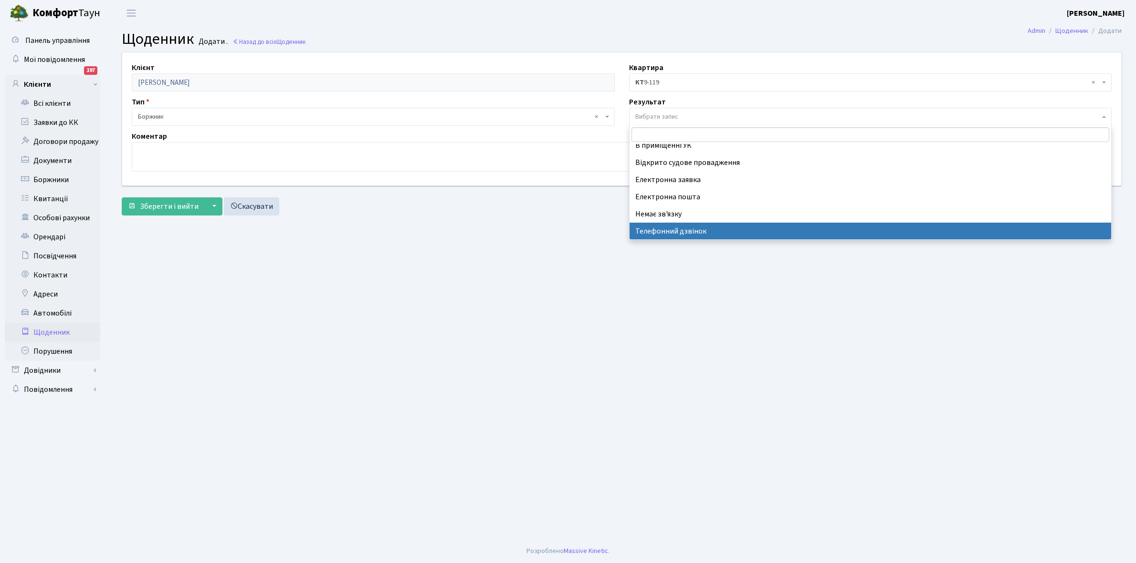
select select "196"
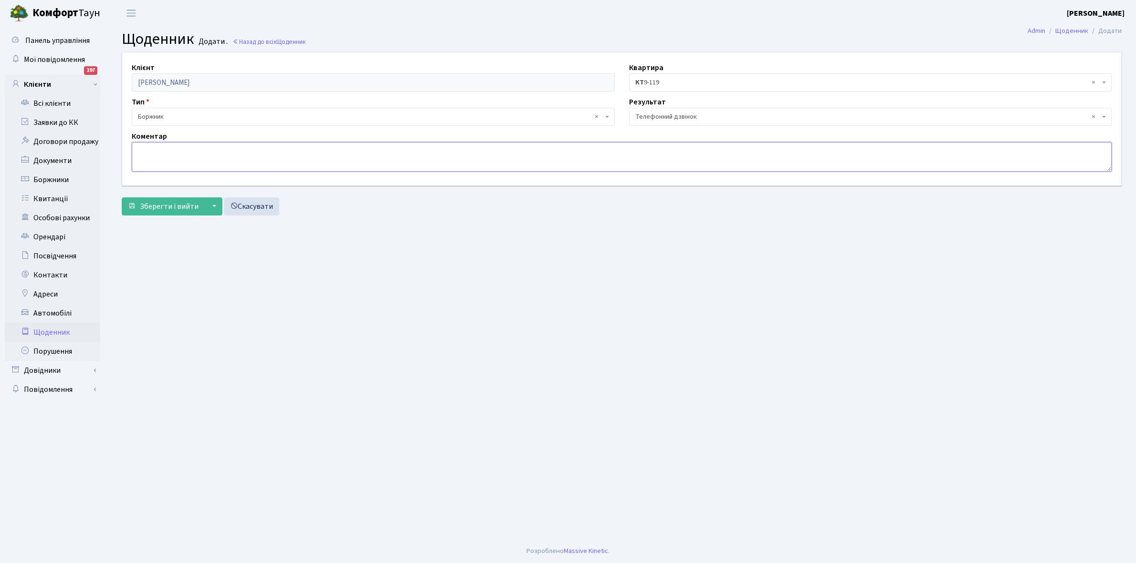
click at [146, 156] on textarea at bounding box center [622, 157] width 980 height 30
paste textarea "Не бере трубку телефона"
type textarea "Не бере трубку телефона"
click at [177, 205] on span "Зберегти і вийти" at bounding box center [169, 206] width 59 height 10
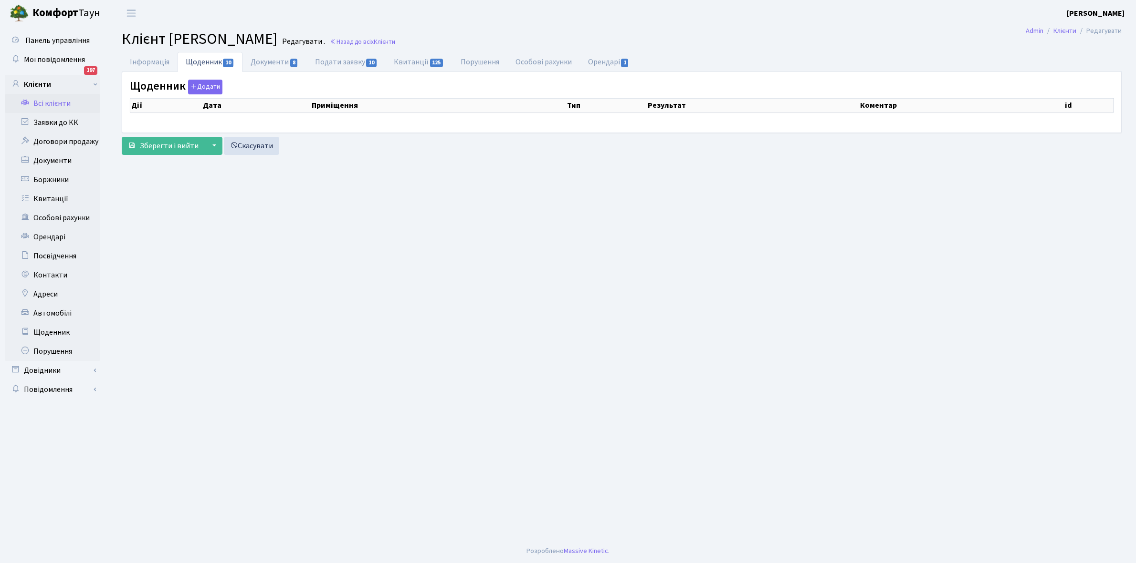
select select "25"
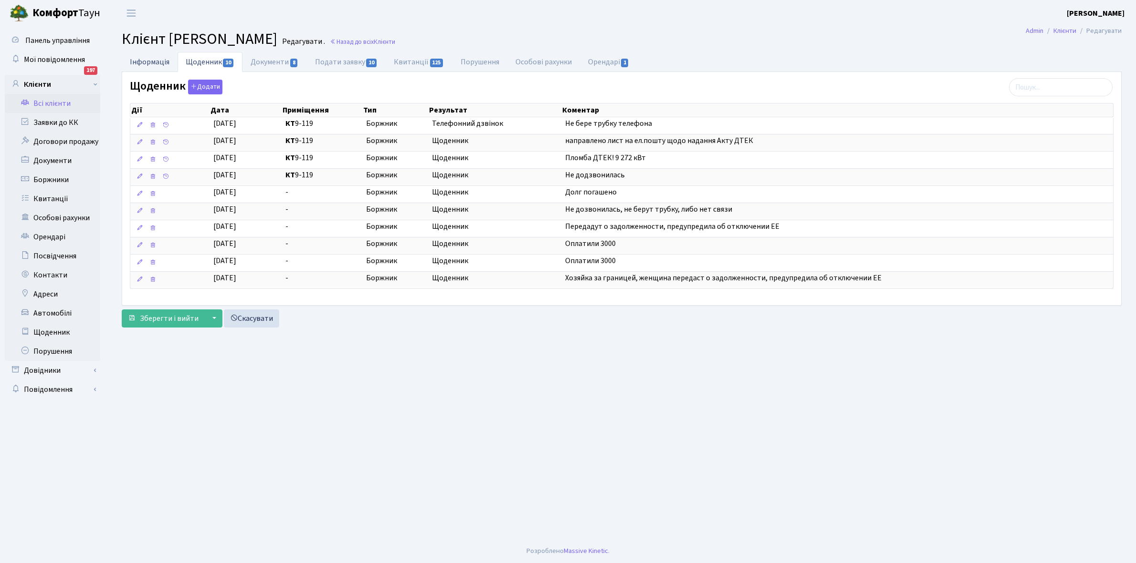
click at [144, 57] on link "Інформація" at bounding box center [150, 62] width 56 height 20
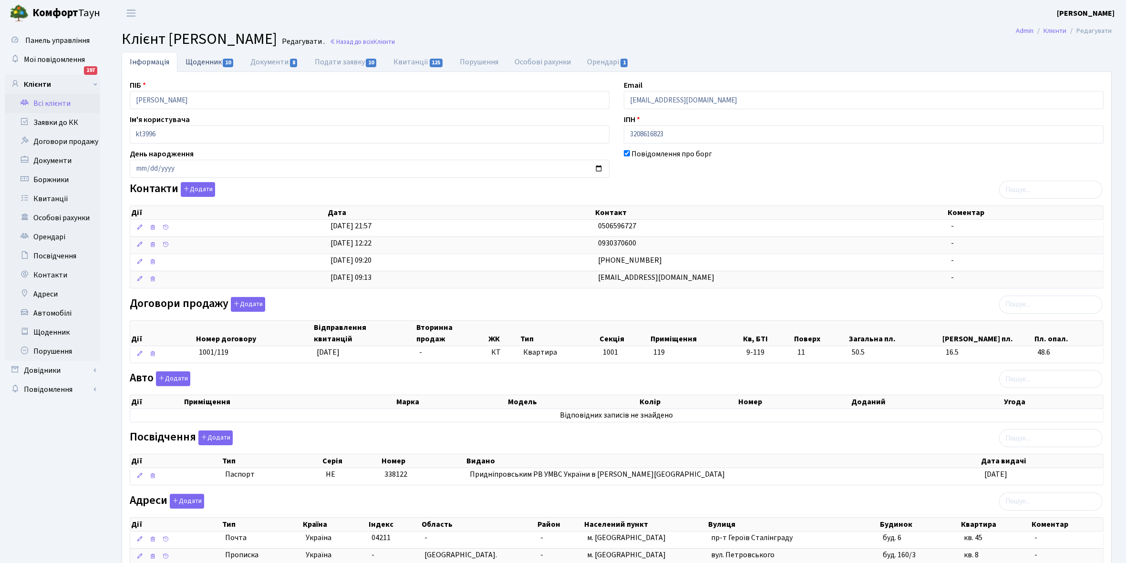
click at [199, 59] on link "Щоденник 10" at bounding box center [209, 62] width 65 height 20
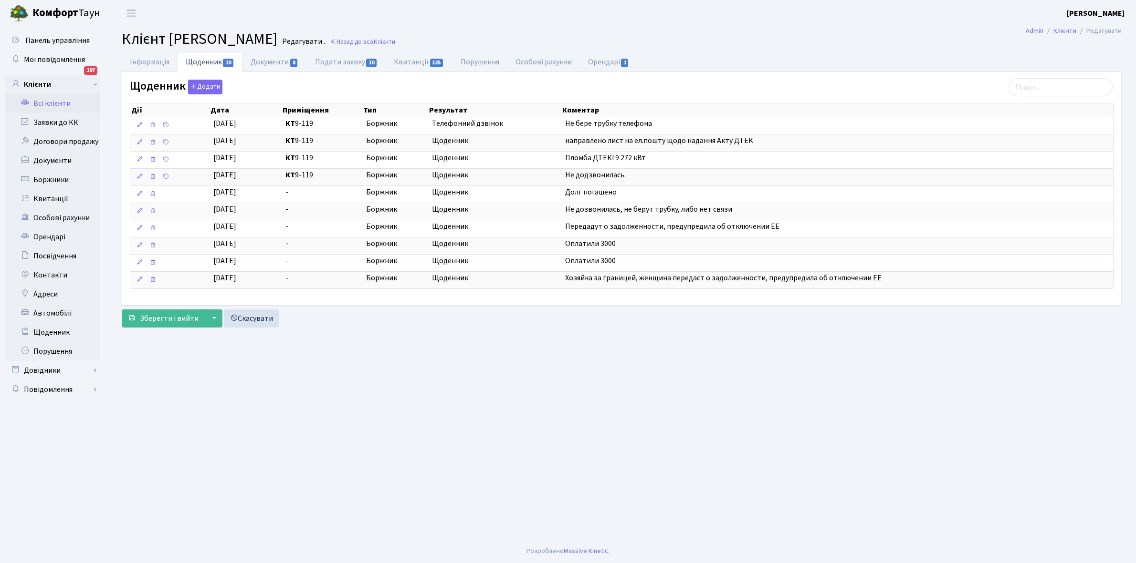
click at [52, 100] on link "Всі клієнти" at bounding box center [52, 103] width 95 height 19
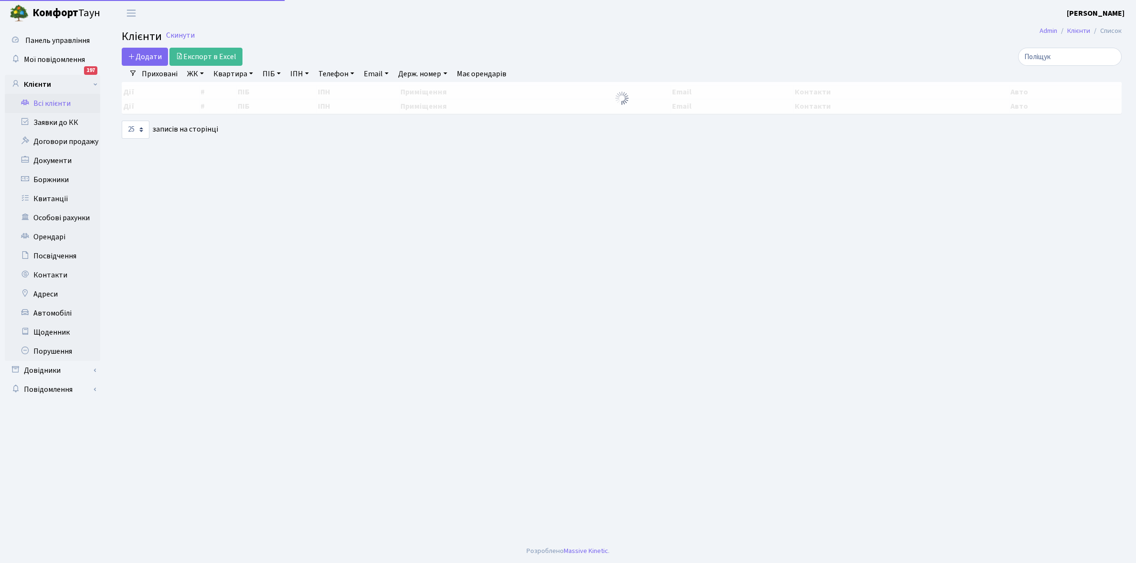
select select "25"
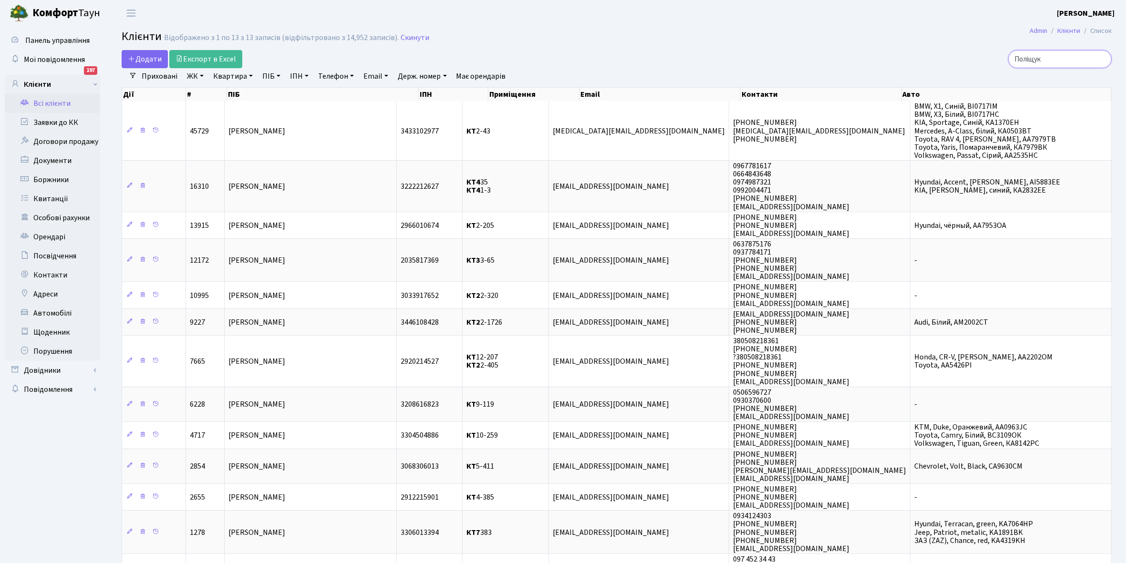
click at [1058, 58] on input "Поліщук" at bounding box center [1061, 59] width 104 height 18
type input "П"
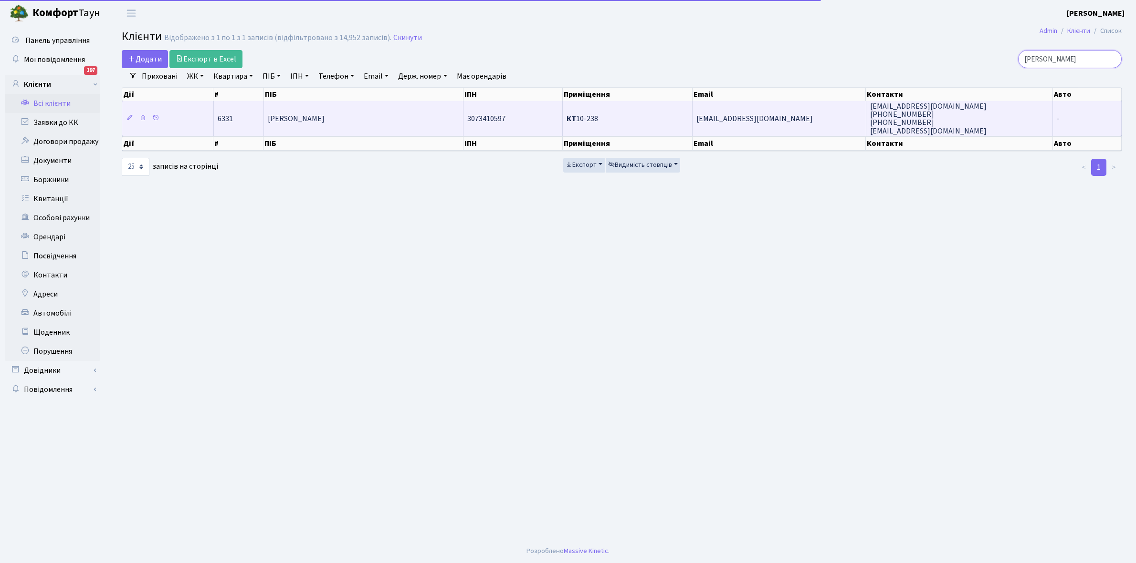
type input "[PERSON_NAME]"
click at [397, 124] on td "[PERSON_NAME]" at bounding box center [363, 118] width 199 height 34
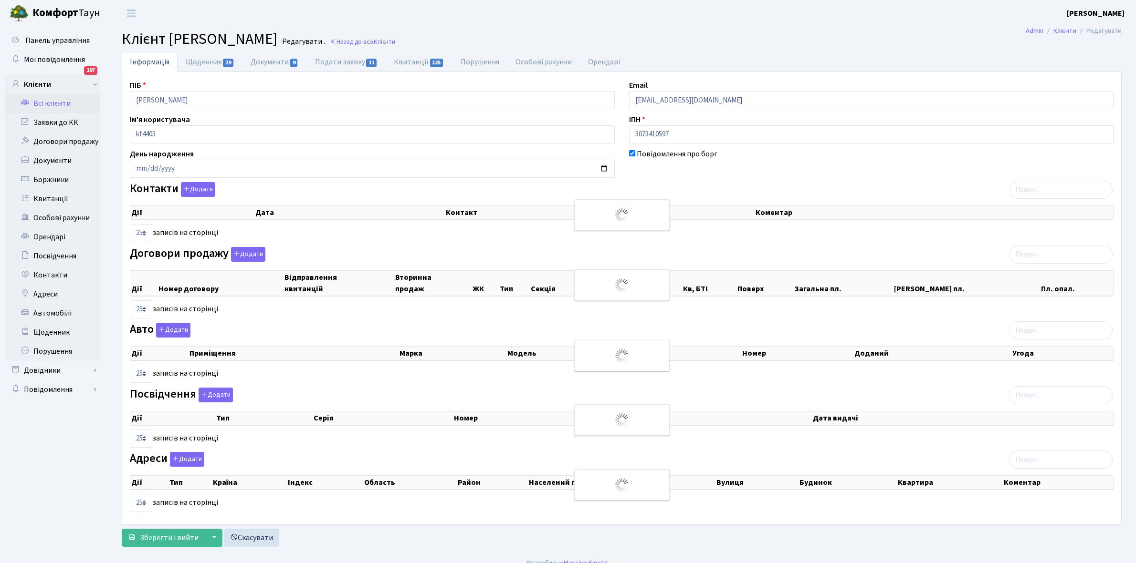
select select "25"
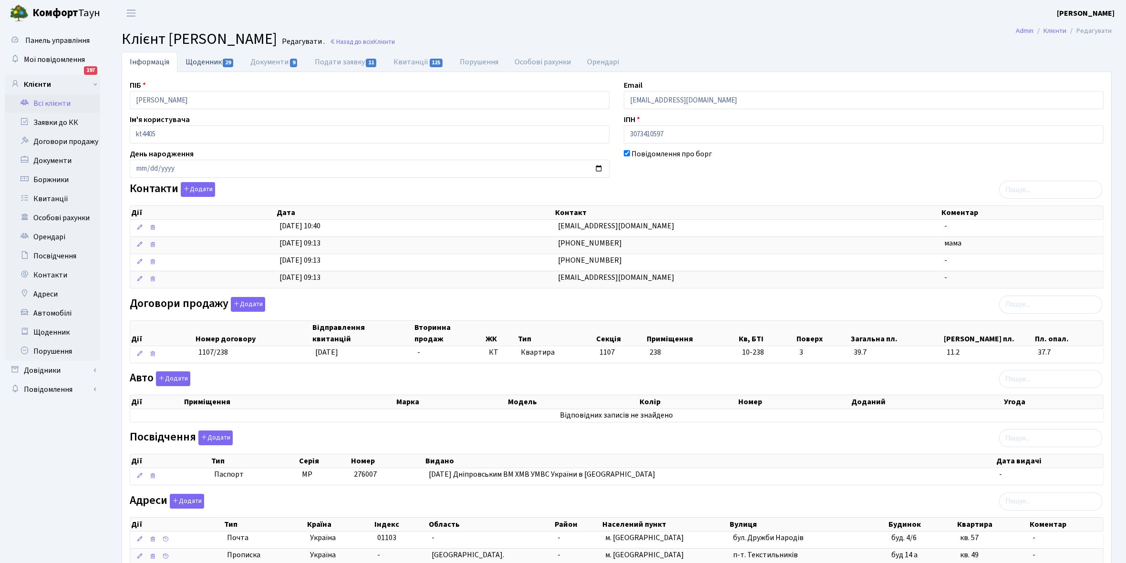
click at [194, 58] on link "Щоденник 29" at bounding box center [209, 62] width 65 height 20
select select "25"
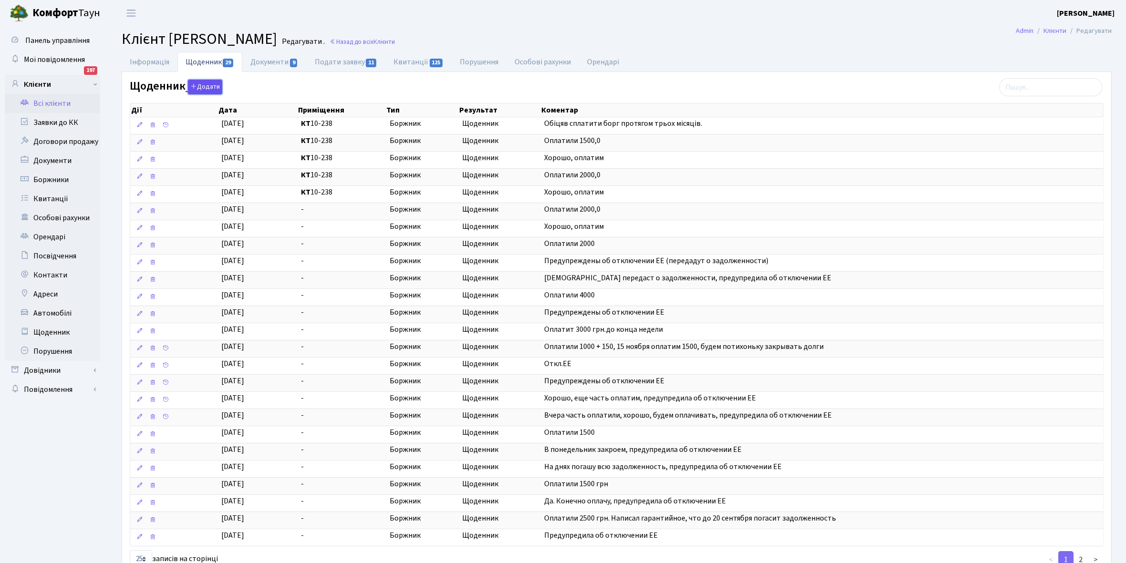
click at [208, 88] on button "Додати" at bounding box center [205, 87] width 34 height 15
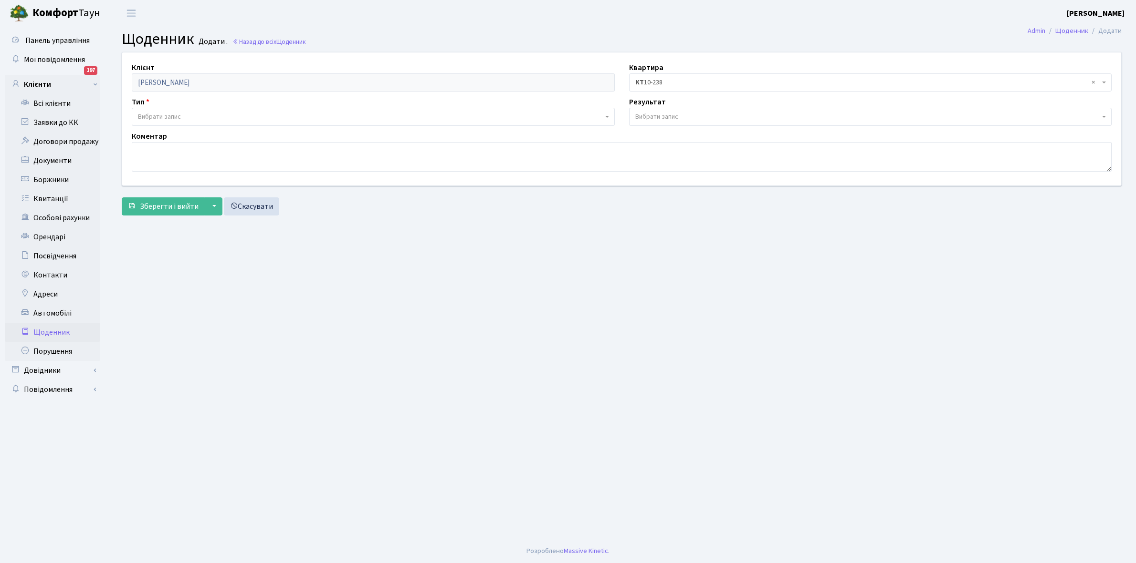
click at [159, 111] on span "Вибрати запис" at bounding box center [373, 117] width 483 height 18
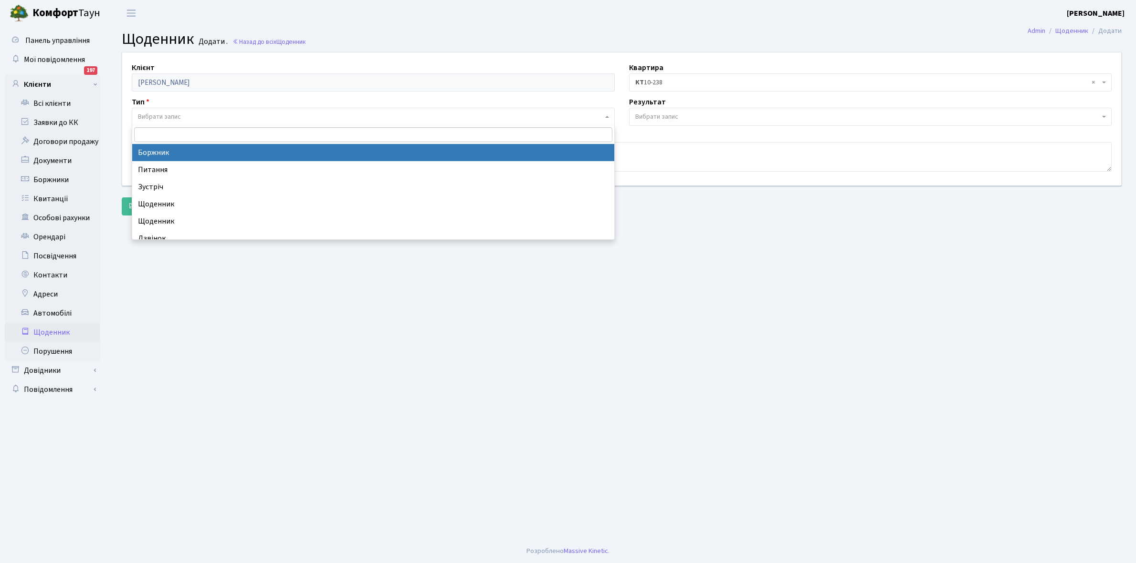
select select "189"
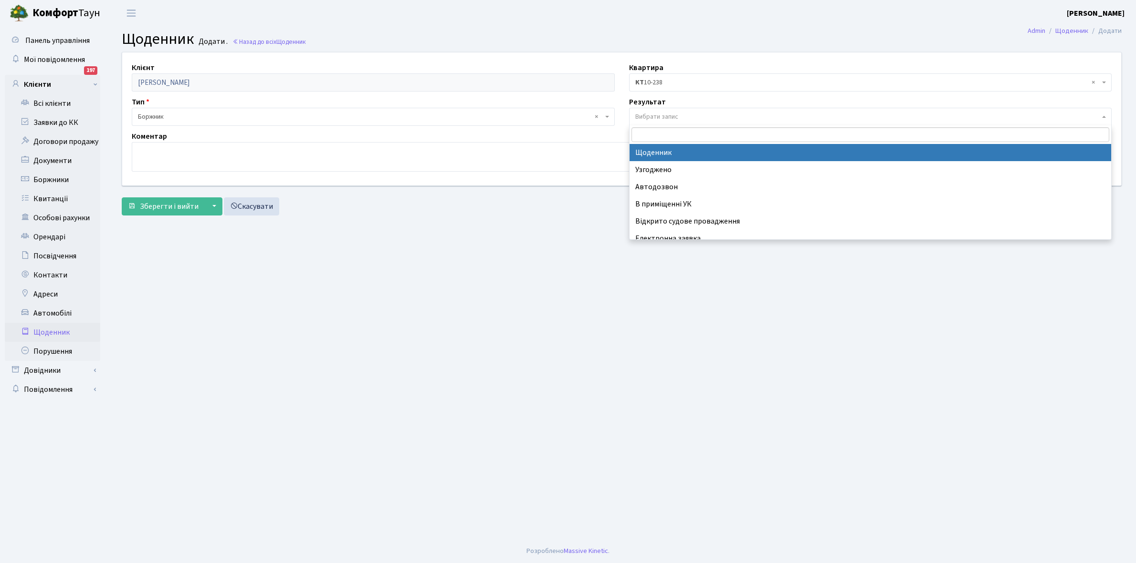
click at [691, 108] on span "Вибрати запис" at bounding box center [870, 117] width 483 height 18
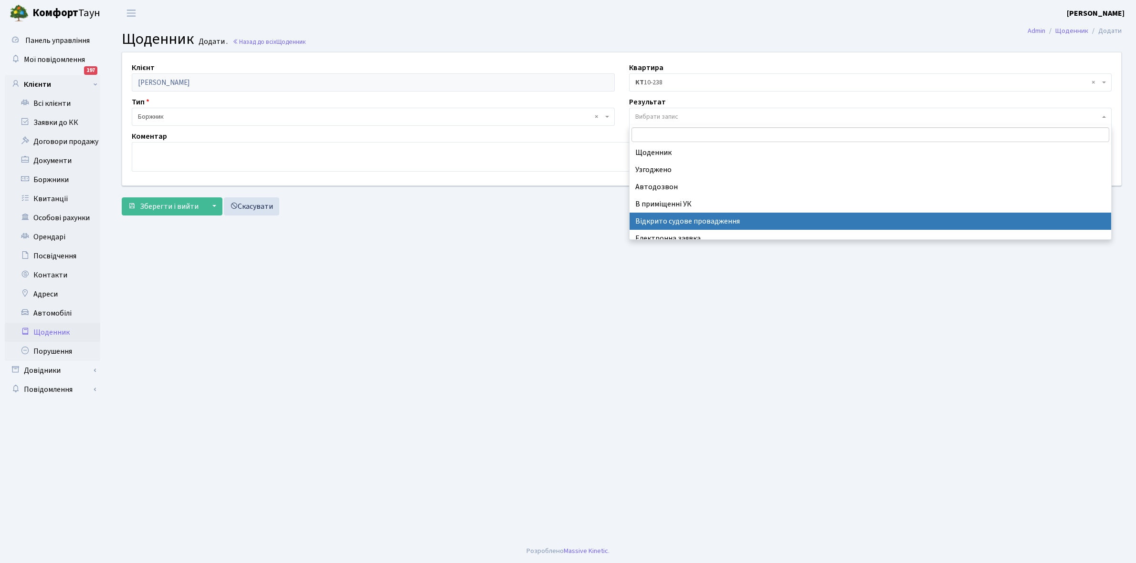
scroll to position [59, 0]
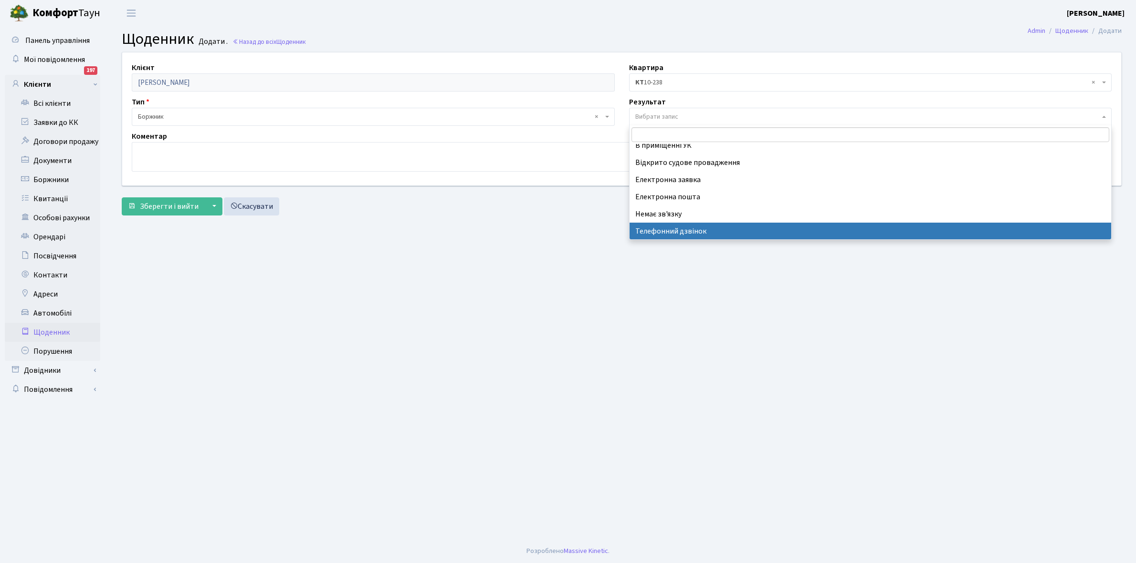
select select "196"
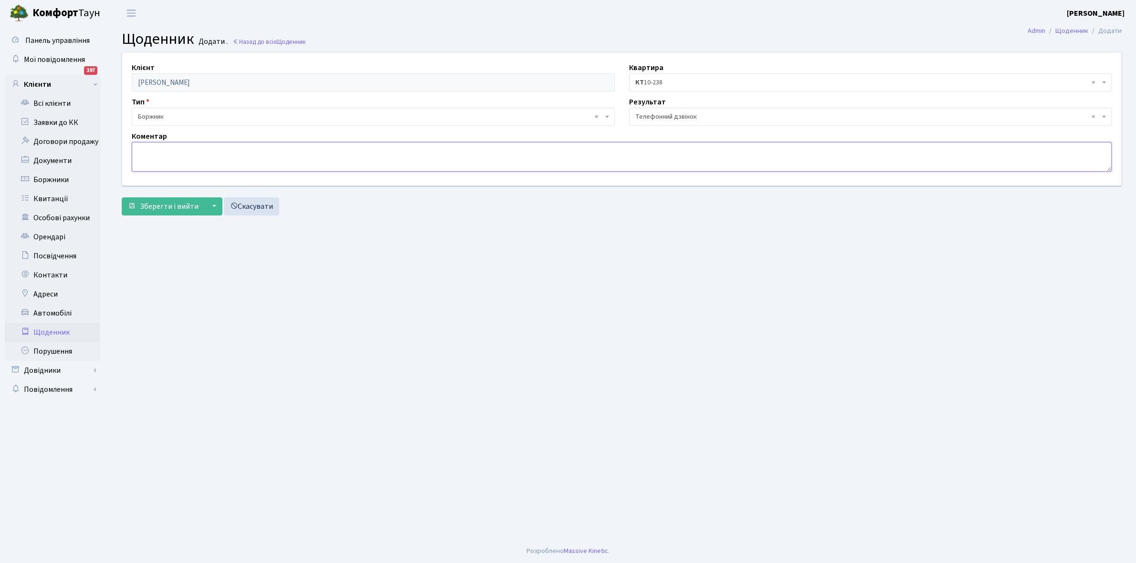
click at [160, 154] on textarea at bounding box center [622, 157] width 980 height 30
click at [214, 149] on textarea "Обіцяє погасити борг , в ЗСУ" at bounding box center [622, 157] width 980 height 30
click at [211, 148] on textarea "Обіцяє погасити борг , в ЗСУ" at bounding box center [622, 157] width 980 height 30
type textarea "Обіцяє погасити борг , служить в ЗСУ"
click at [158, 211] on span "Зберегти і вийти" at bounding box center [169, 206] width 59 height 10
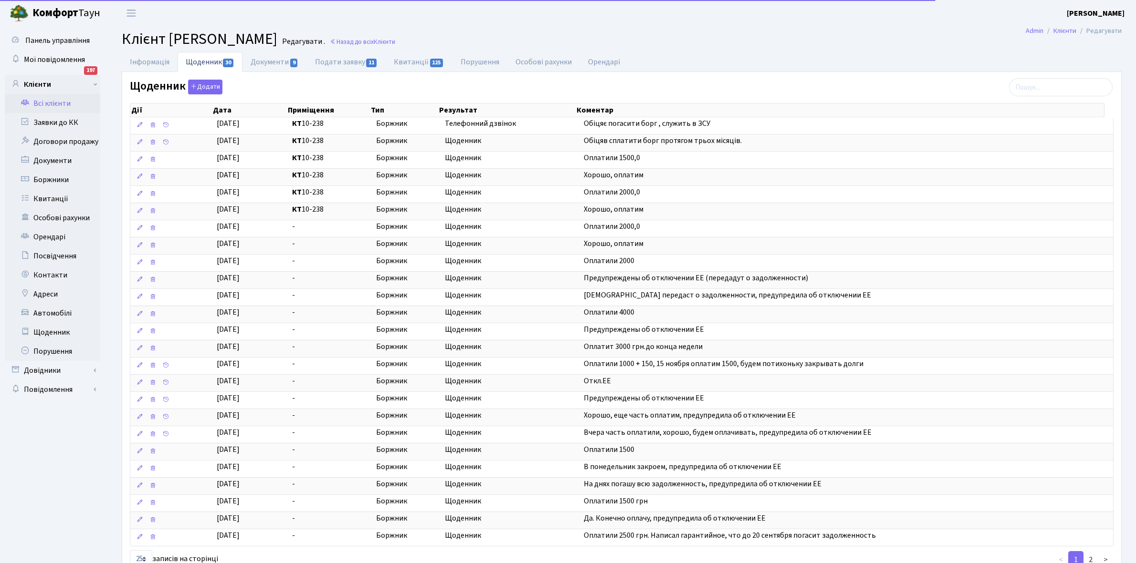
select select "25"
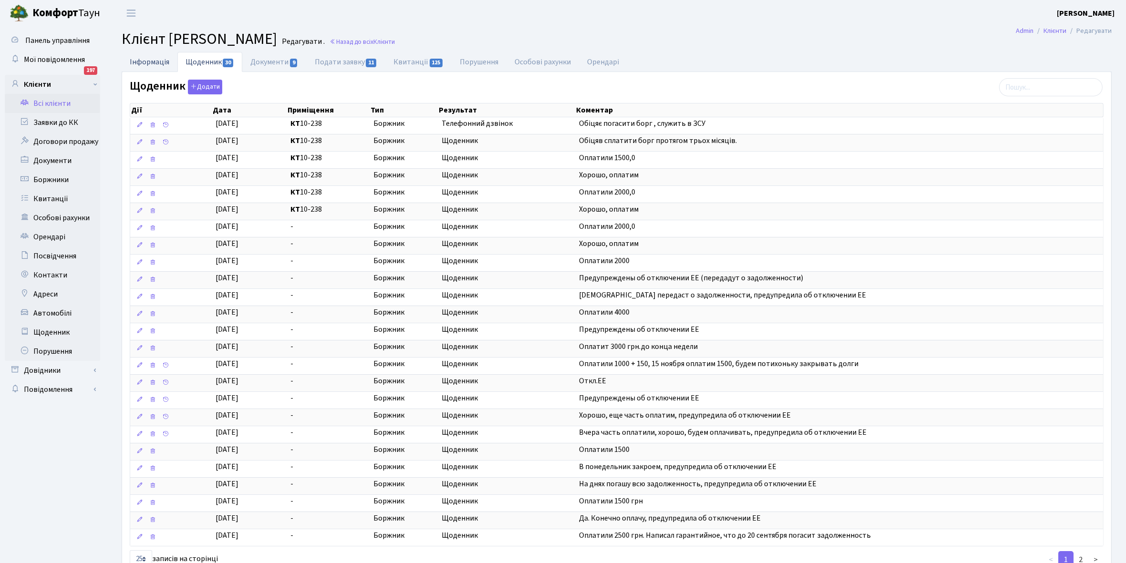
click at [143, 63] on link "Інформація" at bounding box center [150, 62] width 56 height 20
select select "25"
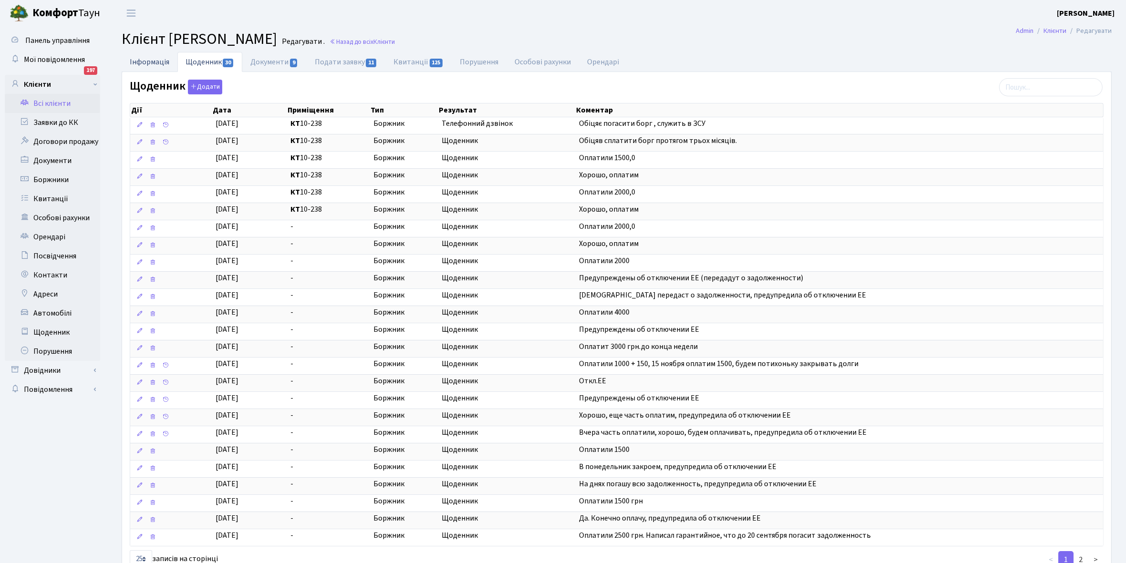
select select "25"
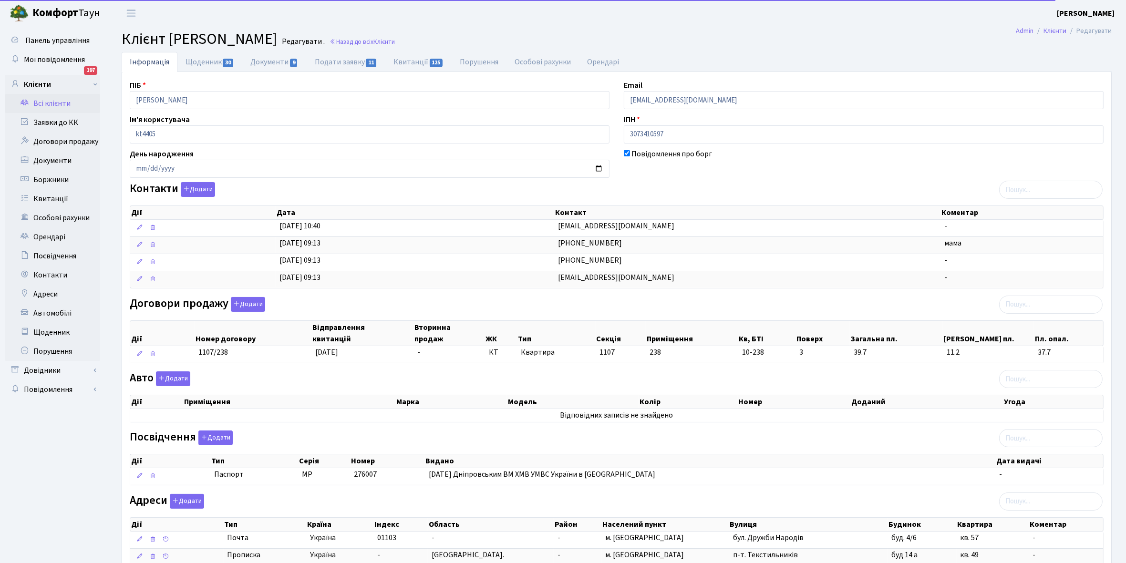
click at [55, 105] on link "Всі клієнти" at bounding box center [52, 103] width 95 height 19
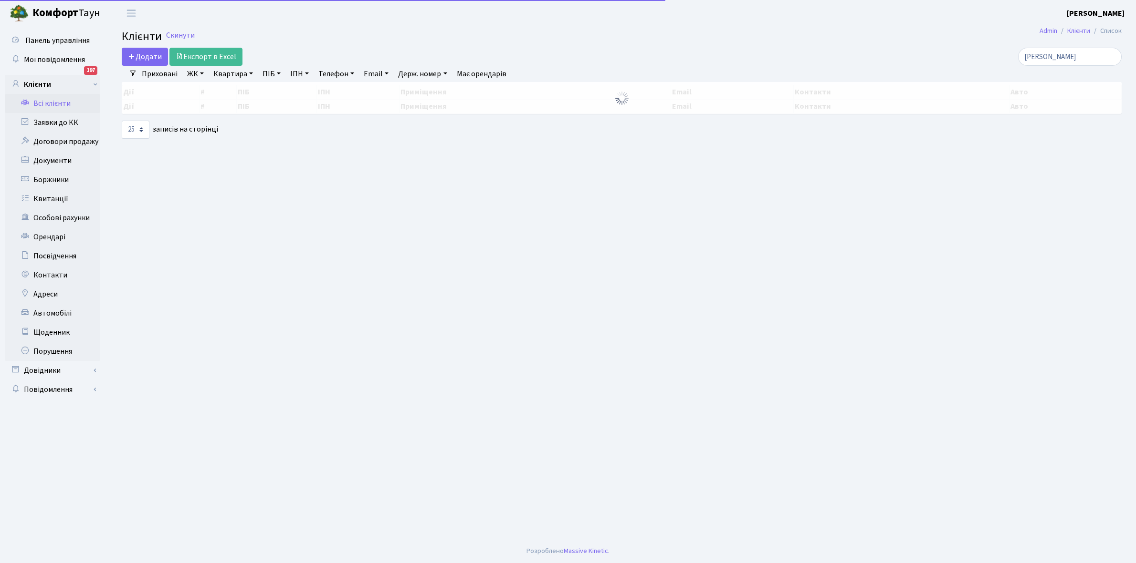
select select "25"
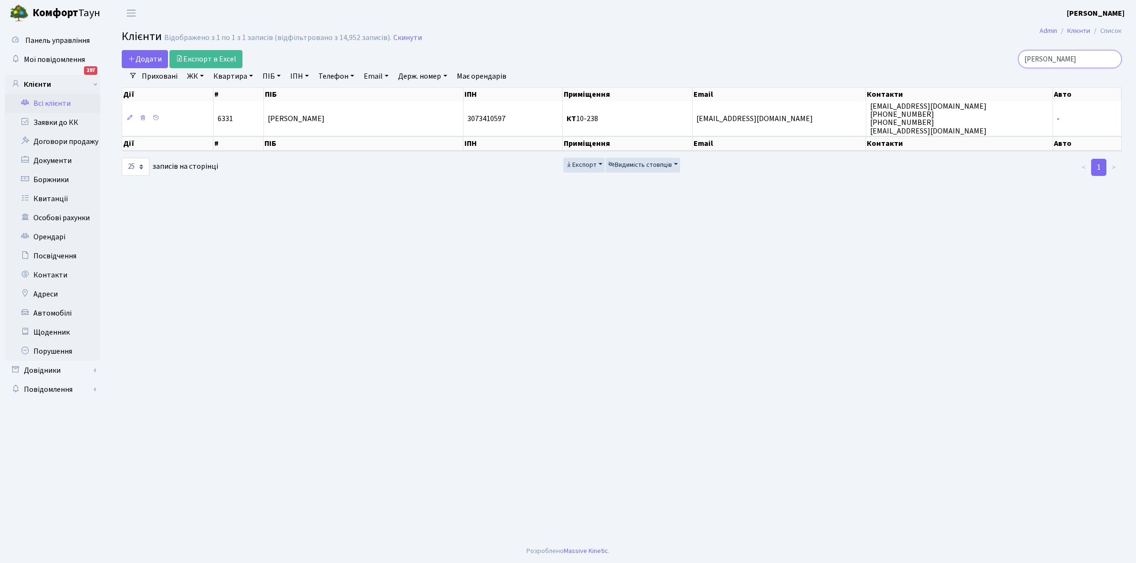
click at [1067, 61] on input "Соценко" at bounding box center [1070, 59] width 104 height 18
type input "С"
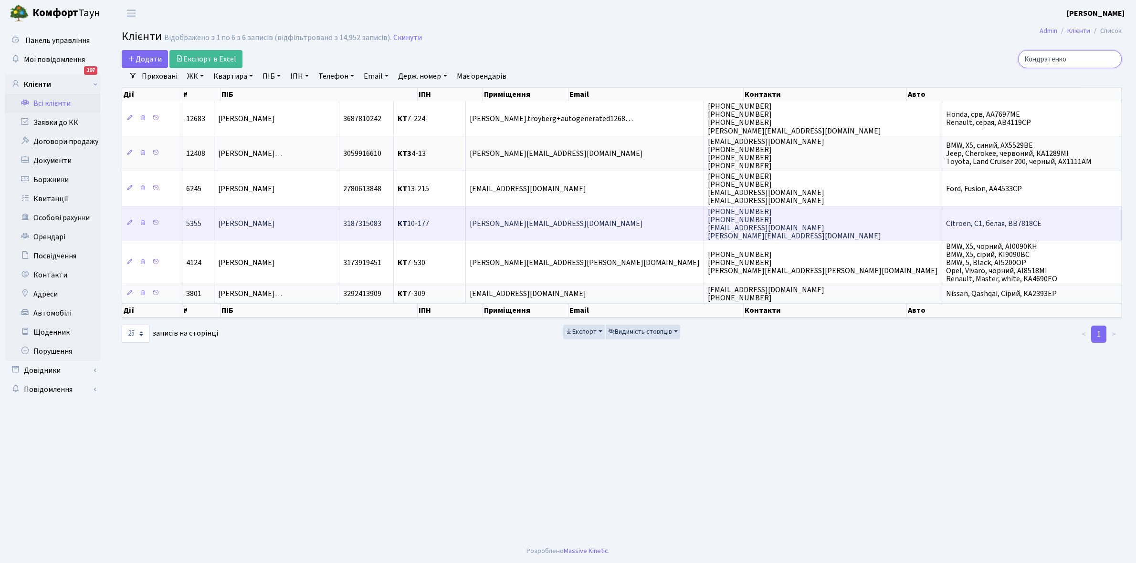
type input "Кондратенко"
click at [275, 222] on span "[PERSON_NAME]" at bounding box center [246, 224] width 57 height 10
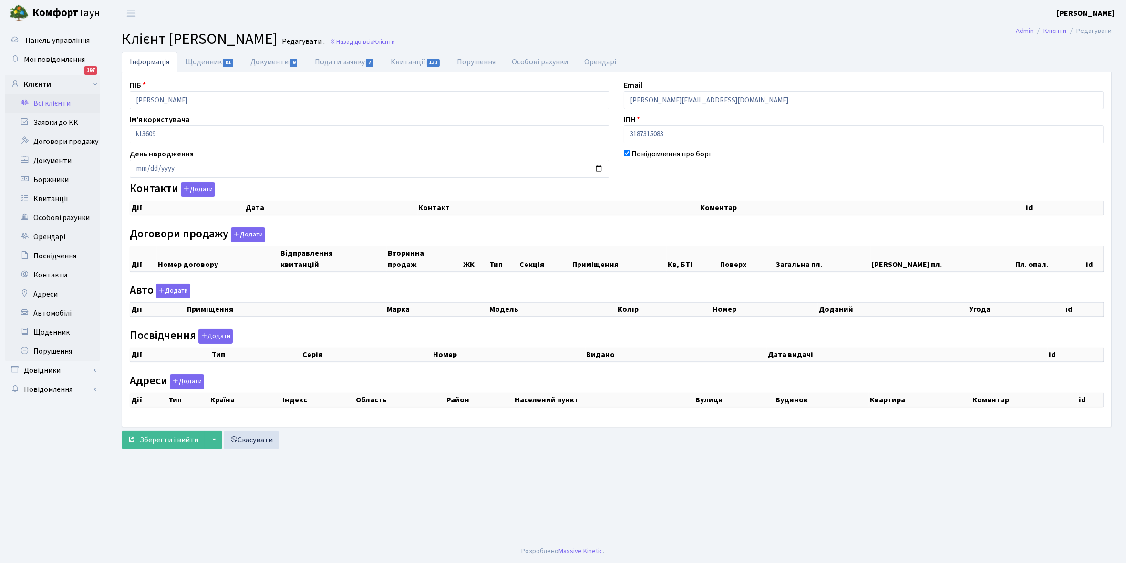
checkbox input "true"
select select "25"
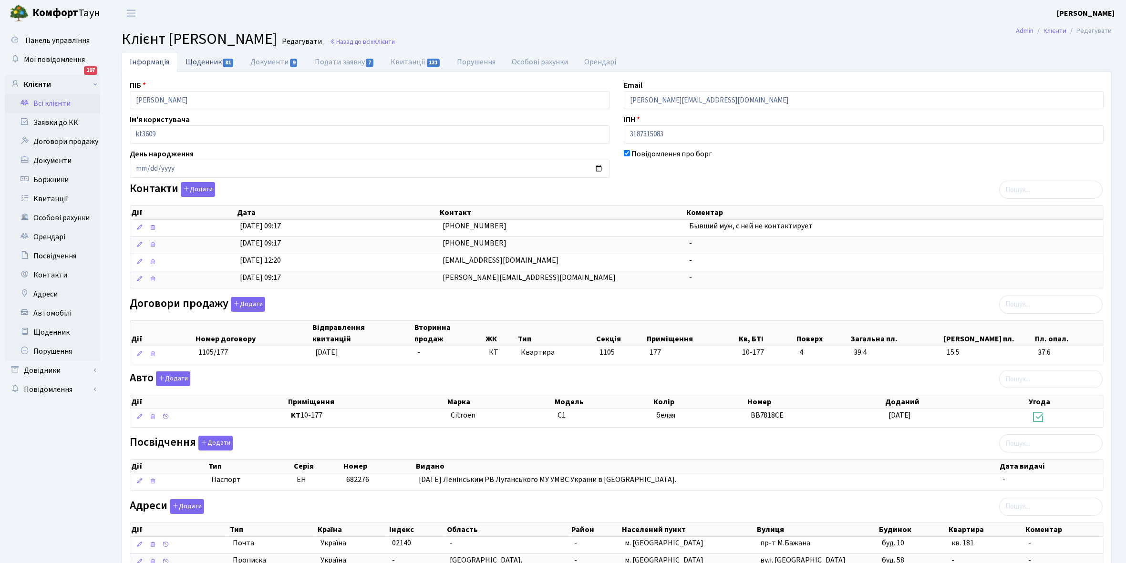
click at [196, 63] on link "Щоденник 81" at bounding box center [209, 62] width 65 height 20
select select "25"
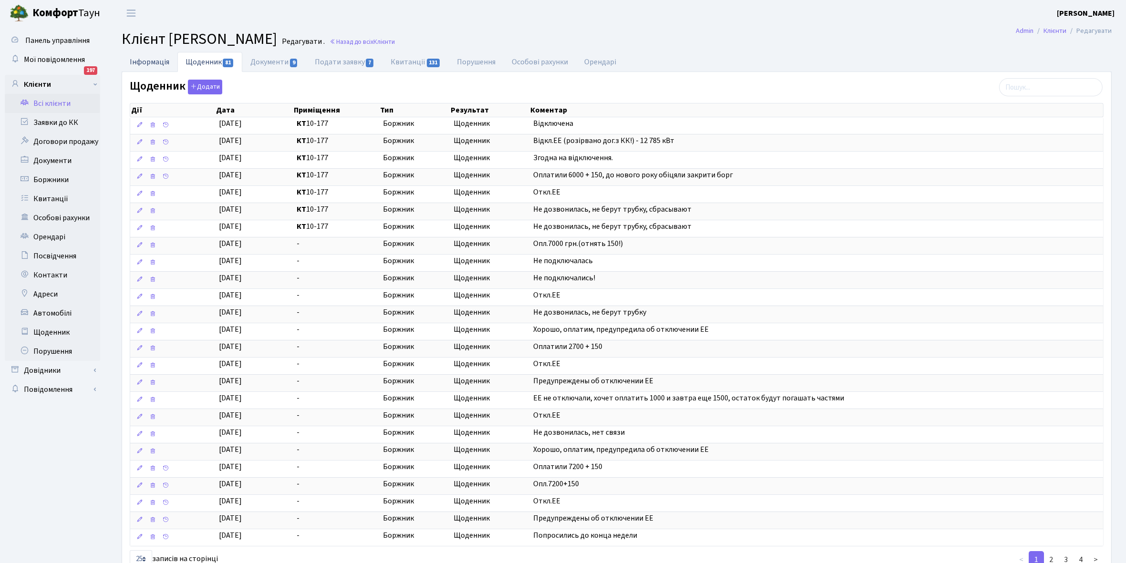
click at [137, 63] on link "Інформація" at bounding box center [150, 62] width 56 height 20
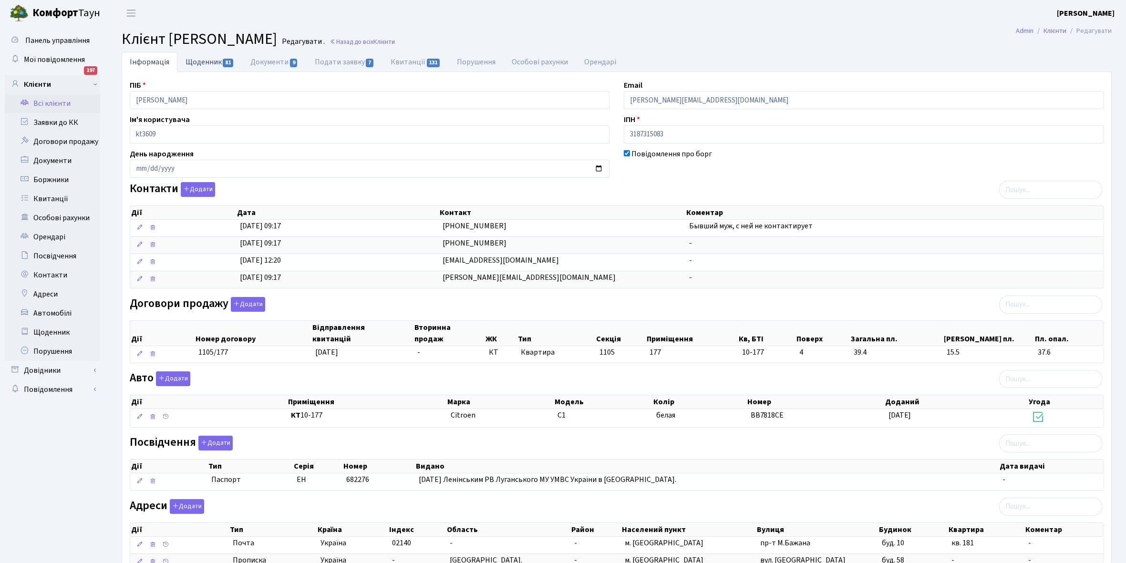
click at [199, 61] on link "Щоденник 81" at bounding box center [209, 62] width 65 height 20
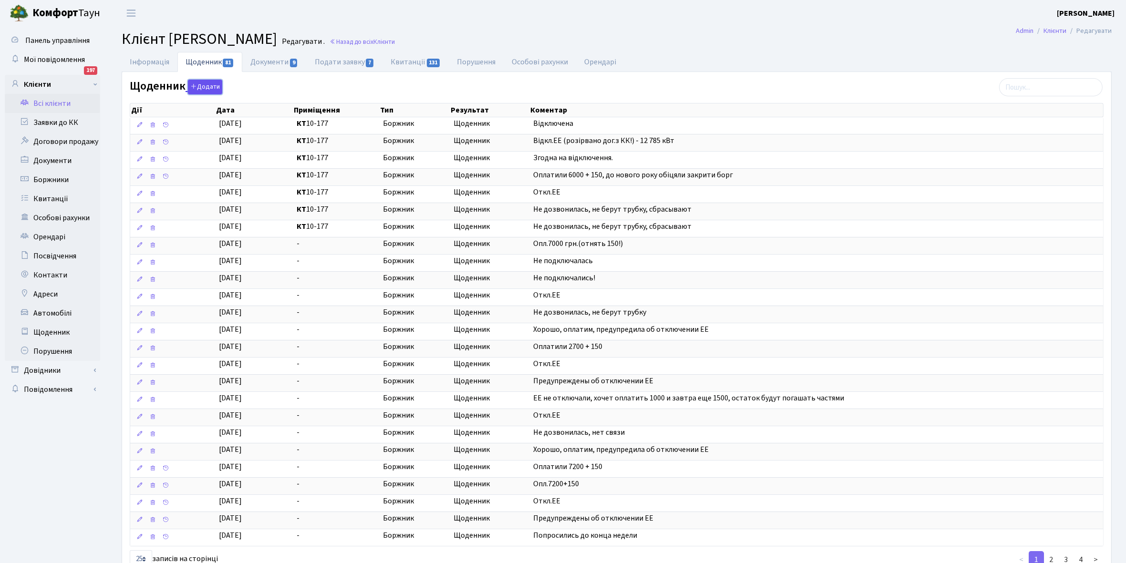
click at [201, 88] on button "Додати" at bounding box center [205, 87] width 34 height 15
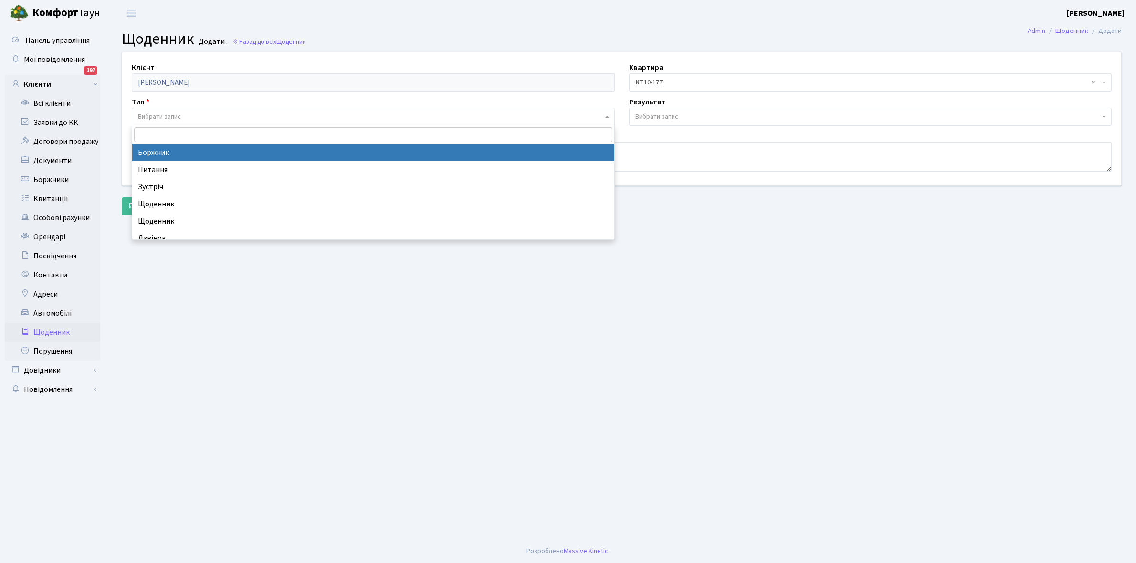
click at [177, 113] on span "Вибрати запис" at bounding box center [159, 117] width 43 height 10
select select "189"
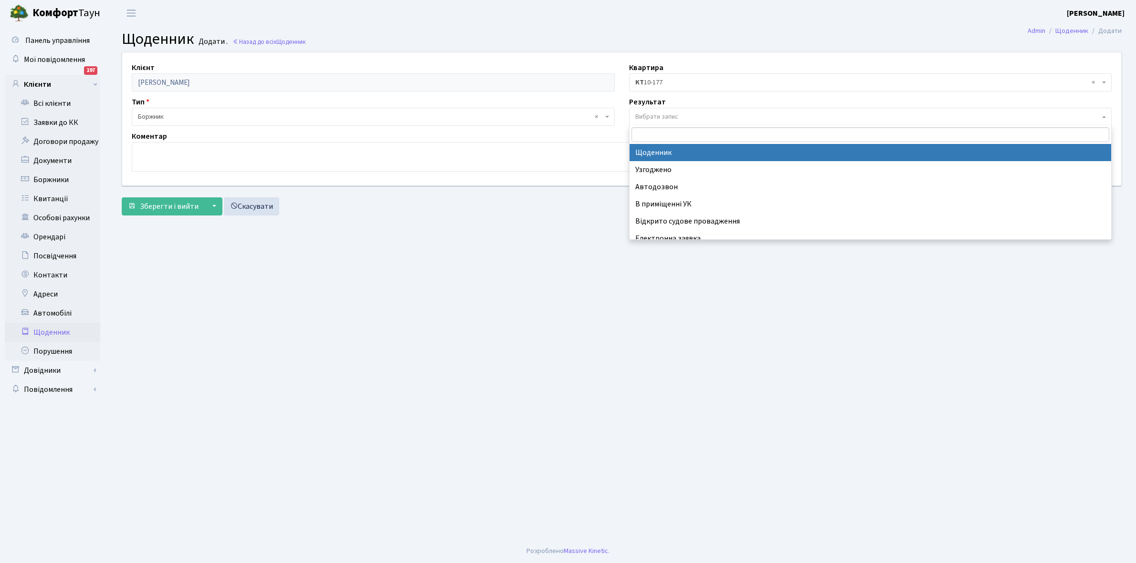
click at [669, 112] on span "Вибрати запис" at bounding box center [656, 117] width 43 height 10
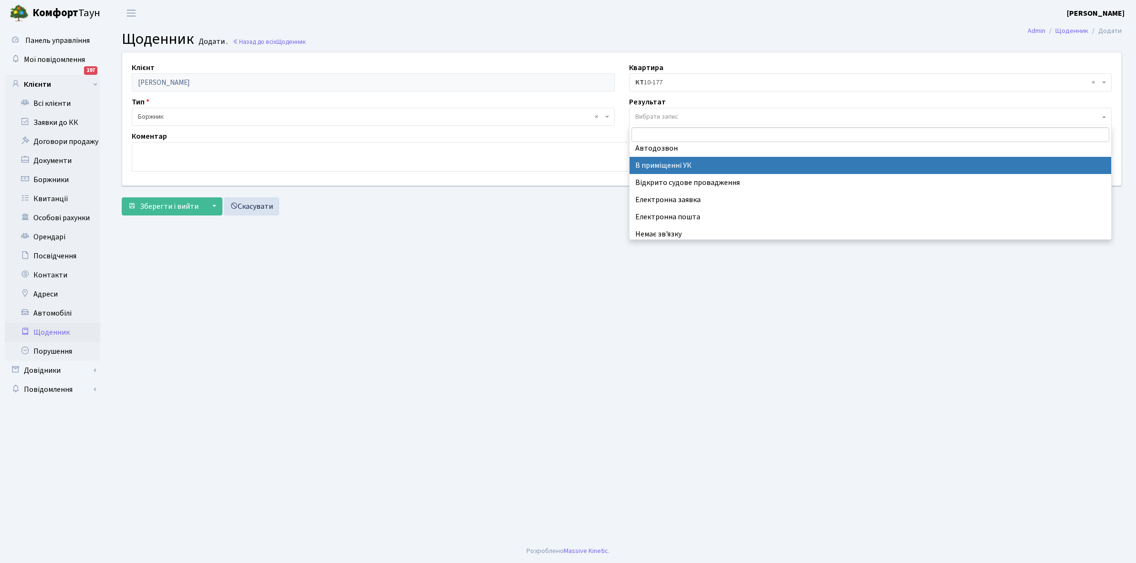
scroll to position [59, 0]
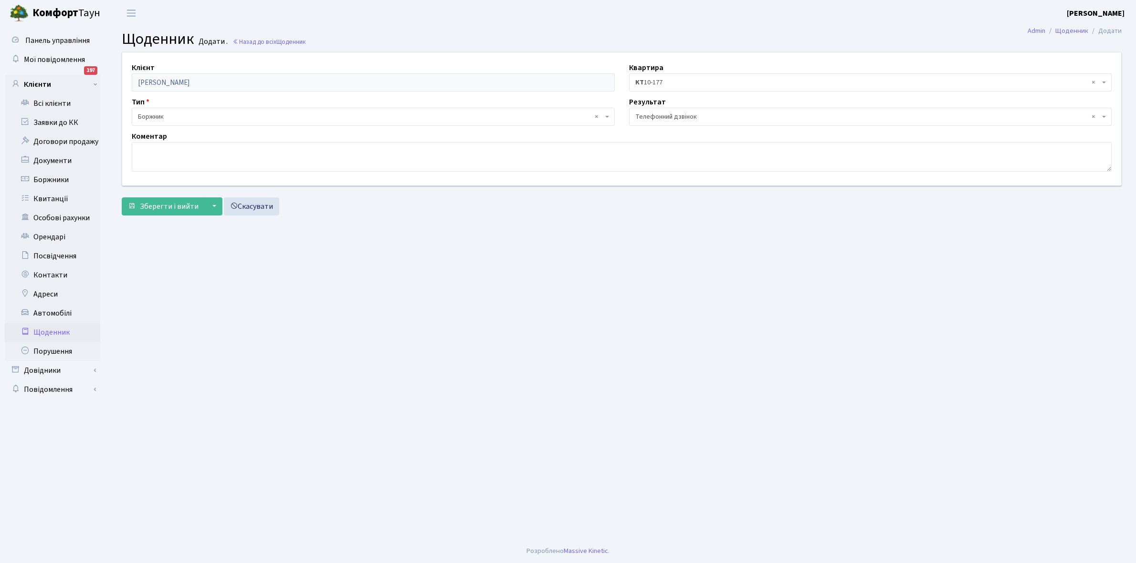
select select "196"
click at [146, 151] on textarea at bounding box center [622, 157] width 980 height 30
paste textarea "Не бере трубку телефона"
type textarea "Не бере трубку телефона"
click at [166, 196] on form "Клієнт Кондратенко Інна Едуардівна Квартира - <b>КТ</b>&nbsp;&nbsp;&nbsp;&nbsp;…" at bounding box center [622, 134] width 1000 height 164
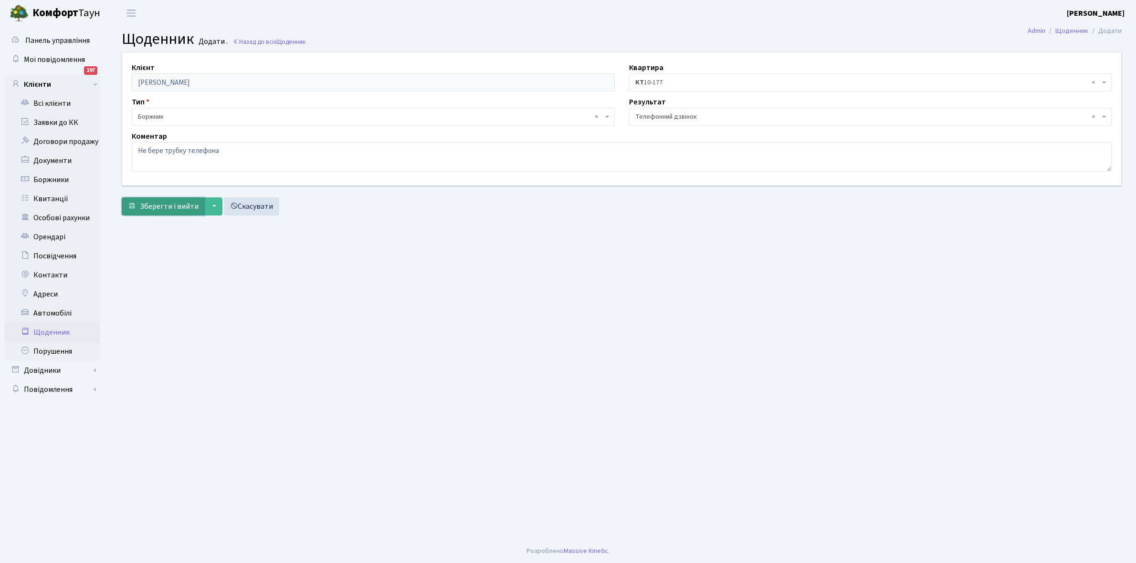
click at [167, 208] on span "Зберегти і вийти" at bounding box center [169, 206] width 59 height 10
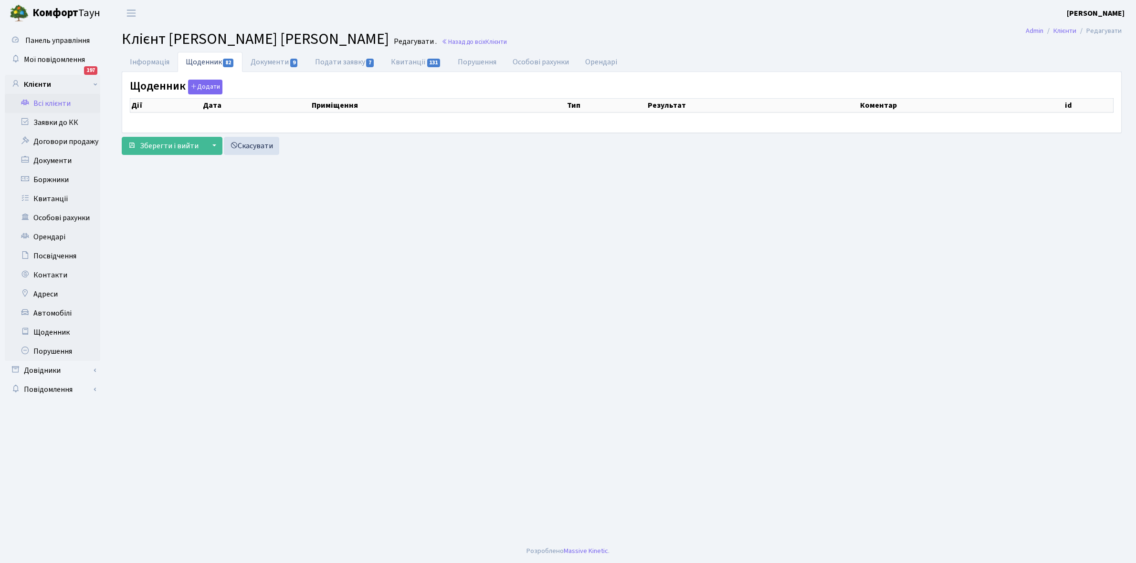
select select "25"
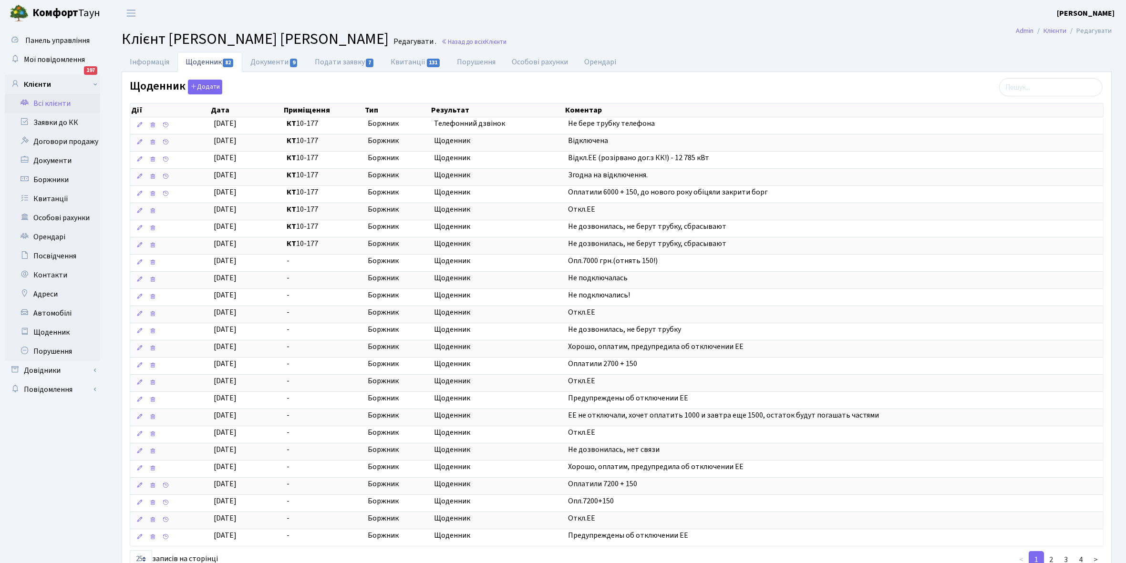
click at [47, 103] on link "Всі клієнти" at bounding box center [52, 103] width 95 height 19
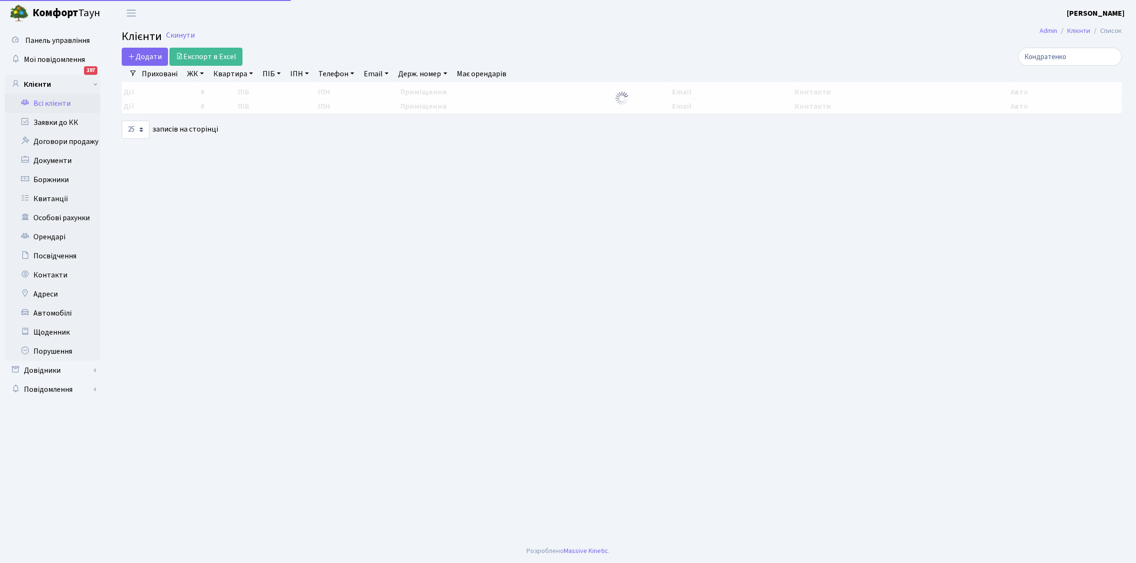
select select "25"
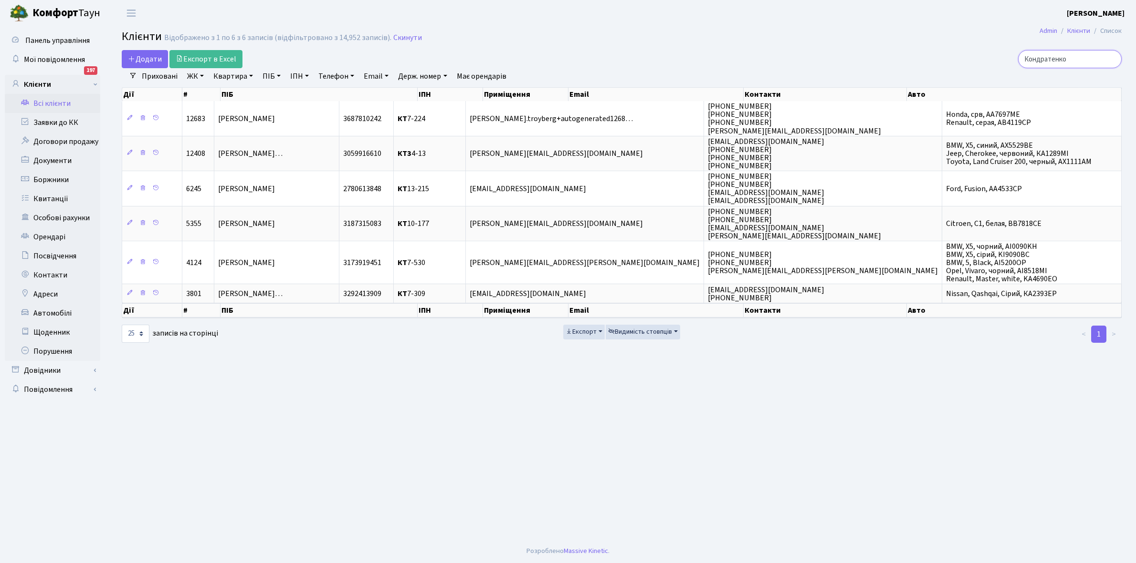
click at [1082, 60] on input "Кондратенко" at bounding box center [1070, 59] width 104 height 18
type input "К"
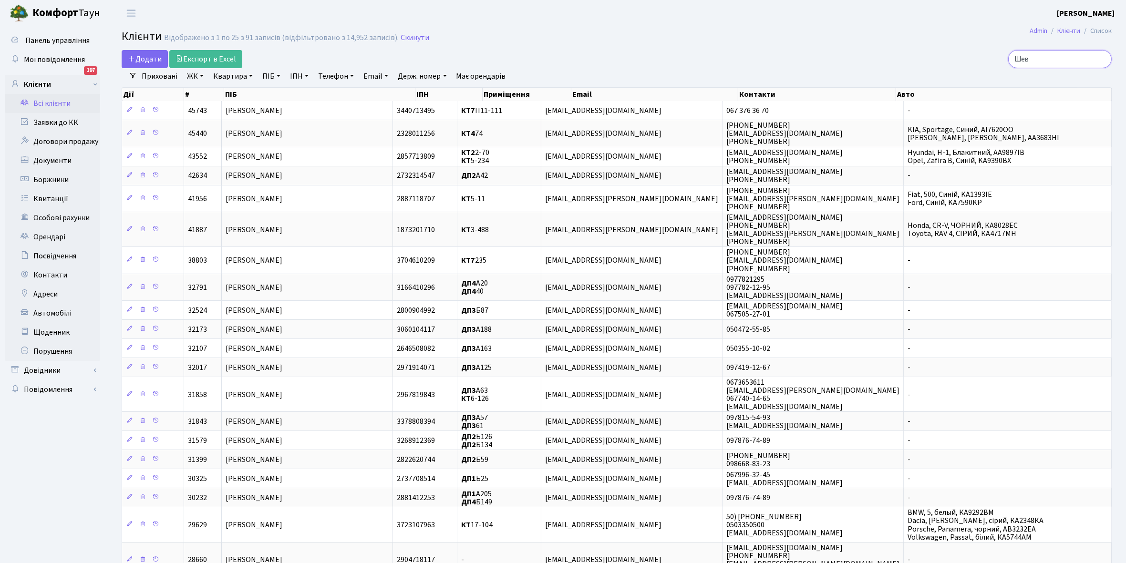
click at [1045, 58] on input "Шев" at bounding box center [1061, 59] width 104 height 18
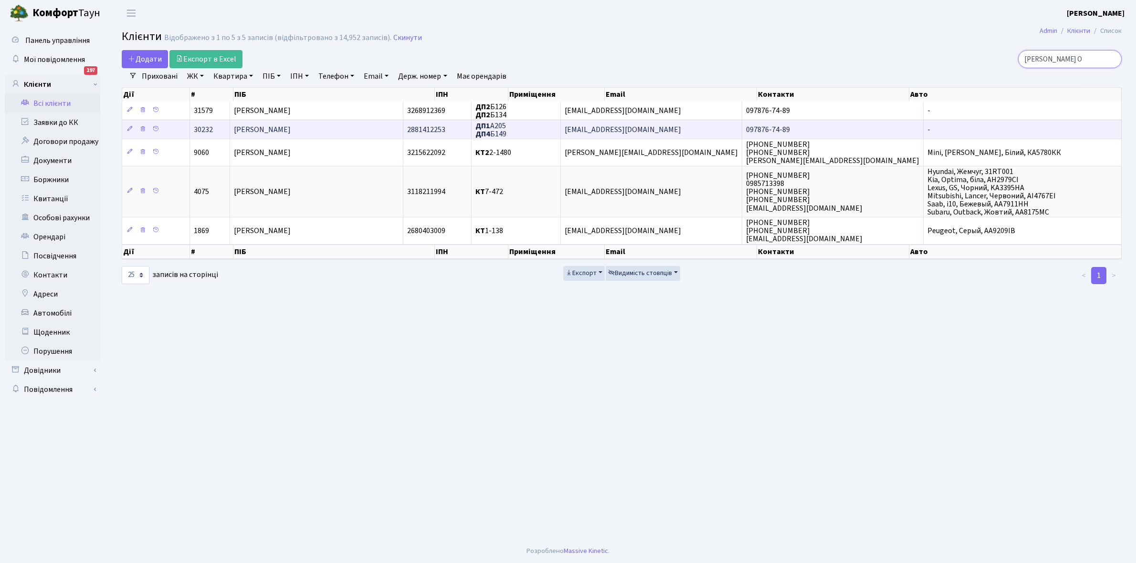
type input "Шевченко О"
click at [291, 133] on span "[PERSON_NAME]" at bounding box center [262, 130] width 57 height 10
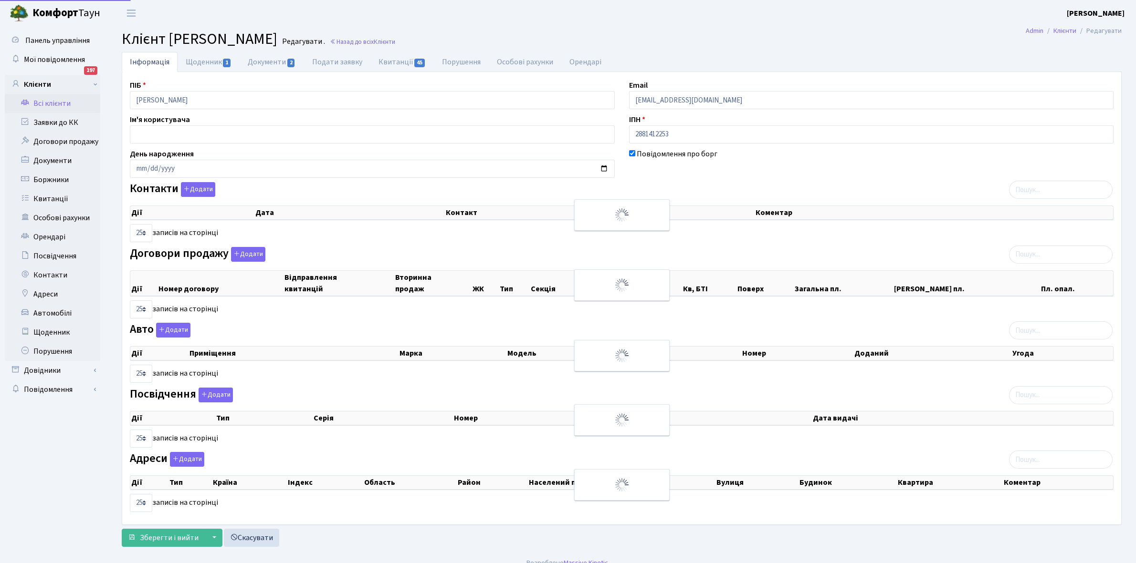
select select "25"
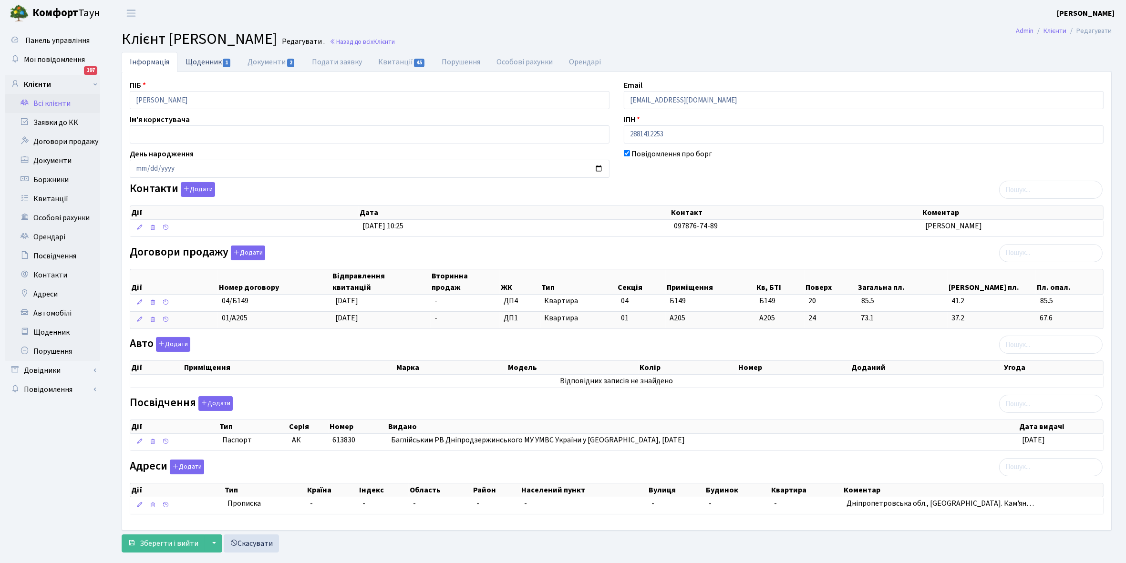
click at [205, 61] on link "Щоденник 1" at bounding box center [208, 62] width 62 height 20
select select "25"
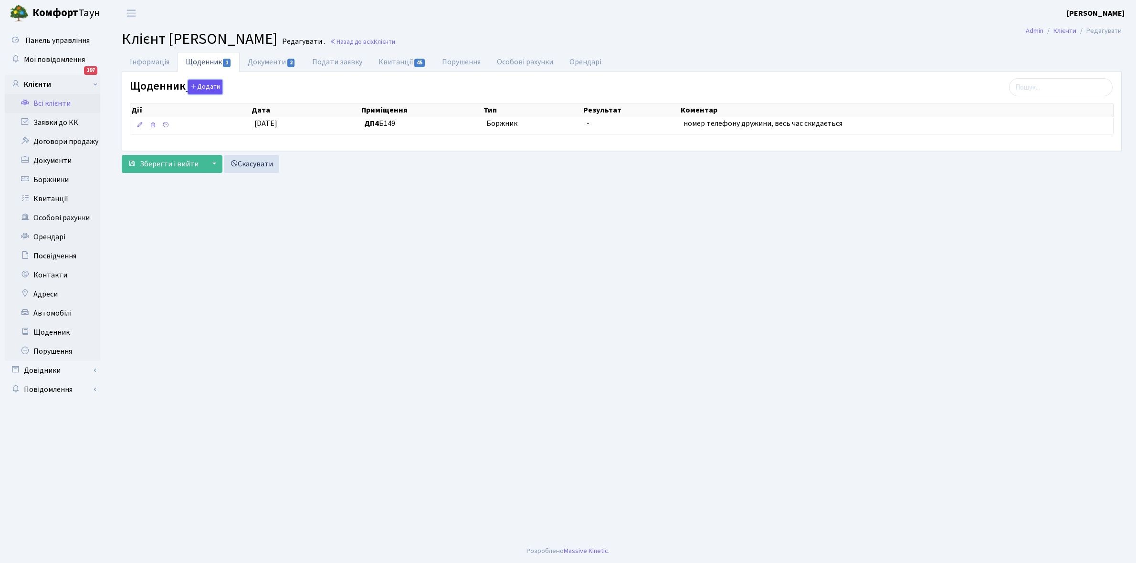
click at [210, 85] on button "Додати" at bounding box center [205, 87] width 34 height 15
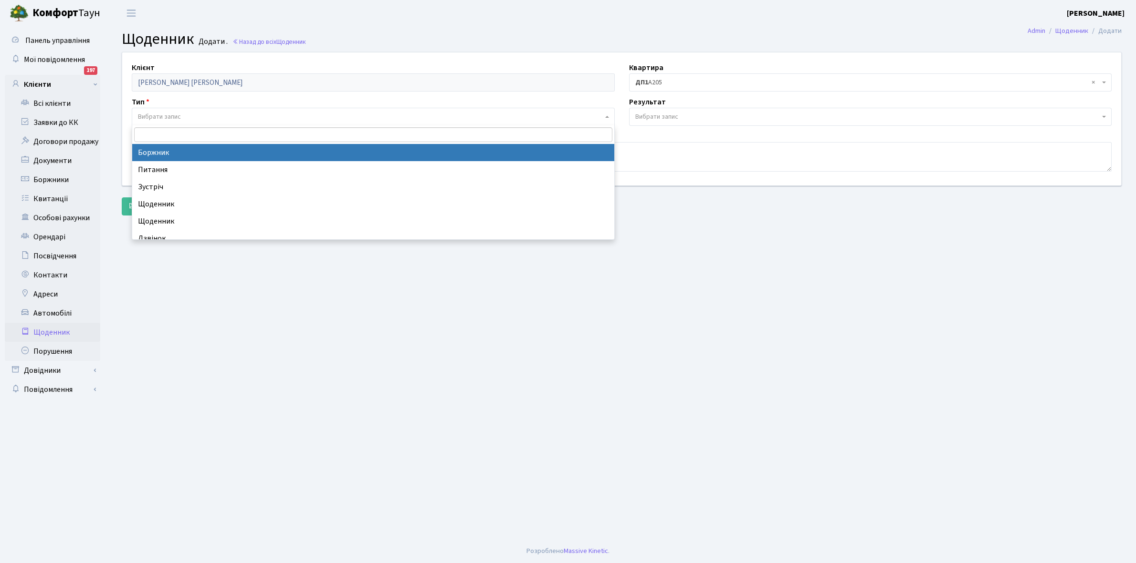
click at [182, 117] on span "Вибрати запис" at bounding box center [370, 117] width 465 height 10
select select "189"
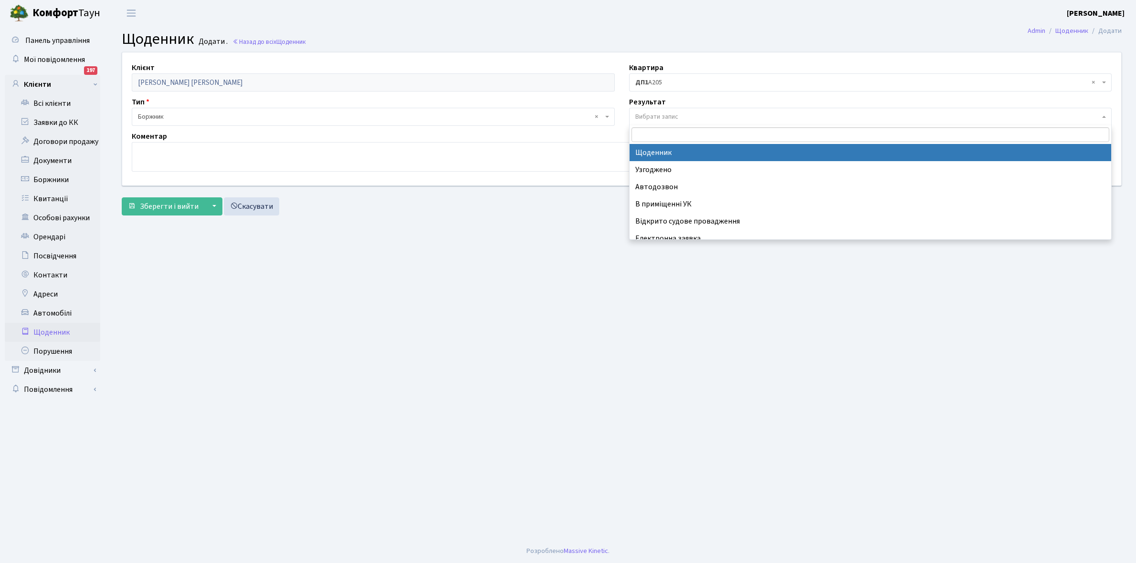
click at [659, 112] on span "Вибрати запис" at bounding box center [656, 117] width 43 height 10
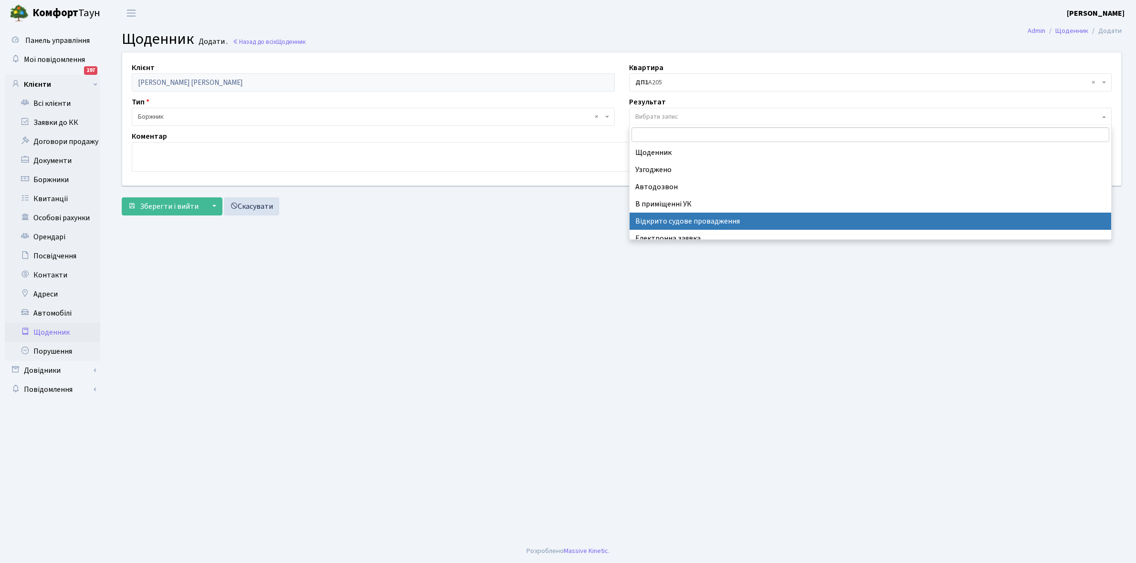
scroll to position [59, 0]
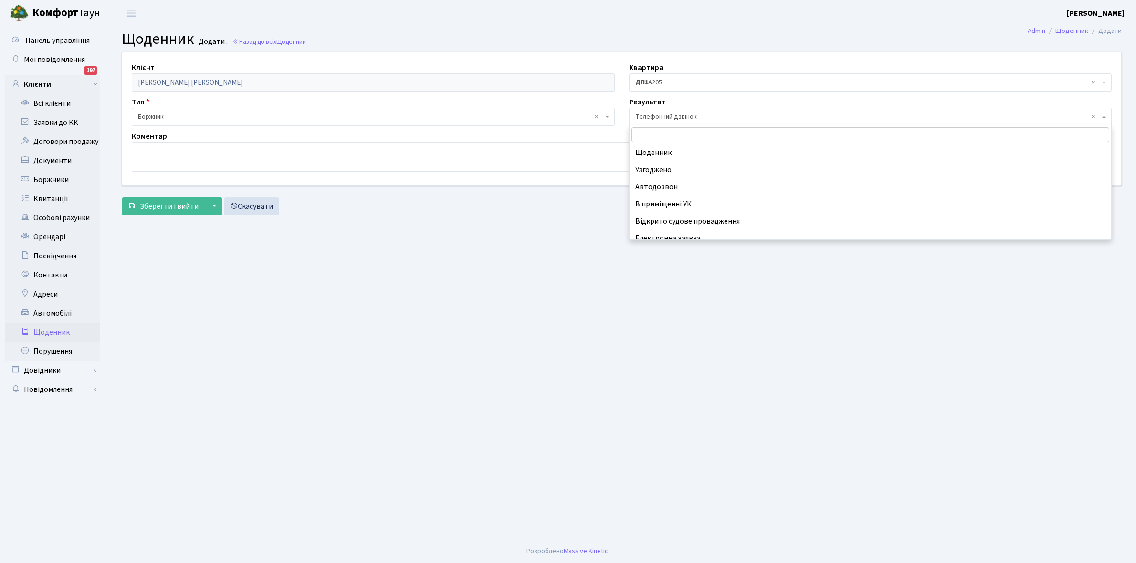
click at [656, 113] on span "× Телефонний дзвінок" at bounding box center [867, 117] width 465 height 10
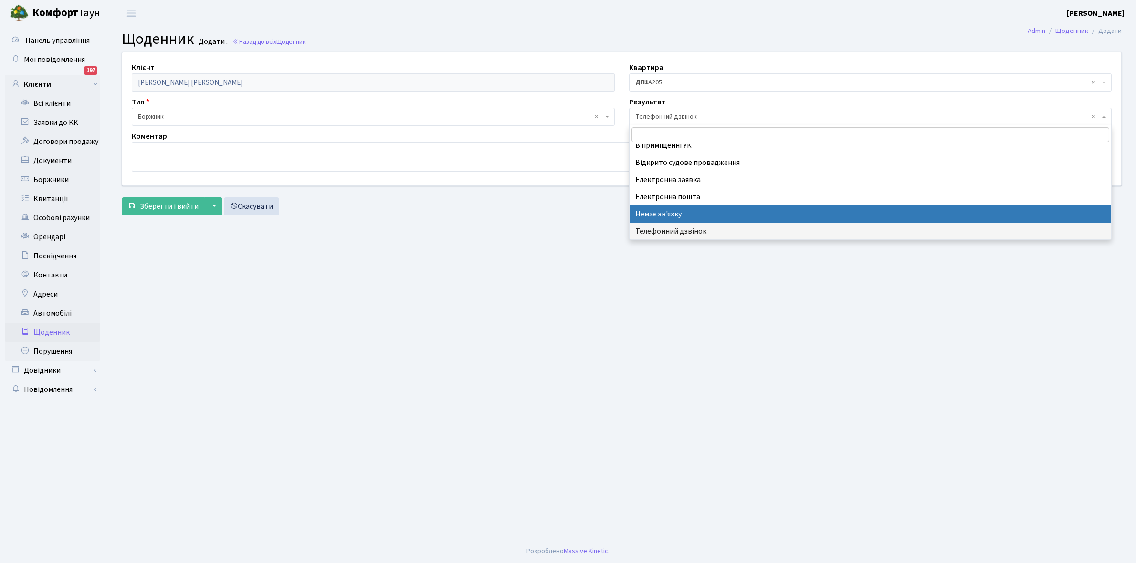
select select "197"
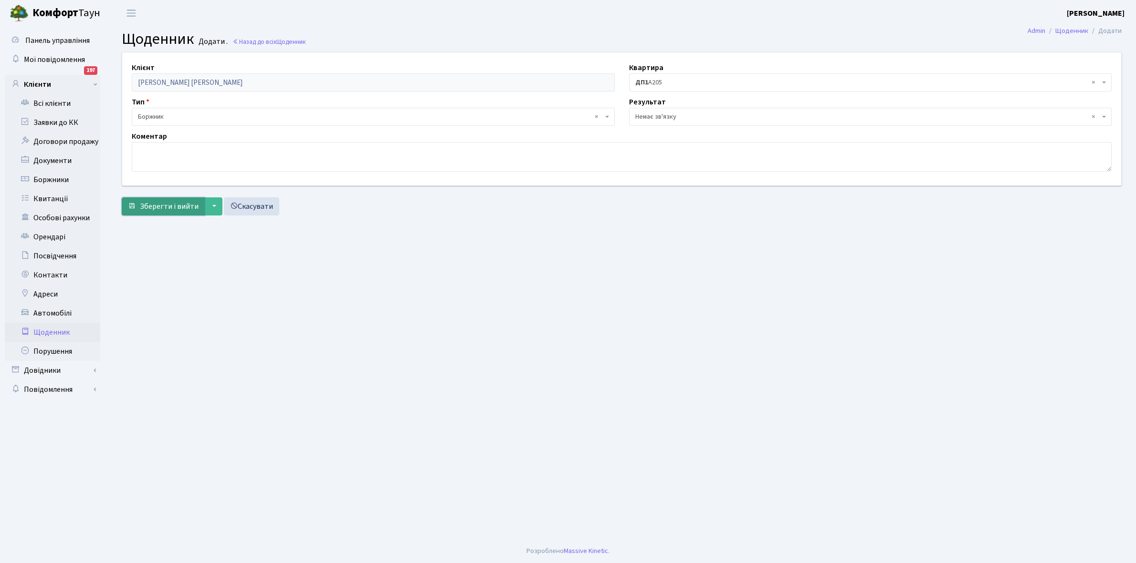
click at [172, 207] on span "Зберегти і вийти" at bounding box center [169, 206] width 59 height 10
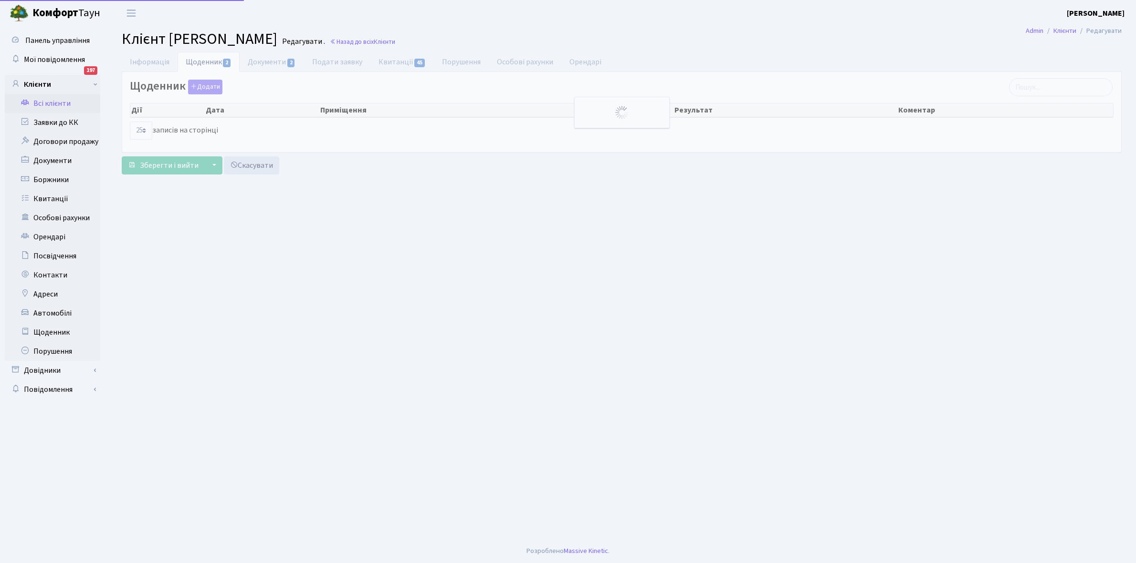
select select "25"
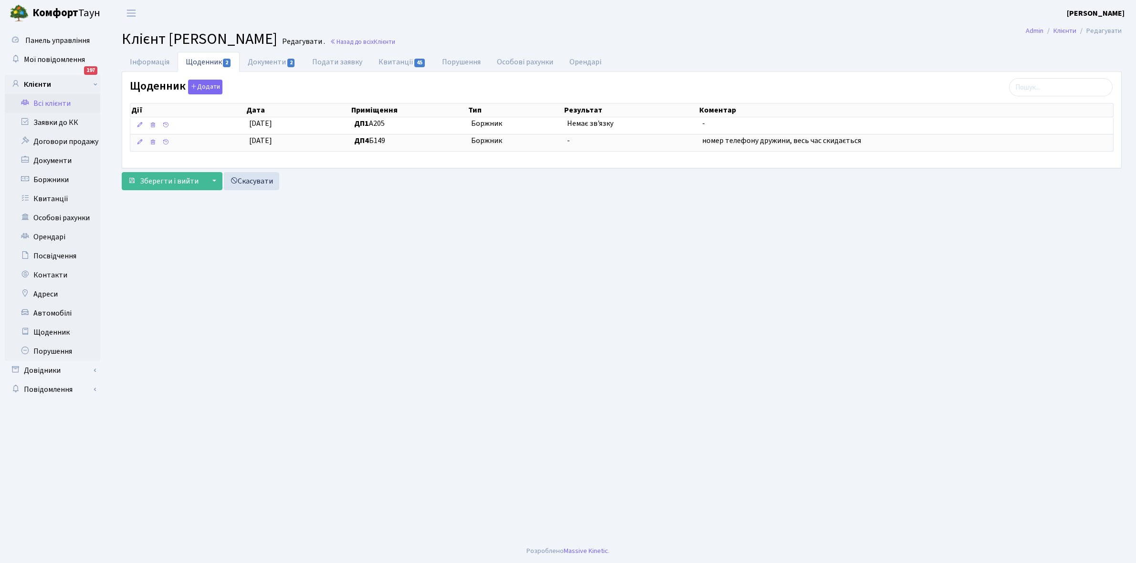
click at [63, 99] on link "Всі клієнти" at bounding box center [52, 103] width 95 height 19
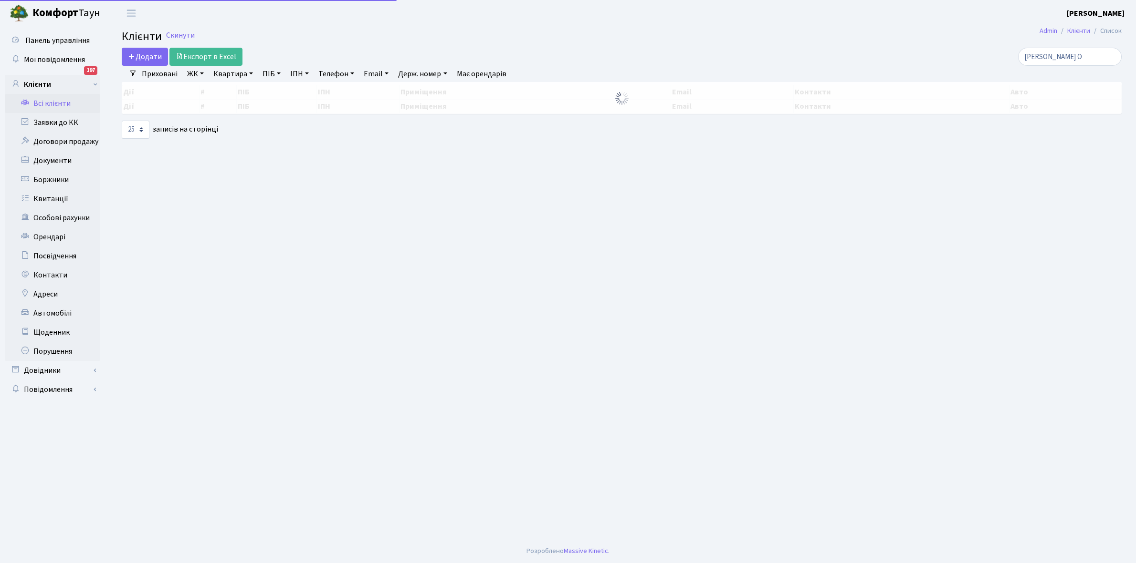
select select "25"
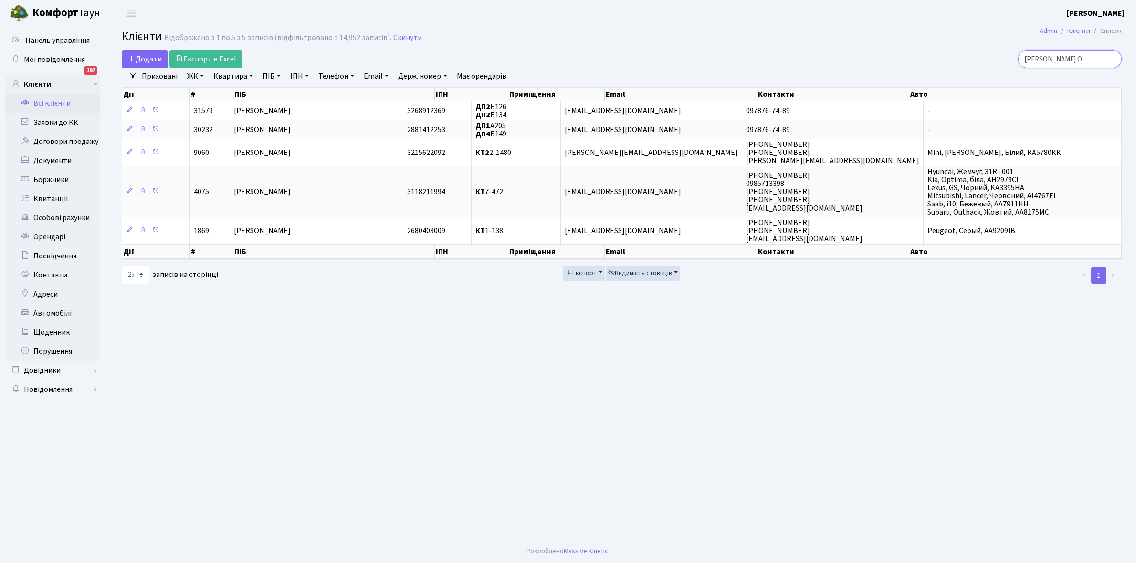
click at [1080, 61] on input "Шевченко О" at bounding box center [1070, 59] width 104 height 18
type input "Ш"
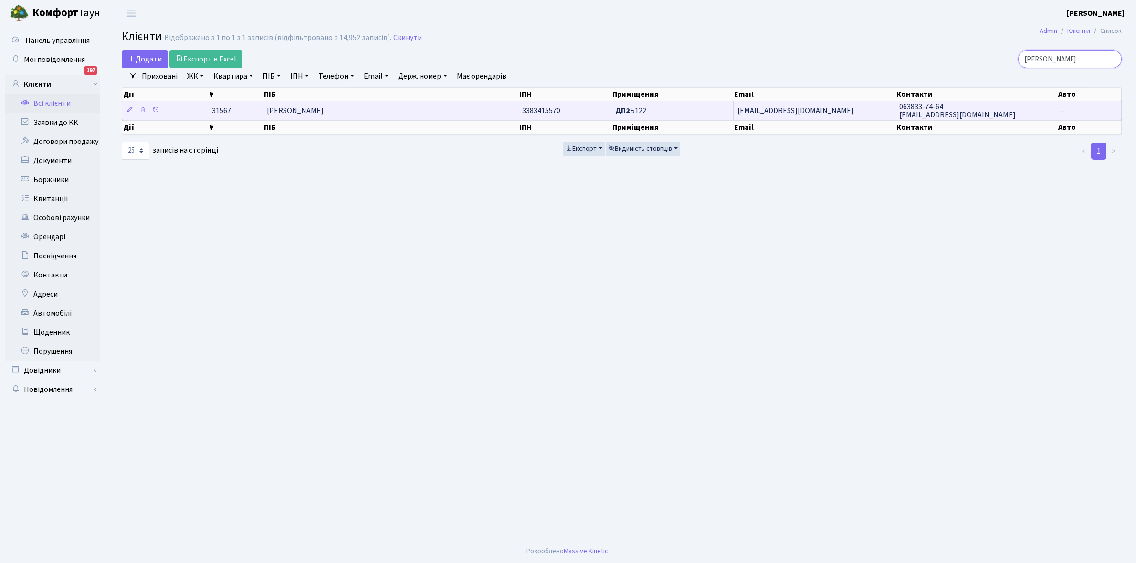
type input "Школьний"
click at [438, 106] on td "[PERSON_NAME]" at bounding box center [390, 110] width 255 height 19
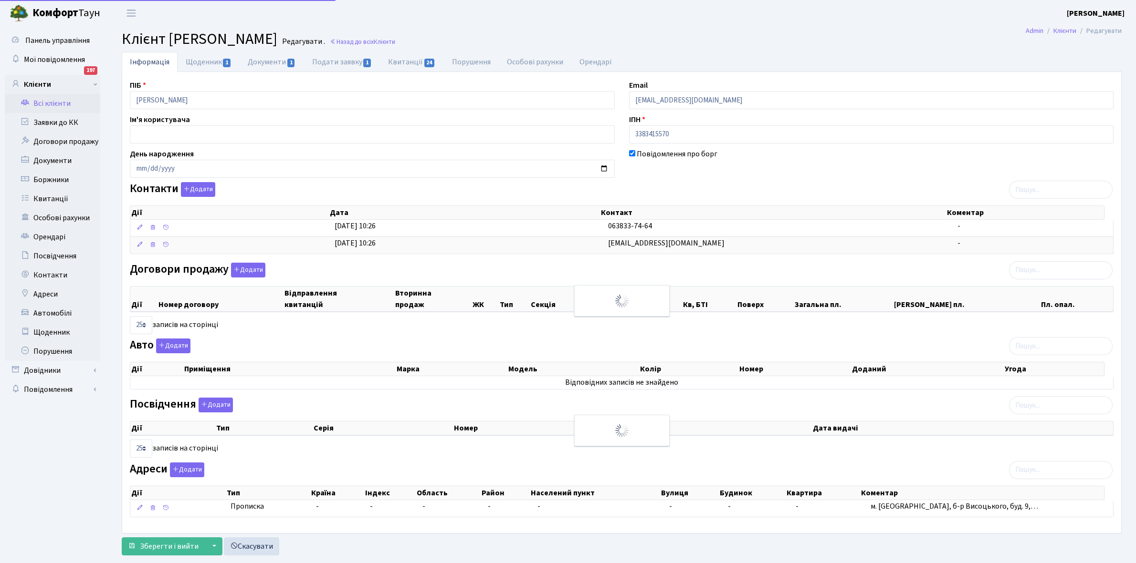
select select "25"
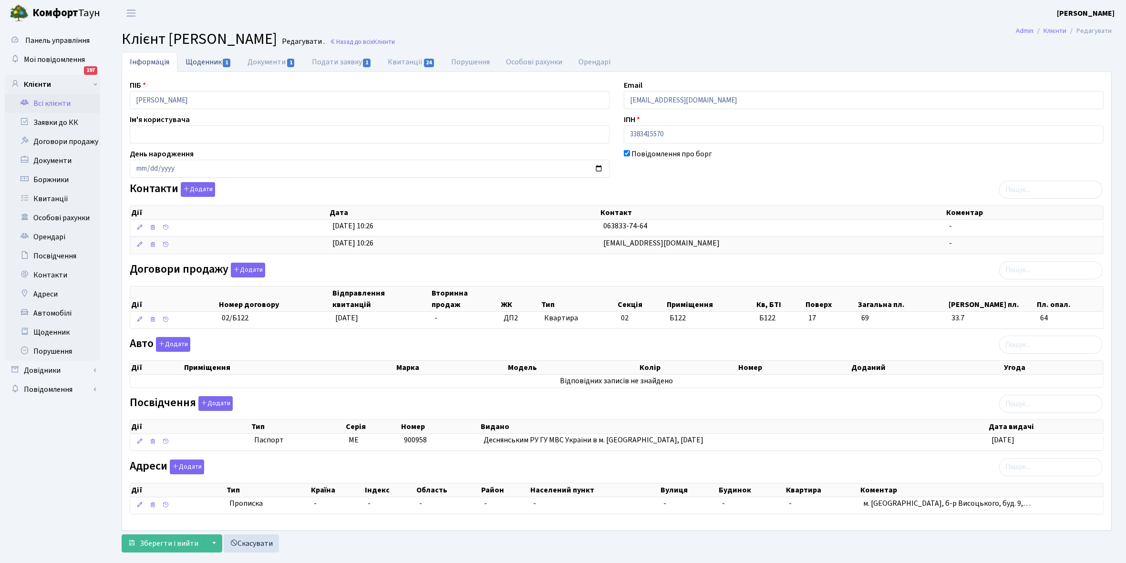
click at [199, 61] on link "Щоденник 1" at bounding box center [208, 62] width 62 height 20
select select "25"
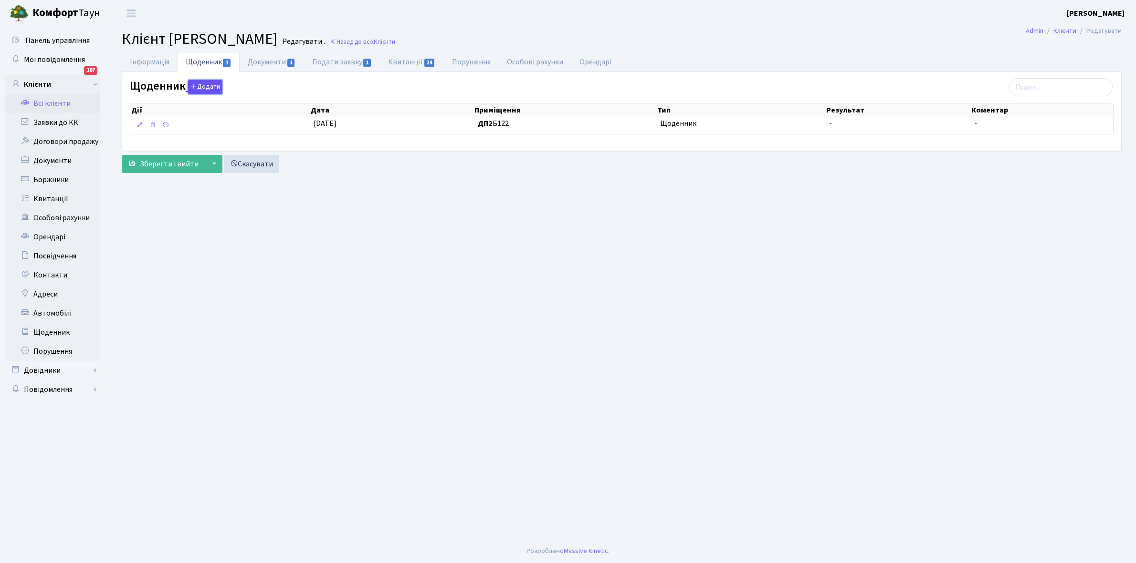
click at [209, 87] on button "Додати" at bounding box center [205, 87] width 34 height 15
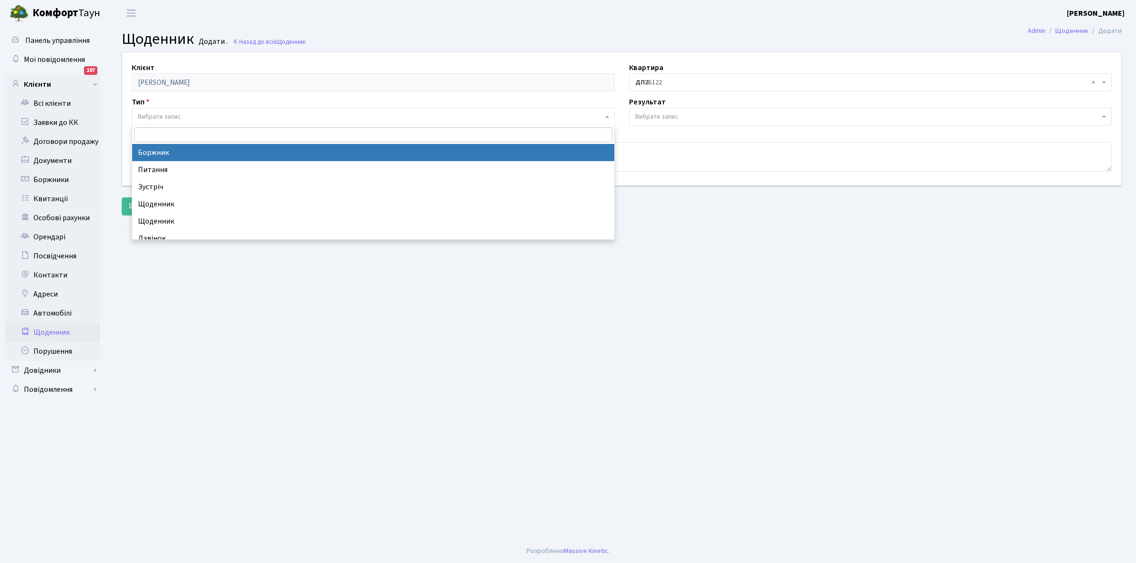
click at [191, 117] on span "Вибрати запис" at bounding box center [370, 117] width 465 height 10
select select "189"
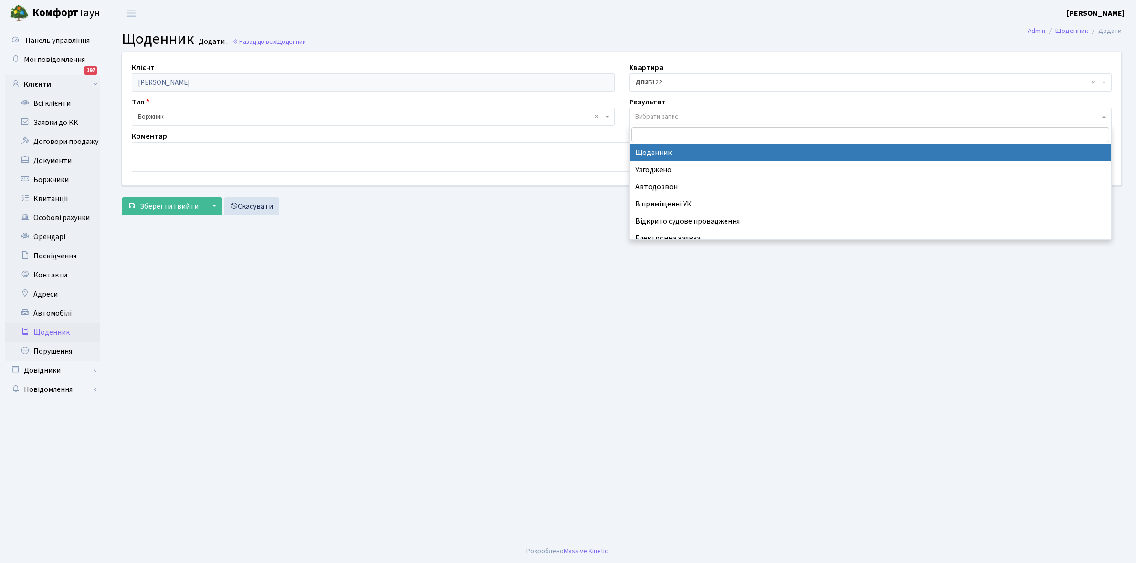
click at [661, 112] on span "Вибрати запис" at bounding box center [656, 117] width 43 height 10
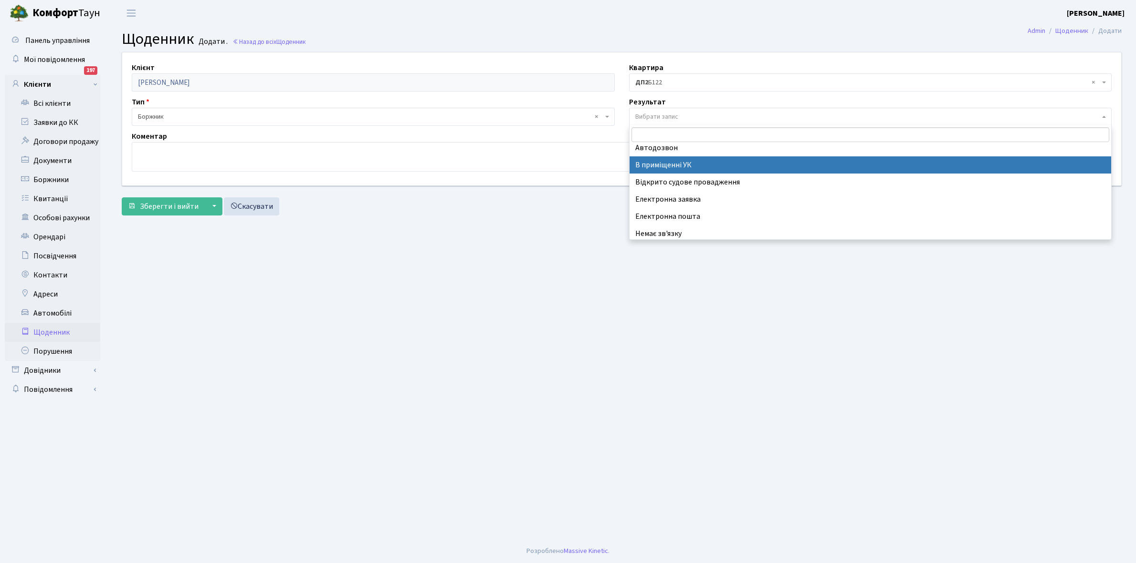
scroll to position [59, 0]
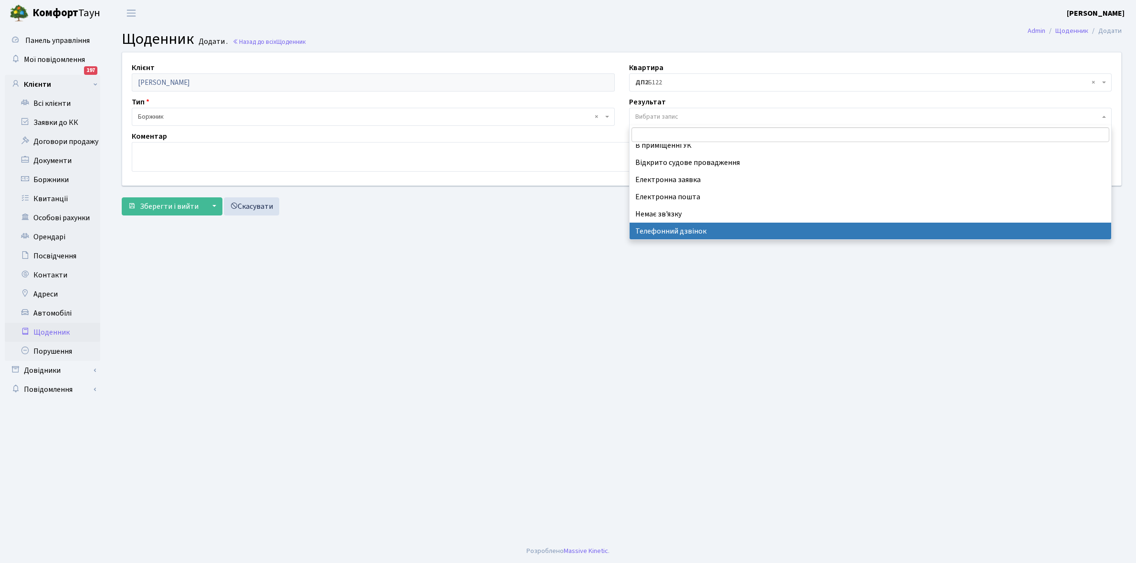
select select "196"
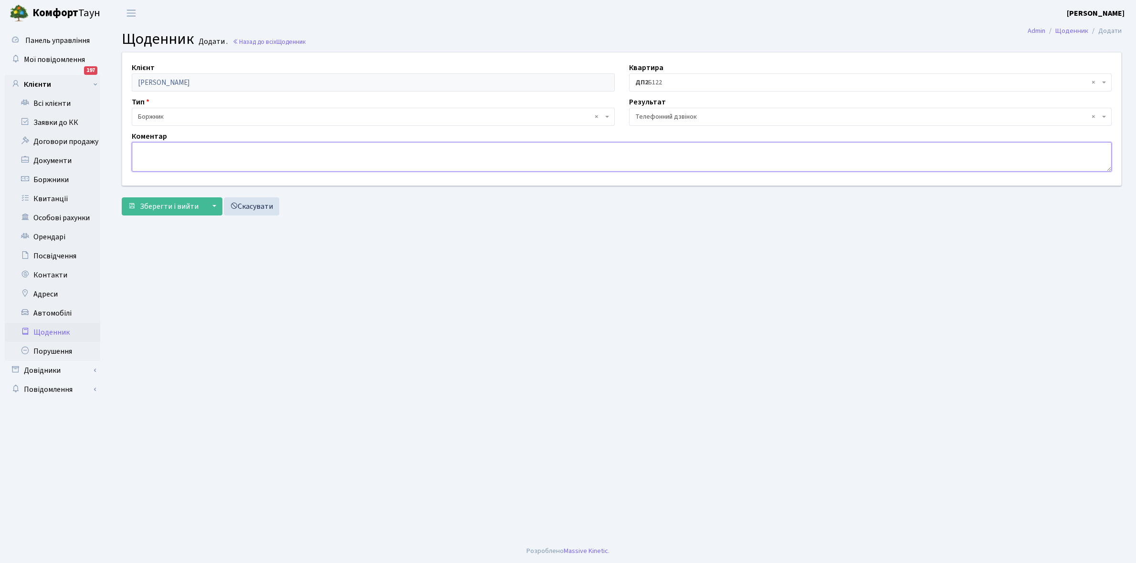
click at [165, 155] on textarea at bounding box center [622, 157] width 980 height 30
click at [184, 145] on textarea "Протягом двух місяців" at bounding box center [622, 157] width 980 height 30
click at [220, 153] on textarea "Протягом 2-х місяців" at bounding box center [622, 157] width 980 height 30
click at [234, 151] on textarea "Протягом 2-х місяців погаситьборг" at bounding box center [622, 157] width 980 height 30
type textarea "Протягом 2-х місяців погасить борг"
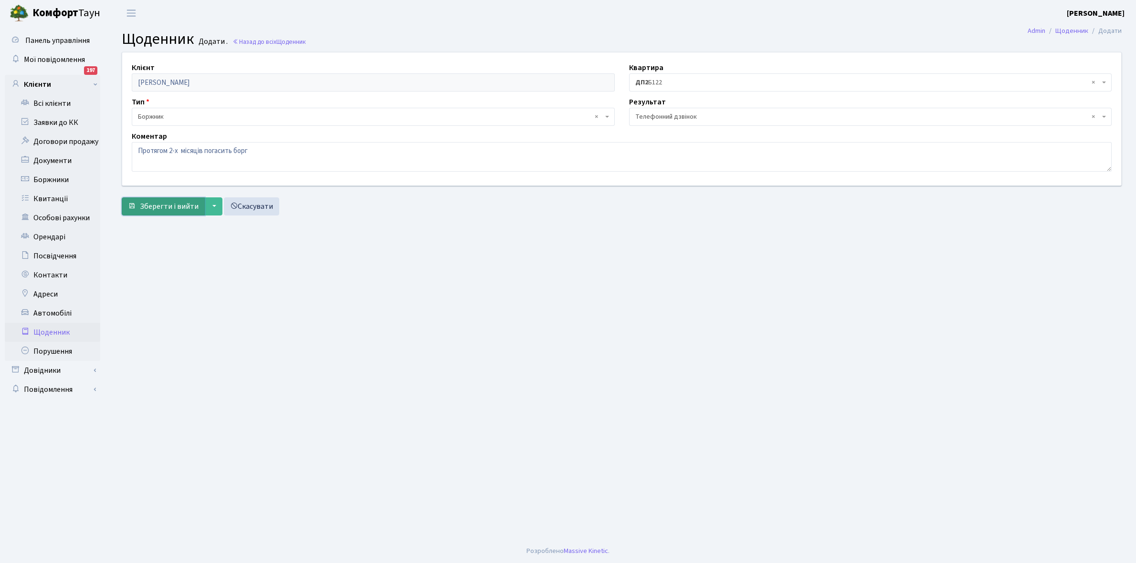
click at [155, 203] on span "Зберегти і вийти" at bounding box center [169, 206] width 59 height 10
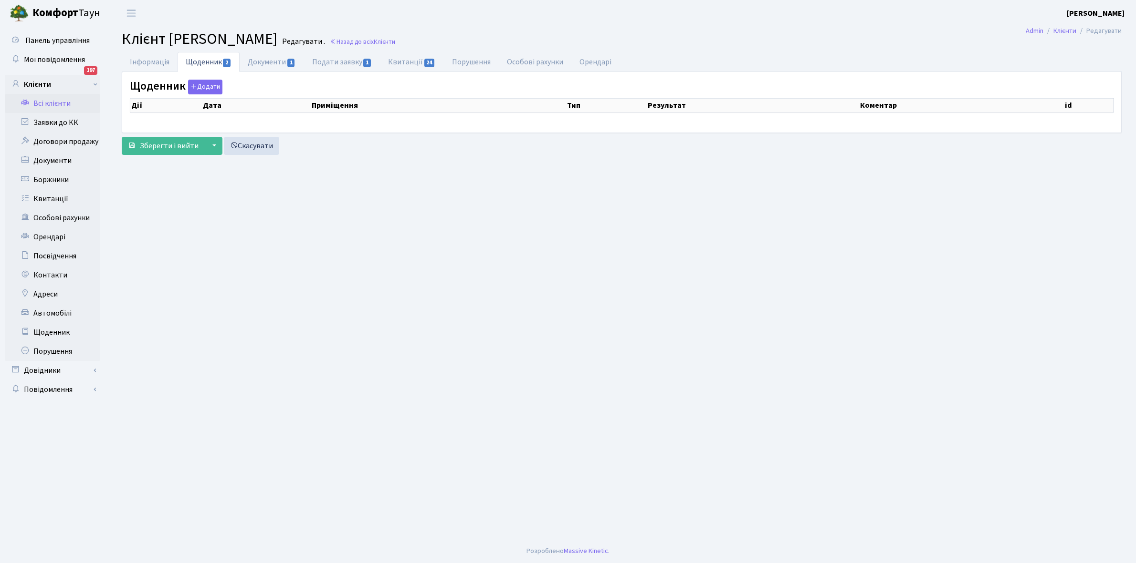
select select "25"
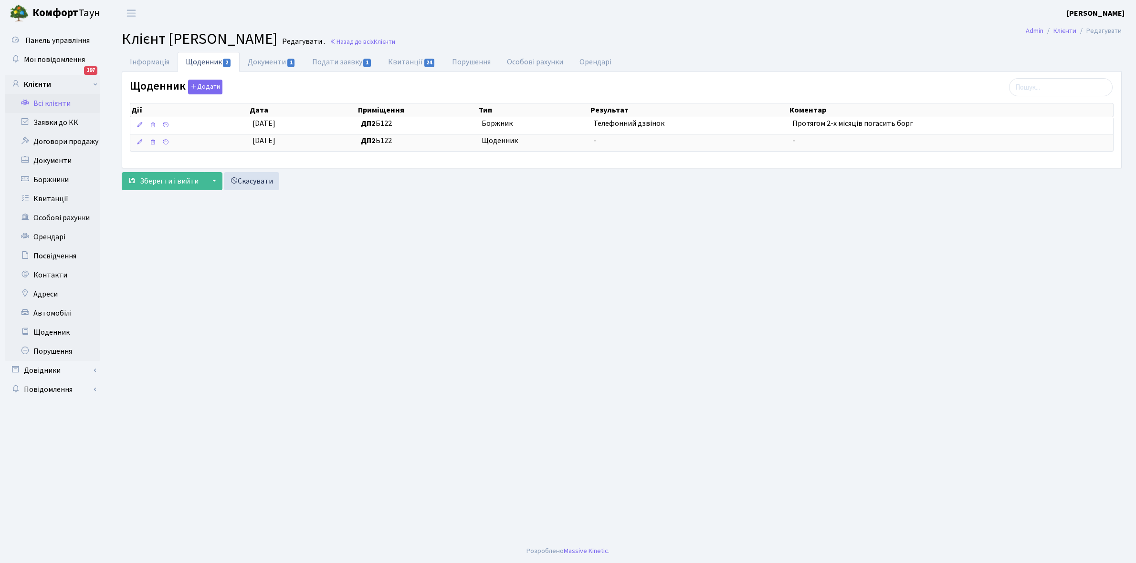
click at [49, 101] on link "Всі клієнти" at bounding box center [52, 103] width 95 height 19
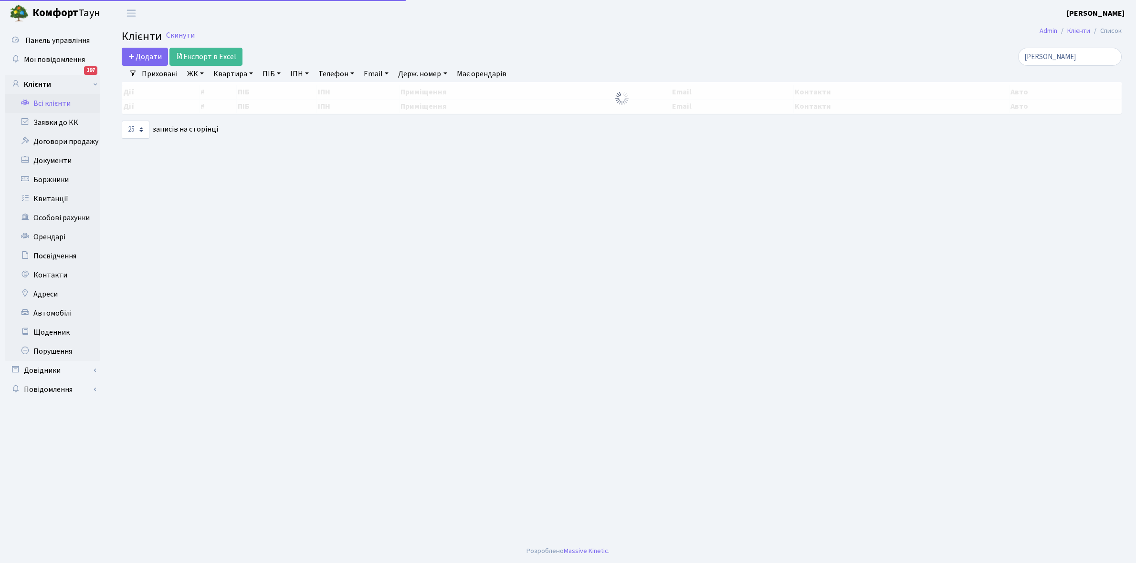
select select "25"
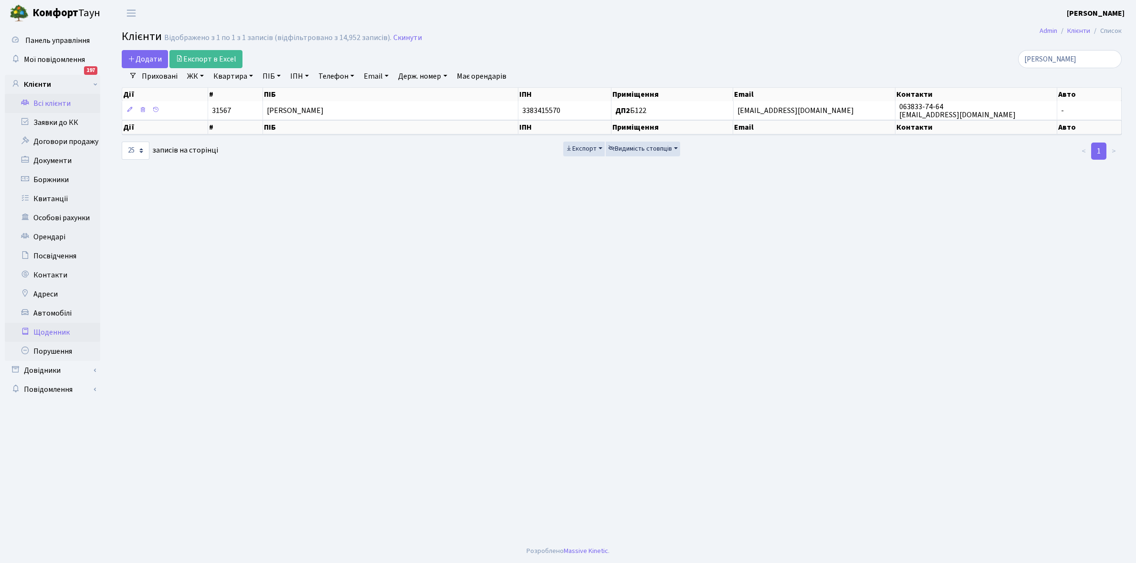
click at [53, 334] on link "Щоденник" at bounding box center [52, 332] width 95 height 19
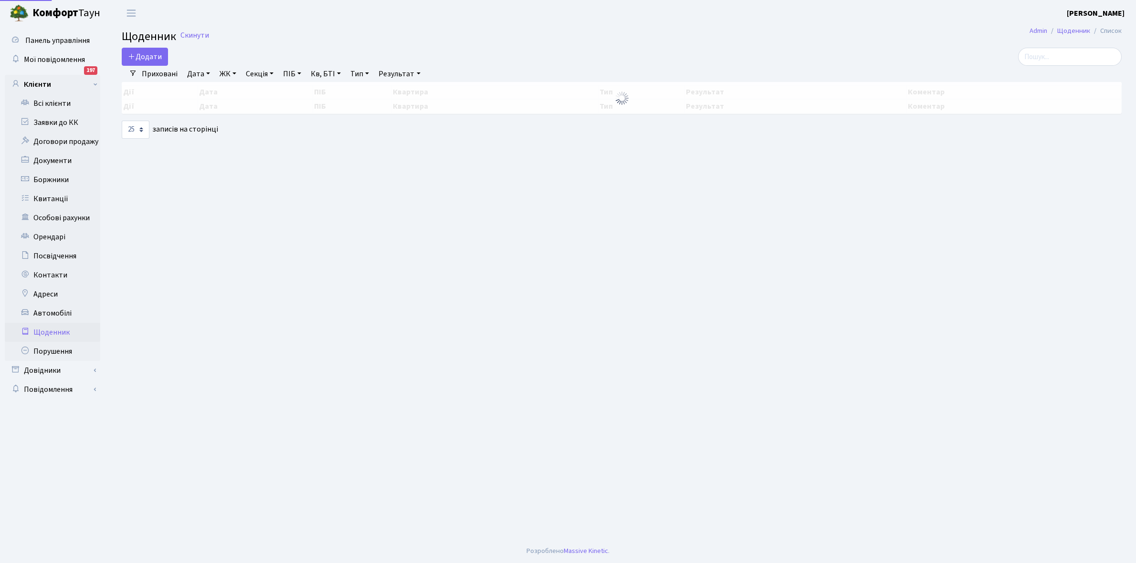
select select "25"
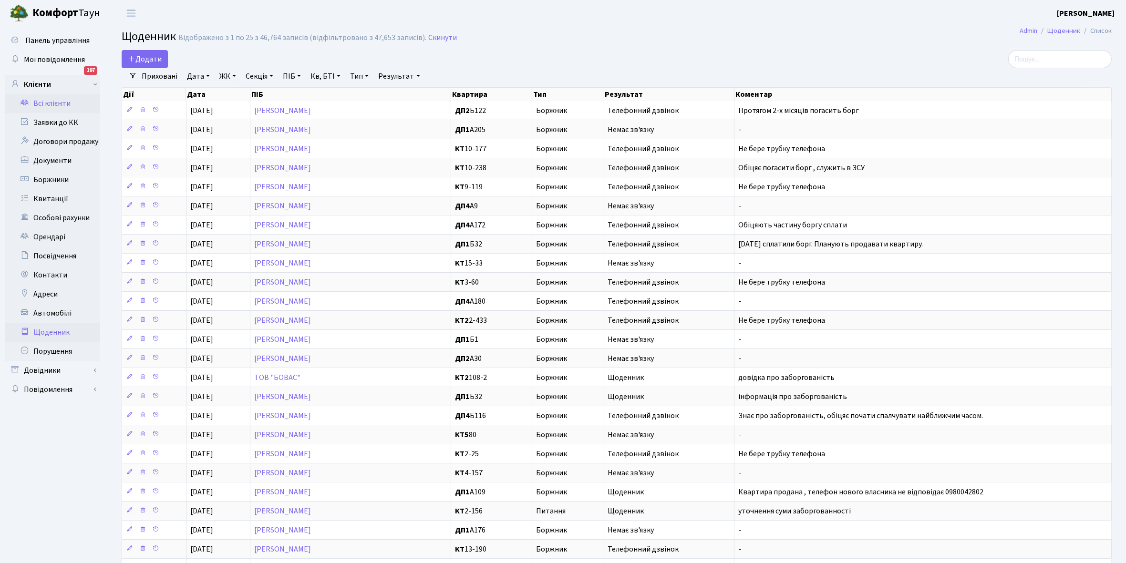
click at [53, 103] on link "Всі клієнти" at bounding box center [52, 103] width 95 height 19
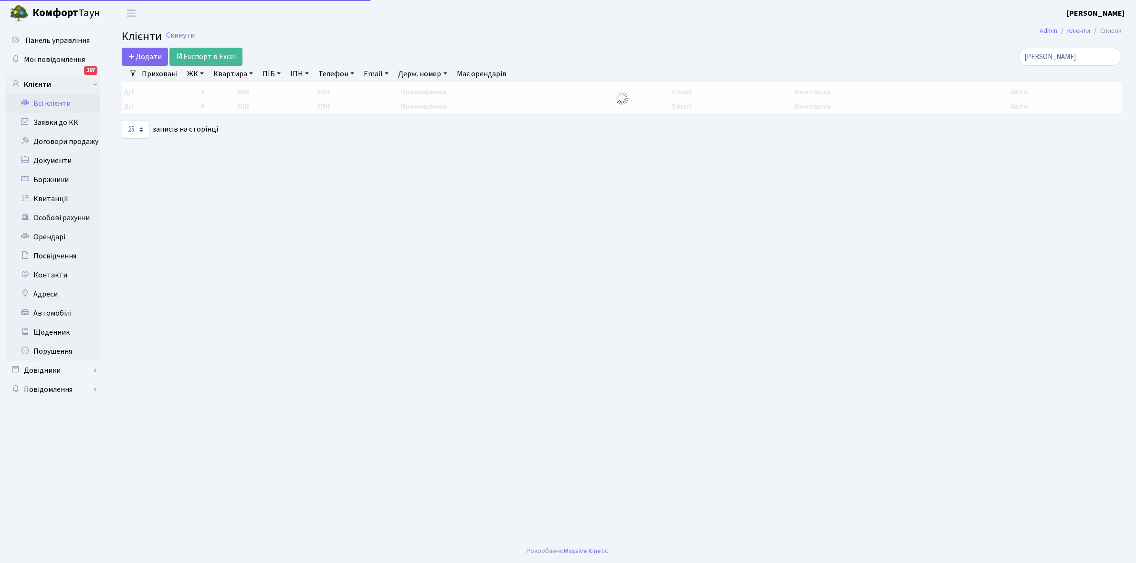
select select "25"
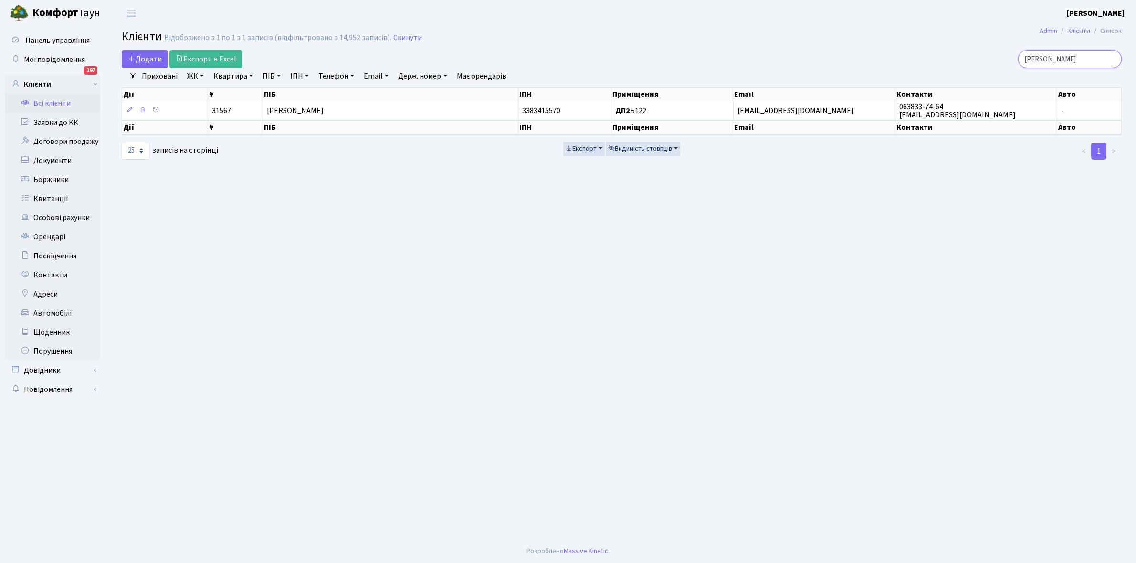
click at [1073, 56] on input "Школьний" at bounding box center [1070, 59] width 104 height 18
type input "Ш"
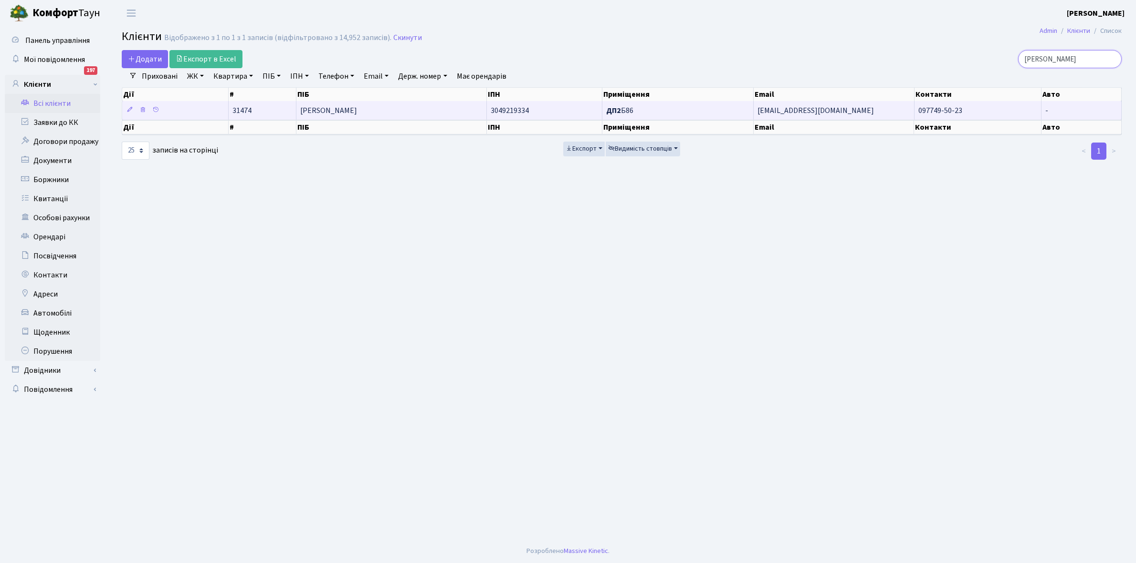
type input "Башук"
click at [394, 117] on td "[PERSON_NAME]" at bounding box center [391, 110] width 190 height 19
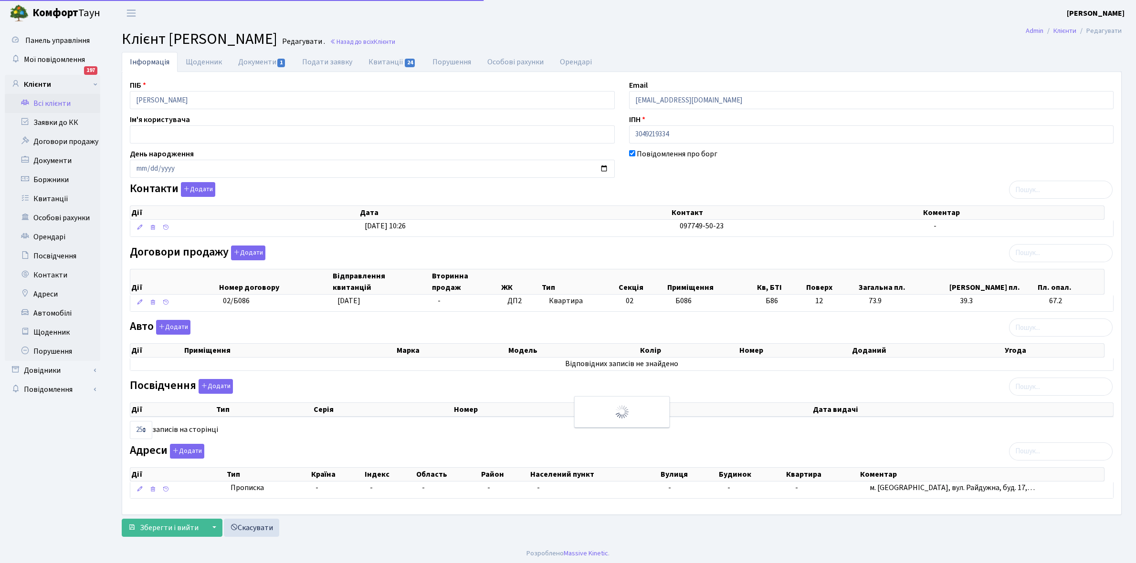
select select "25"
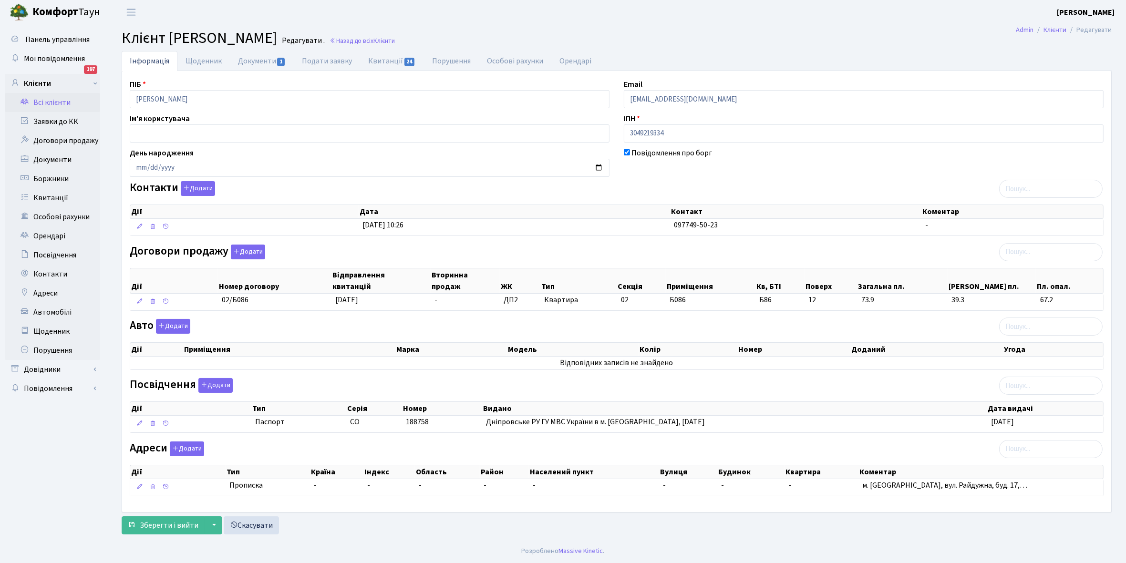
scroll to position [5, 0]
click at [186, 55] on link "Щоденник" at bounding box center [203, 61] width 52 height 20
select select "25"
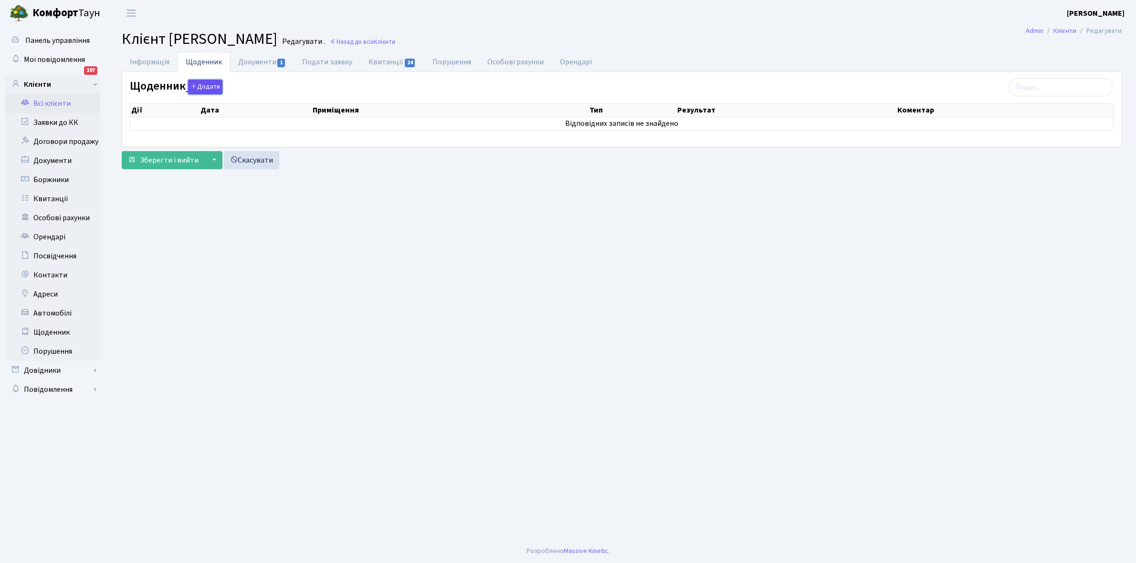
click at [199, 88] on button "Додати" at bounding box center [205, 87] width 34 height 15
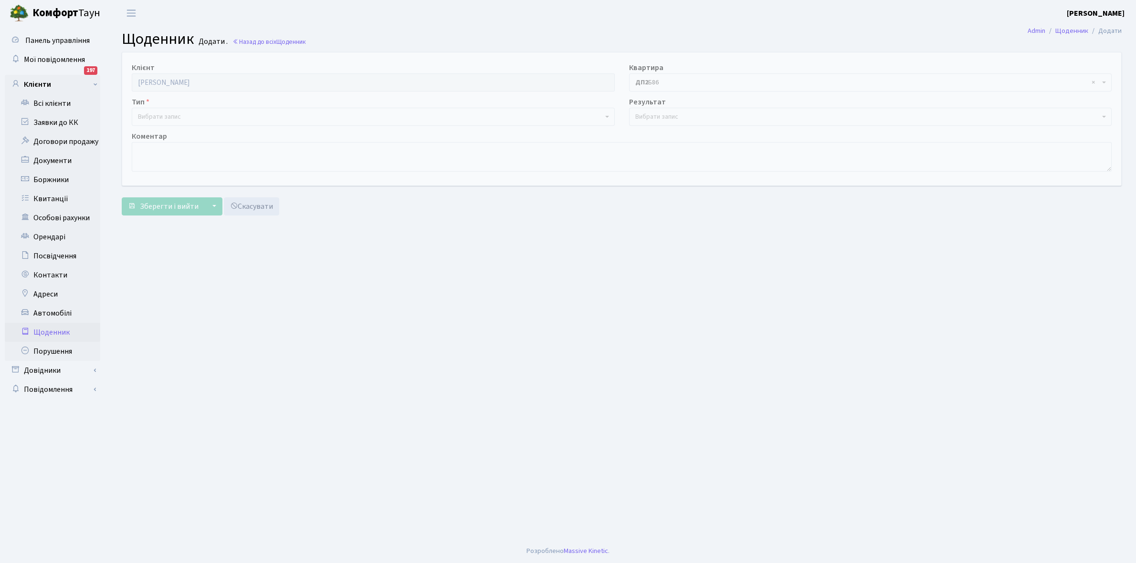
click at [160, 115] on span "Вибрати запис" at bounding box center [159, 117] width 43 height 10
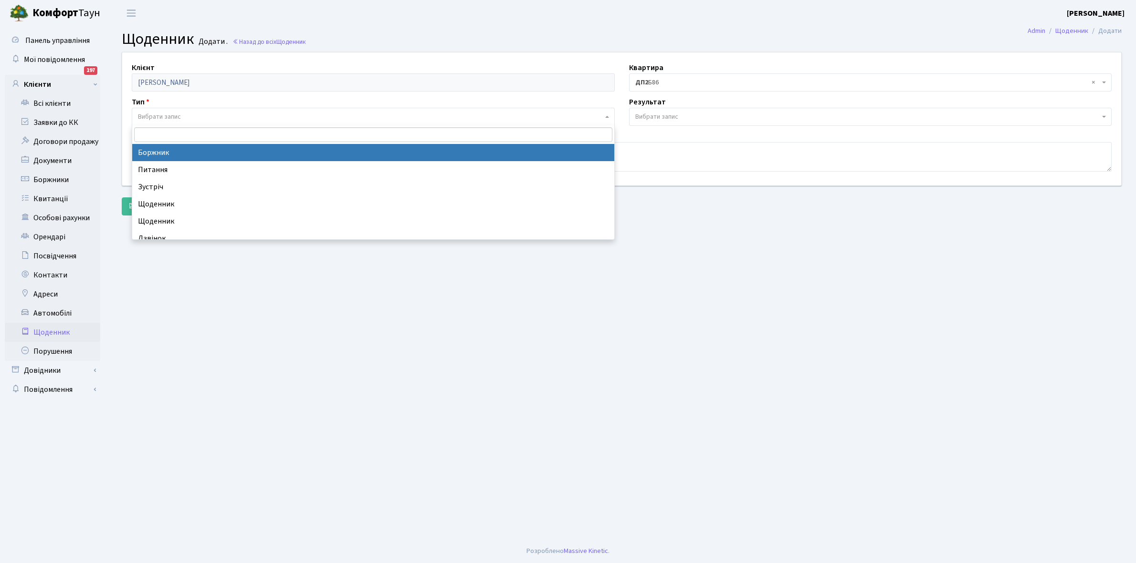
select select "189"
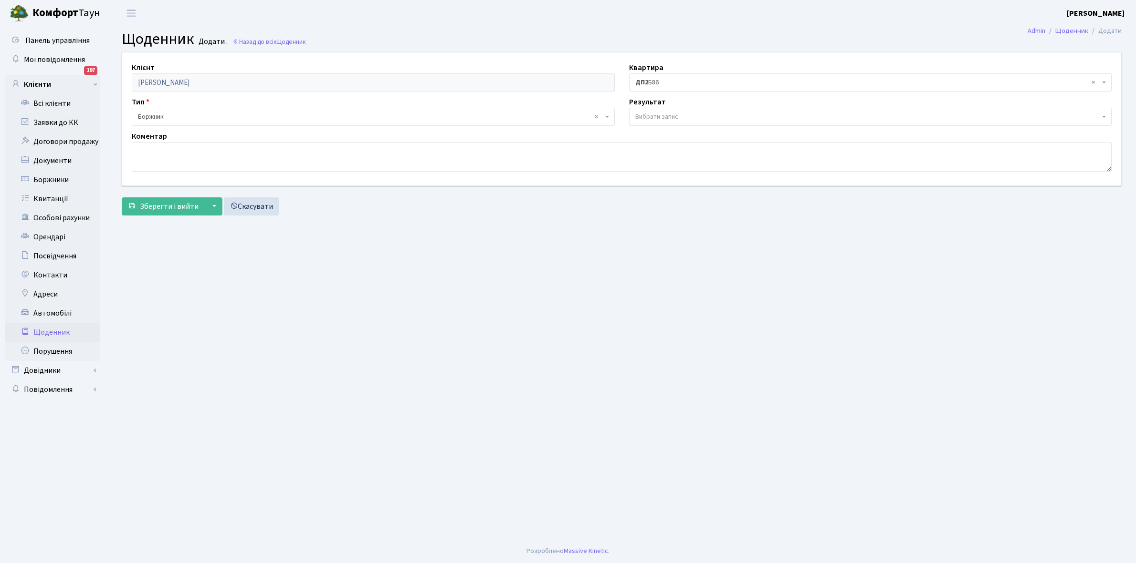
click at [685, 114] on span "Вибрати запис" at bounding box center [867, 117] width 465 height 10
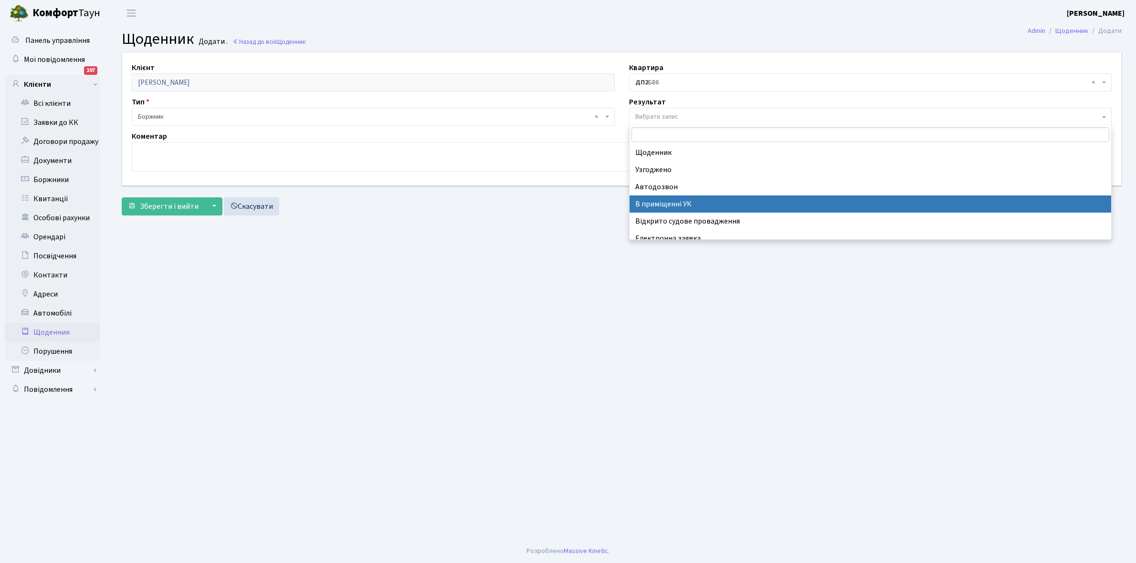
scroll to position [59, 0]
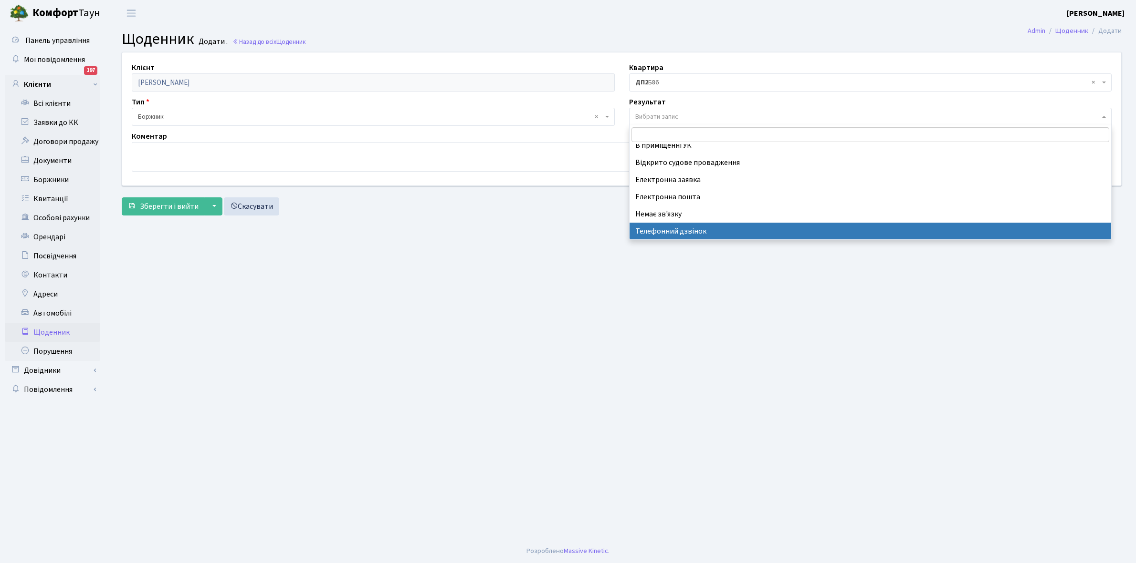
select select "196"
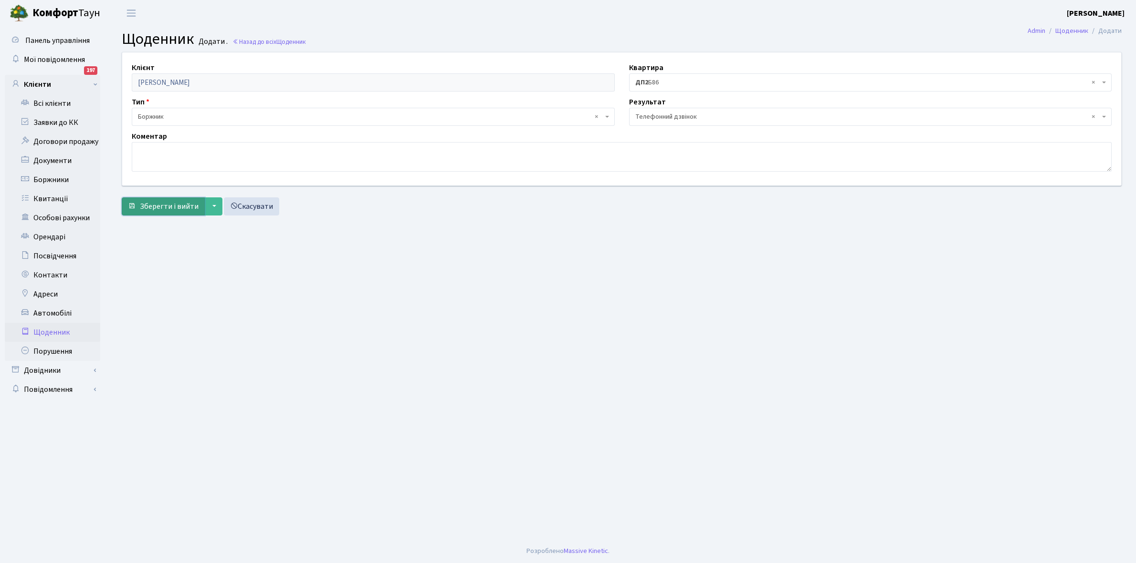
click at [171, 207] on span "Зберегти і вийти" at bounding box center [169, 206] width 59 height 10
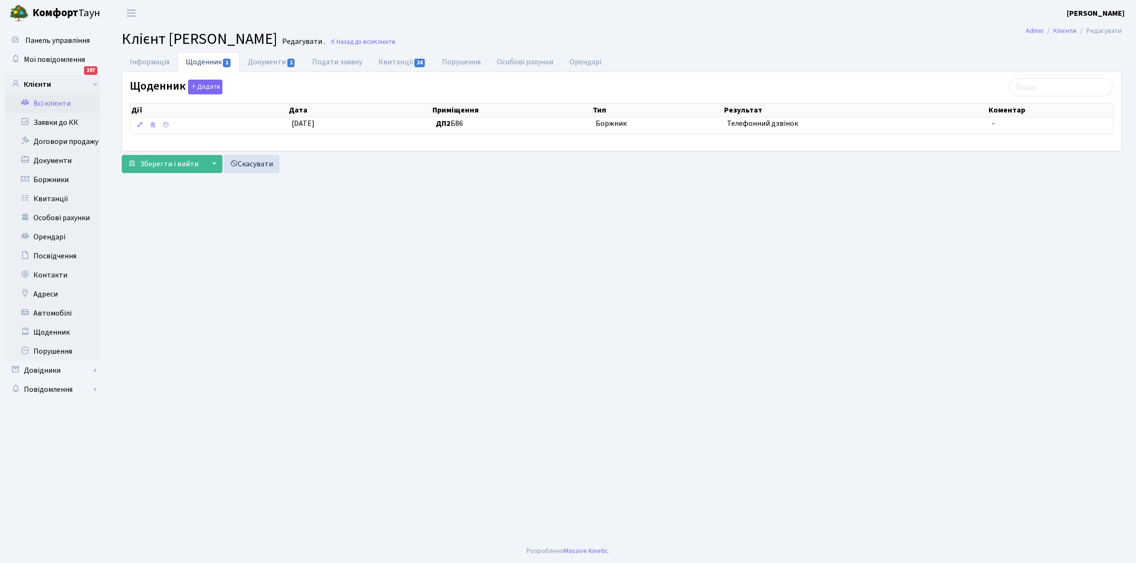
click at [56, 97] on link "Всі клієнти" at bounding box center [52, 103] width 95 height 19
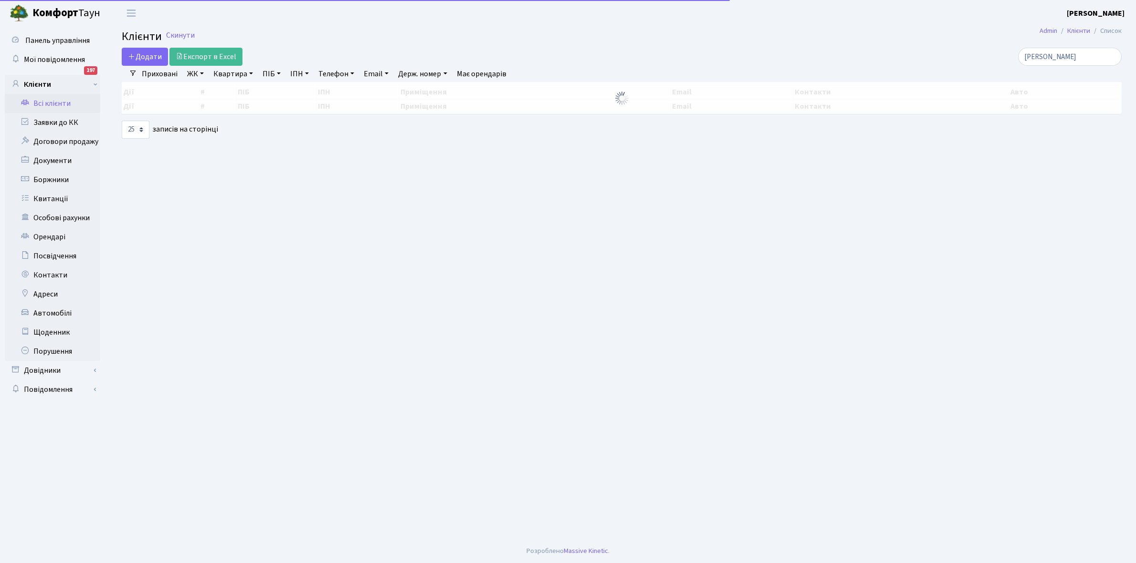
select select "25"
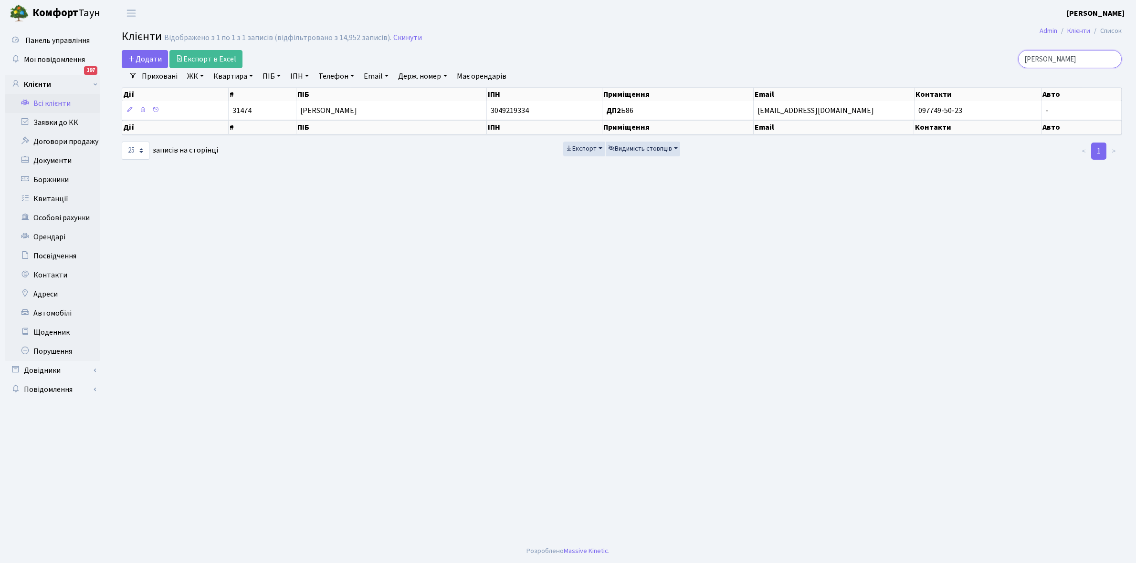
click at [1064, 58] on input "Башук" at bounding box center [1070, 59] width 104 height 18
type input "Б"
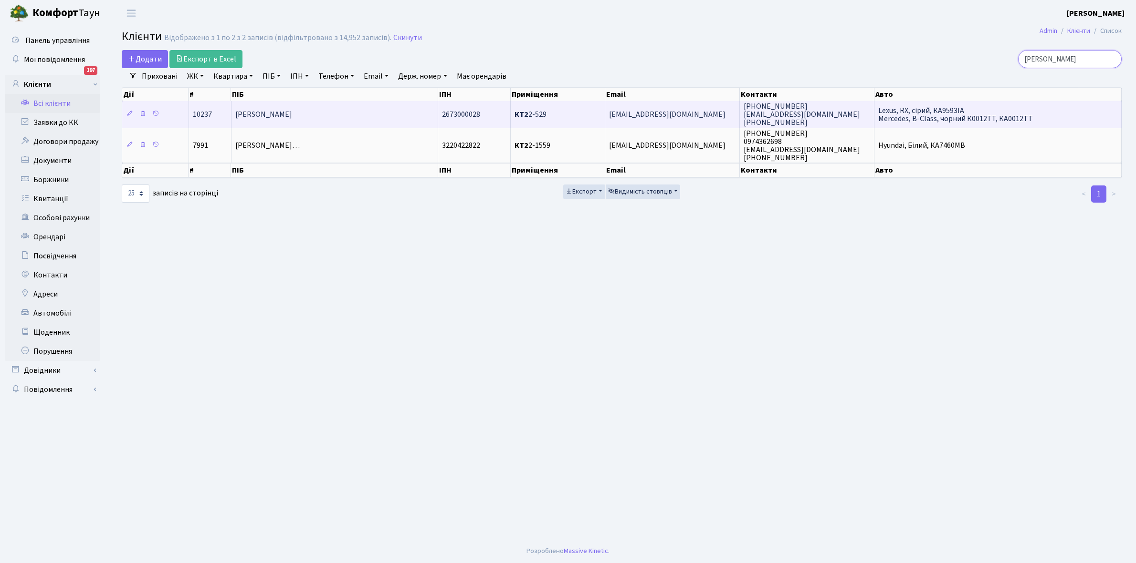
type input "Погорєлова"
click at [342, 104] on td "[PERSON_NAME]" at bounding box center [334, 114] width 207 height 26
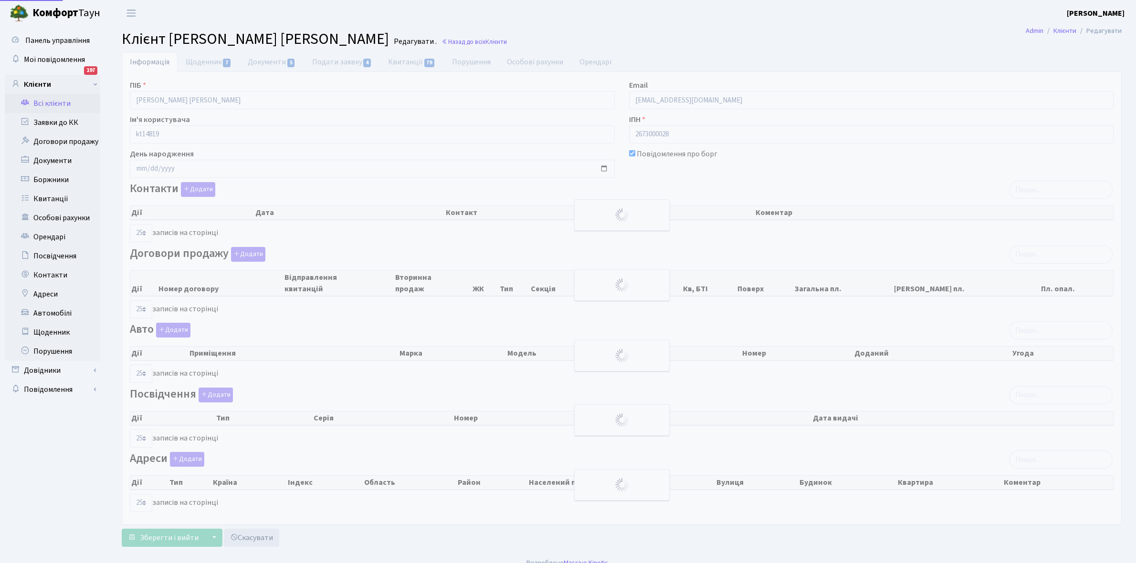
select select "25"
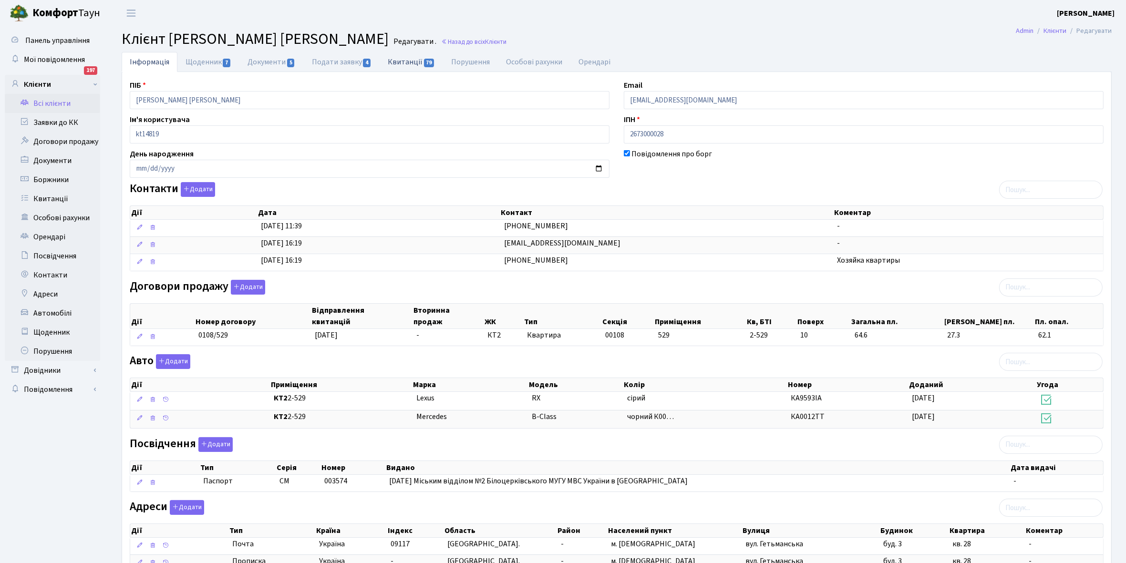
click at [409, 60] on link "Квитанції 79" at bounding box center [411, 62] width 63 height 20
select select "25"
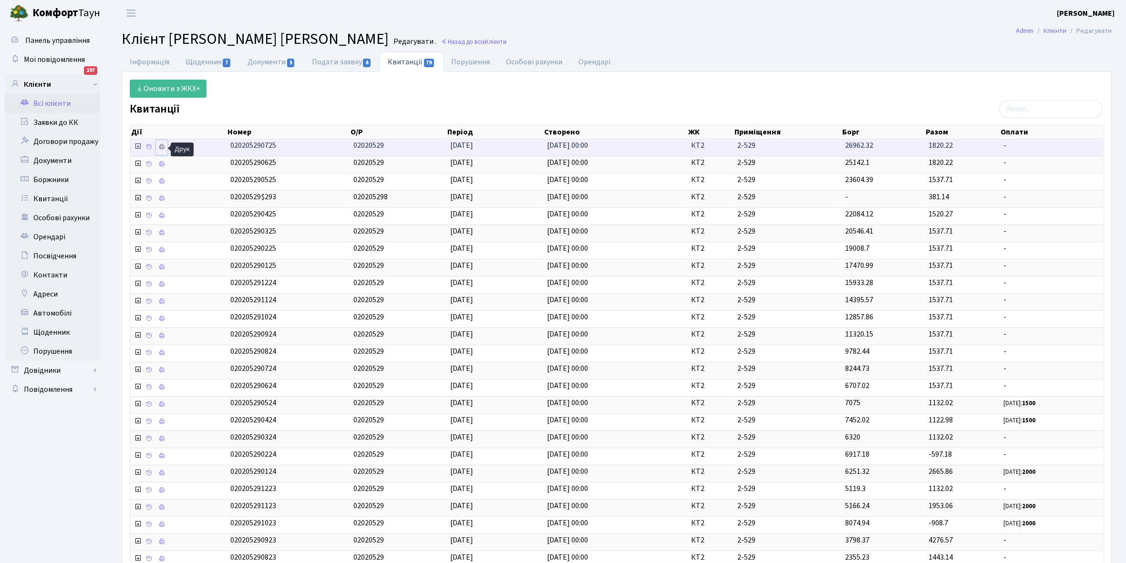
click at [159, 148] on icon at bounding box center [161, 147] width 7 height 7
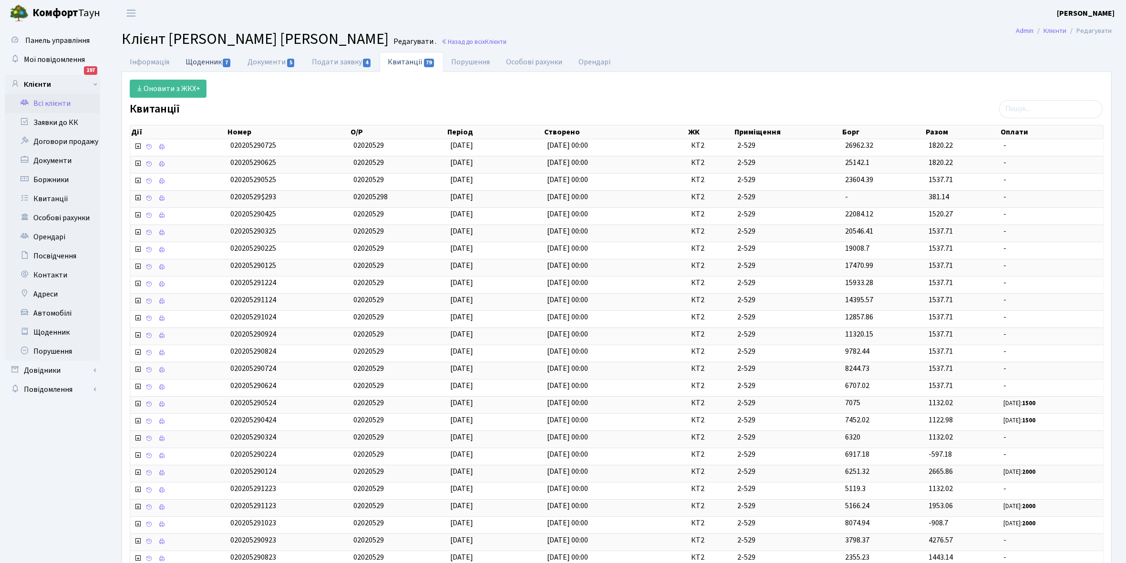
click at [205, 55] on link "Щоденник 7" at bounding box center [208, 62] width 62 height 20
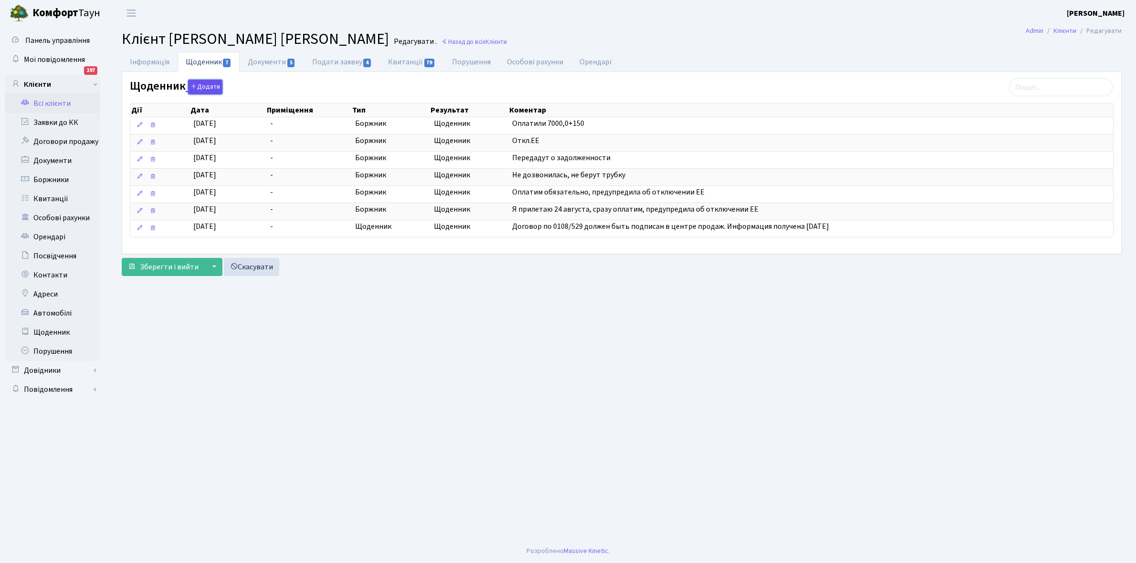
click at [208, 86] on button "Додати" at bounding box center [205, 87] width 34 height 15
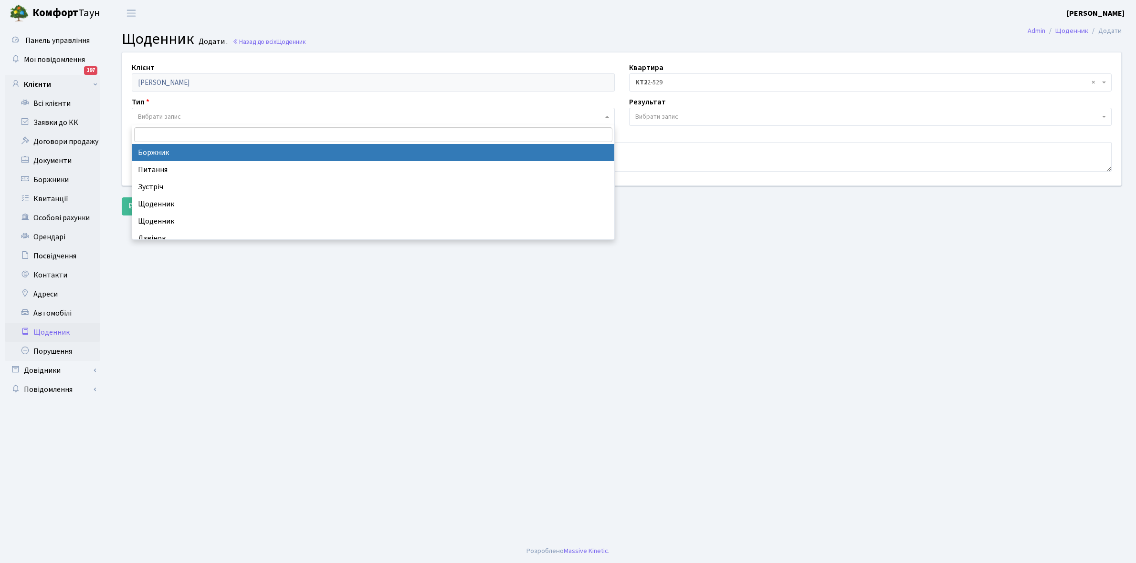
click at [180, 116] on span "Вибрати запис" at bounding box center [159, 117] width 43 height 10
select select "189"
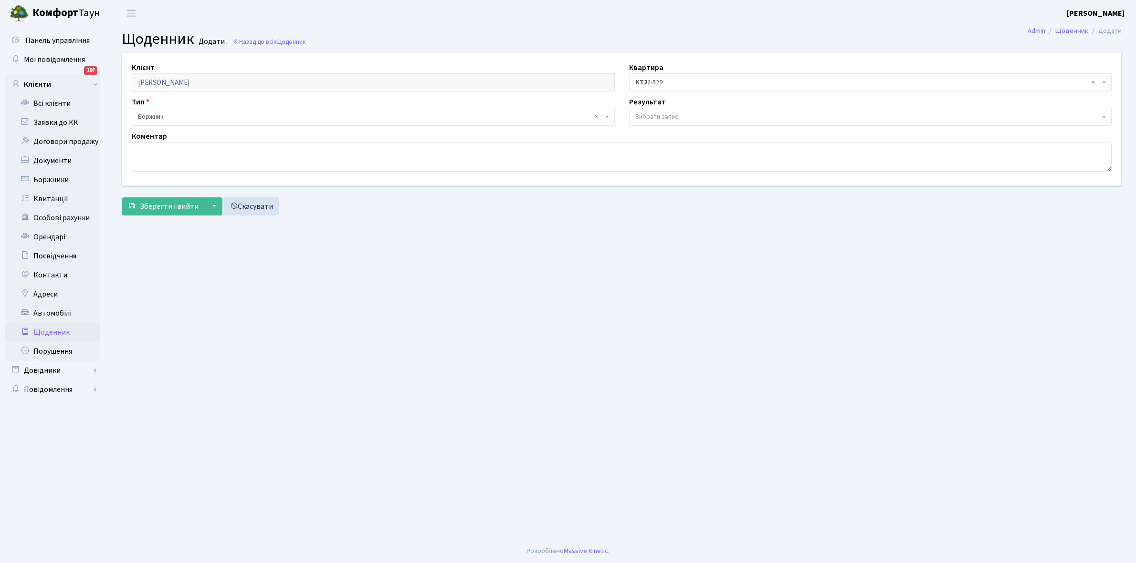
click at [677, 115] on span "Вибрати запис" at bounding box center [656, 117] width 43 height 10
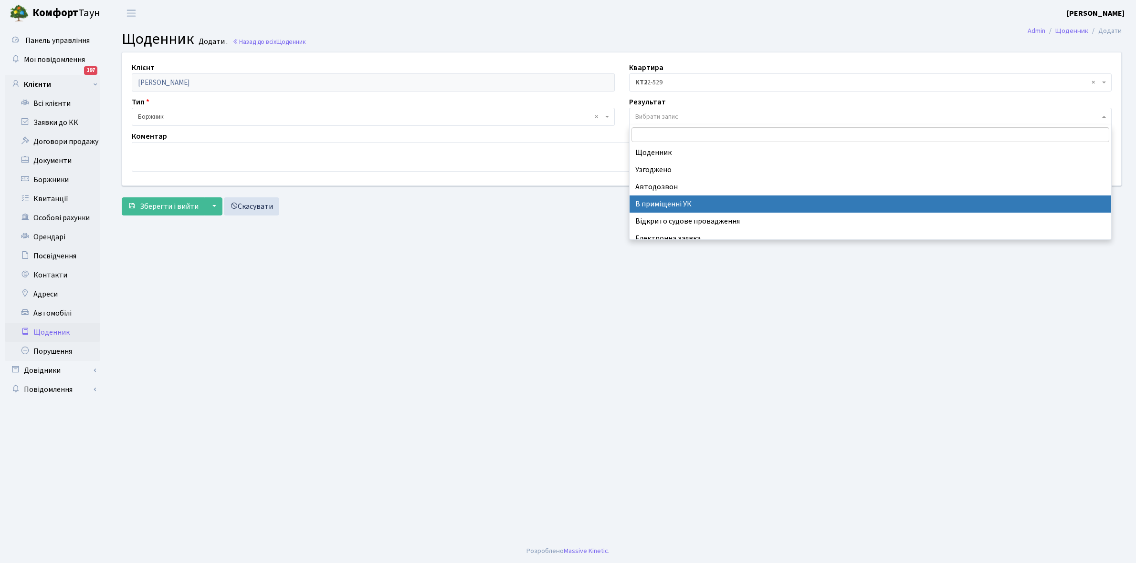
scroll to position [59, 0]
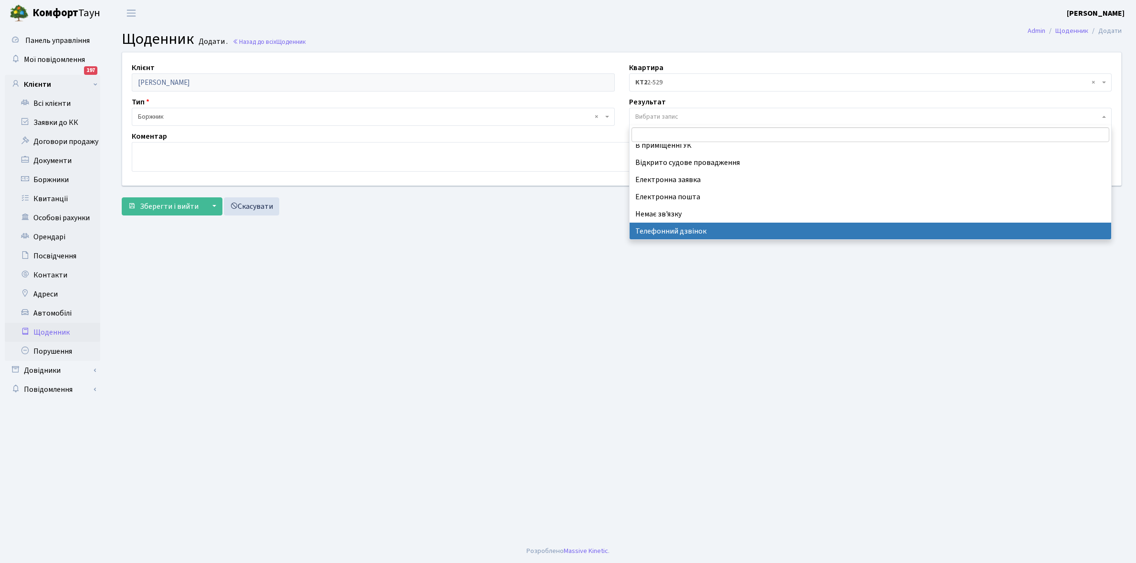
select select "196"
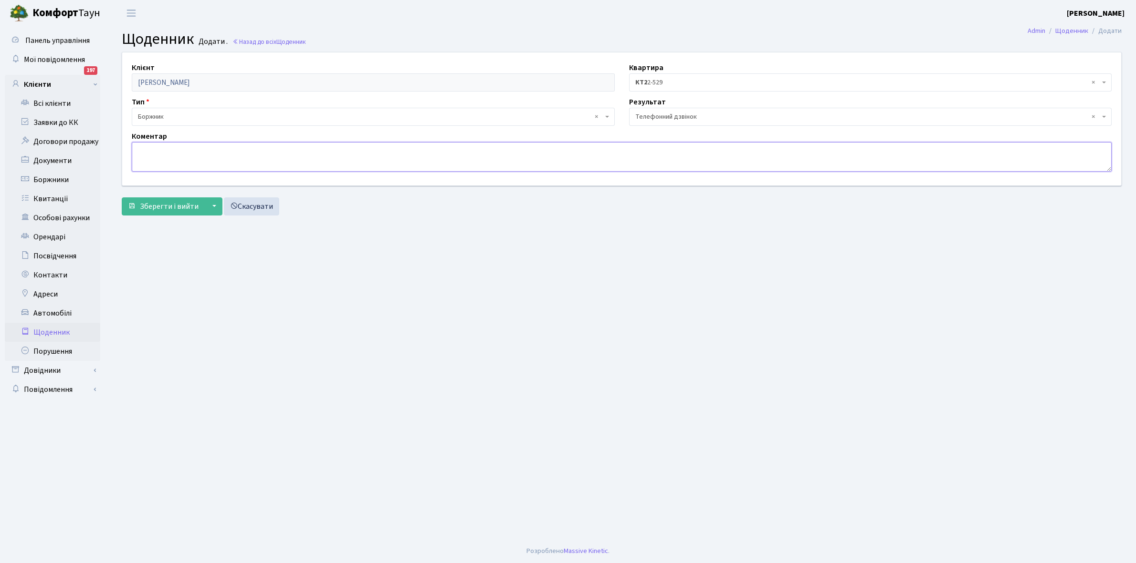
click at [160, 152] on textarea at bounding box center [622, 157] width 980 height 30
type textarea "Обіцяє погасити борг"
click at [165, 203] on span "Зберегти і вийти" at bounding box center [169, 206] width 59 height 10
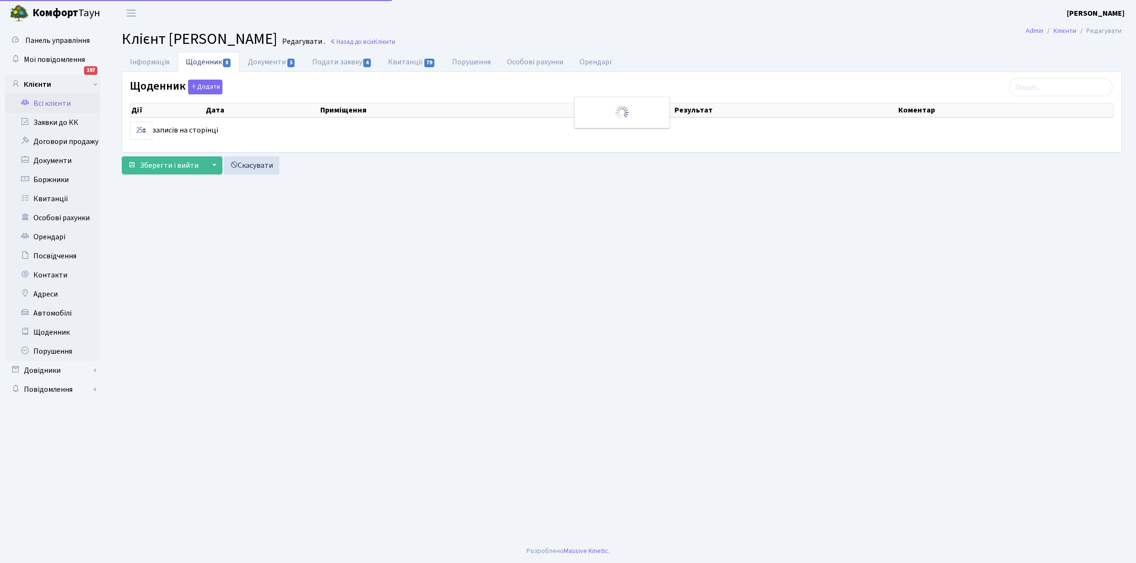
select select "25"
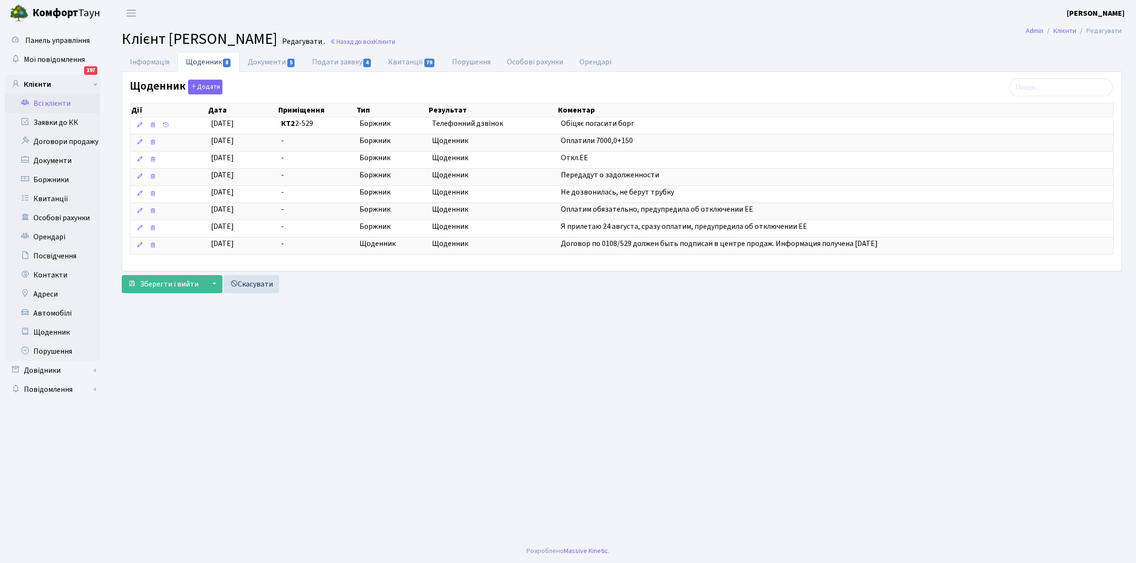
click at [52, 105] on link "Всі клієнти" at bounding box center [52, 103] width 95 height 19
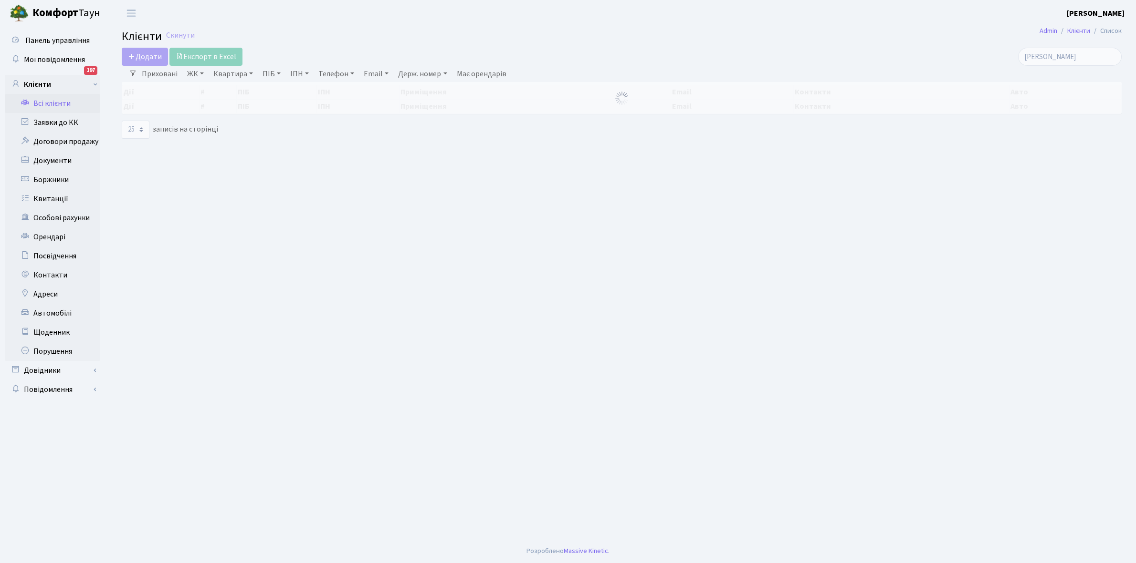
select select "25"
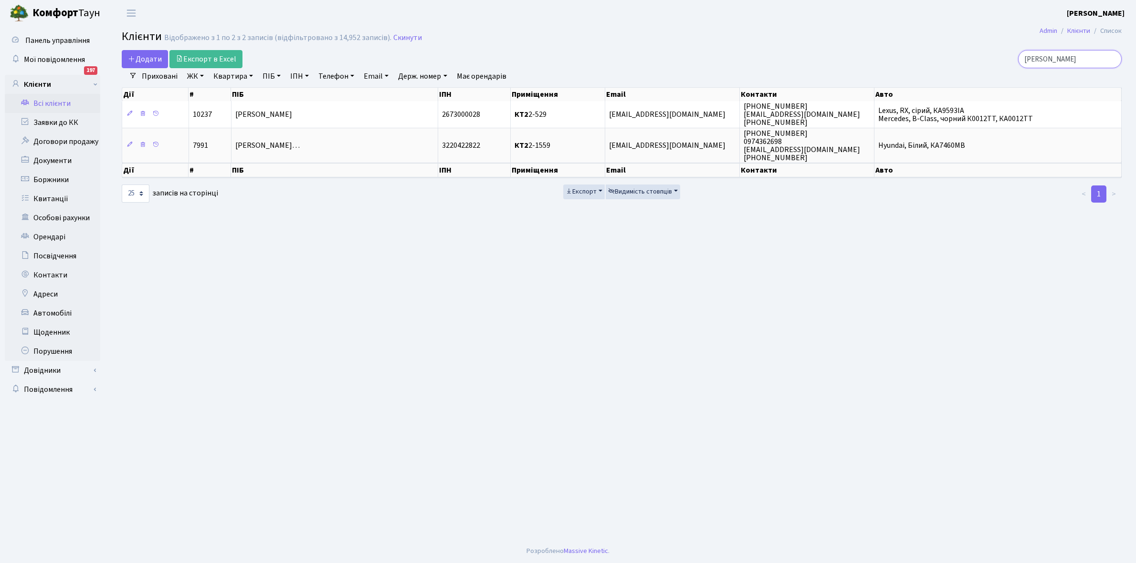
click at [1081, 61] on input "[PERSON_NAME]" at bounding box center [1070, 59] width 104 height 18
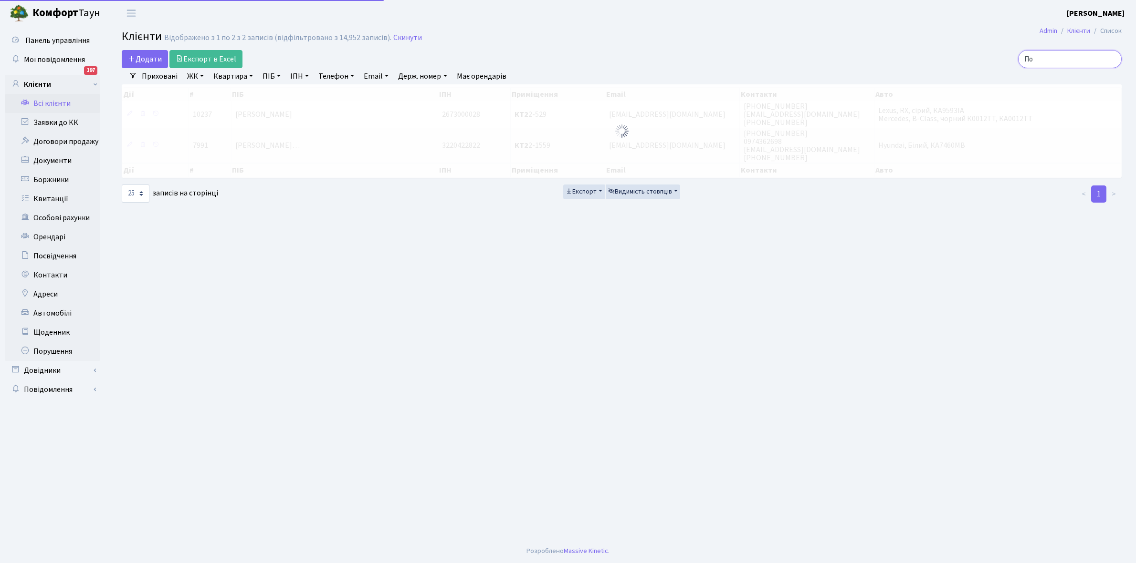
type input "П"
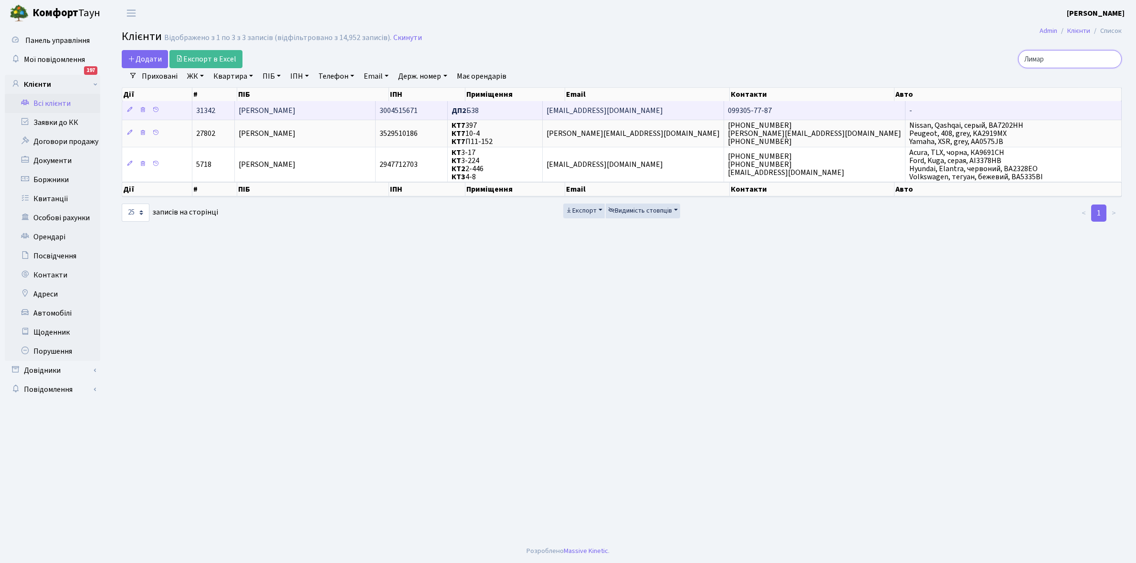
type input "Лимар"
click at [332, 108] on td "[PERSON_NAME]" at bounding box center [305, 110] width 141 height 19
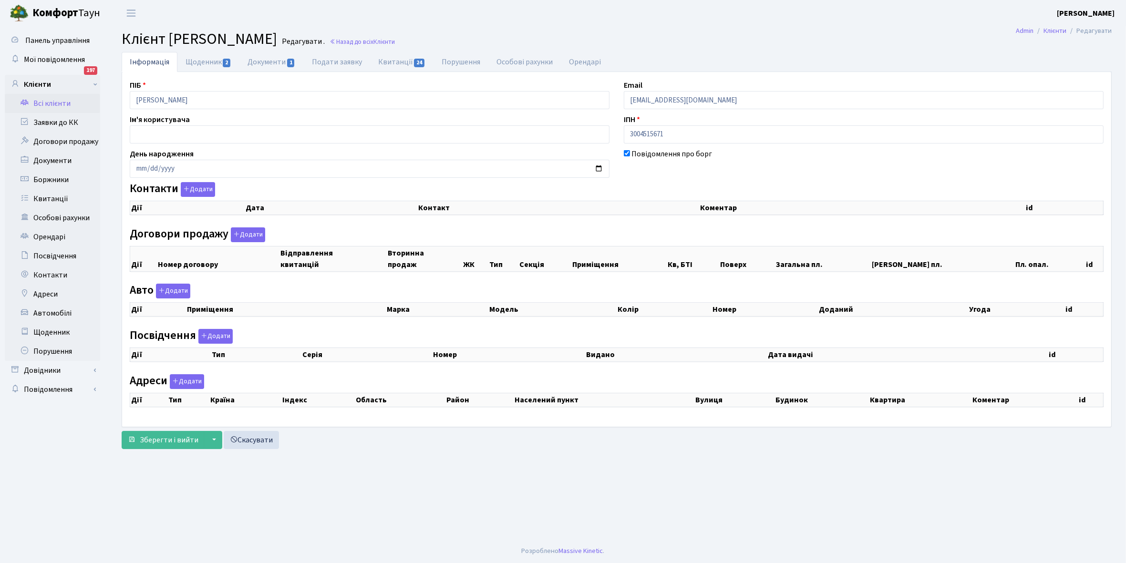
checkbox input "true"
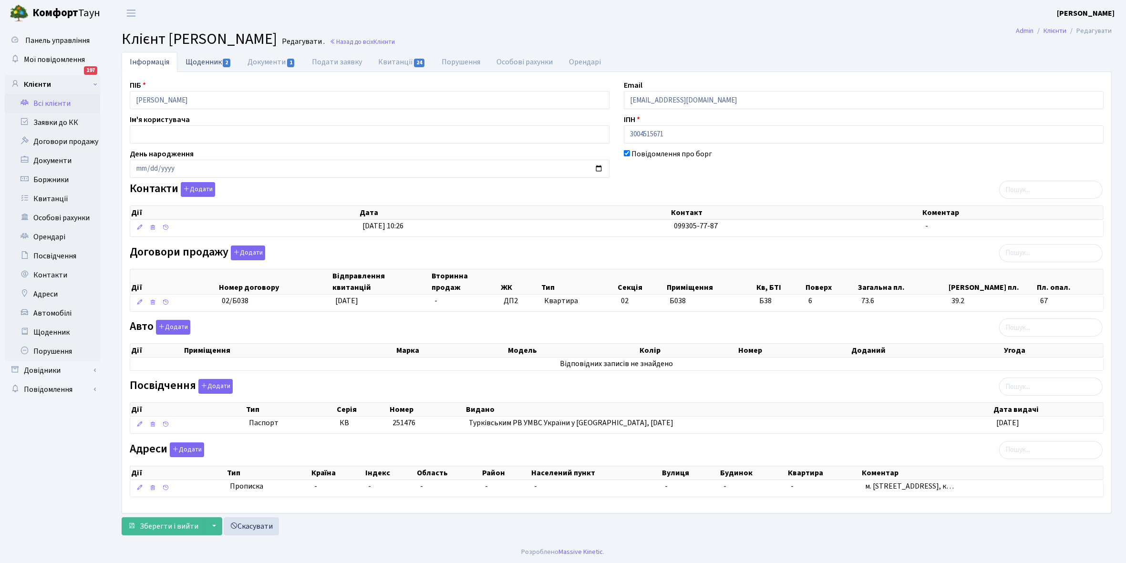
click at [199, 59] on link "Щоденник 2" at bounding box center [208, 62] width 62 height 20
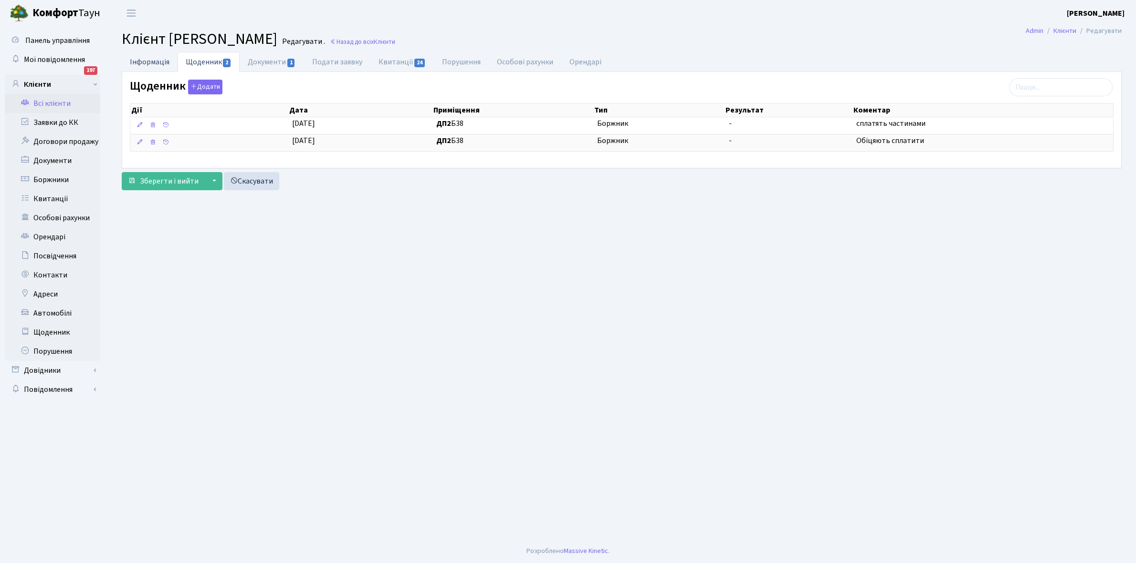
click at [146, 61] on link "Інформація" at bounding box center [150, 62] width 56 height 20
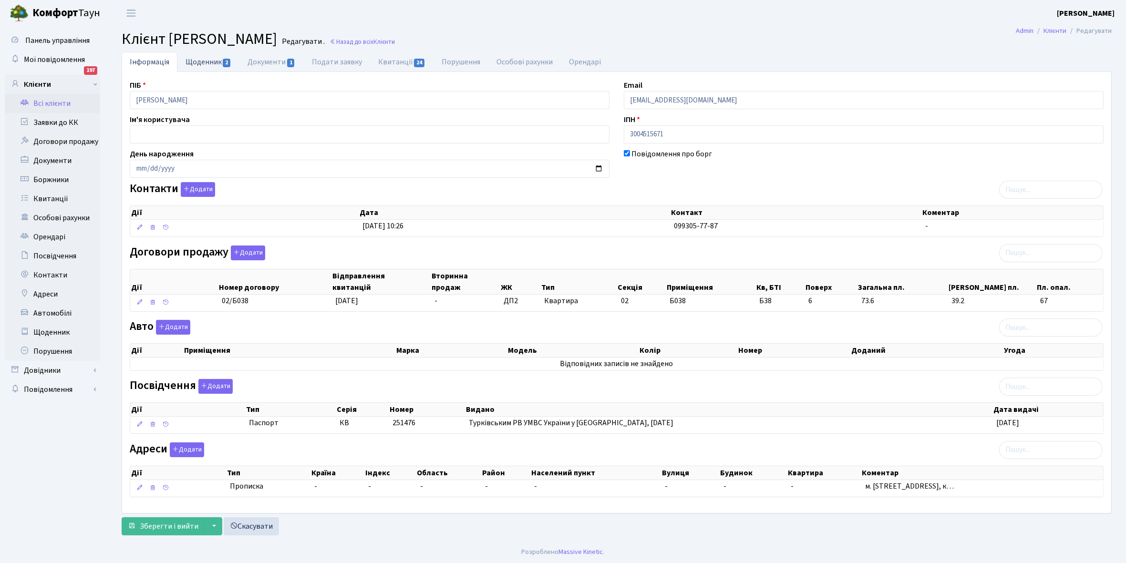
click at [204, 63] on link "Щоденник 2" at bounding box center [208, 62] width 62 height 20
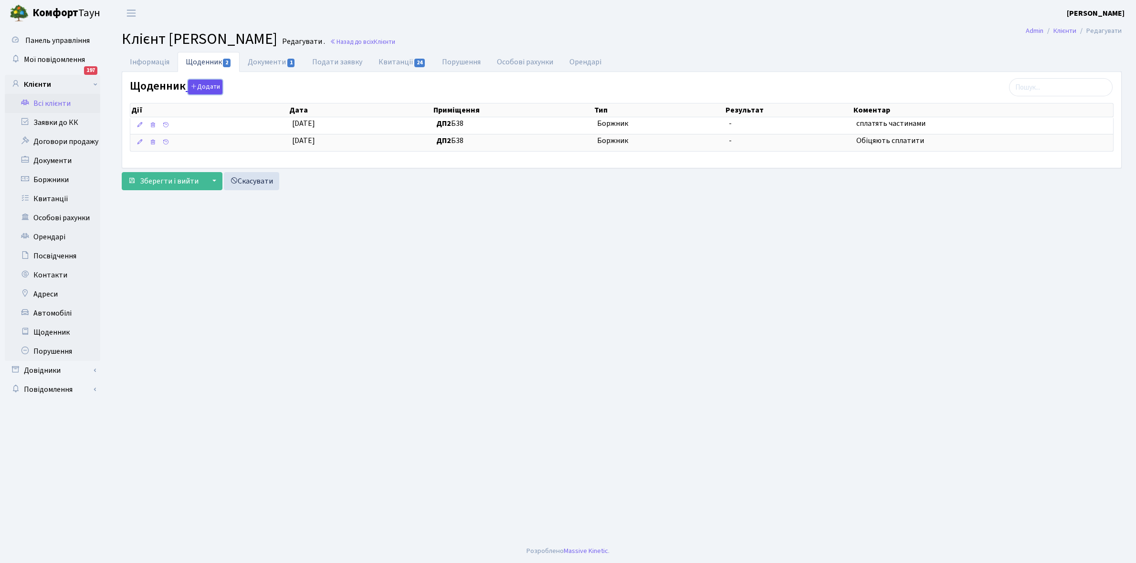
click at [199, 83] on button "Додати" at bounding box center [205, 87] width 34 height 15
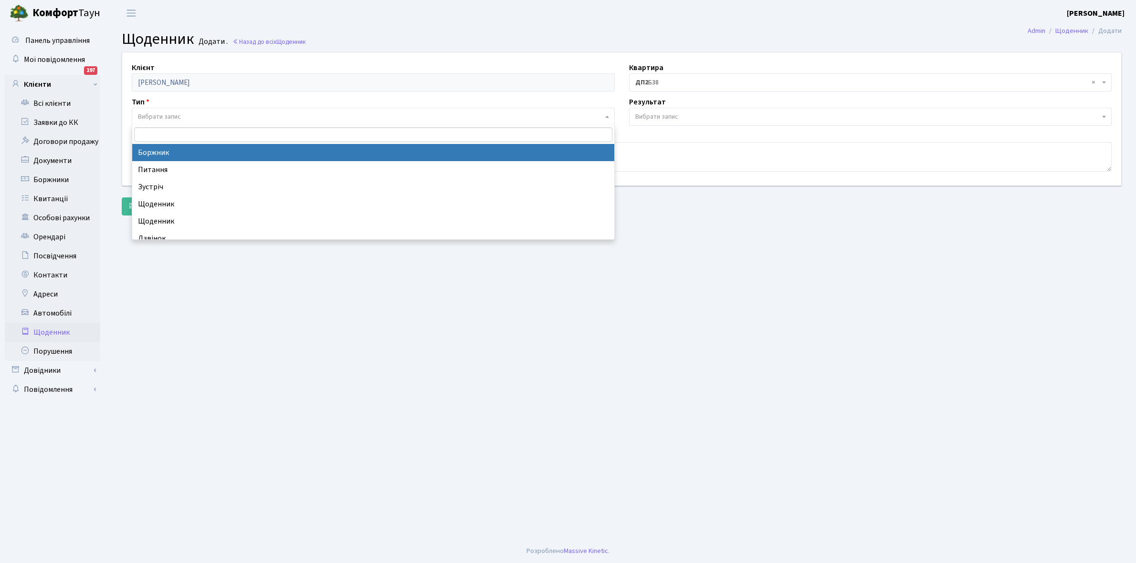
click at [165, 113] on span "Вибрати запис" at bounding box center [159, 117] width 43 height 10
select select "189"
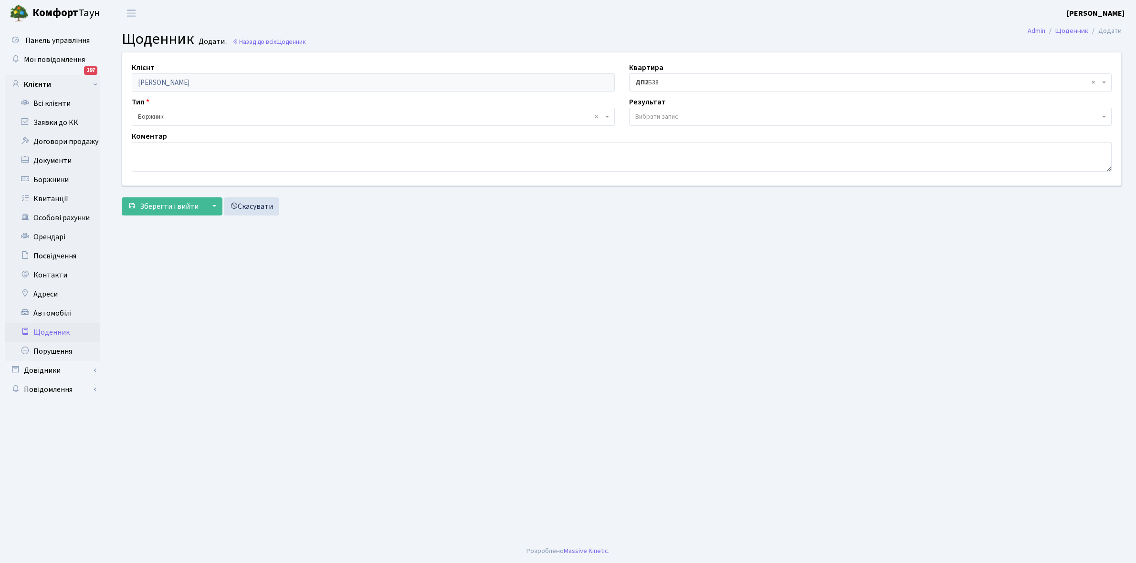
click at [650, 117] on span "Вибрати запис" at bounding box center [656, 117] width 43 height 10
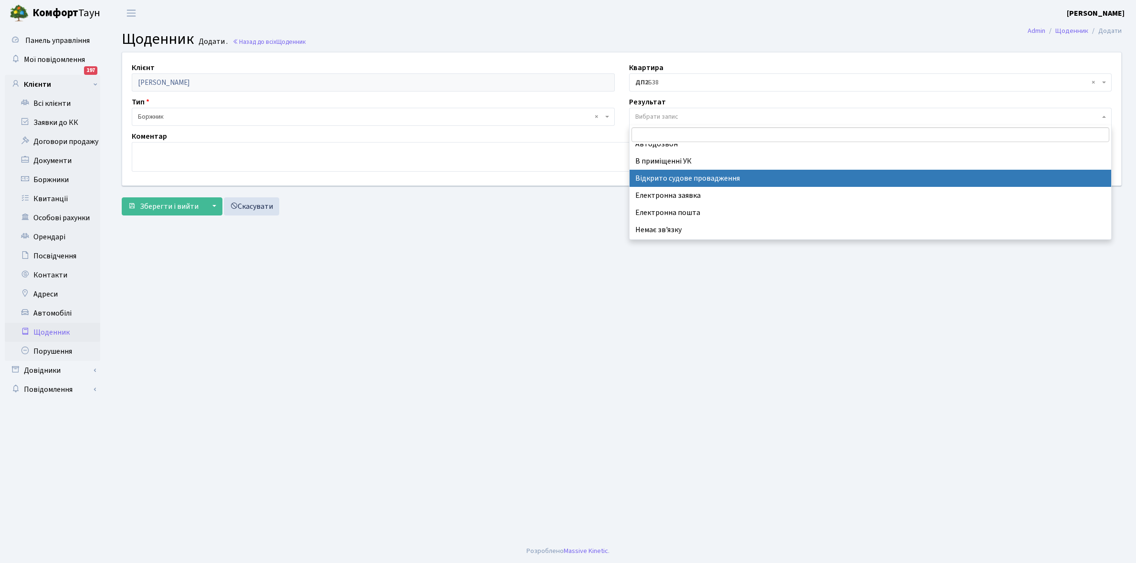
scroll to position [59, 0]
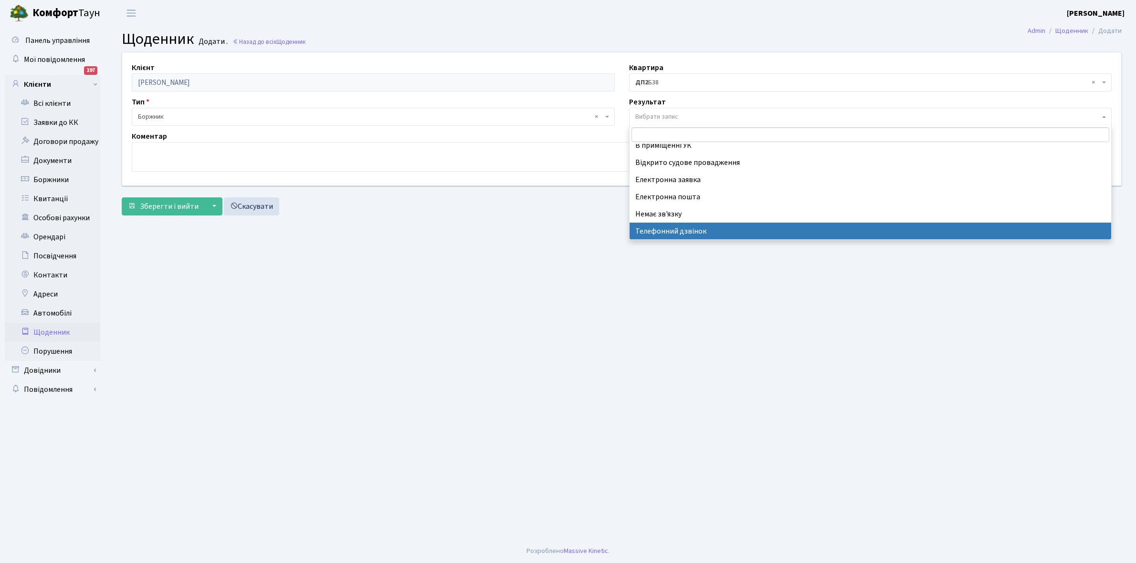
select select "196"
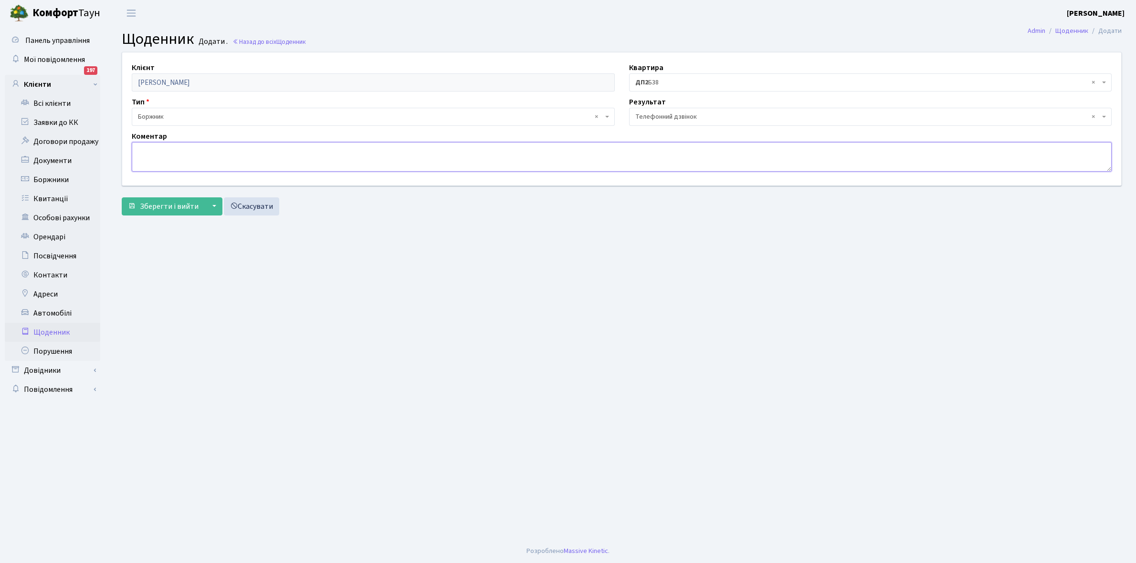
click at [151, 156] on textarea at bounding box center [622, 157] width 980 height 30
click at [157, 205] on span "Зберегти і вийти" at bounding box center [169, 206] width 59 height 10
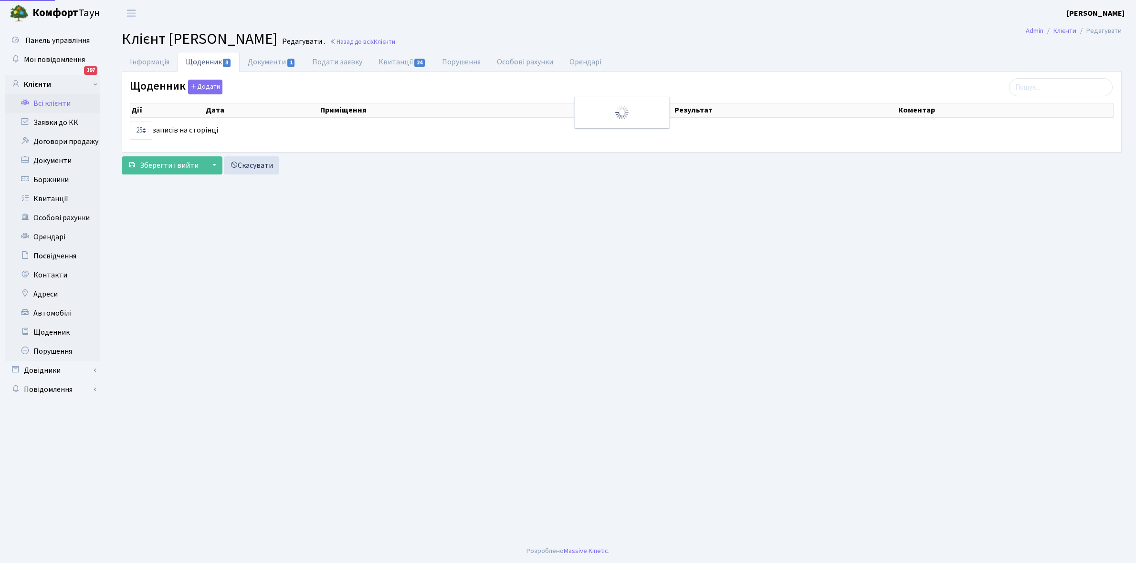
select select "25"
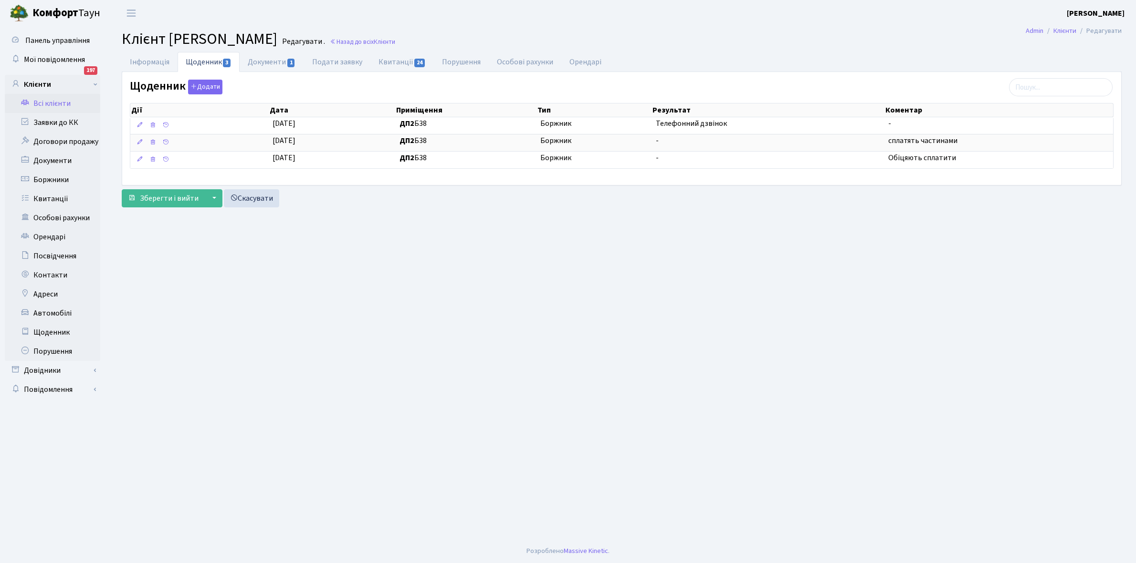
click at [51, 103] on link "Всі клієнти" at bounding box center [52, 103] width 95 height 19
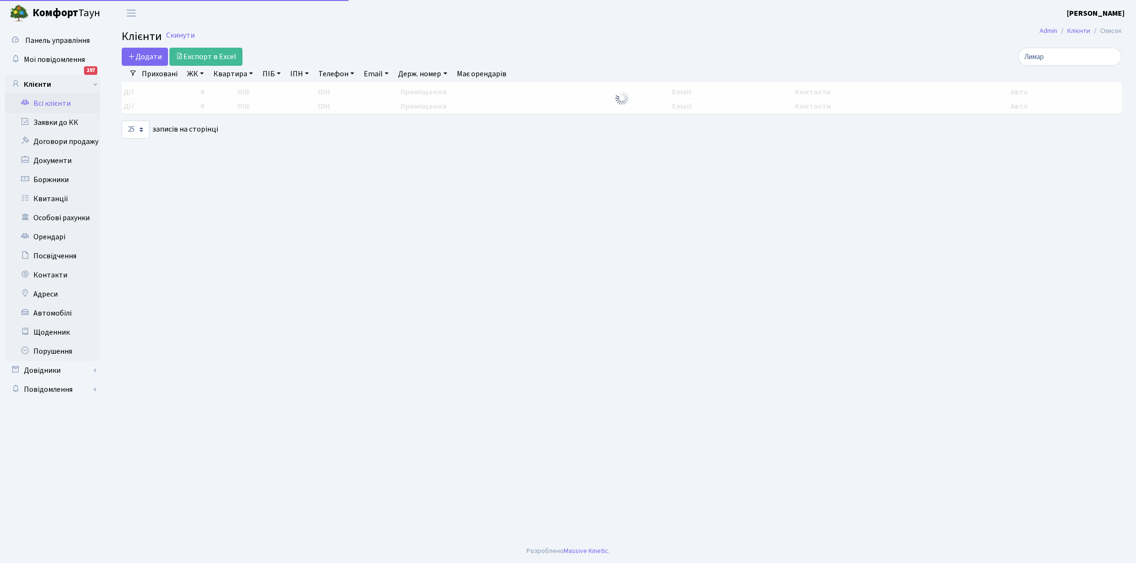
select select "25"
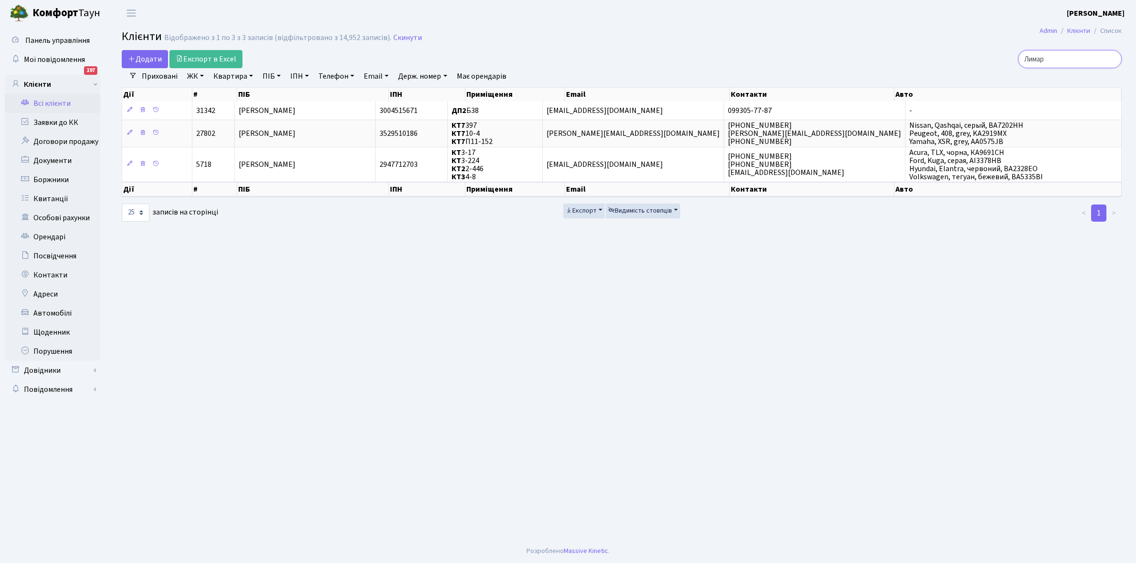
click at [1062, 62] on input "Лимар" at bounding box center [1070, 59] width 104 height 18
type input "[PERSON_NAME]"
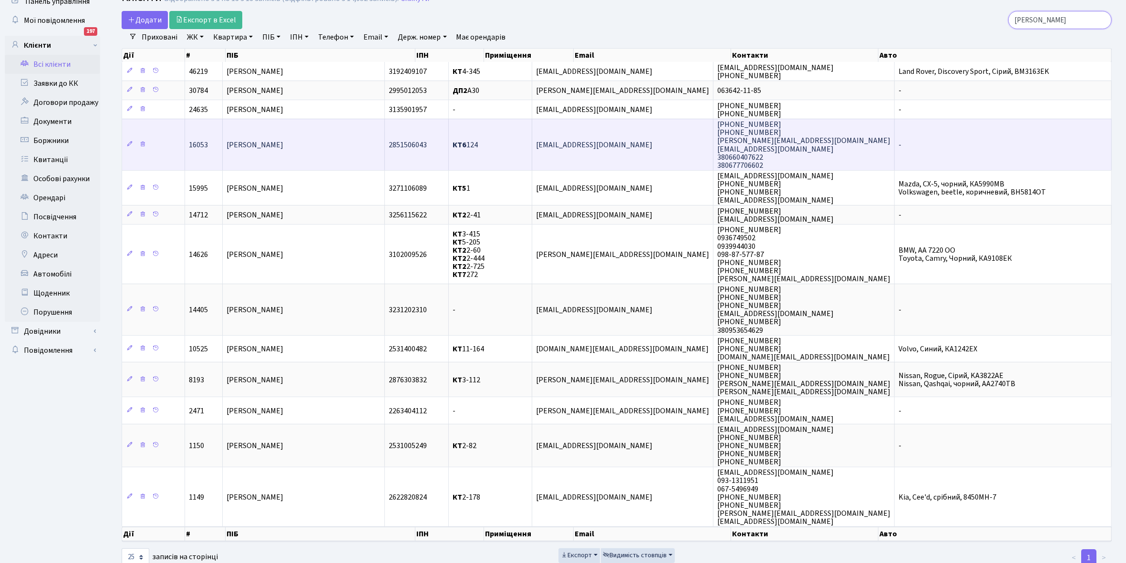
scroll to position [60, 0]
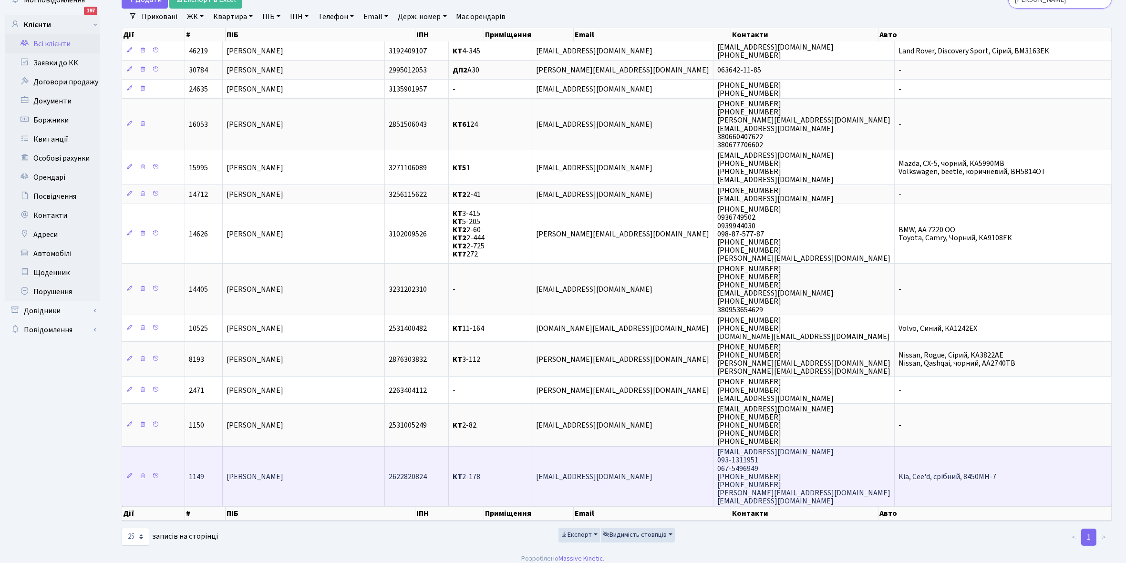
type input "Ляшенко"
click at [343, 478] on td "[PERSON_NAME]" at bounding box center [304, 477] width 162 height 60
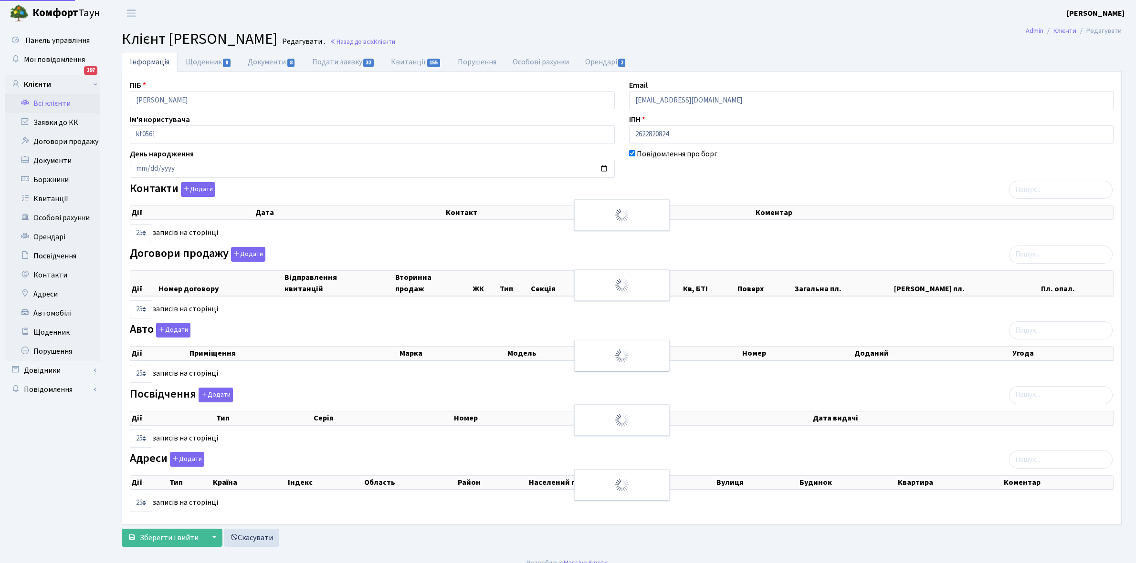
select select "25"
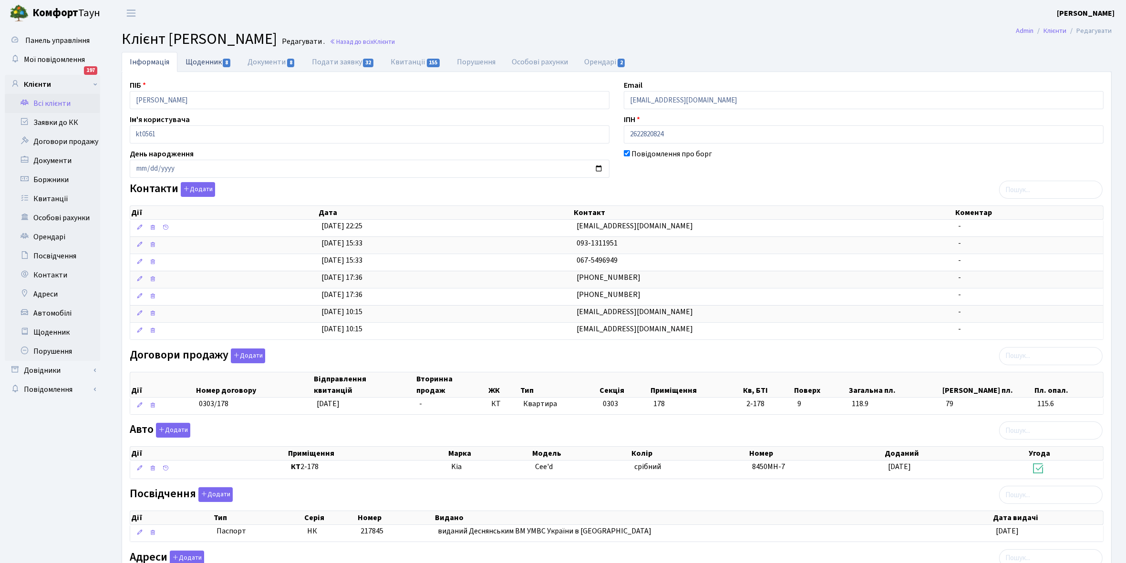
click at [199, 63] on link "Щоденник 8" at bounding box center [208, 62] width 62 height 20
select select "25"
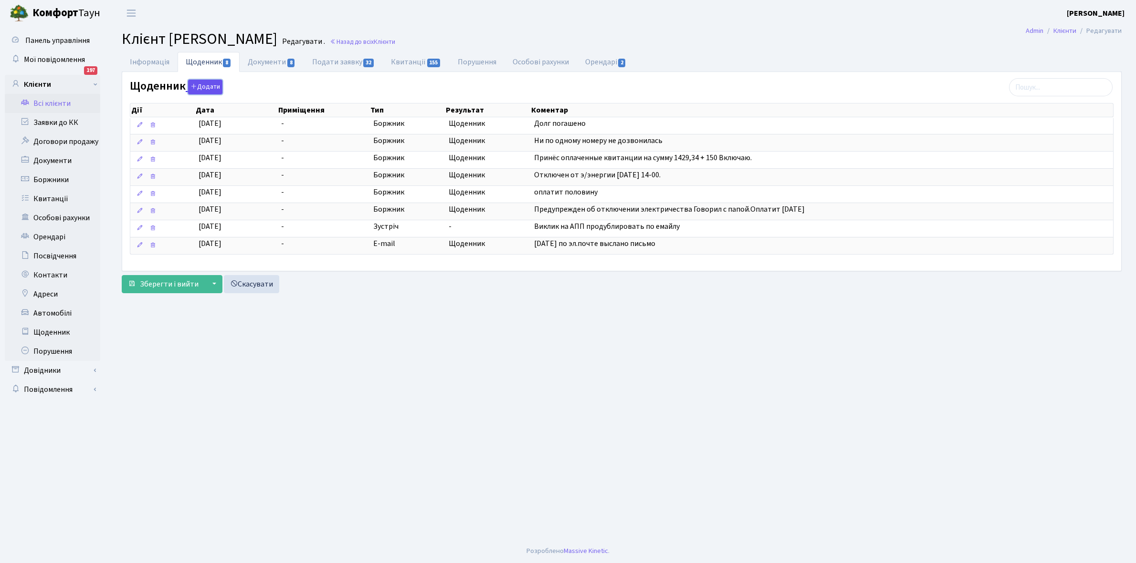
click at [204, 87] on button "Додати" at bounding box center [205, 87] width 34 height 15
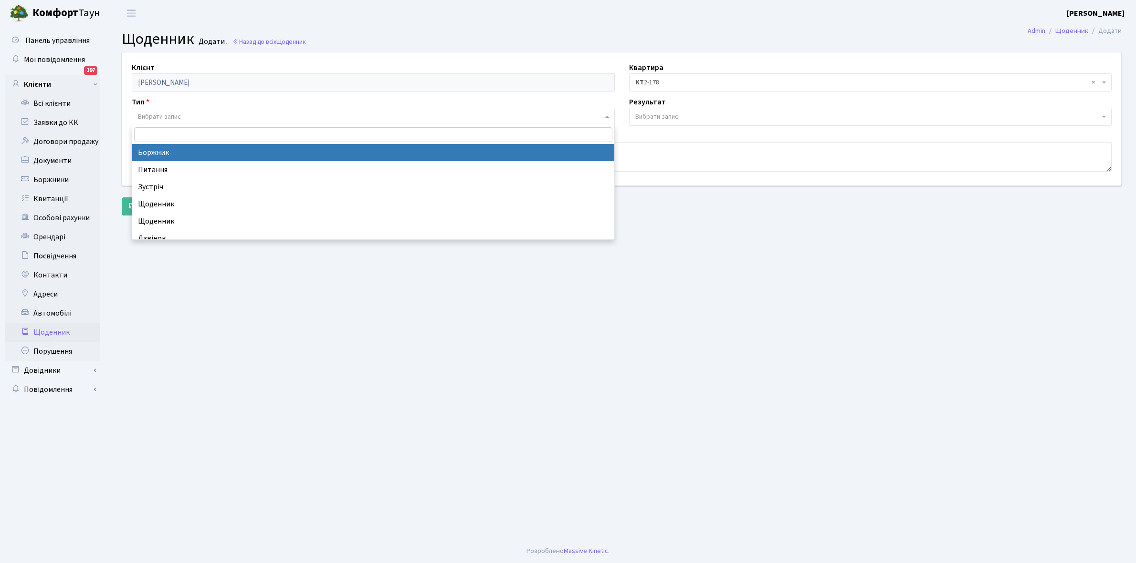
click at [176, 115] on span "Вибрати запис" at bounding box center [159, 117] width 43 height 10
select select "189"
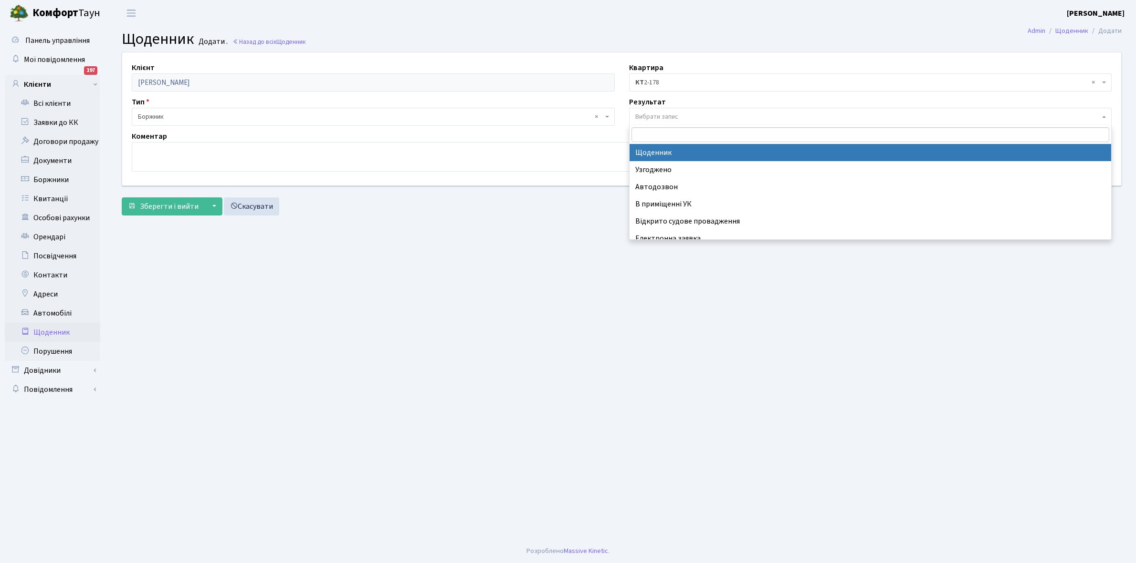
click at [679, 111] on span "Вибрати запис" at bounding box center [870, 117] width 483 height 18
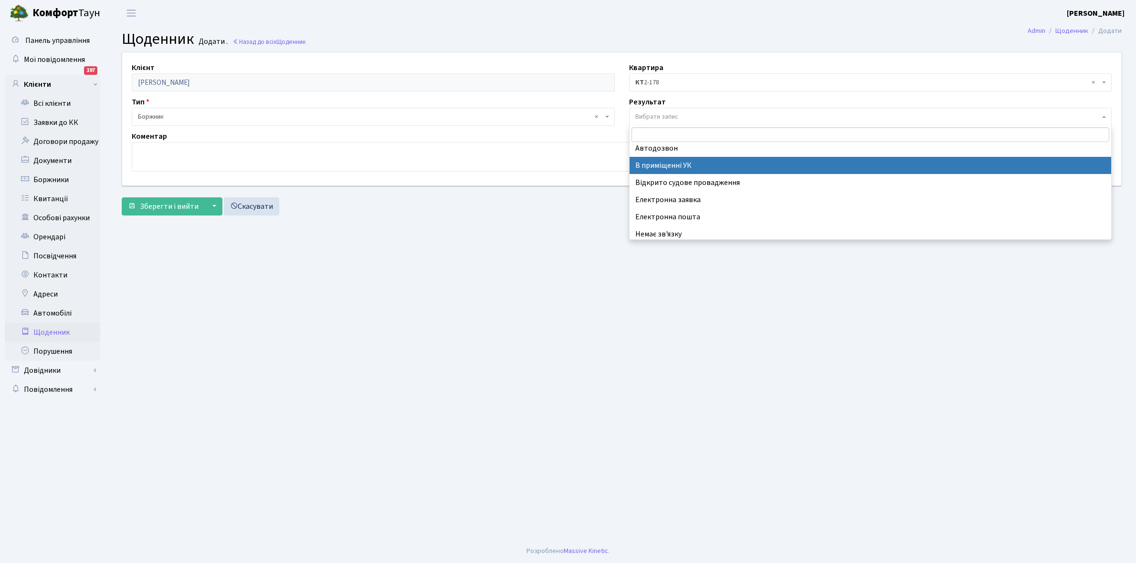
scroll to position [59, 0]
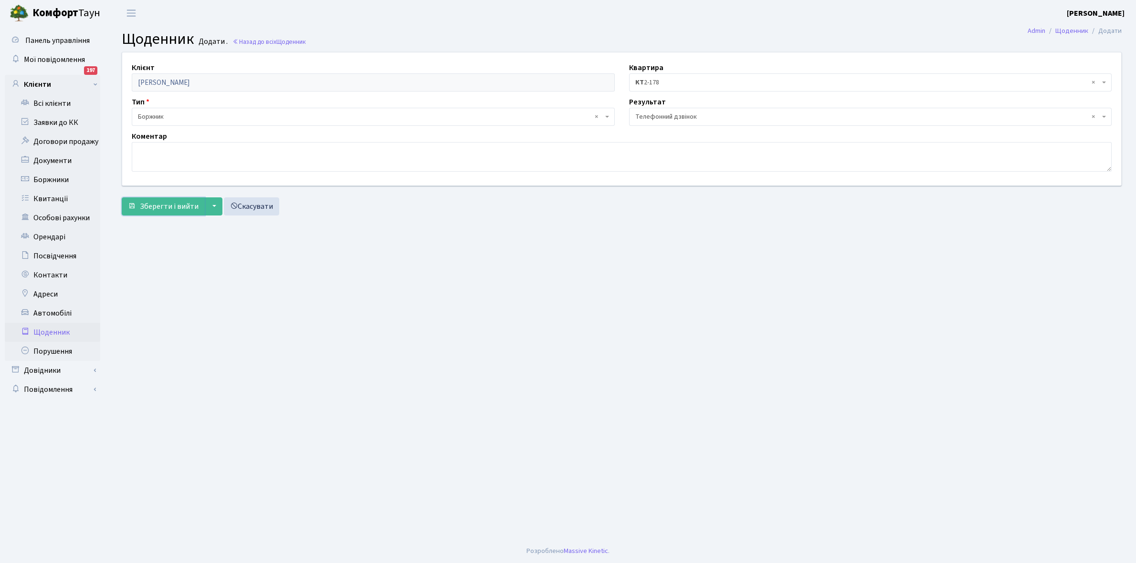
drag, startPoint x: 151, startPoint y: 206, endPoint x: 670, endPoint y: 120, distance: 526.7
click at [672, 131] on form "Клієнт Ляшенко Ірина Олександрівна Квартира - <b>КТ</b>&nbsp;&nbsp;&nbsp;&nbsp;…" at bounding box center [622, 134] width 1000 height 164
click at [669, 115] on span "× Телефонний дзвінок" at bounding box center [867, 117] width 465 height 10
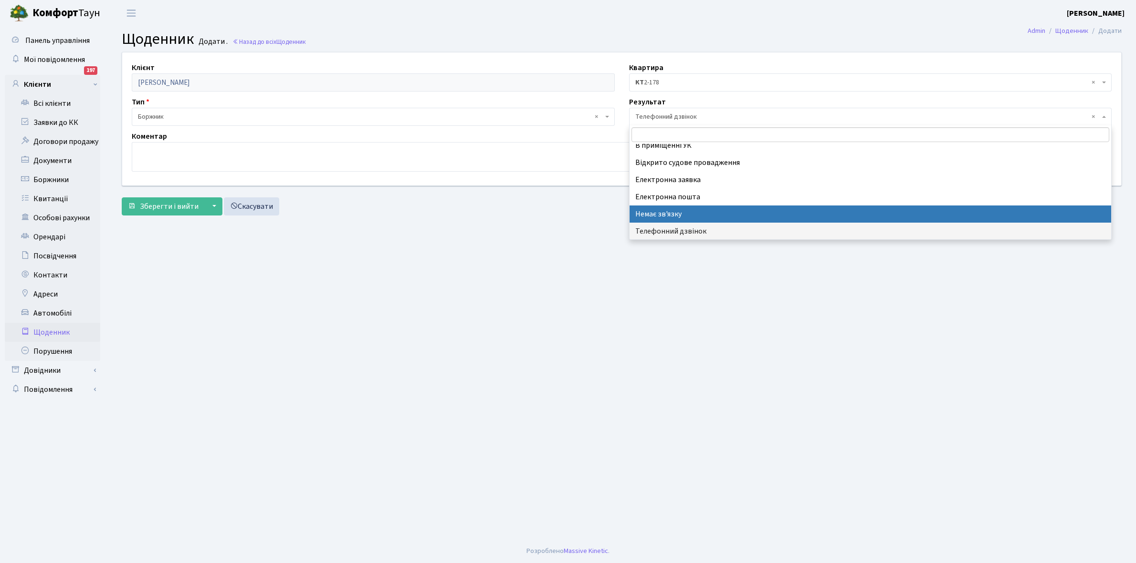
select select "197"
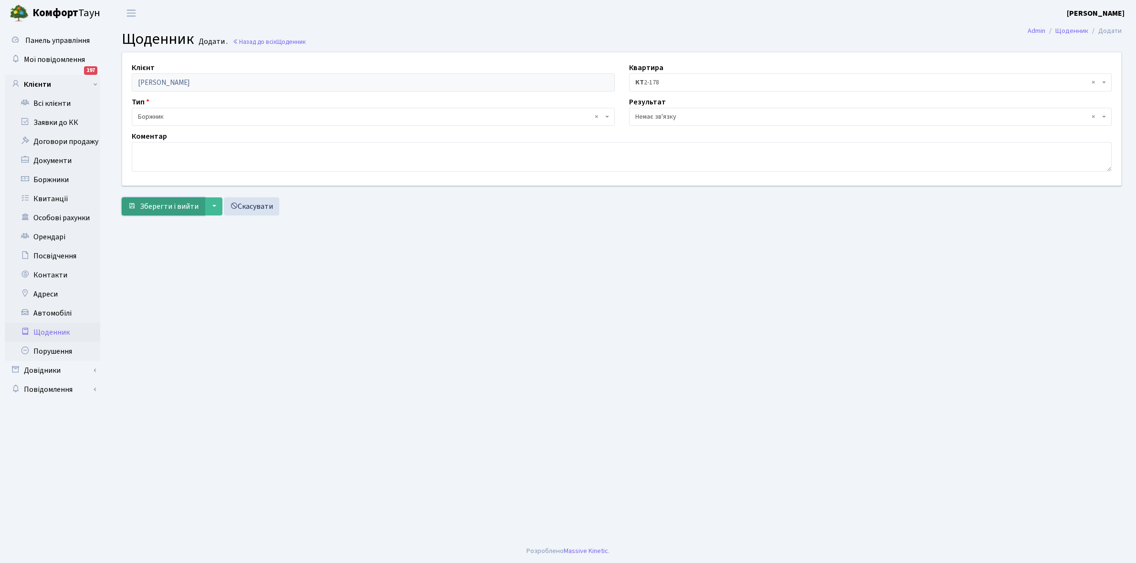
click at [175, 209] on span "Зберегти і вийти" at bounding box center [169, 206] width 59 height 10
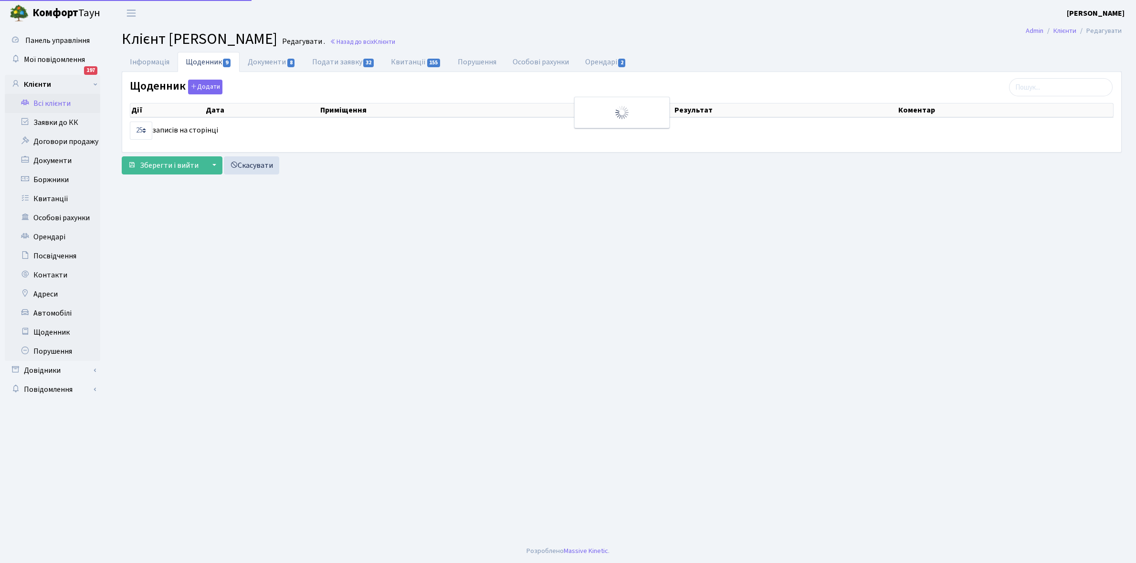
select select "25"
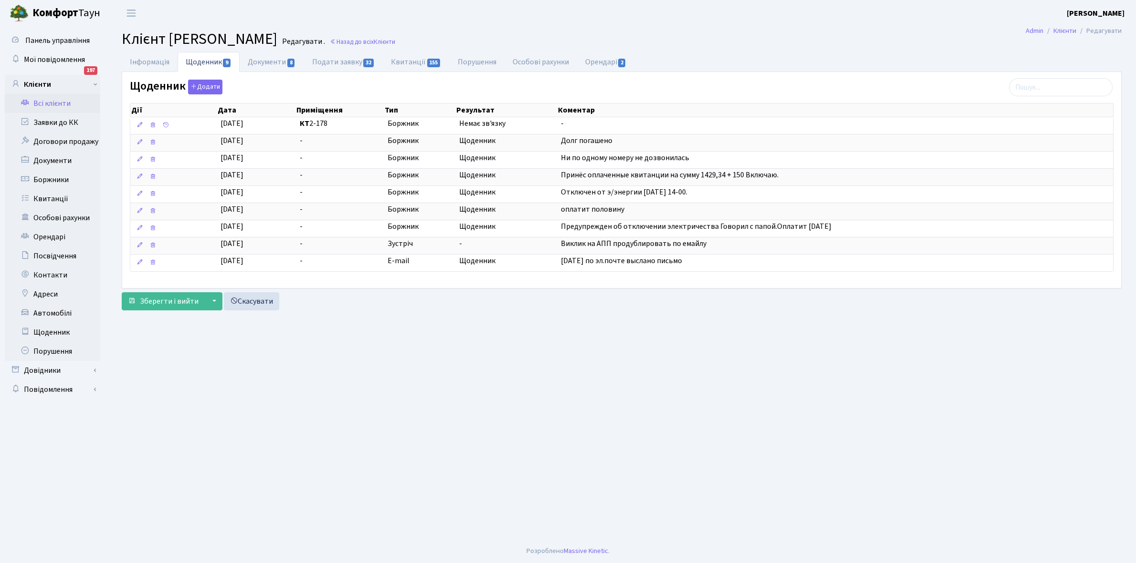
click at [55, 103] on link "Всі клієнти" at bounding box center [52, 103] width 95 height 19
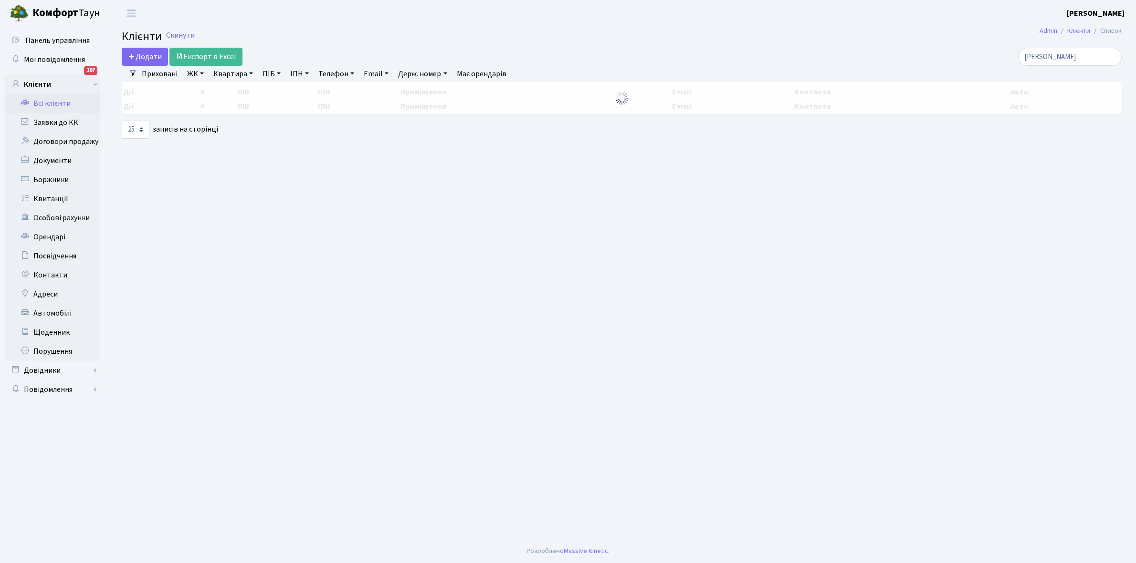
select select "25"
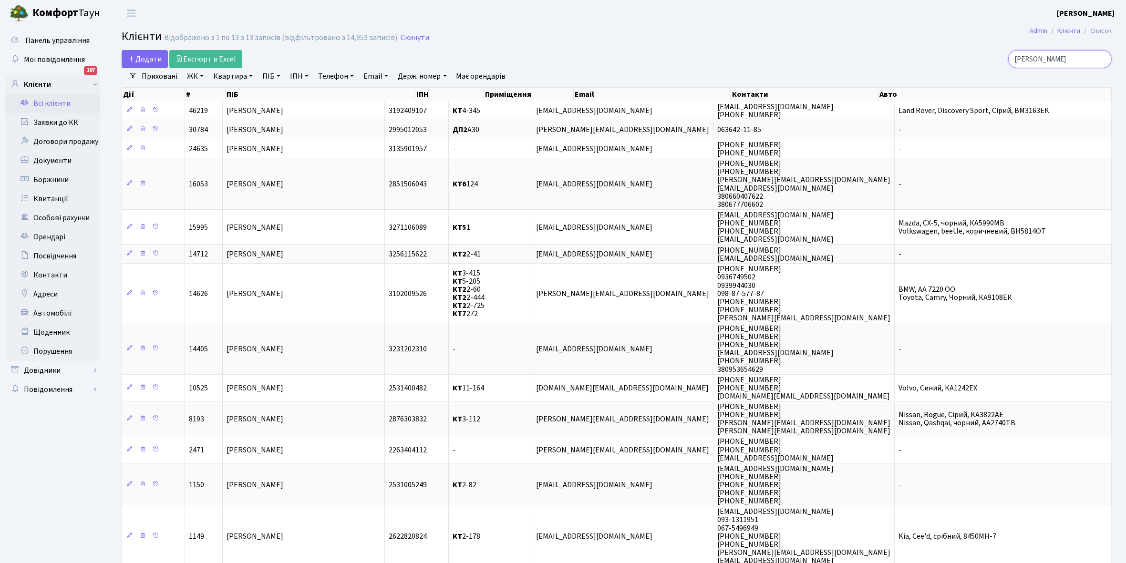
click at [1063, 62] on input "[PERSON_NAME]" at bounding box center [1061, 59] width 104 height 18
type input "[PERSON_NAME]"
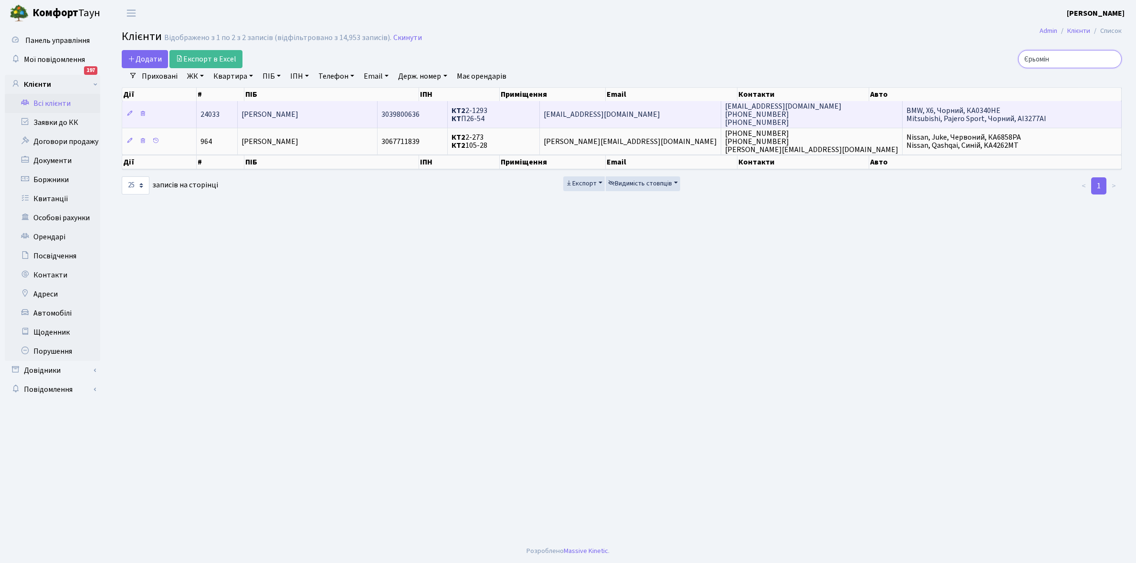
type input "Єрьомін"
click at [298, 111] on span "[PERSON_NAME]" at bounding box center [269, 114] width 57 height 10
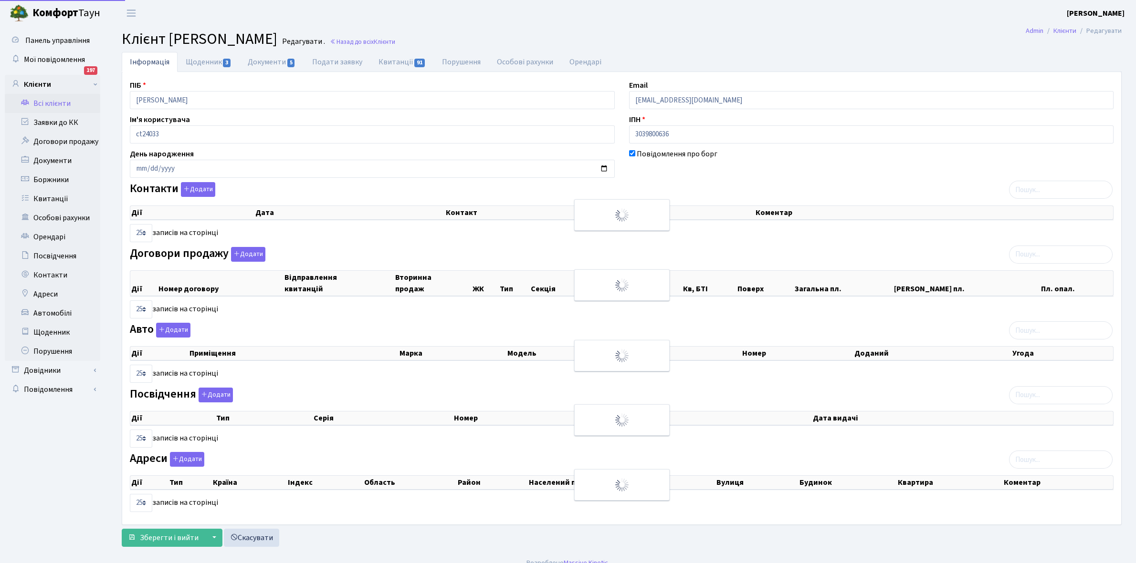
select select "25"
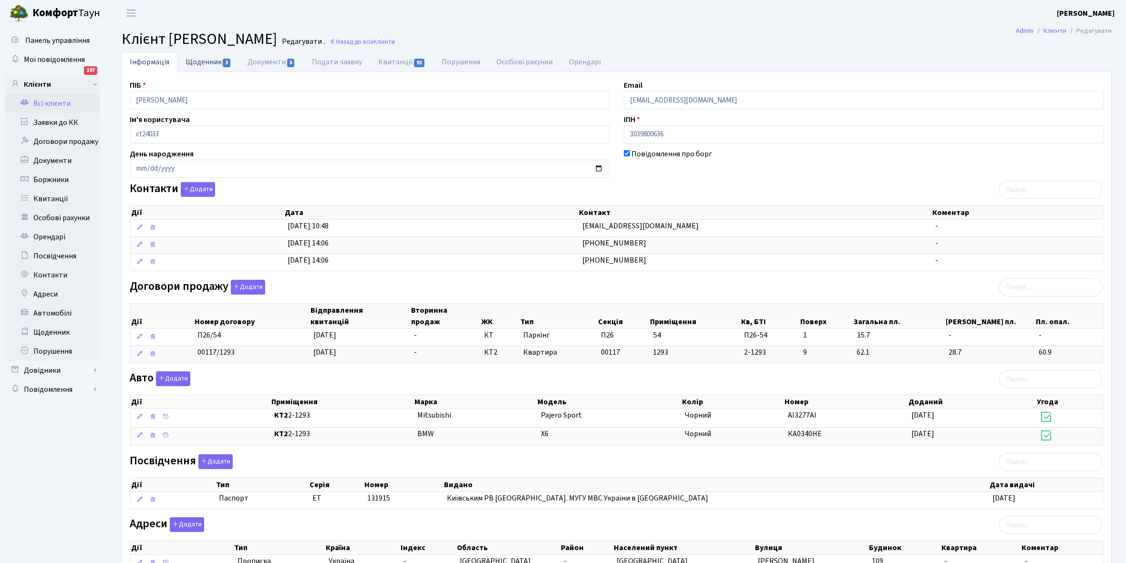
click at [198, 58] on link "Щоденник 3" at bounding box center [208, 62] width 62 height 20
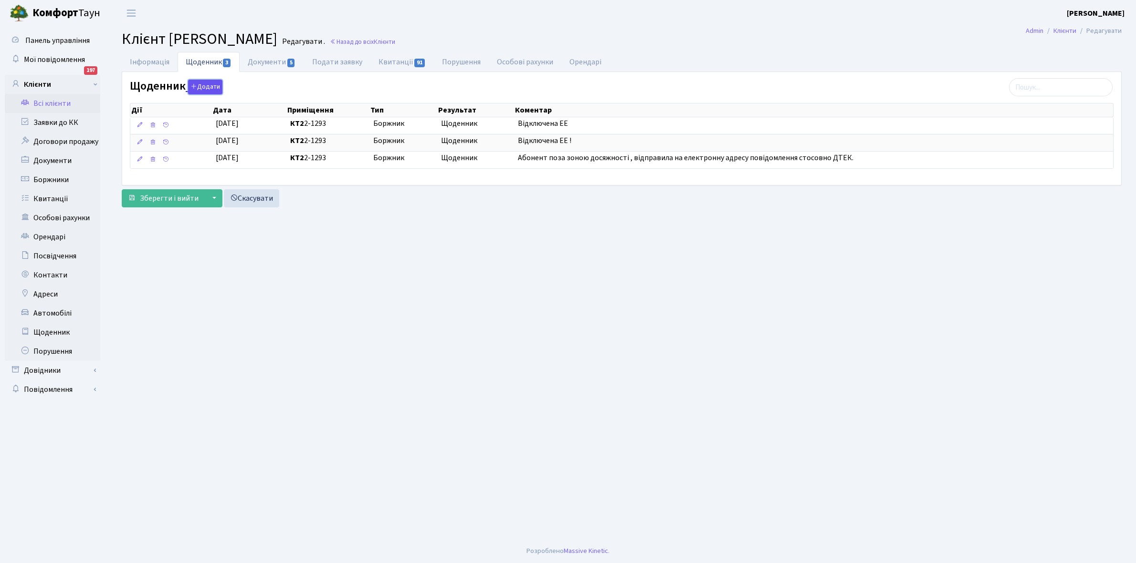
click at [210, 84] on button "Додати" at bounding box center [205, 87] width 34 height 15
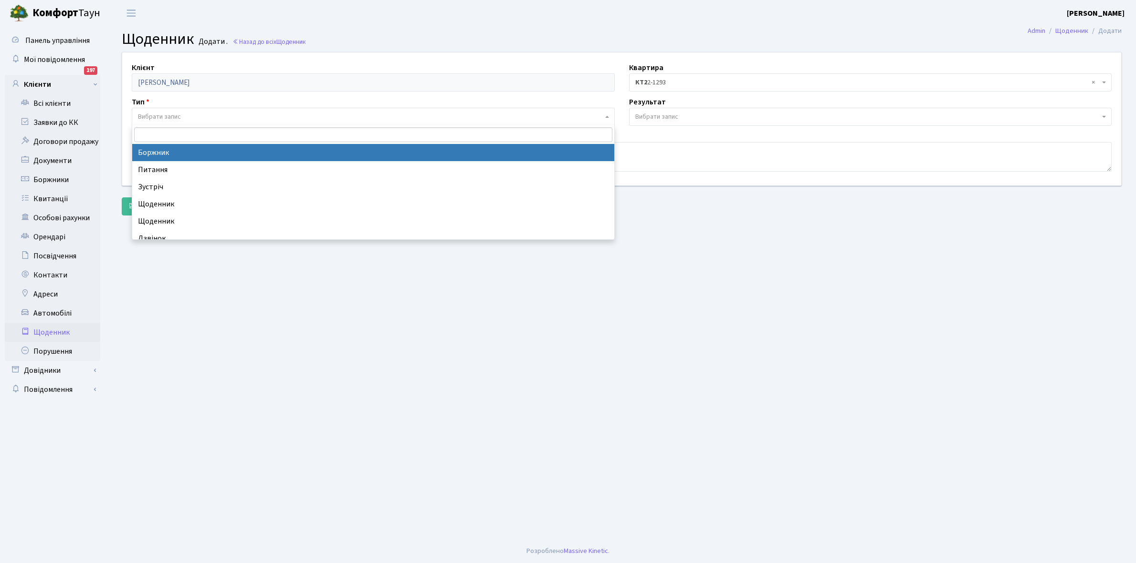
click at [176, 115] on span "Вибрати запис" at bounding box center [159, 117] width 43 height 10
select select "189"
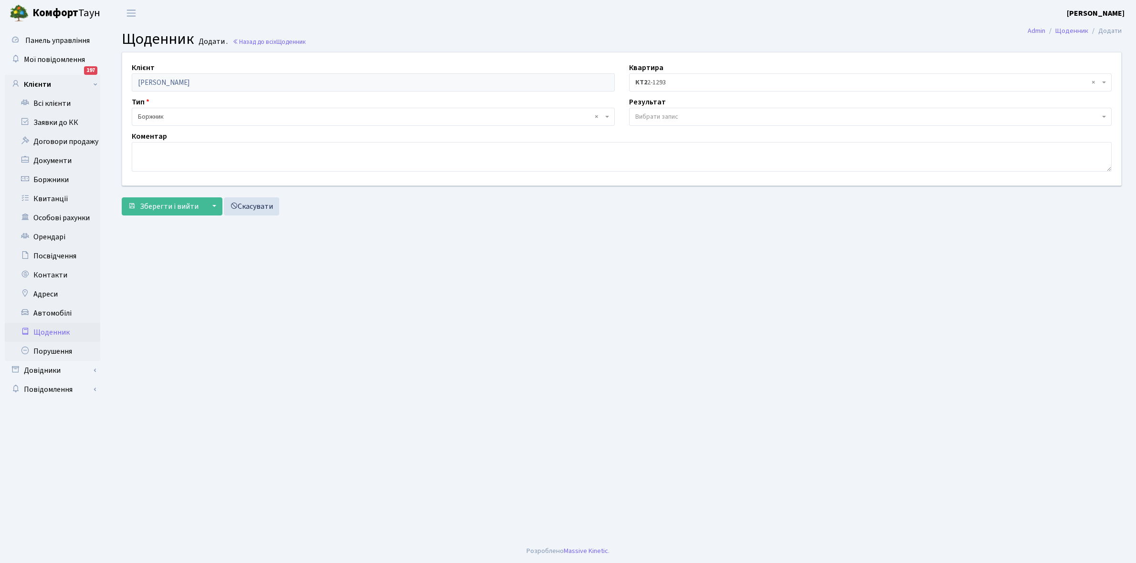
click at [661, 114] on span "Вибрати запис" at bounding box center [656, 117] width 43 height 10
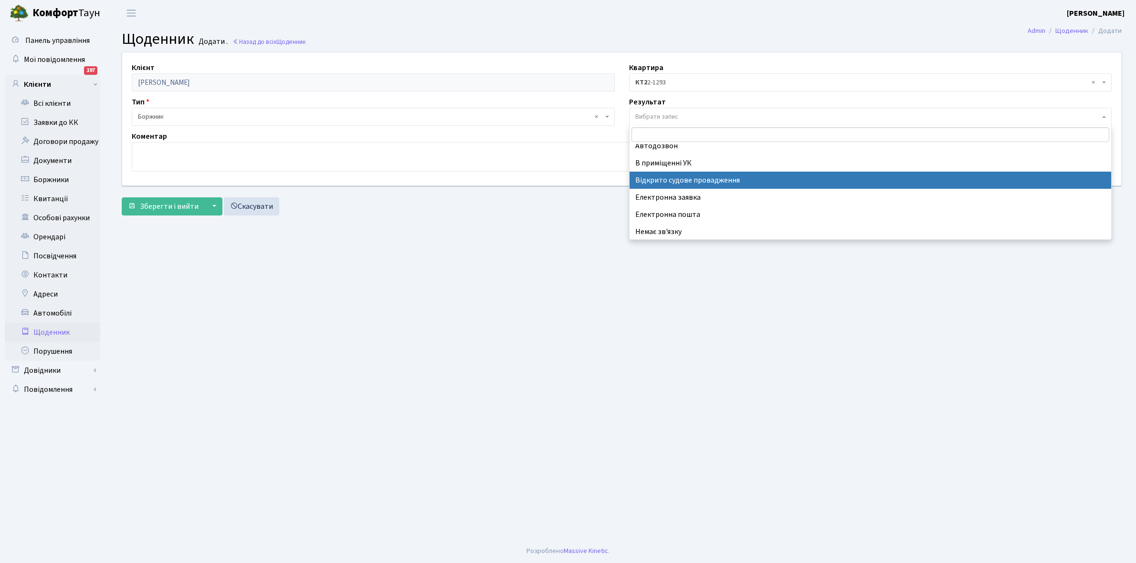
scroll to position [59, 0]
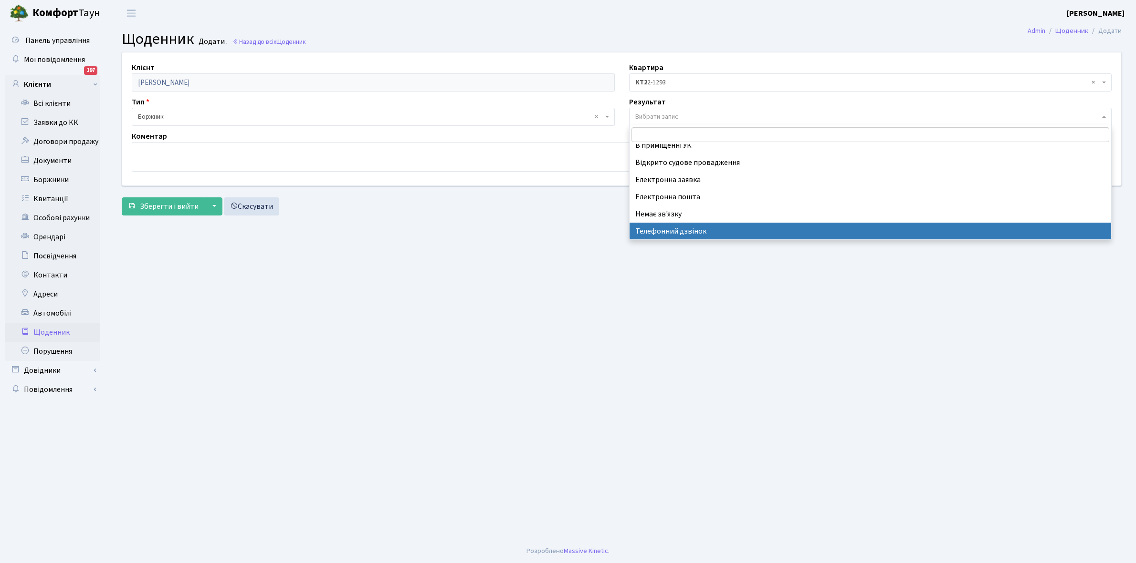
select select "196"
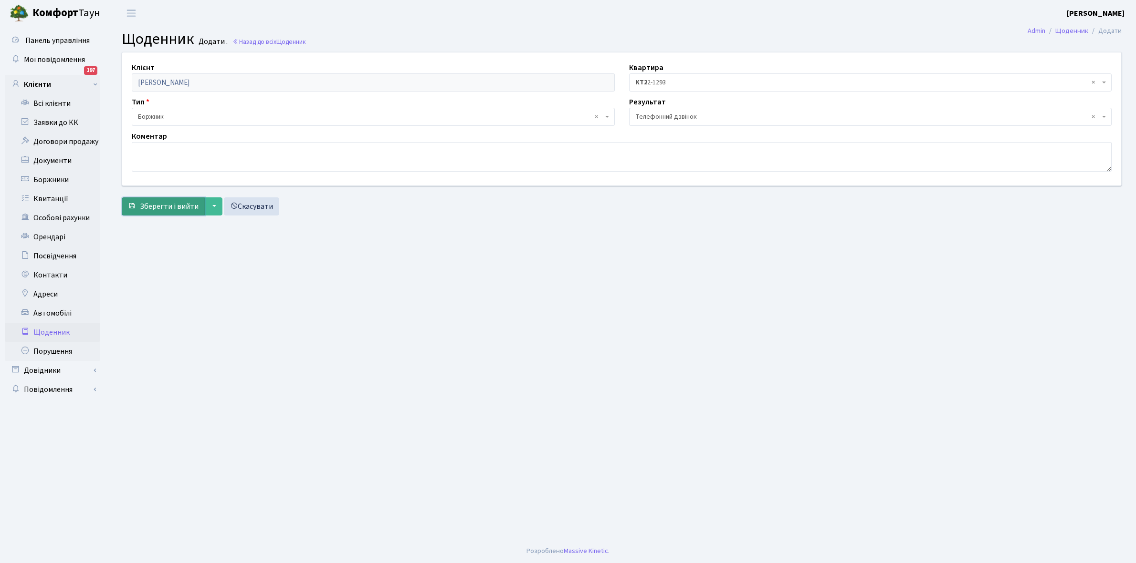
click at [167, 204] on span "Зберегти і вийти" at bounding box center [169, 206] width 59 height 10
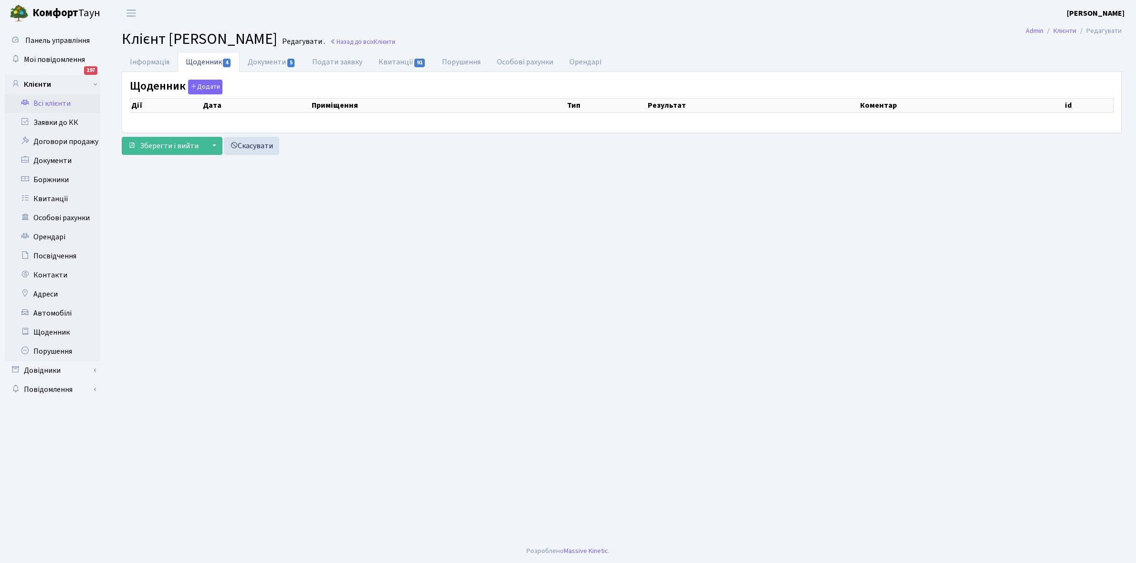
select select "25"
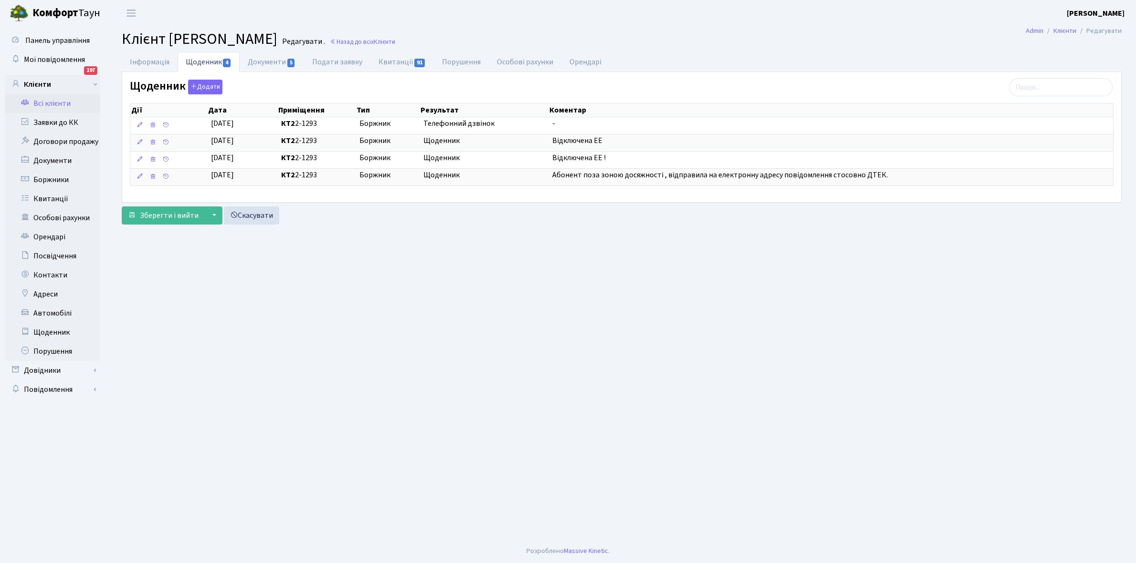
click at [55, 98] on link "Всі клієнти" at bounding box center [52, 103] width 95 height 19
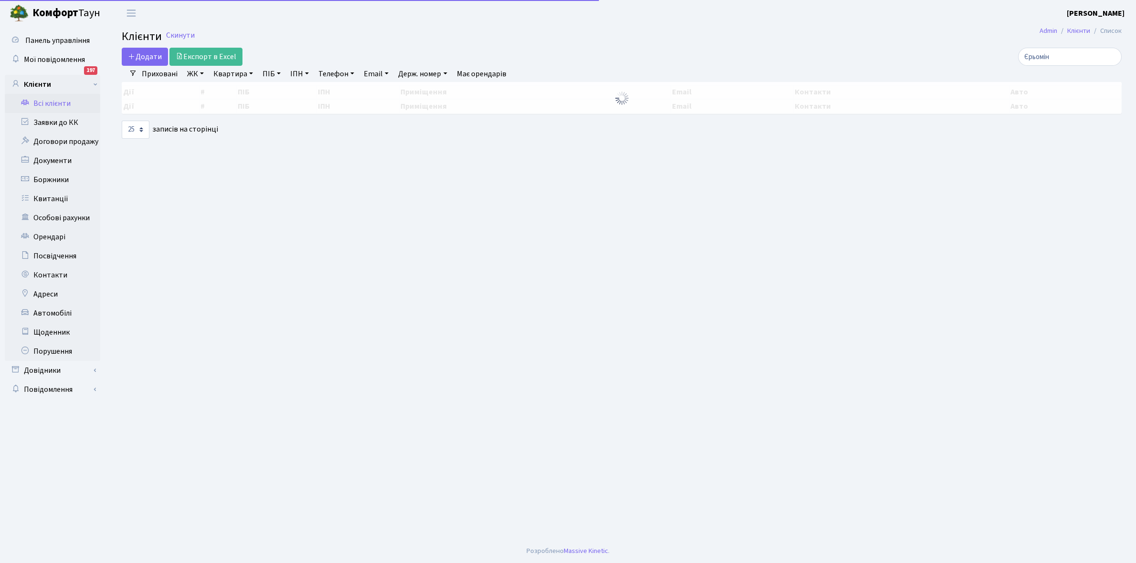
select select "25"
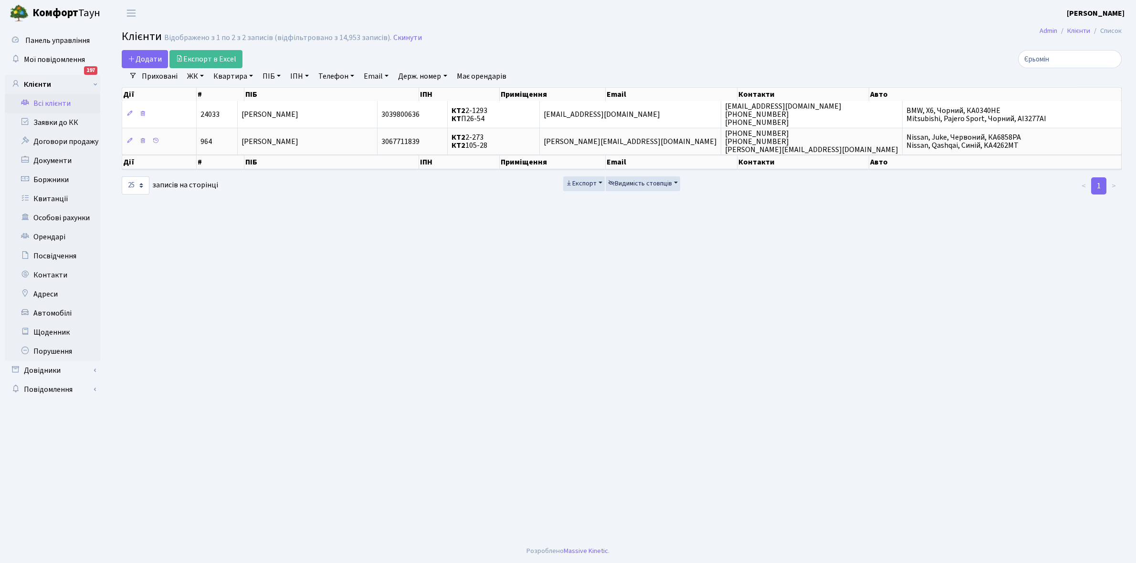
click at [55, 98] on link "Всі клієнти" at bounding box center [52, 103] width 95 height 19
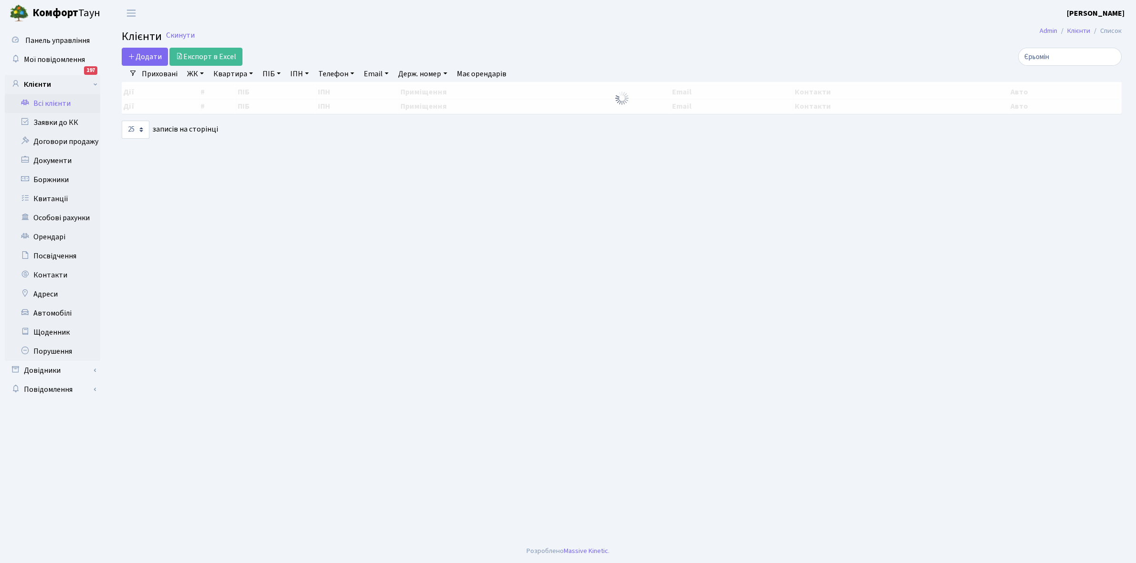
select select "25"
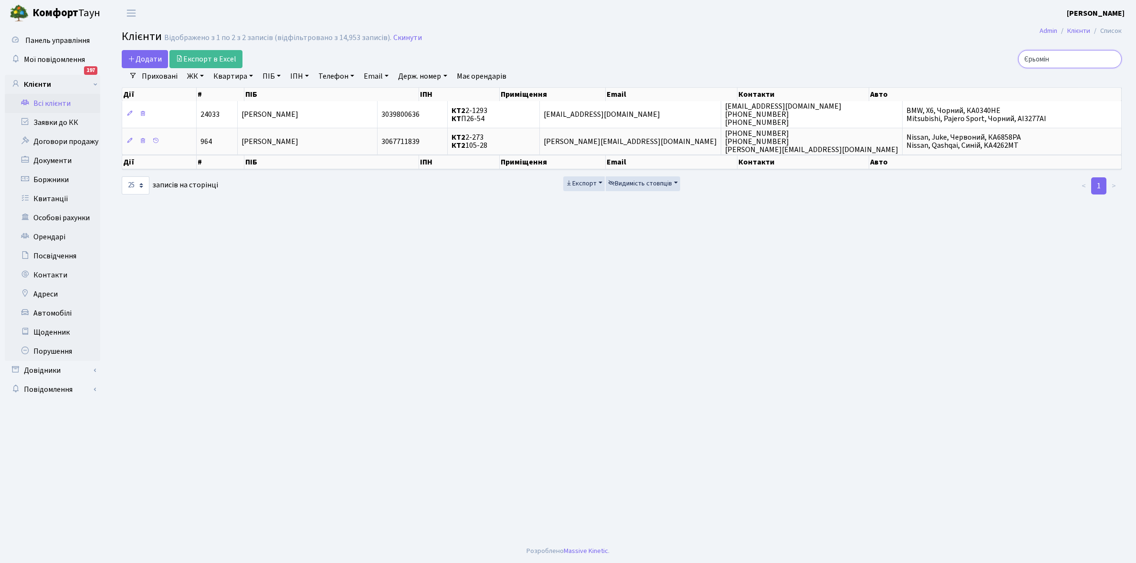
click at [1074, 57] on input "Єрьомін" at bounding box center [1070, 59] width 104 height 18
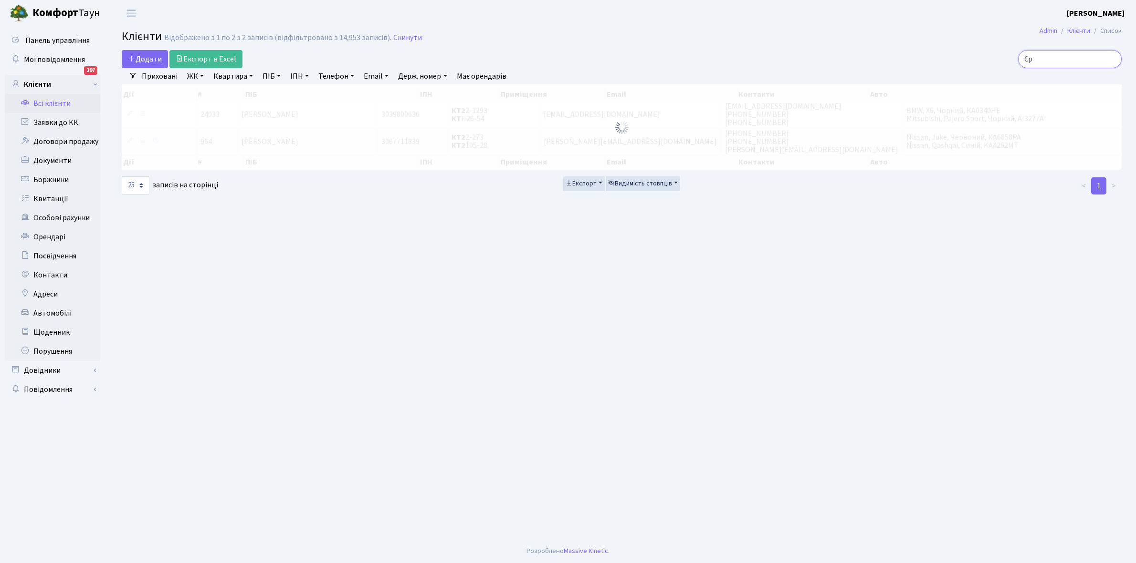
type input "Є"
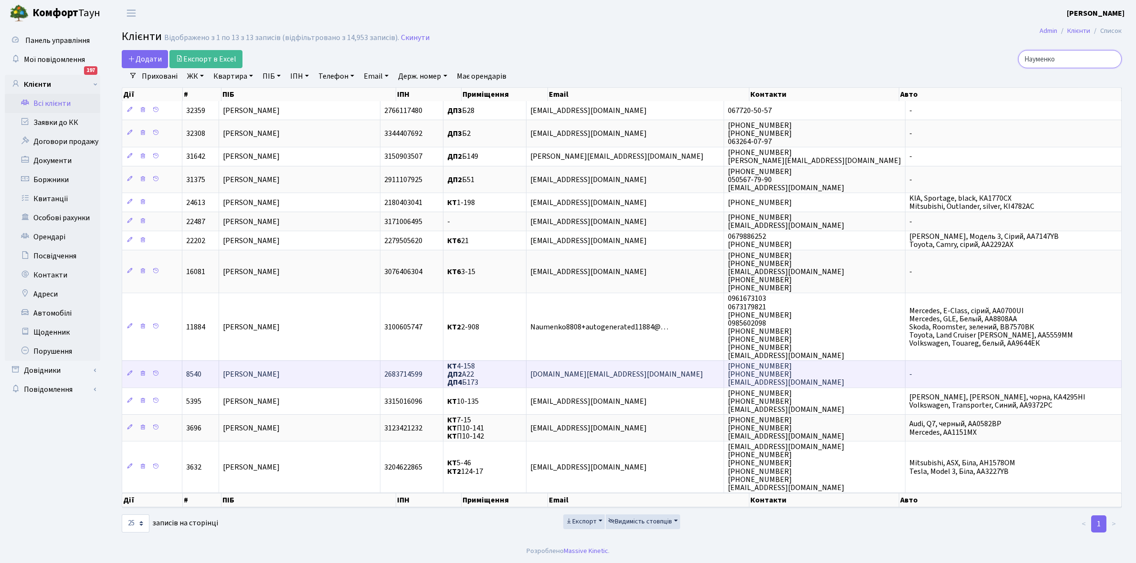
type input "Науменко"
click at [280, 370] on span "[PERSON_NAME]" at bounding box center [251, 374] width 57 height 10
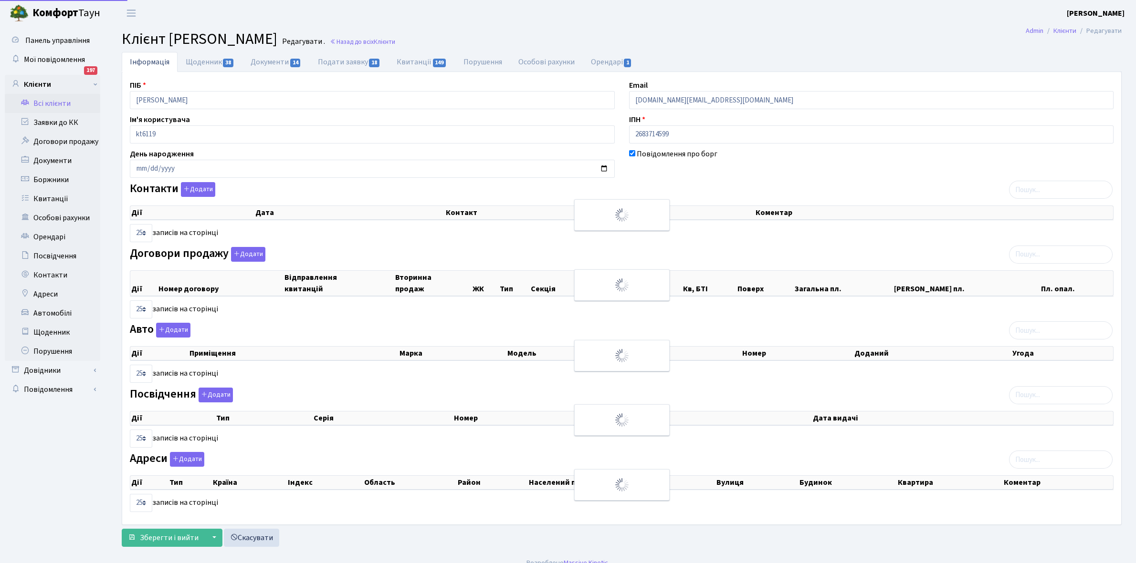
select select "25"
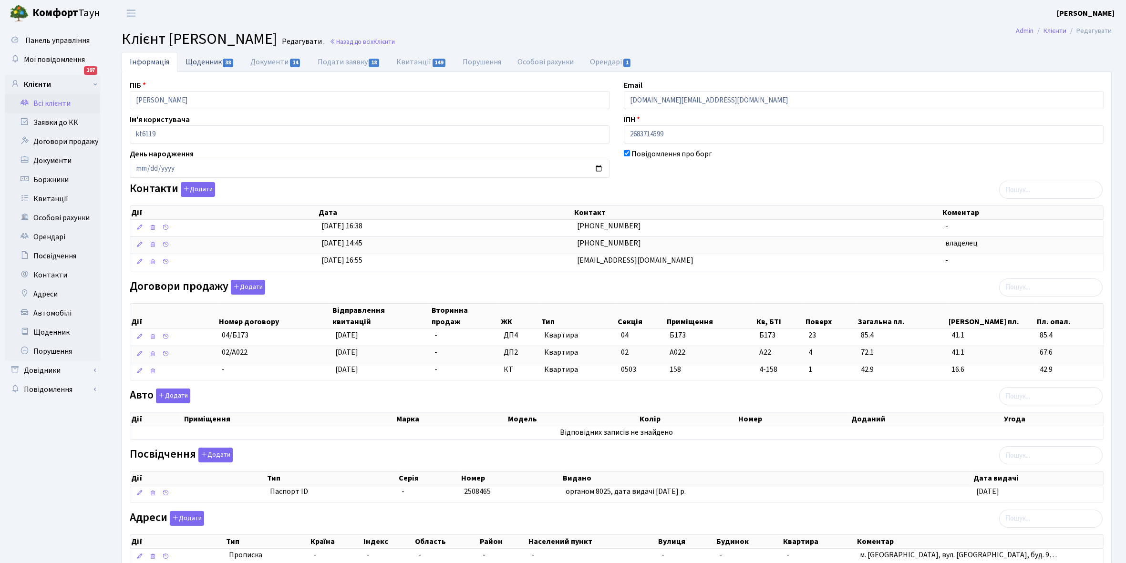
click at [201, 61] on link "Щоденник 38" at bounding box center [209, 62] width 65 height 20
select select "25"
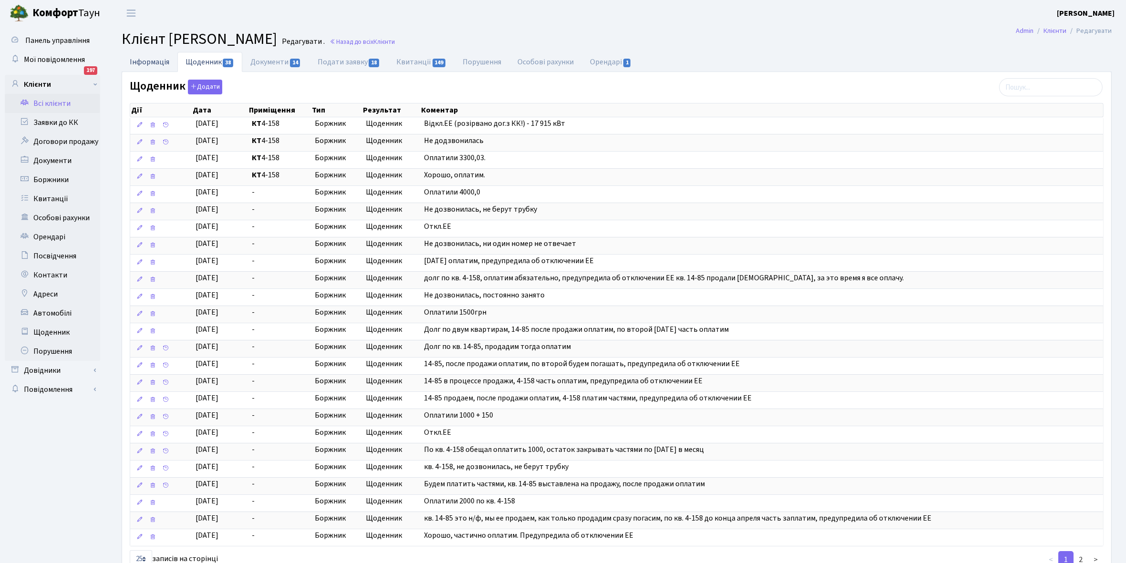
click at [147, 57] on link "Інформація" at bounding box center [150, 62] width 56 height 20
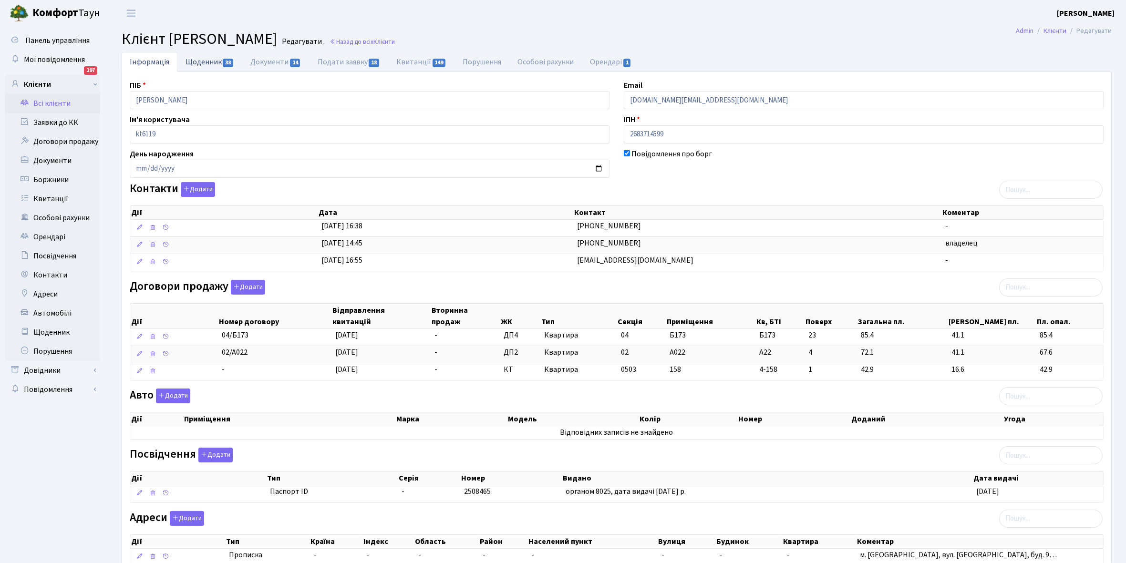
click at [201, 60] on link "Щоденник 38" at bounding box center [209, 62] width 65 height 20
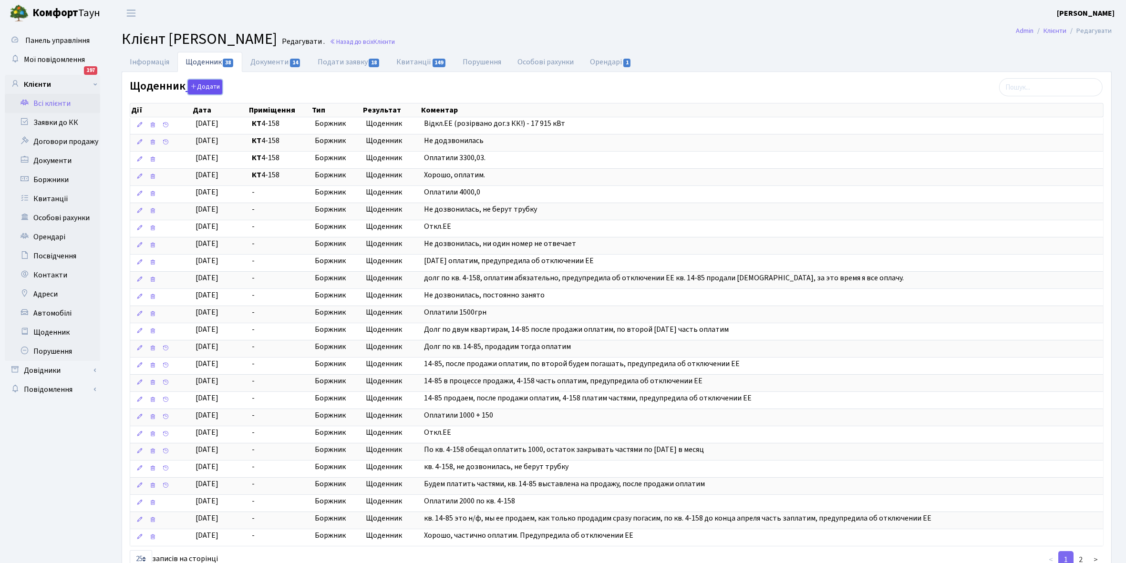
click at [204, 85] on button "Додати" at bounding box center [205, 87] width 34 height 15
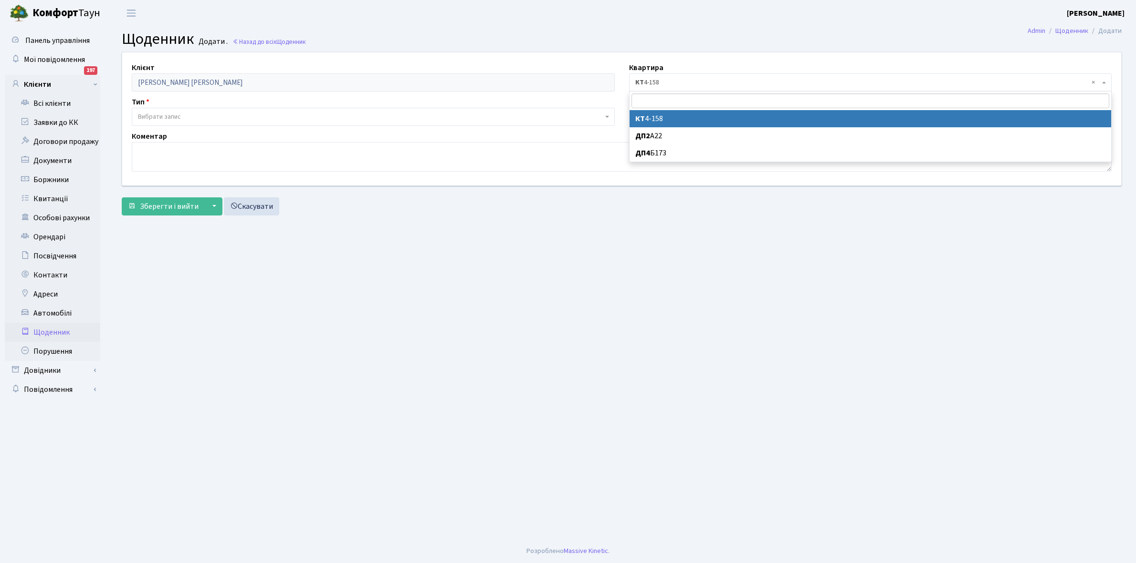
click at [685, 79] on span "× КТ 4-158" at bounding box center [867, 83] width 465 height 10
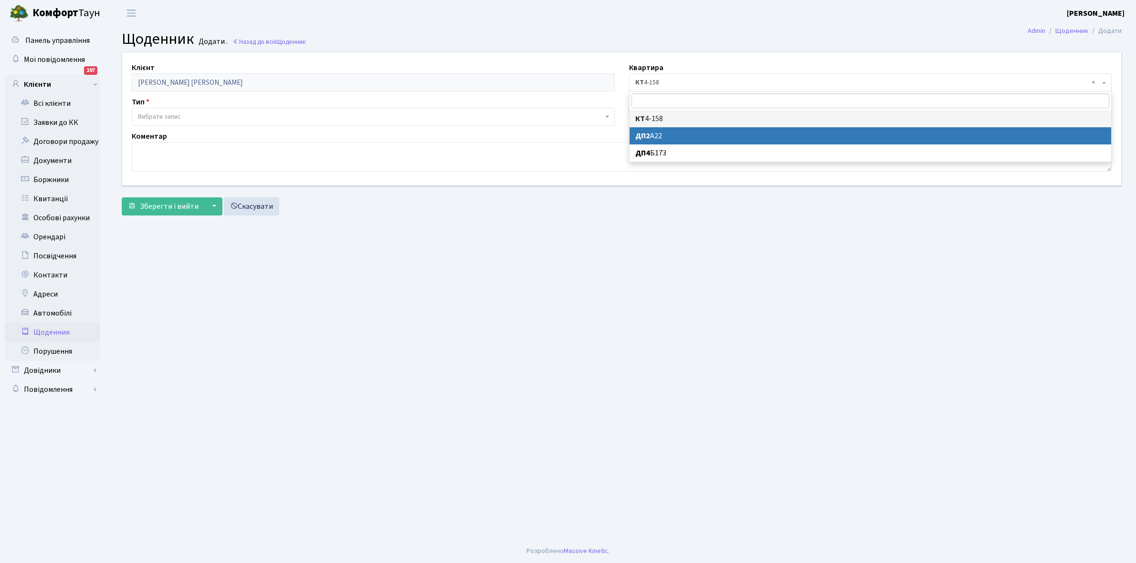
select select "153502"
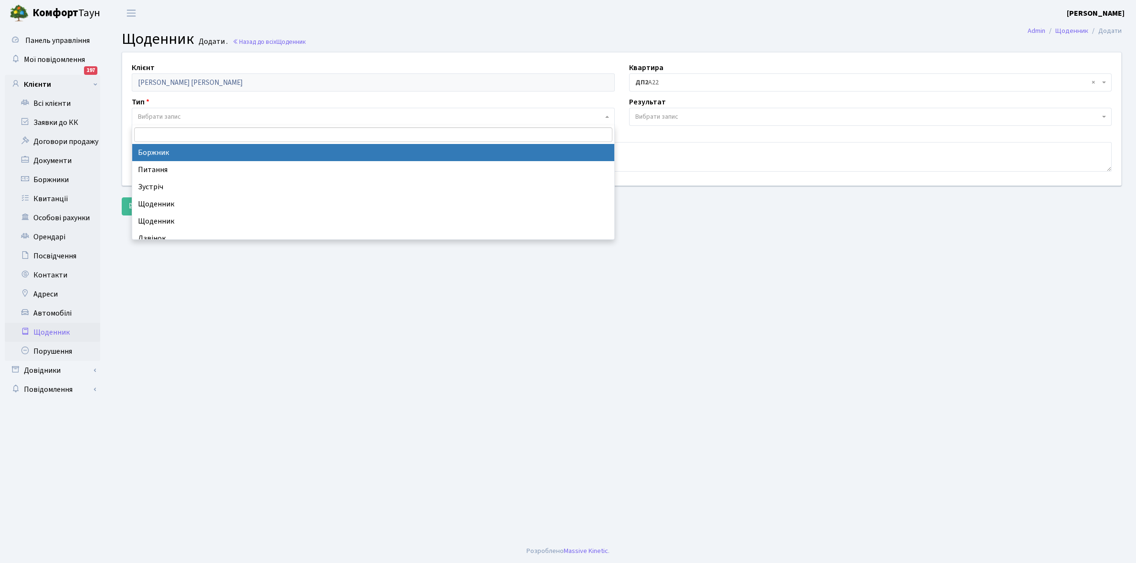
click at [168, 115] on span "Вибрати запис" at bounding box center [159, 117] width 43 height 10
select select "189"
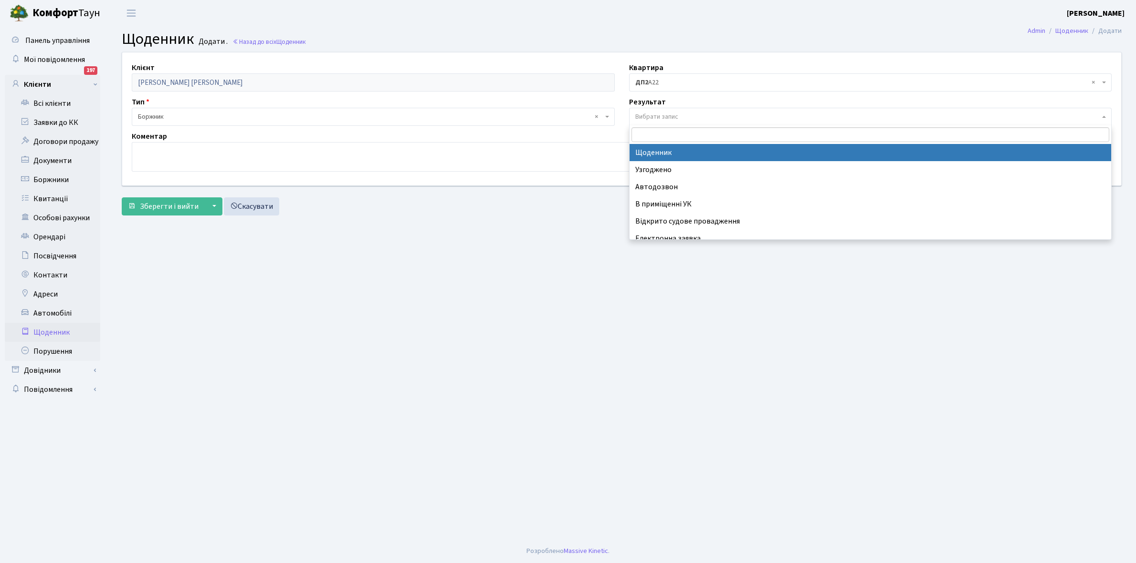
click at [667, 113] on span "Вибрати запис" at bounding box center [656, 117] width 43 height 10
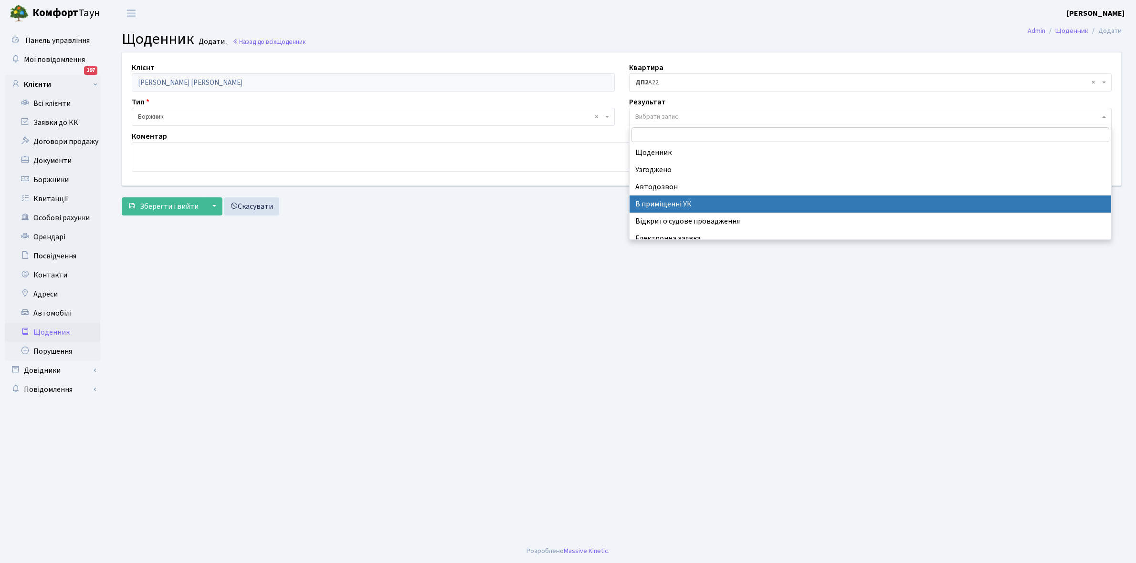
scroll to position [59, 0]
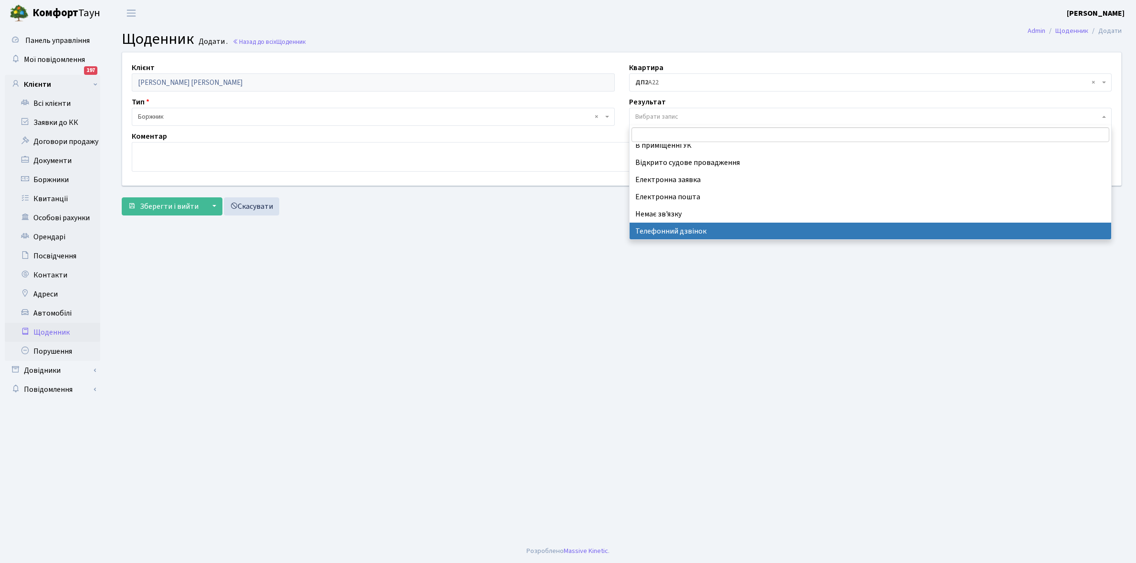
select select "196"
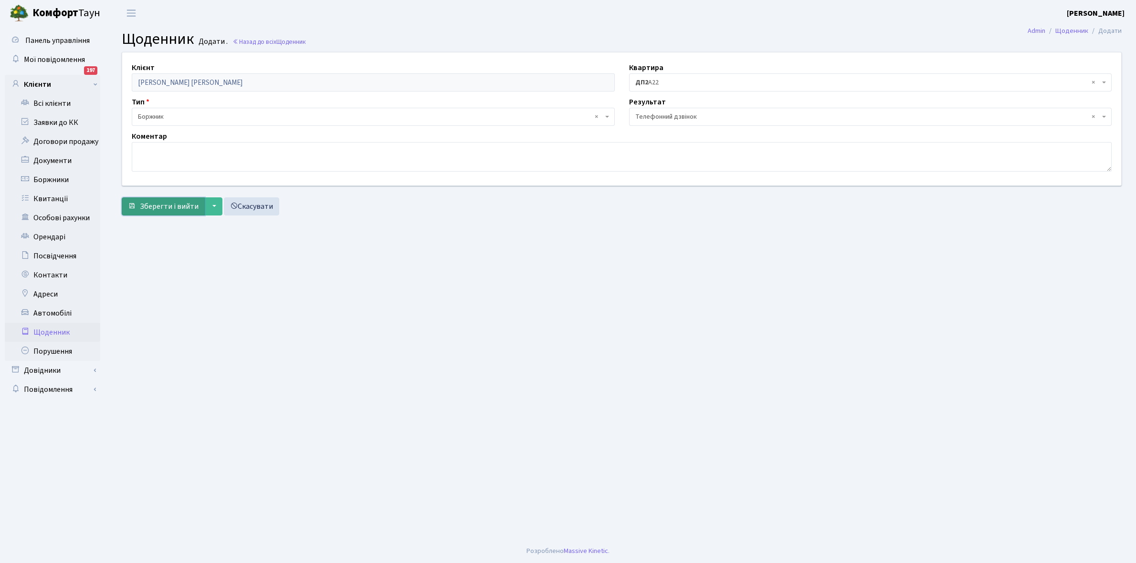
click at [183, 203] on span "Зберегти і вийти" at bounding box center [169, 206] width 59 height 10
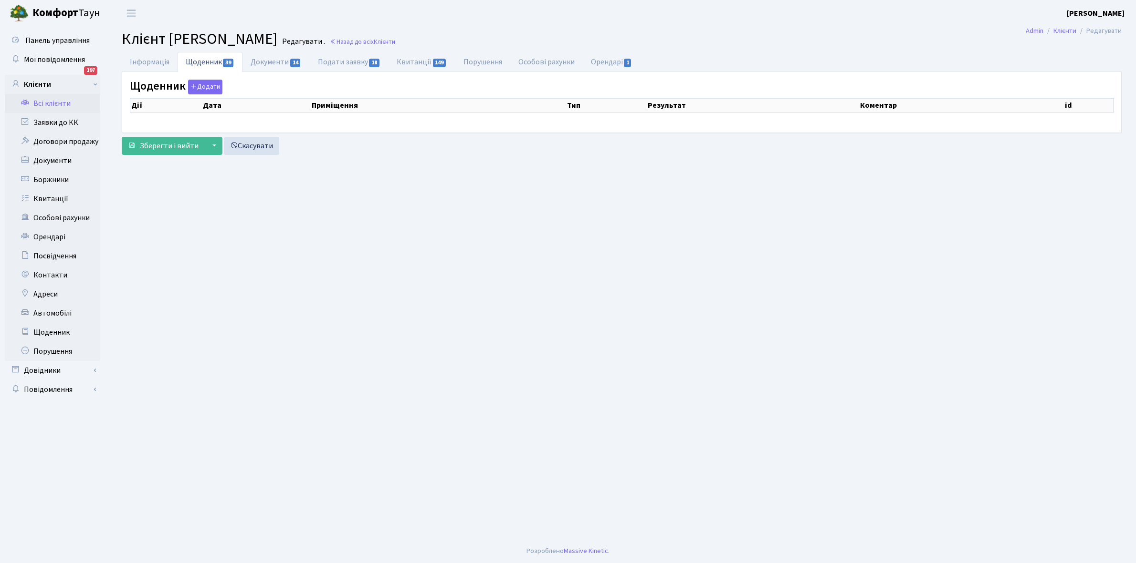
select select "25"
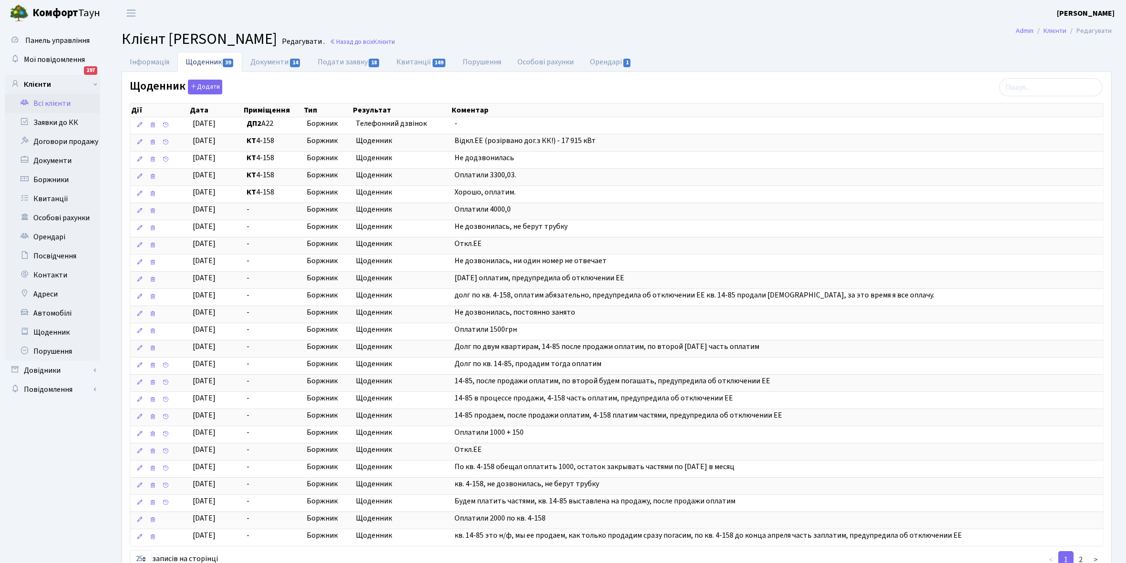
click at [53, 102] on link "Всі клієнти" at bounding box center [52, 103] width 95 height 19
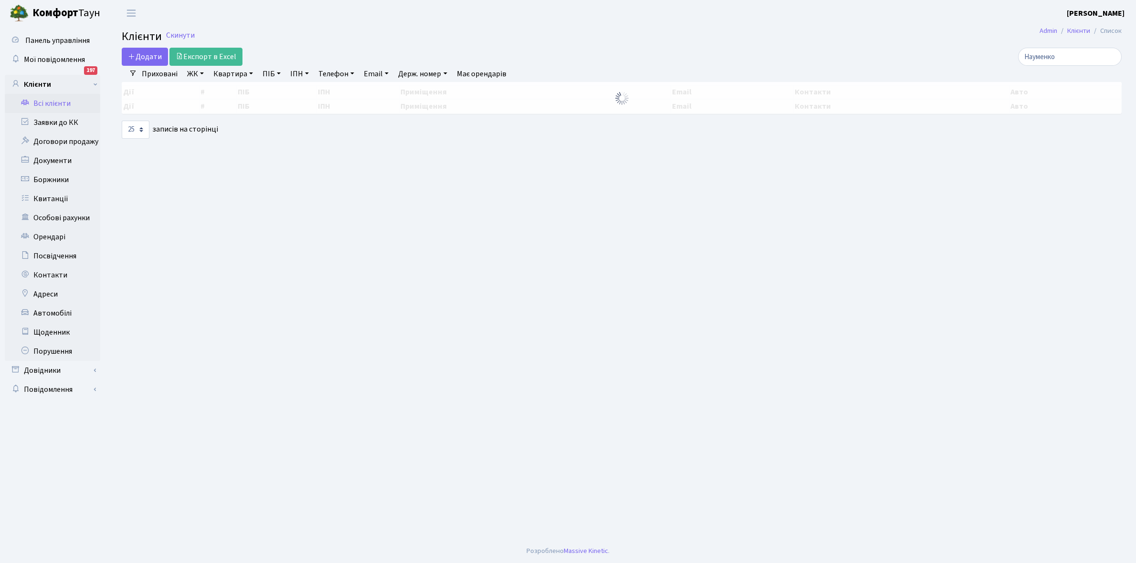
select select "25"
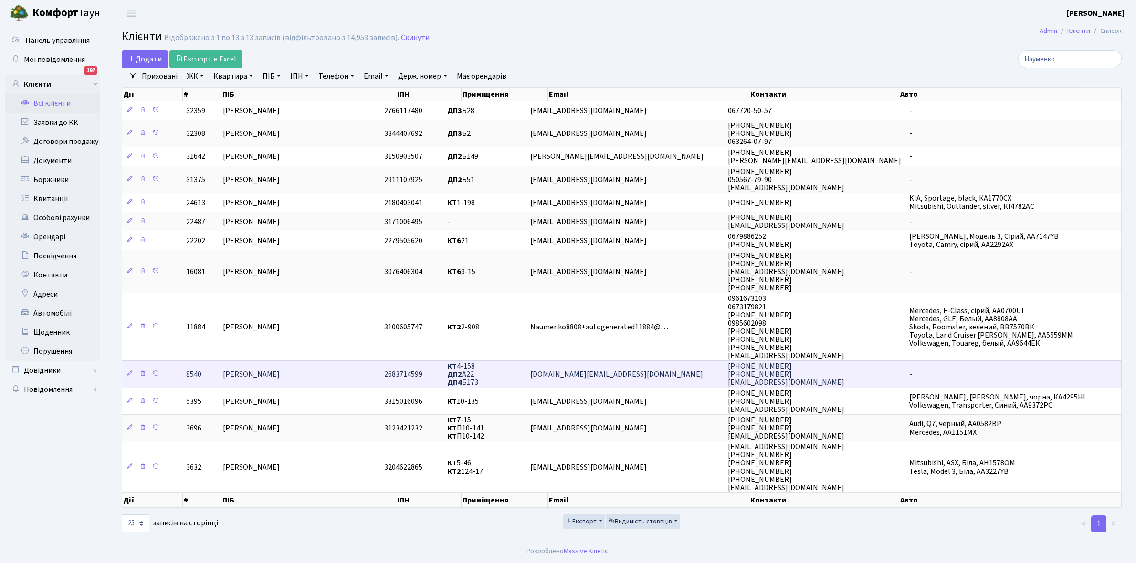
click at [280, 375] on span "[PERSON_NAME]" at bounding box center [251, 374] width 57 height 10
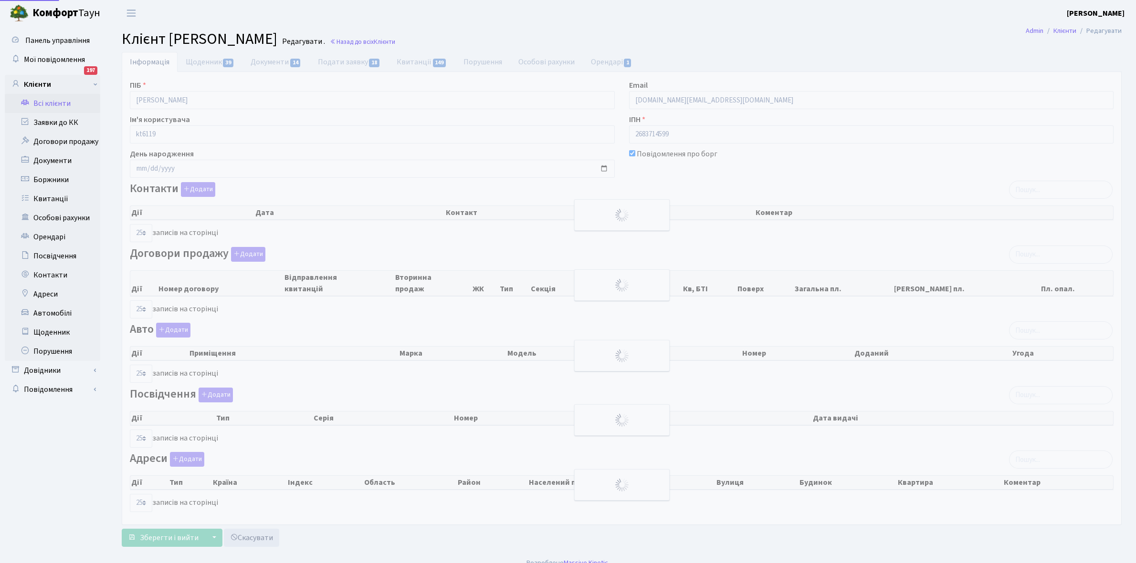
select select "25"
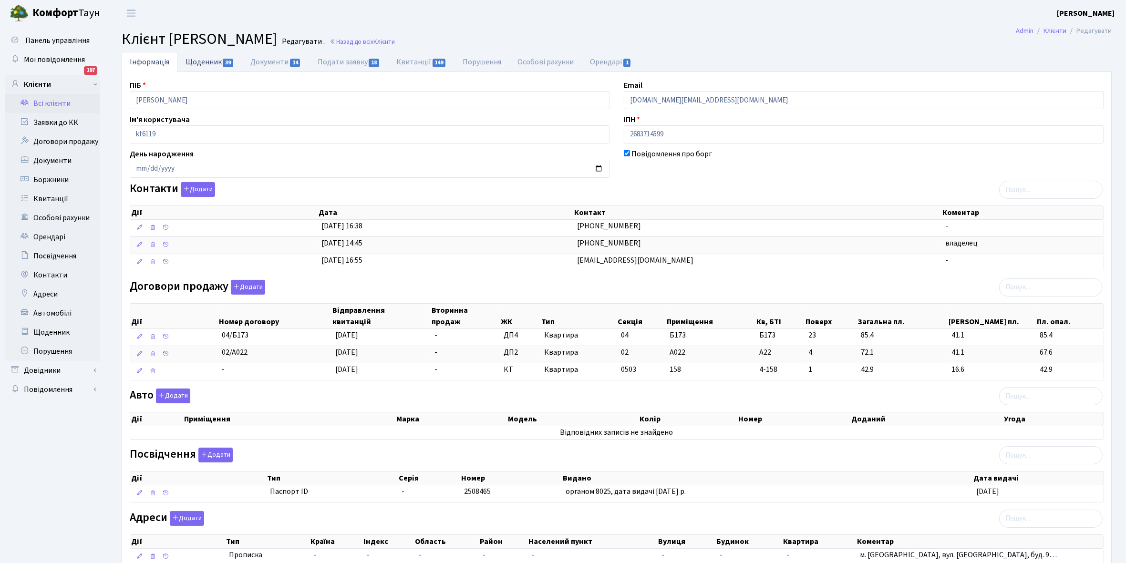
click at [202, 58] on link "Щоденник 39" at bounding box center [209, 62] width 65 height 20
select select "25"
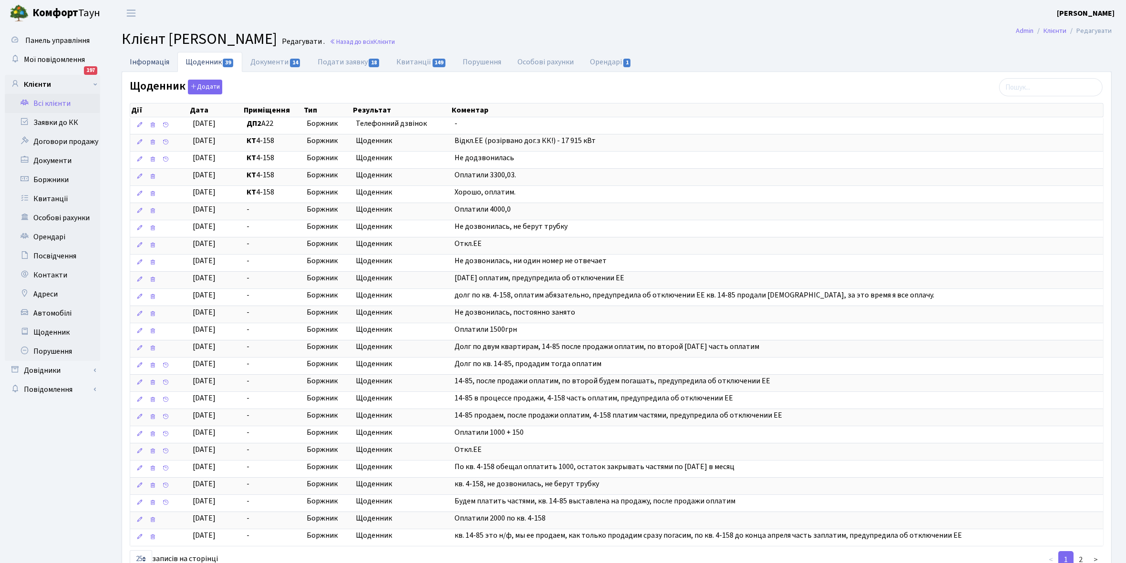
click at [151, 63] on link "Інформація" at bounding box center [150, 62] width 56 height 20
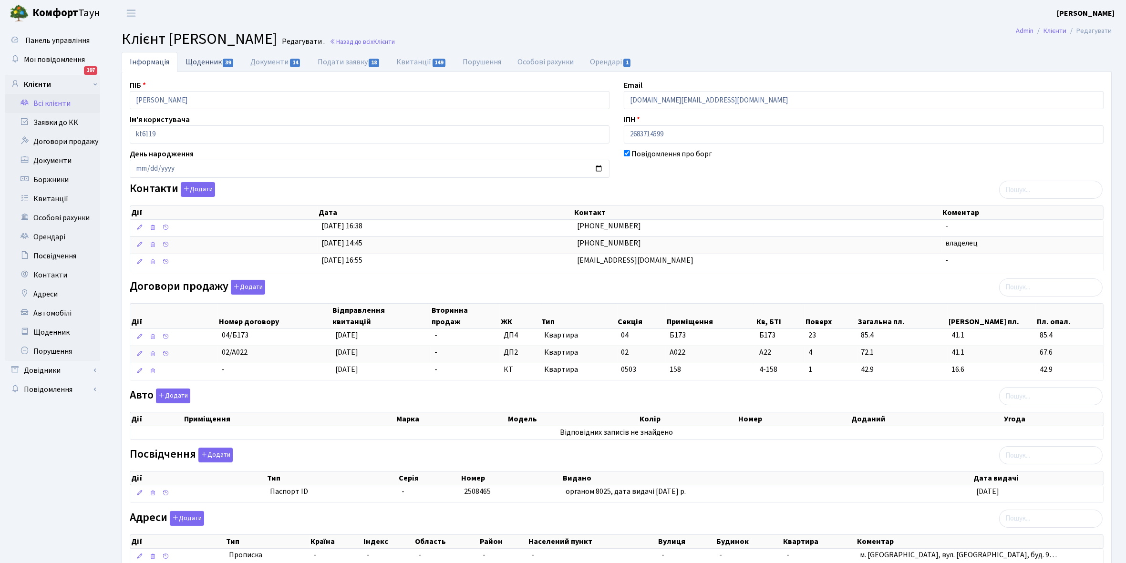
click at [209, 63] on link "Щоденник 39" at bounding box center [209, 62] width 65 height 20
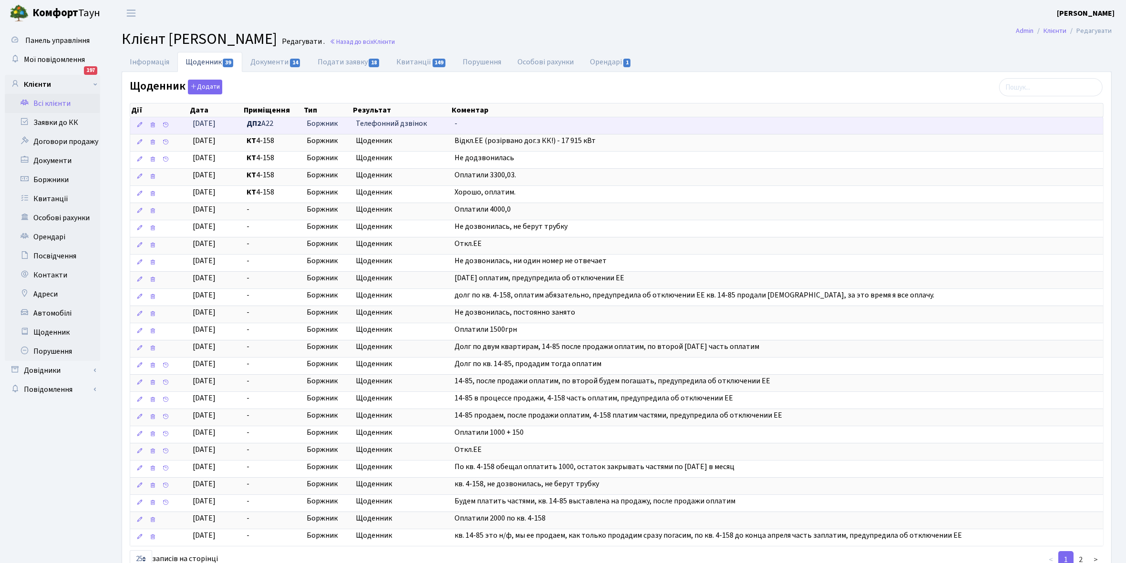
click at [395, 123] on span "Телефонний дзвінок" at bounding box center [401, 123] width 91 height 11
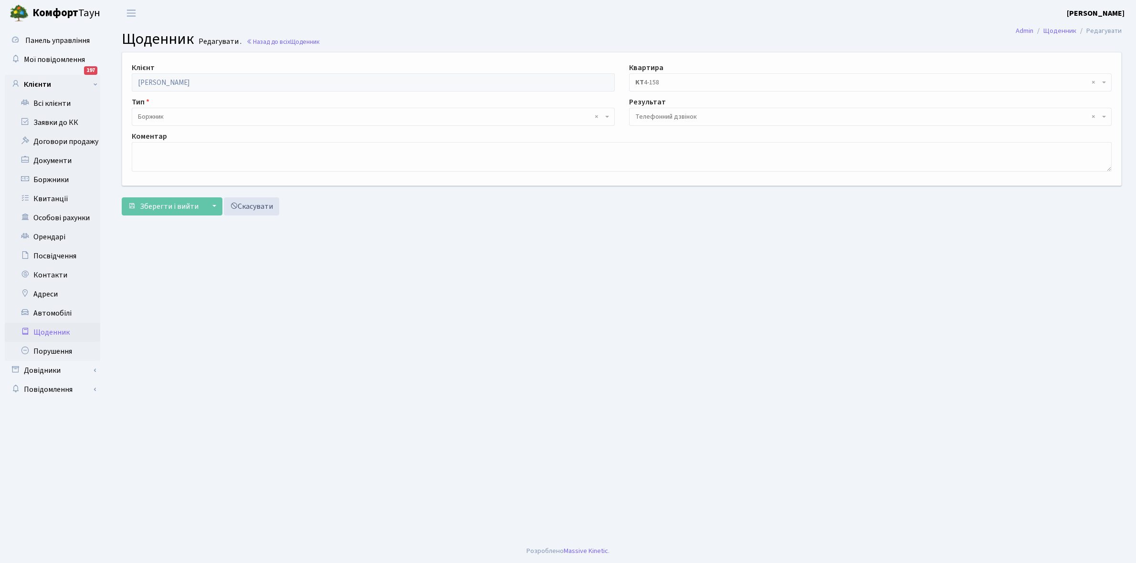
click at [675, 111] on span "× Телефонний дзвінок" at bounding box center [870, 117] width 483 height 18
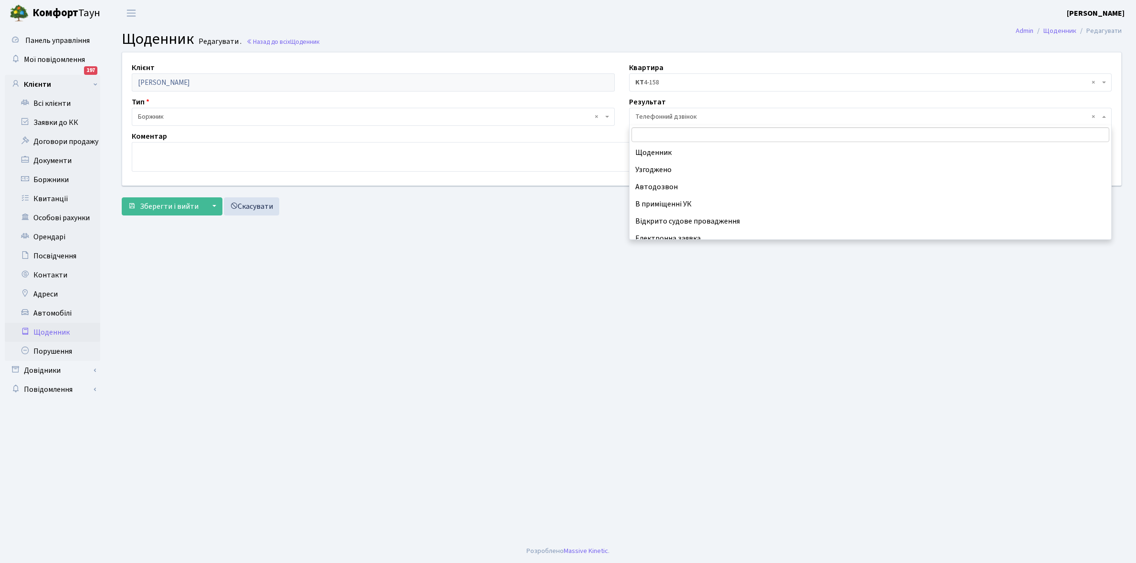
scroll to position [59, 0]
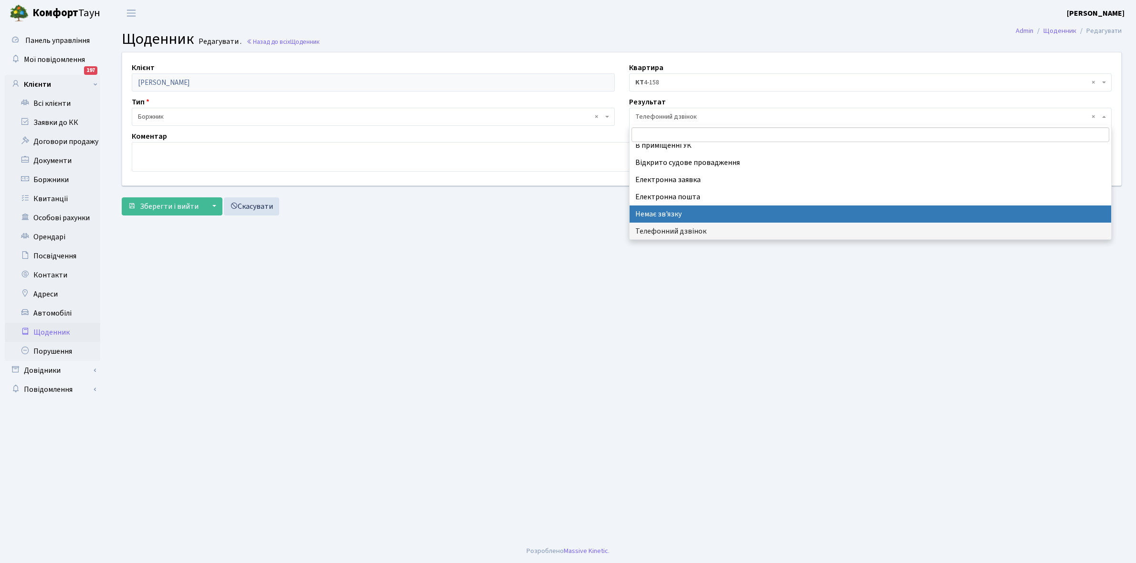
select select "197"
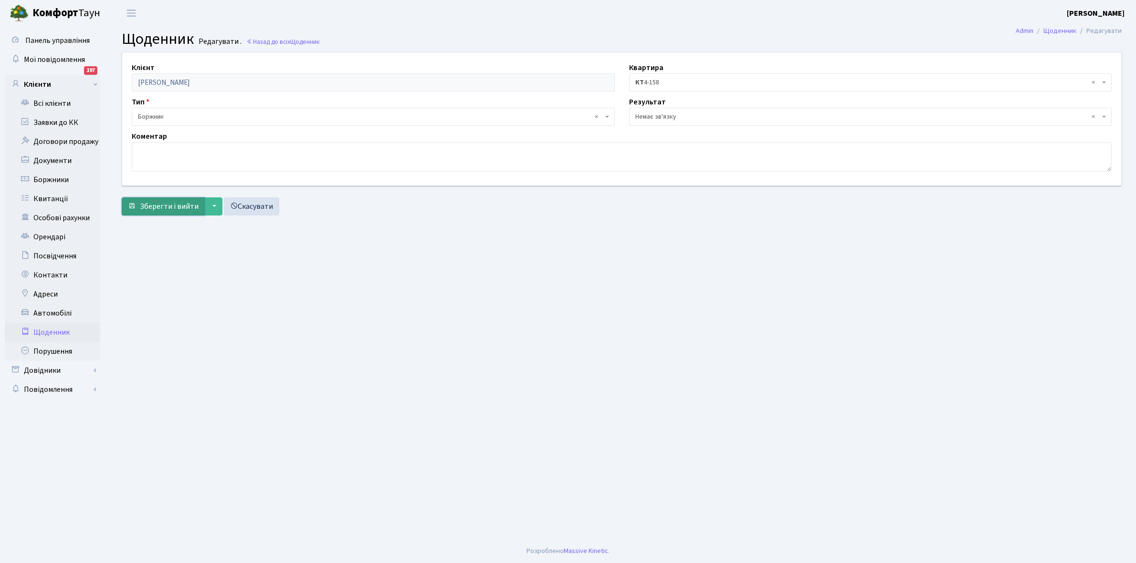
click at [160, 203] on span "Зберегти і вийти" at bounding box center [169, 206] width 59 height 10
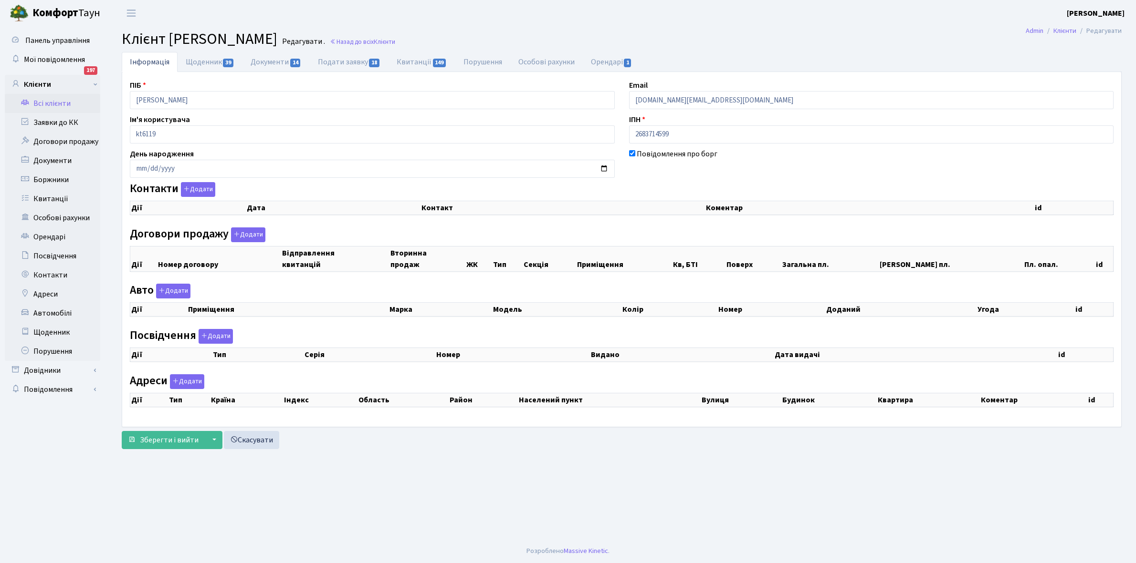
checkbox input "true"
select select "25"
